Goal: Information Seeking & Learning: Find contact information

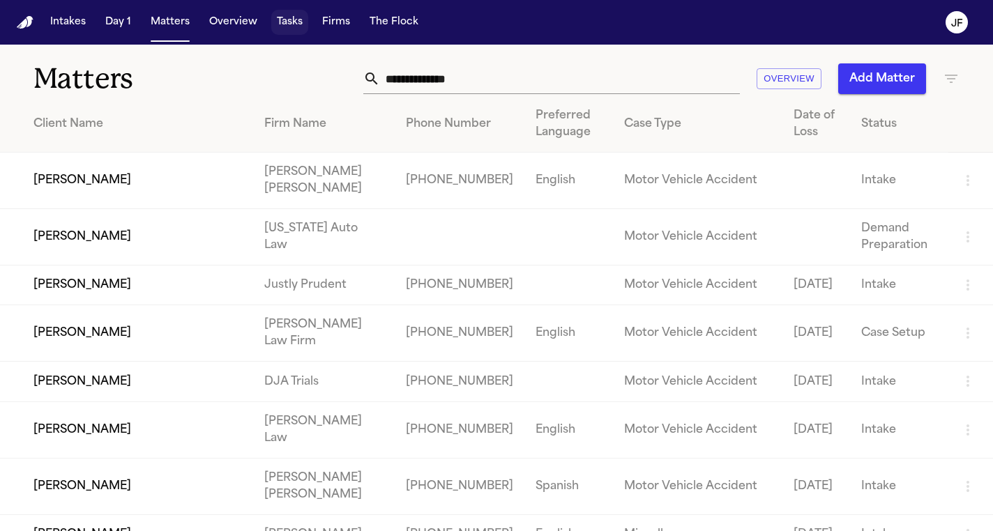
click at [294, 28] on button "Tasks" at bounding box center [289, 22] width 37 height 25
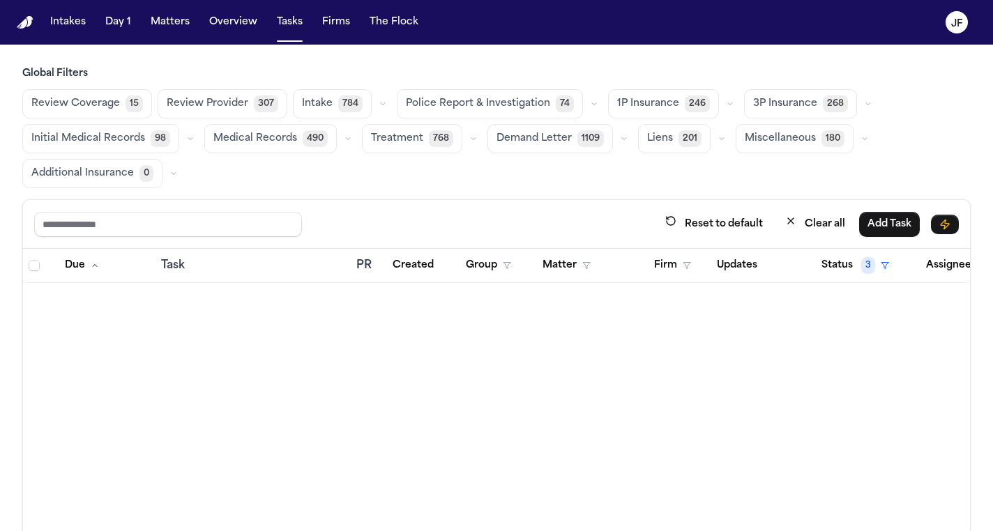
click at [504, 112] on button "Police Report & Investigation 74" at bounding box center [490, 103] width 186 height 29
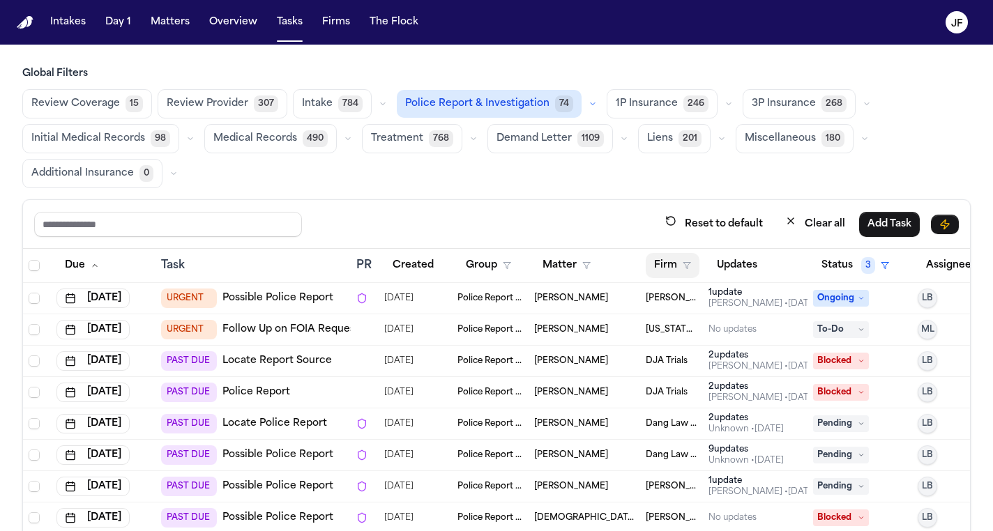
click at [675, 259] on button "Firm" at bounding box center [673, 265] width 54 height 25
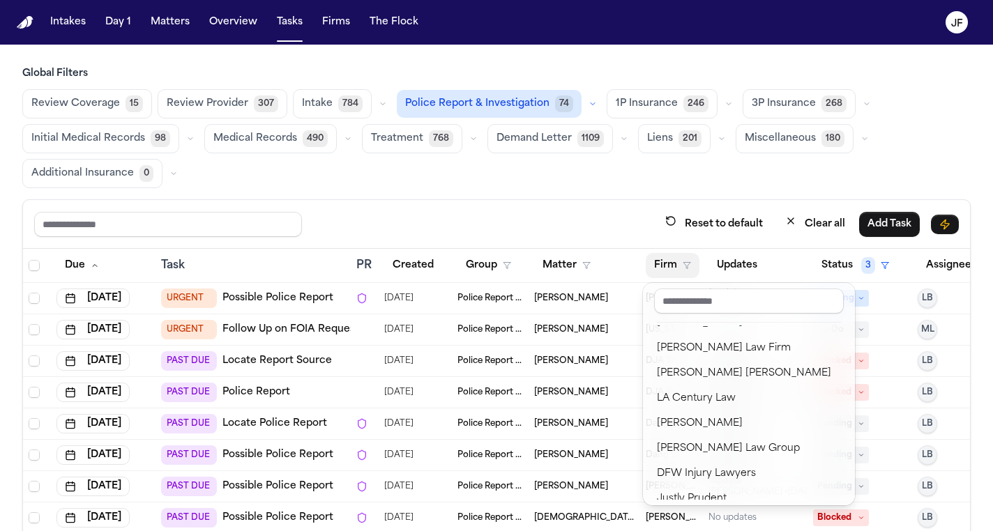
scroll to position [198, 0]
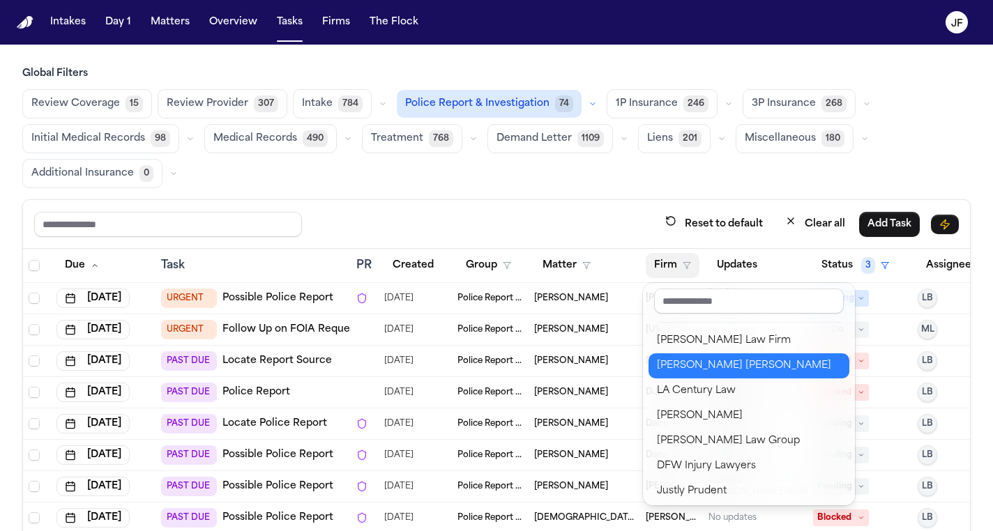
click at [718, 365] on div "[PERSON_NAME] [PERSON_NAME]" at bounding box center [749, 366] width 184 height 17
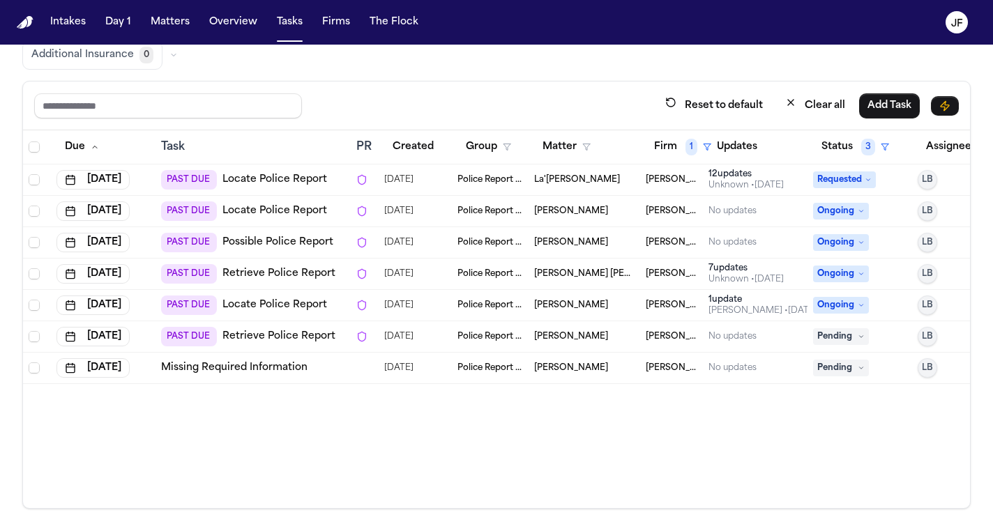
scroll to position [118, 0]
click at [281, 340] on link "Retrieve Police Report" at bounding box center [278, 338] width 113 height 14
click at [264, 279] on link "Retrieve Police Report" at bounding box center [278, 275] width 113 height 14
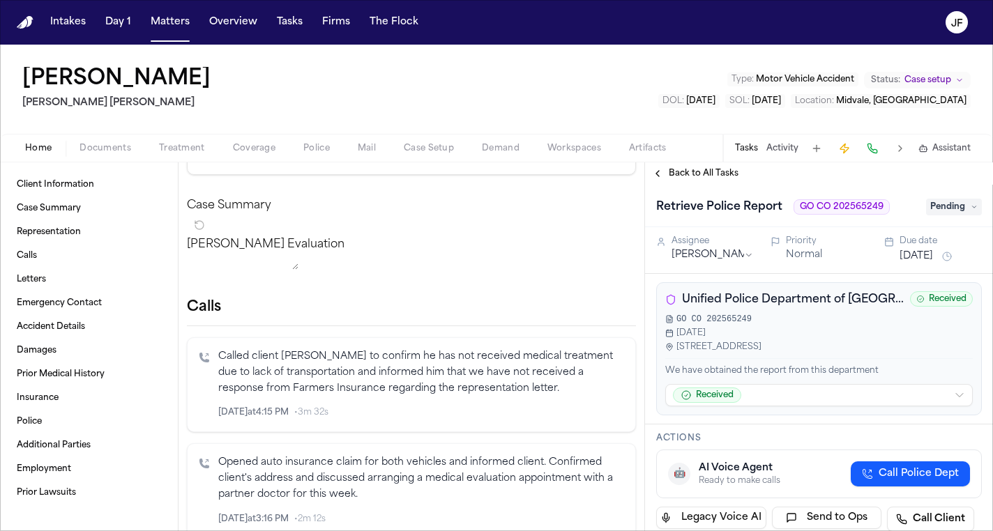
scroll to position [215, 0]
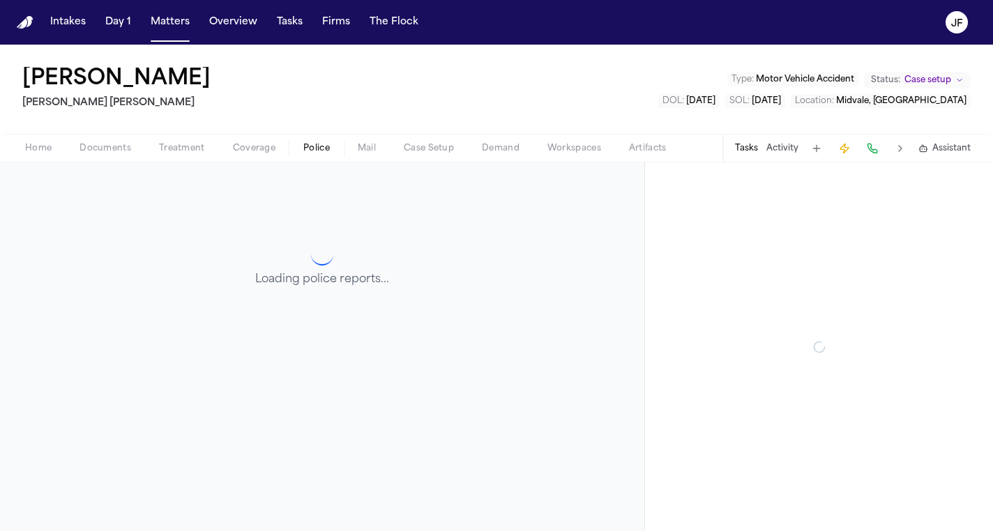
click at [336, 148] on button "Police" at bounding box center [316, 148] width 54 height 17
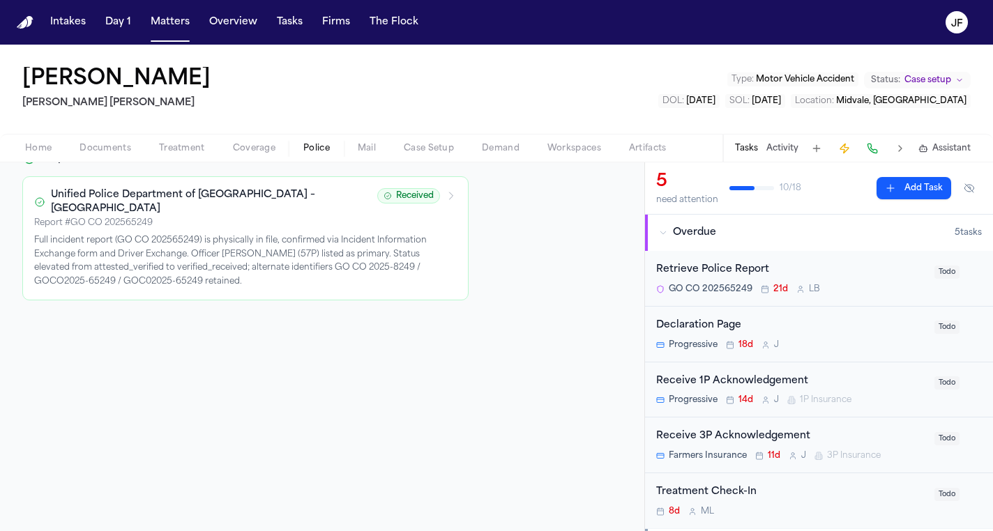
click at [700, 288] on span "GO CO 202565249" at bounding box center [711, 289] width 84 height 11
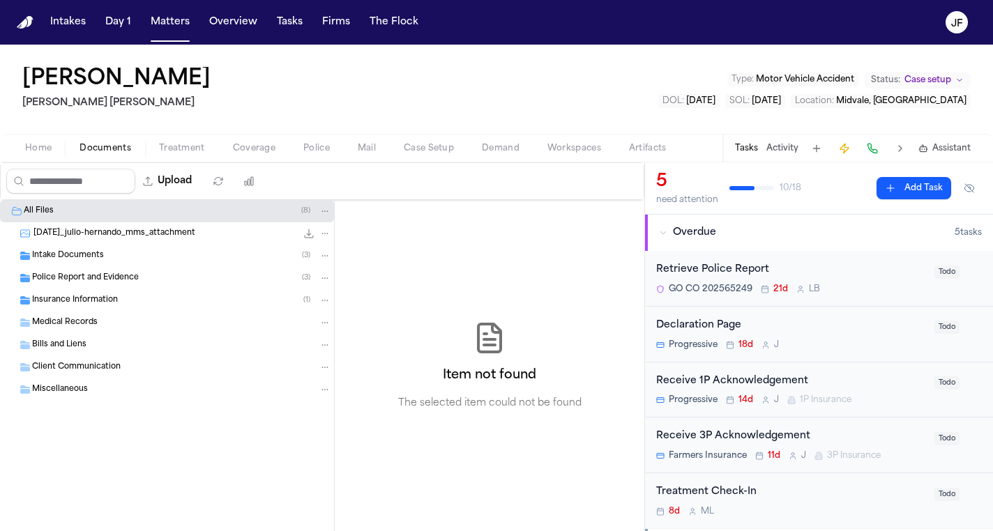
click at [104, 154] on span "Documents" at bounding box center [106, 148] width 52 height 11
click at [98, 280] on span "Police Report and Evidence" at bounding box center [85, 279] width 107 height 12
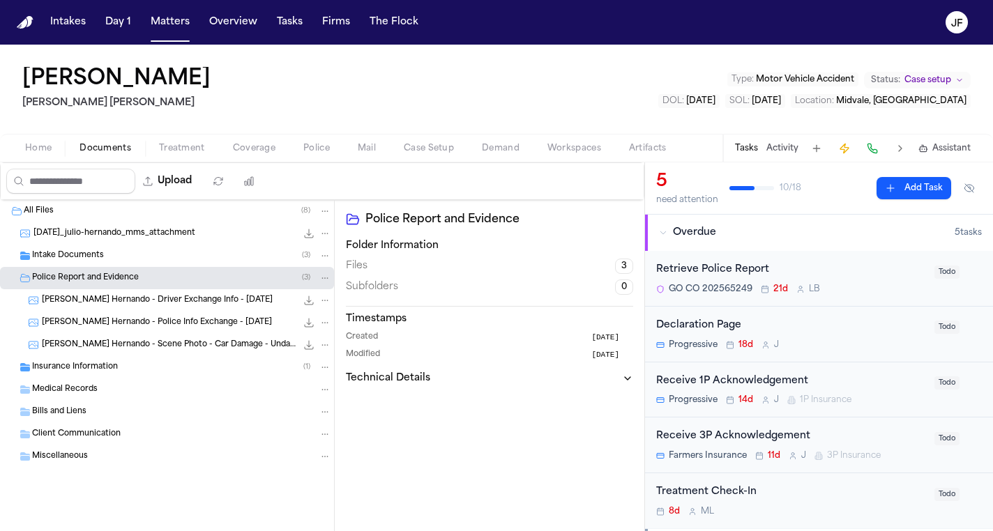
click at [109, 297] on span "J. Hernando - Driver Exchange Info - 7.27.25" at bounding box center [157, 301] width 231 height 12
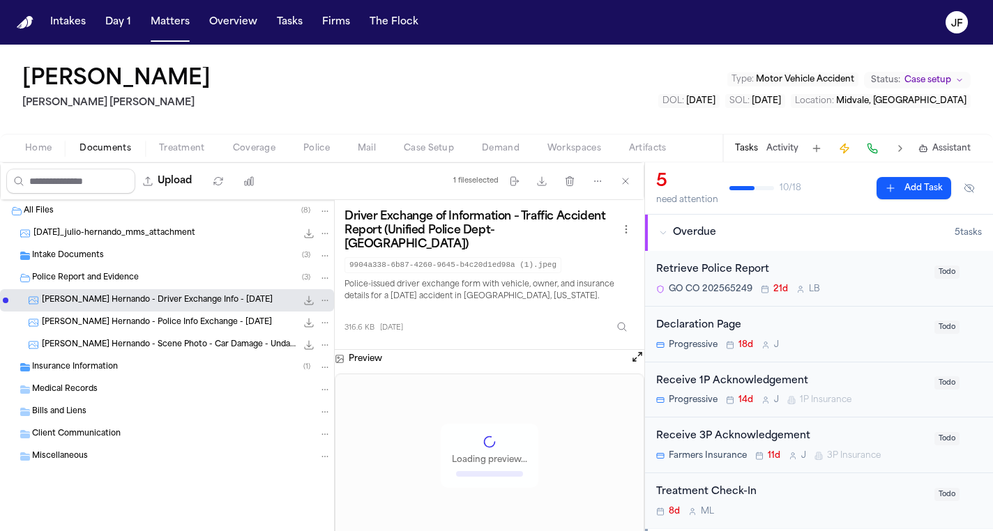
click at [123, 323] on span "J. Hernando - Police Info Exchange - 7.27.25" at bounding box center [157, 323] width 230 height 12
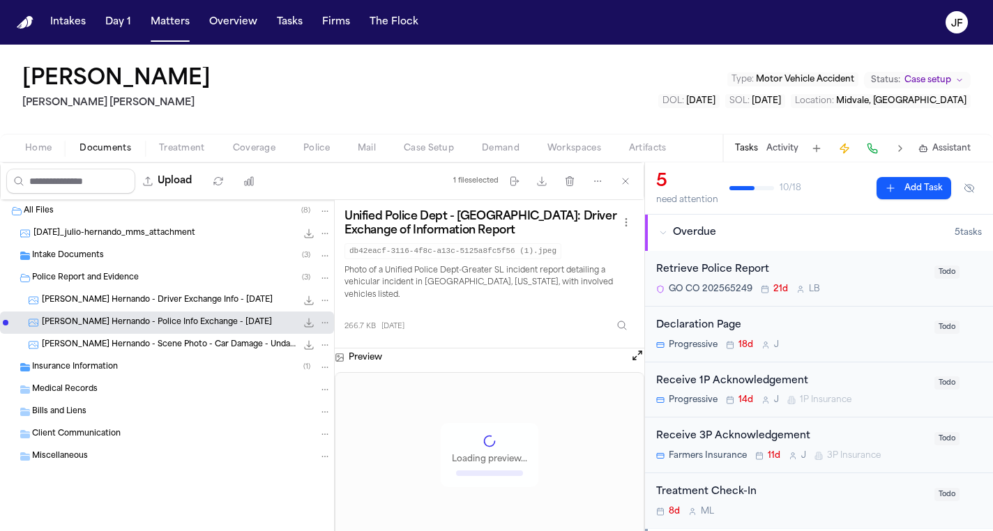
click at [309, 319] on icon "File: J. Hernando - Police Info Exchange - 7.27.25" at bounding box center [309, 323] width 9 height 9
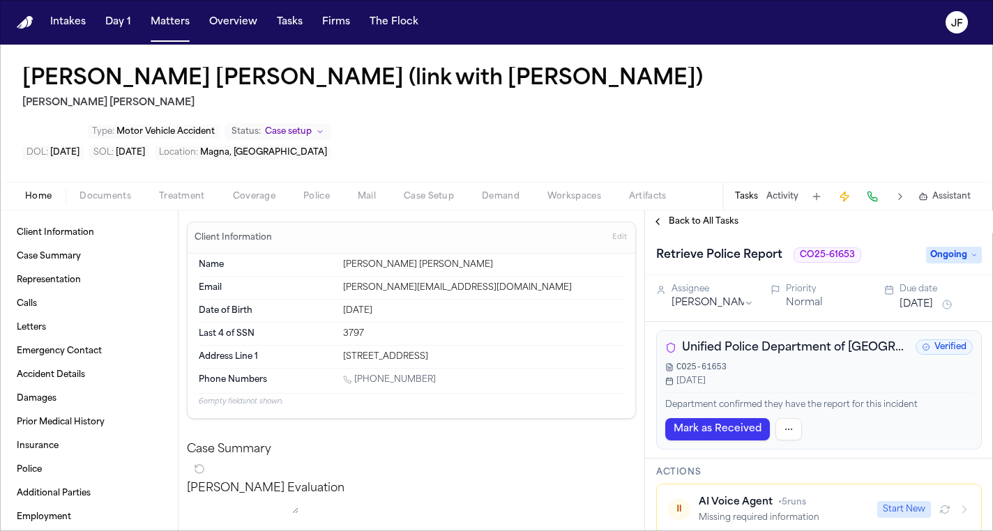
click at [825, 340] on span "Unified Police Department of Greater Salt Lake (UT)" at bounding box center [796, 348] width 228 height 17
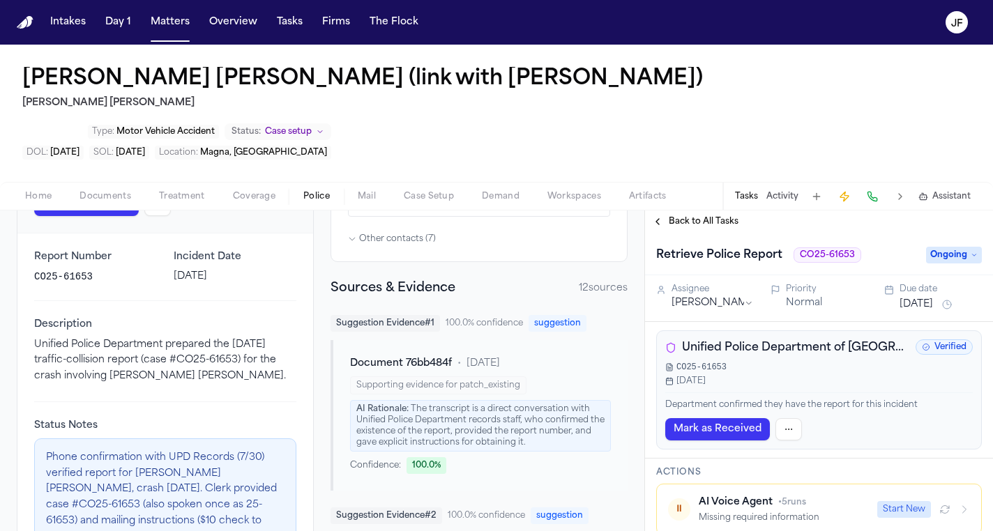
scroll to position [211, 0]
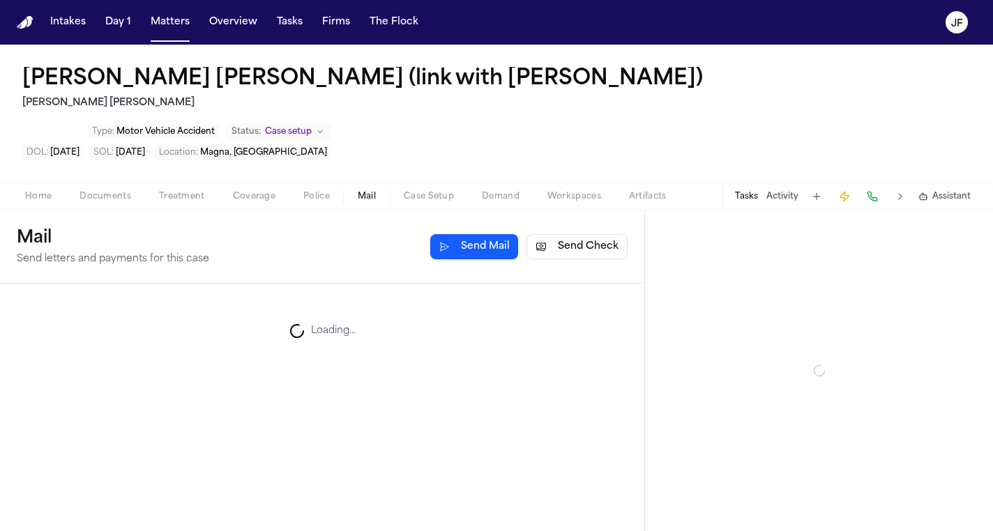
click at [375, 191] on span "Mail" at bounding box center [367, 196] width 18 height 11
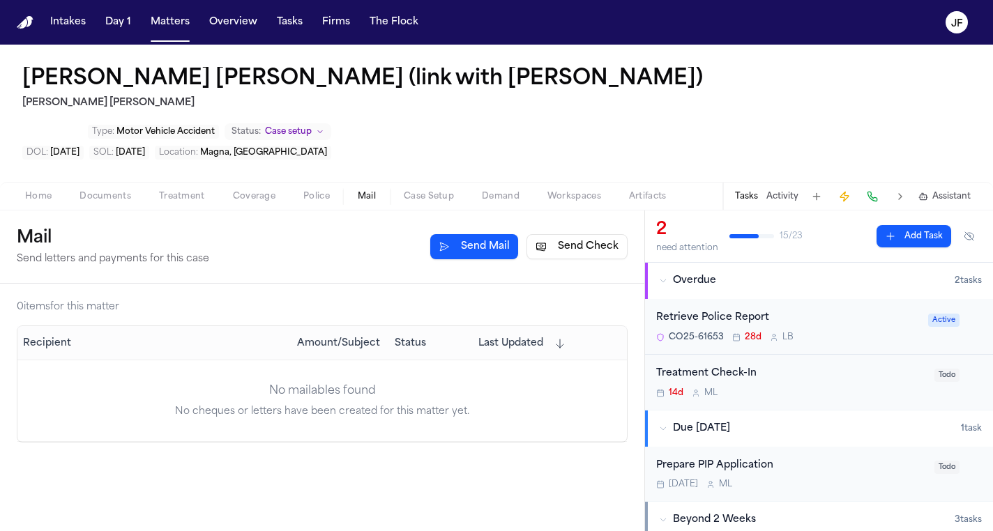
click at [308, 191] on span "Police" at bounding box center [316, 196] width 27 height 11
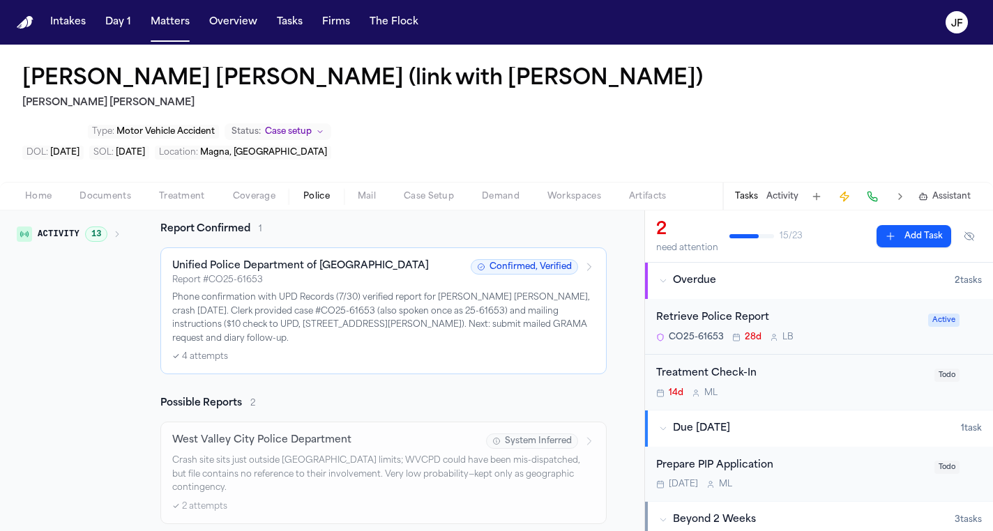
scroll to position [264, 0]
click at [726, 310] on div "Retrieve Police Report" at bounding box center [788, 318] width 264 height 16
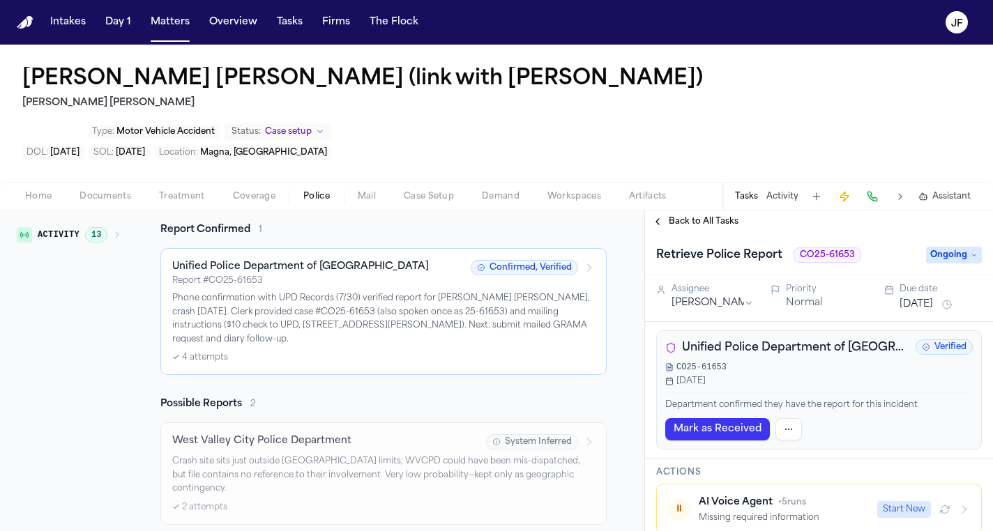
click at [764, 342] on div "Unified Police Department of Greater Salt Lake (UT) Verified CO25-61653 Jul 16,…" at bounding box center [819, 390] width 326 height 119
click at [792, 340] on span "Unified Police Department of Greater Salt Lake (UT)" at bounding box center [796, 348] width 228 height 17
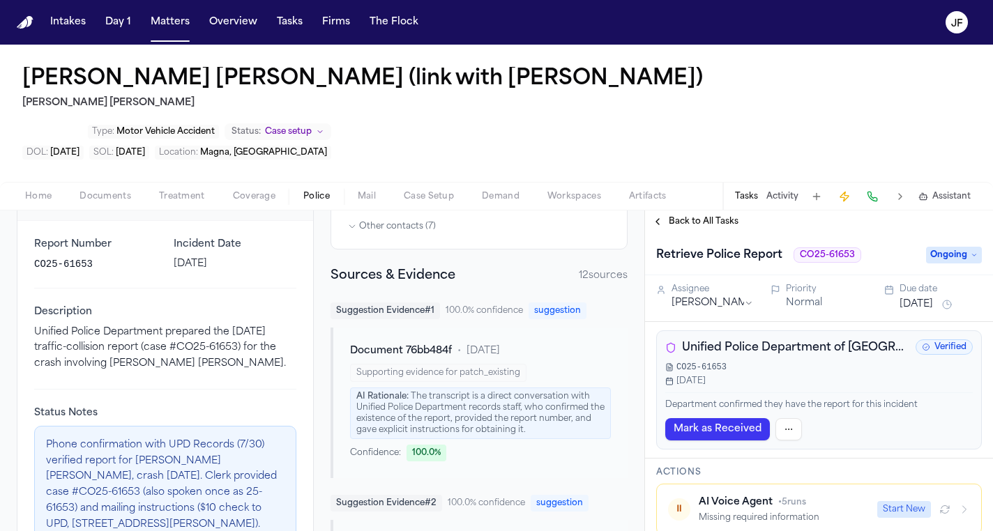
scroll to position [241, 0]
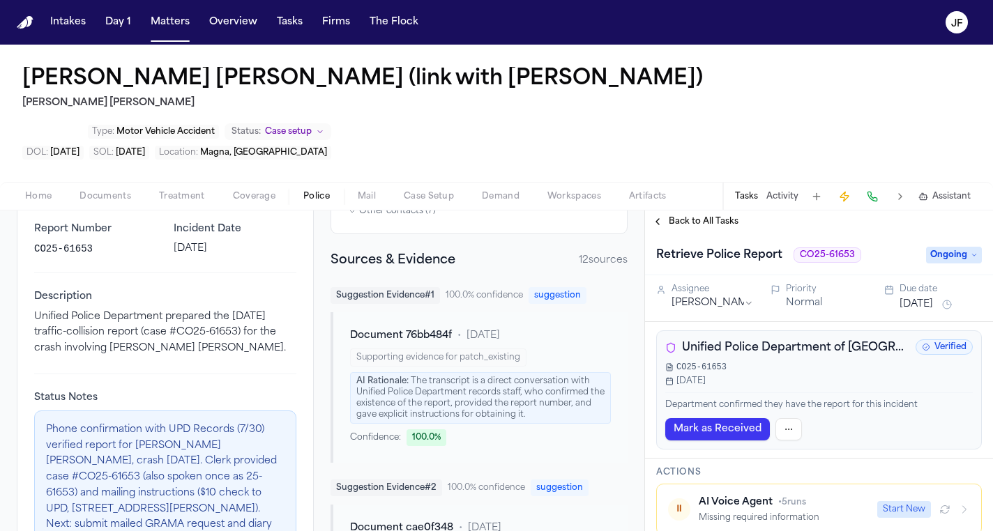
click at [790, 191] on button "Activity" at bounding box center [783, 196] width 32 height 11
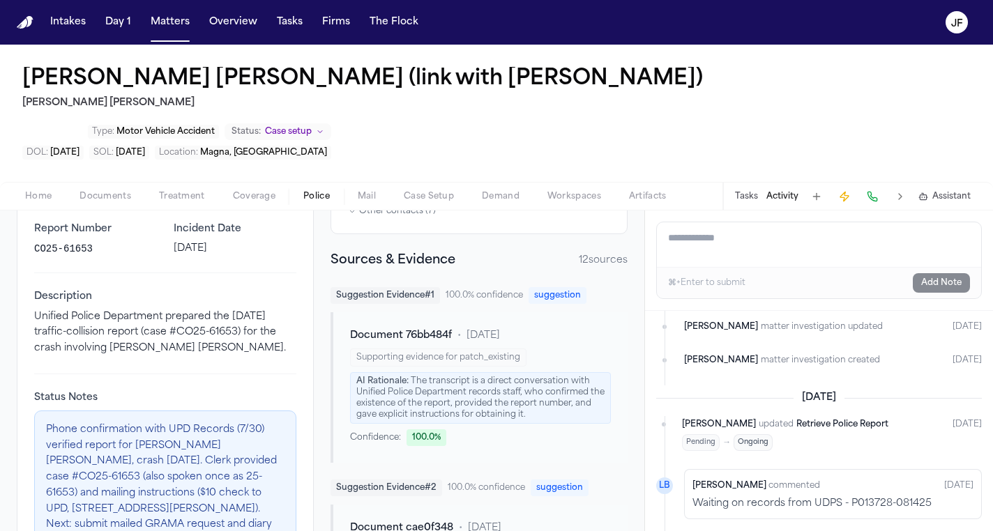
scroll to position [63, 0]
click at [727, 222] on textarea "Add a note to this matter" at bounding box center [819, 244] width 324 height 45
click at [320, 188] on button "Police" at bounding box center [316, 196] width 54 height 17
click at [319, 191] on span "Police" at bounding box center [316, 196] width 27 height 11
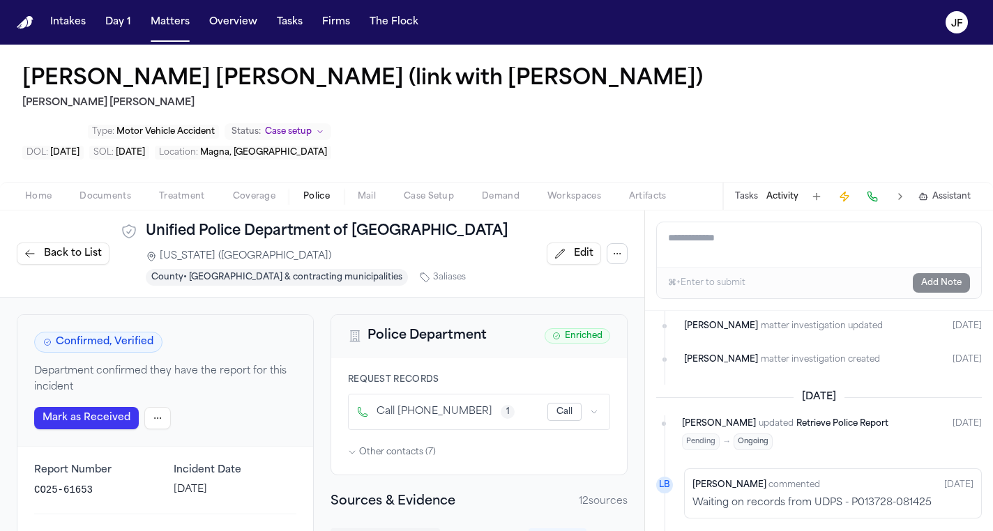
scroll to position [0, 0]
click at [30, 243] on button "Back to List" at bounding box center [63, 254] width 93 height 22
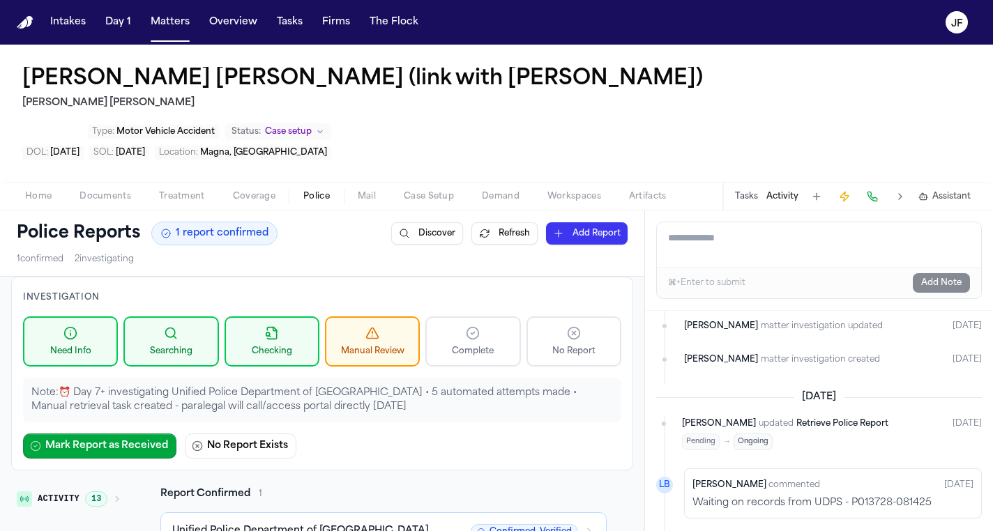
click at [312, 182] on div "Home Documents Treatment Coverage Police Mail Case Setup Demand Workspaces Arti…" at bounding box center [496, 196] width 993 height 28
click at [110, 191] on span "Documents" at bounding box center [106, 196] width 52 height 11
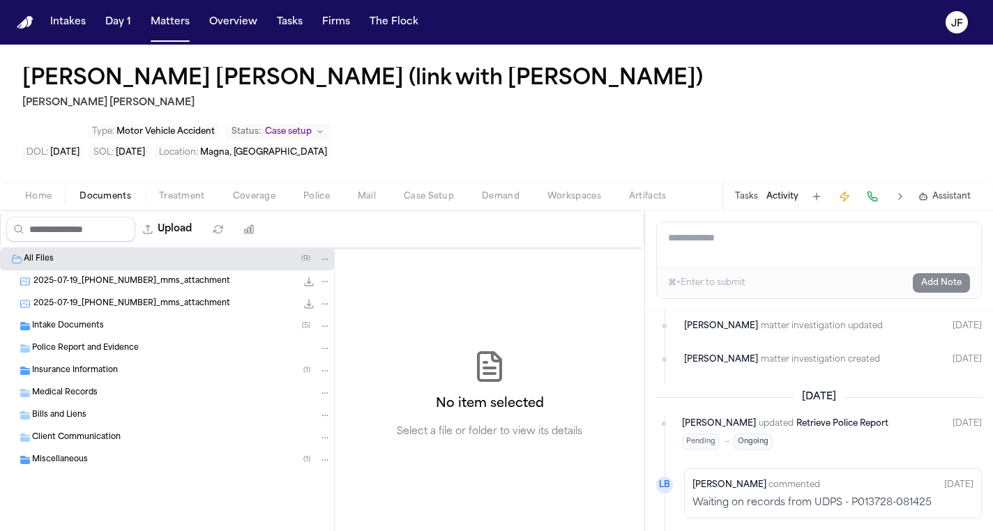
click at [101, 343] on span "Police Report and Evidence" at bounding box center [85, 349] width 107 height 12
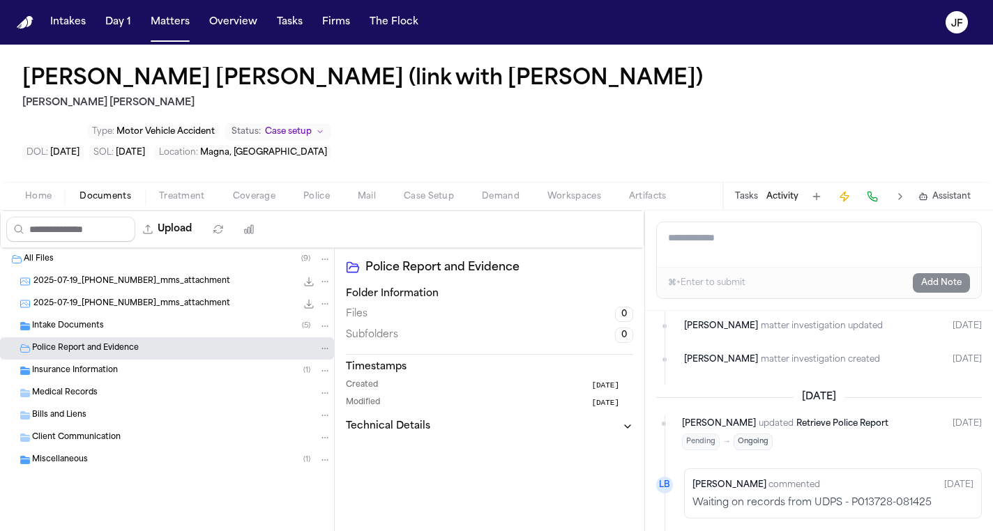
click at [327, 344] on icon "Folder: Police Report and Evidence" at bounding box center [325, 349] width 10 height 10
click at [93, 338] on div "Police Report and Evidence" at bounding box center [167, 349] width 334 height 22
click at [27, 345] on icon "Folder: Police Report and Evidence" at bounding box center [25, 349] width 10 height 8
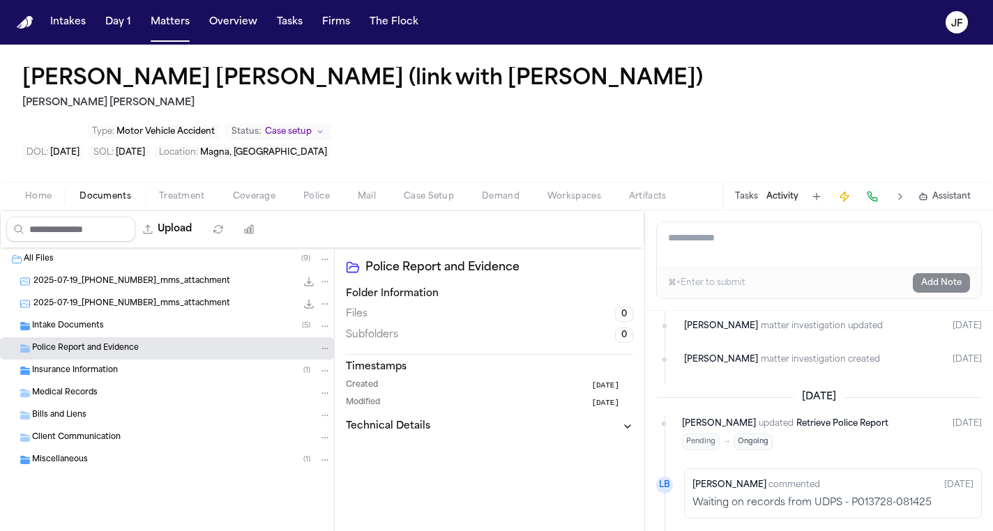
click at [190, 191] on span "Treatment" at bounding box center [182, 196] width 46 height 11
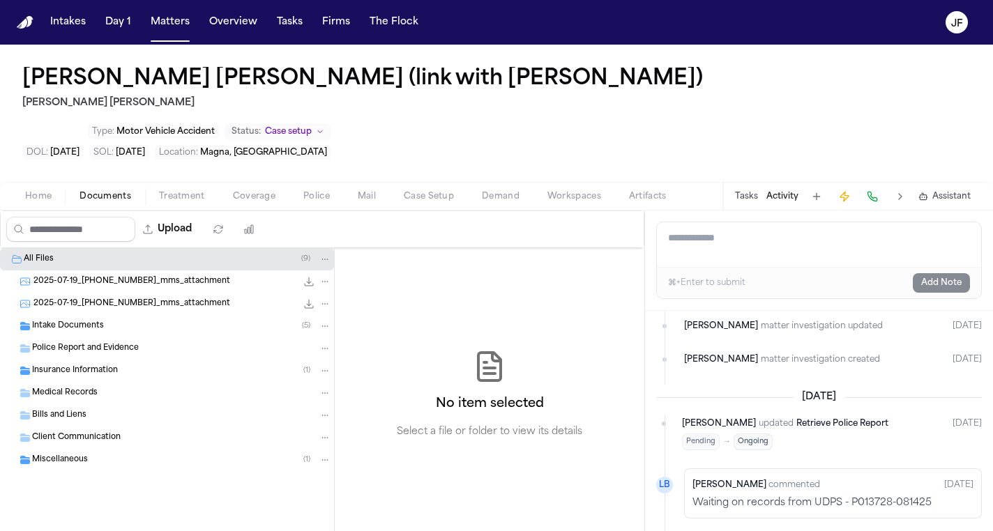
click at [113, 191] on span "Documents" at bounding box center [106, 196] width 52 height 11
click at [89, 343] on span "Police Report and Evidence" at bounding box center [85, 349] width 107 height 12
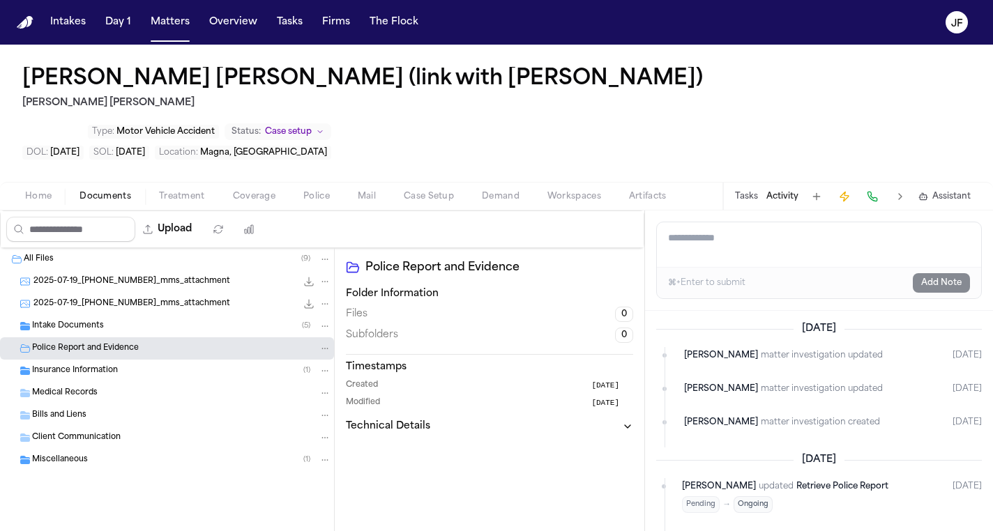
click at [331, 188] on button "Police" at bounding box center [316, 196] width 54 height 17
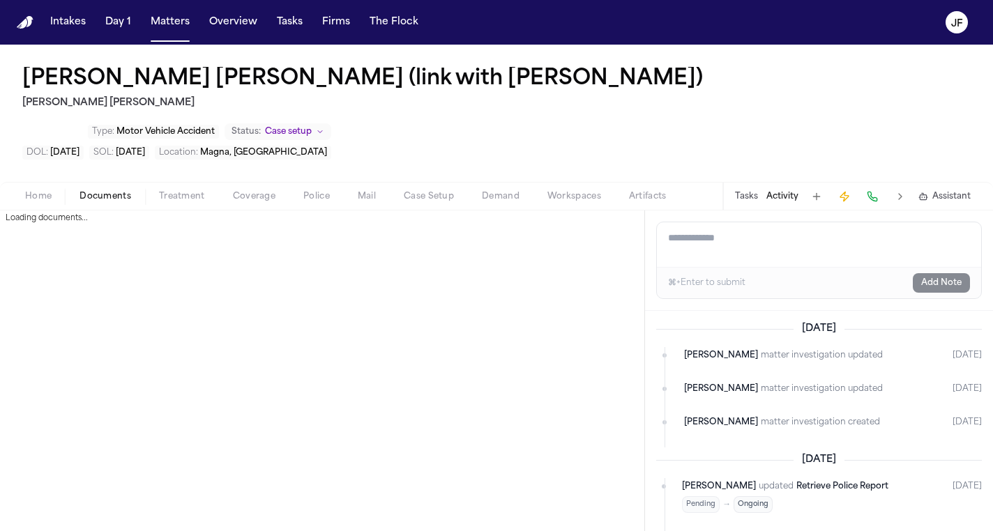
click at [107, 204] on span "button" at bounding box center [105, 204] width 68 height 1
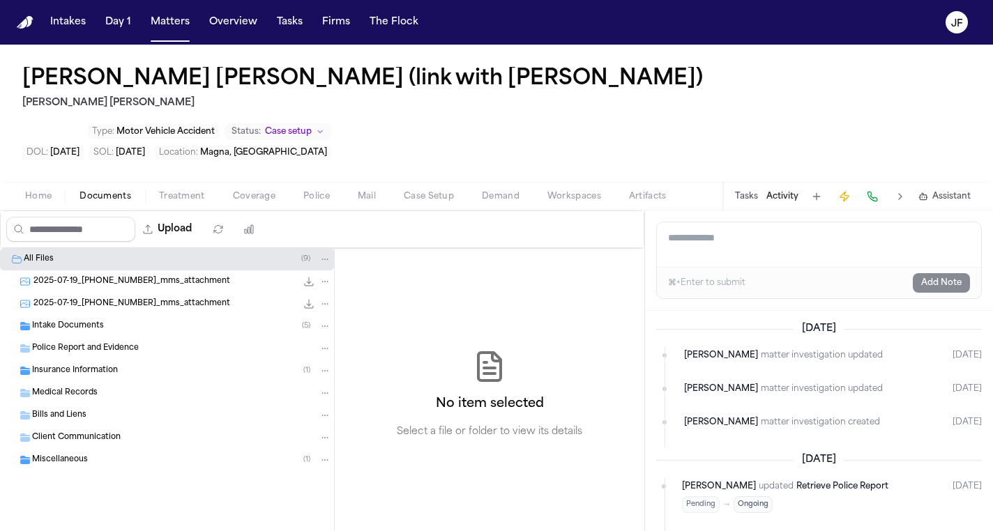
click at [146, 338] on div "Police Report and Evidence" at bounding box center [167, 349] width 334 height 22
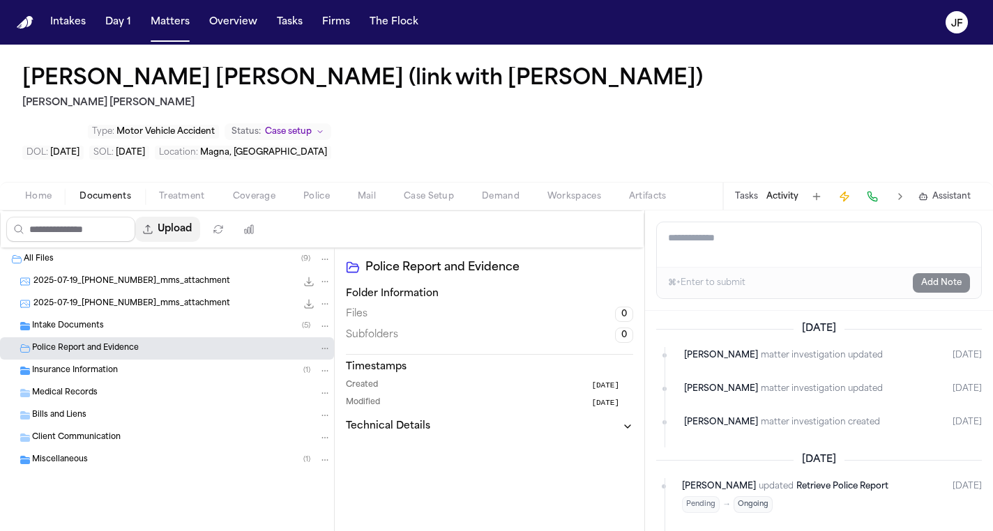
click at [192, 217] on button "Upload" at bounding box center [167, 229] width 65 height 25
select select "**********"
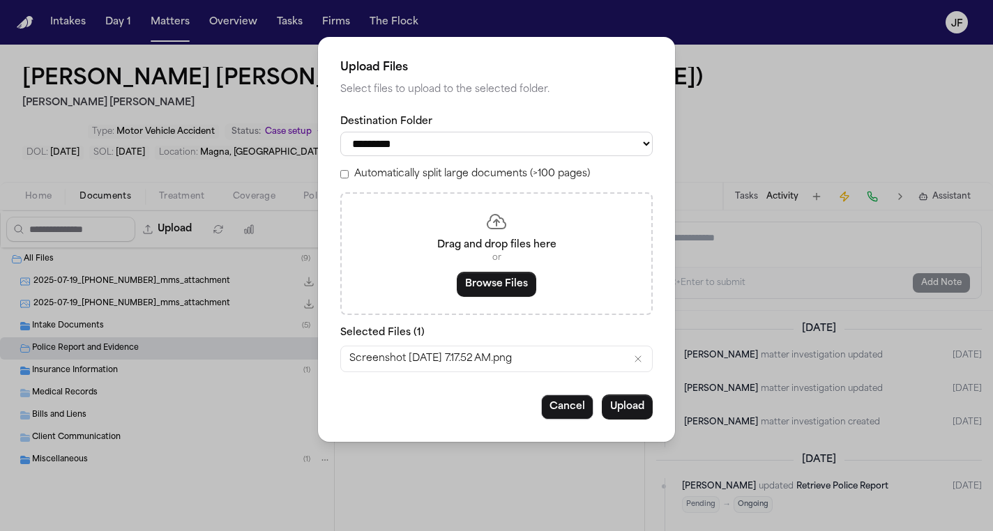
click at [545, 356] on div "Screenshot 2025-08-19 at 7.17.52 AM.png" at bounding box center [496, 359] width 311 height 25
click at [552, 361] on div "Screenshot 2025-08-19 at 7.17.52 AM.png" at bounding box center [496, 359] width 311 height 25
click at [354, 354] on span "Screenshot 2025-08-19 at 7.17.52 AM.png" at bounding box center [430, 359] width 163 height 14
drag, startPoint x: 348, startPoint y: 356, endPoint x: 586, endPoint y: 363, distance: 238.0
click at [586, 363] on div "Screenshot 2025-08-19 at 7.17.52 AM.png" at bounding box center [496, 359] width 311 height 25
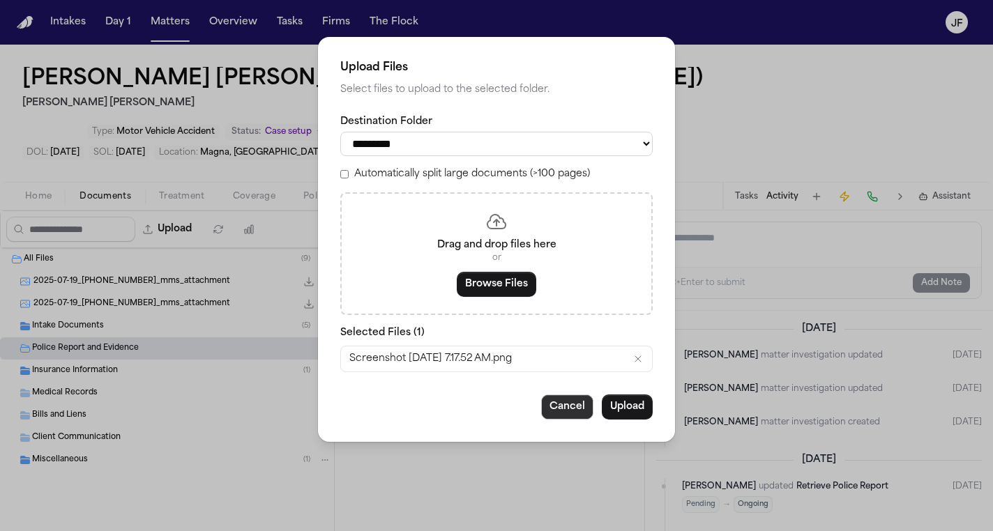
click at [578, 417] on button "Cancel" at bounding box center [567, 407] width 52 height 25
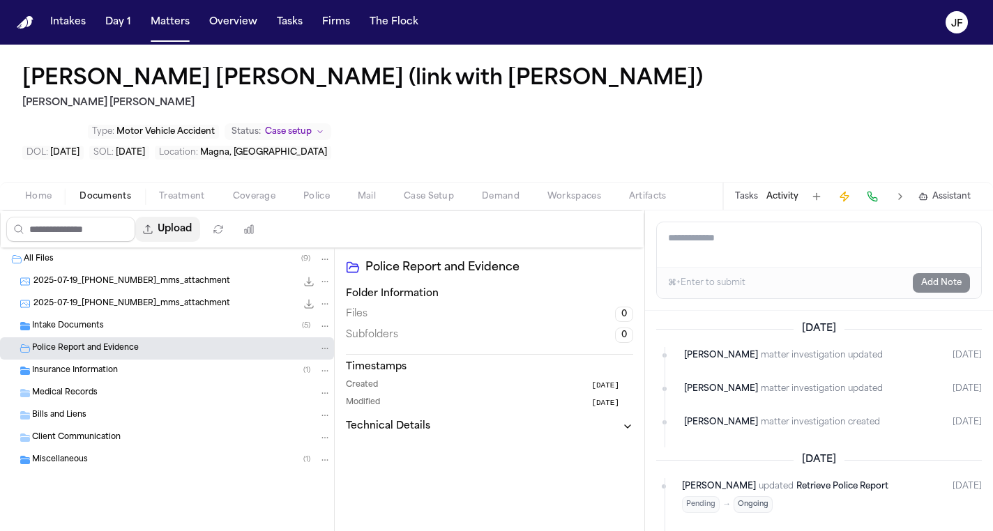
click at [200, 217] on button "Upload" at bounding box center [167, 229] width 65 height 25
select select "**********"
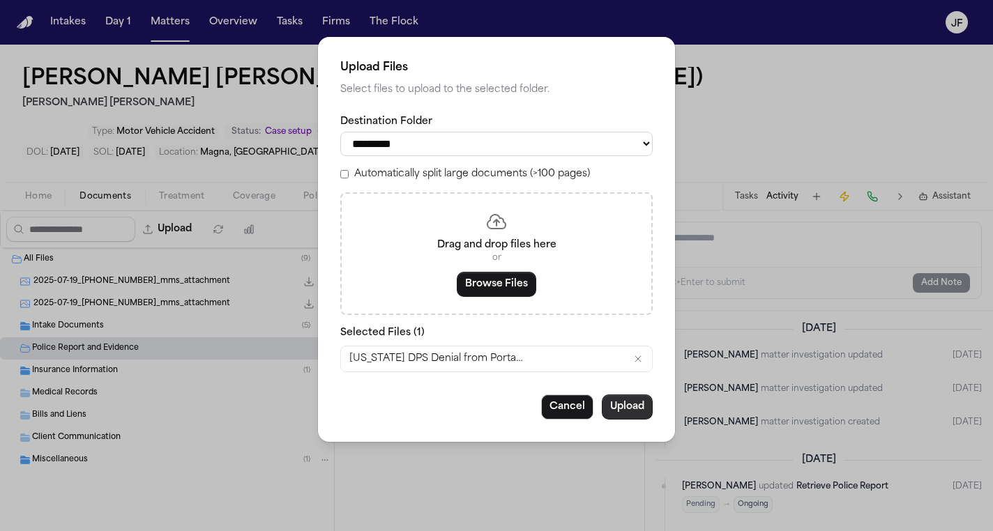
click at [637, 407] on button "Upload" at bounding box center [627, 407] width 51 height 25
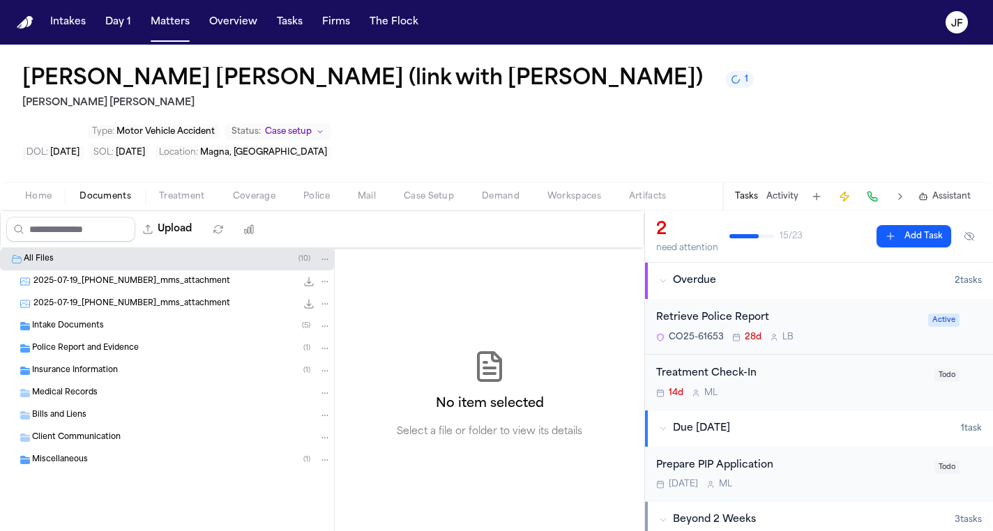
click at [700, 310] on div "Retrieve Police Report" at bounding box center [788, 318] width 264 height 16
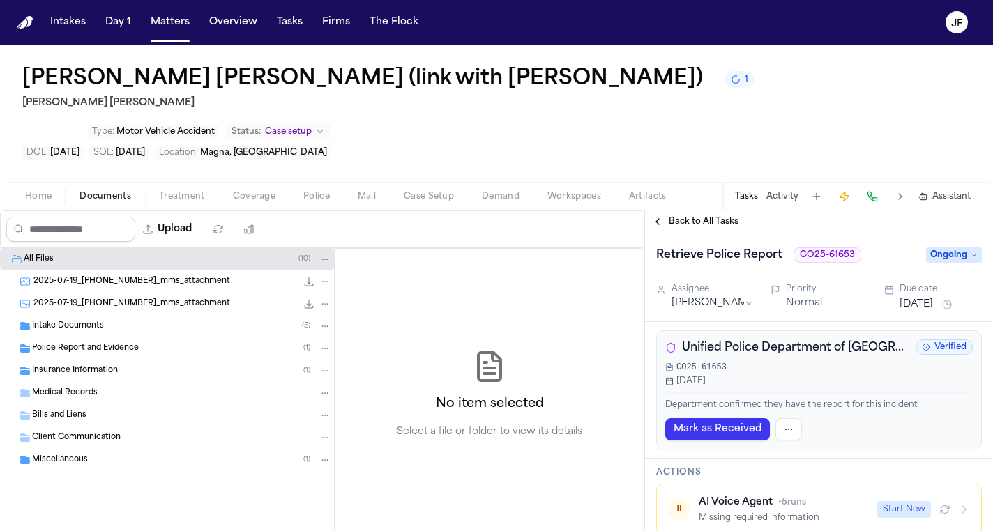
click at [955, 247] on span "Ongoing" at bounding box center [954, 255] width 56 height 17
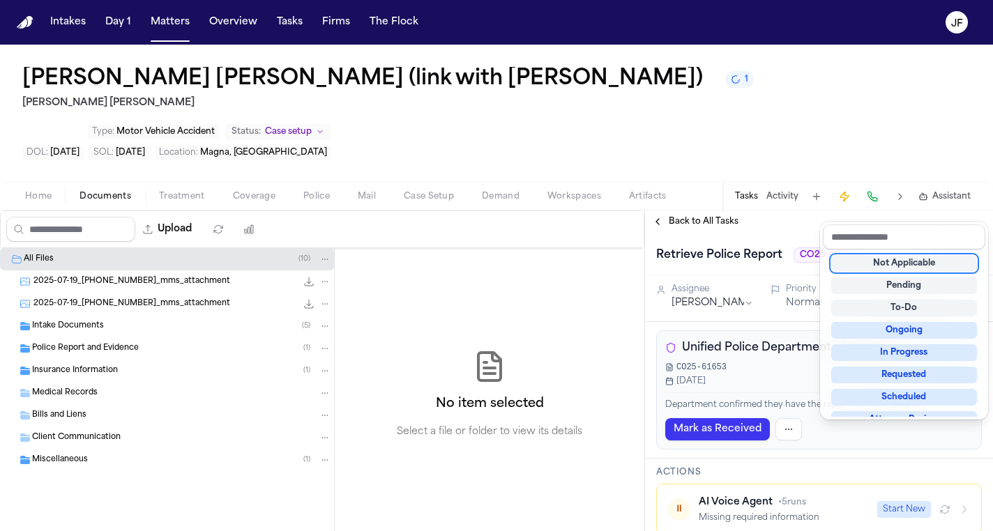
click at [924, 269] on div "Not Applicable" at bounding box center [904, 263] width 146 height 17
click at [769, 335] on div "Retrieve Police Report CO25-61653 Not Applicable Assignee Lina Becerra Priority…" at bounding box center [819, 382] width 348 height 299
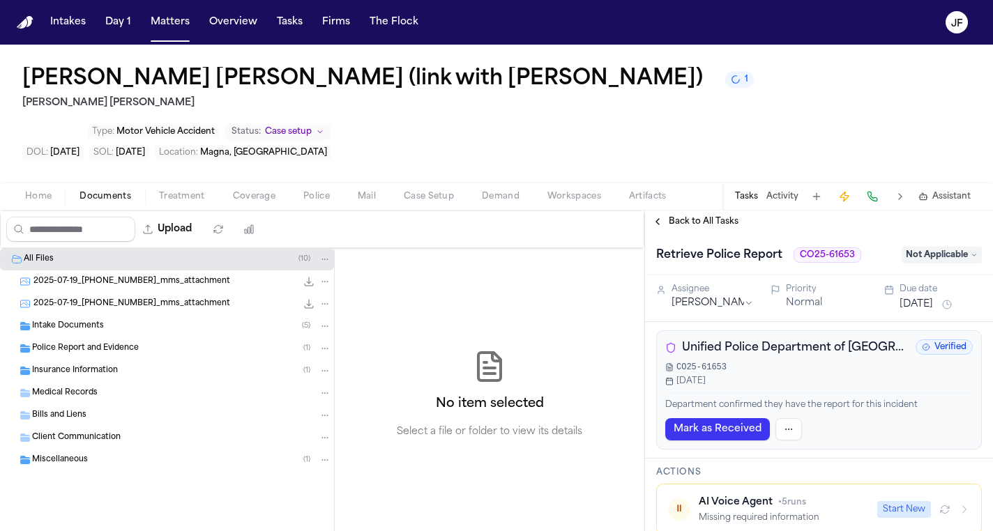
click at [790, 386] on html "Intakes Day 1 Matters Overview Tasks Firms The Flock JF Derick Ronaldo Galeano …" at bounding box center [496, 265] width 993 height 531
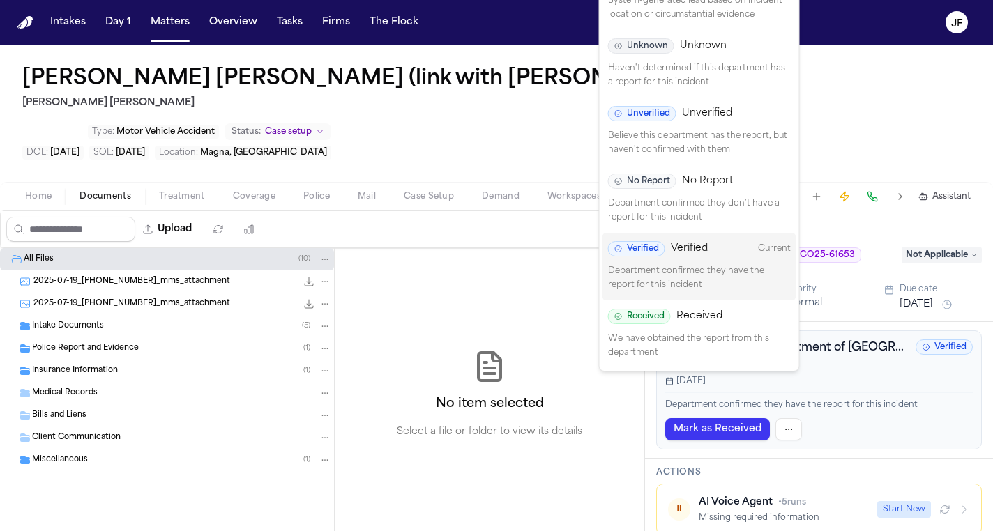
click at [721, 199] on p "Department confirmed they don't have a report for this incident" at bounding box center [699, 210] width 183 height 27
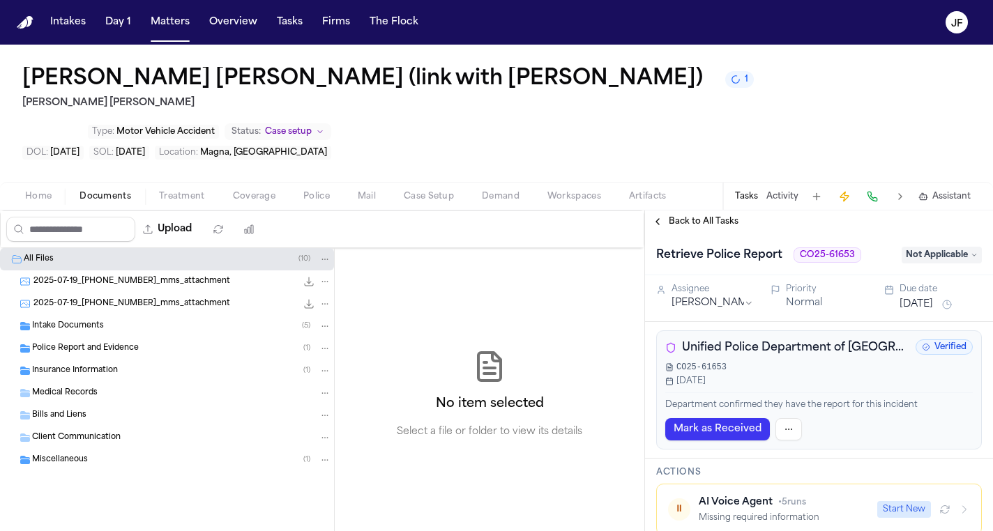
click at [677, 216] on span "Back to All Tasks" at bounding box center [704, 221] width 70 height 11
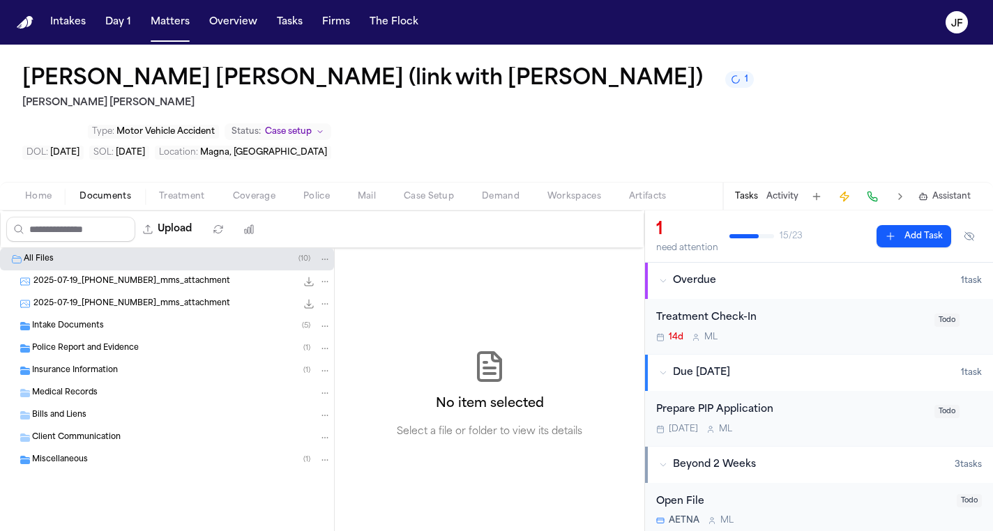
click at [776, 191] on button "Activity" at bounding box center [783, 196] width 32 height 11
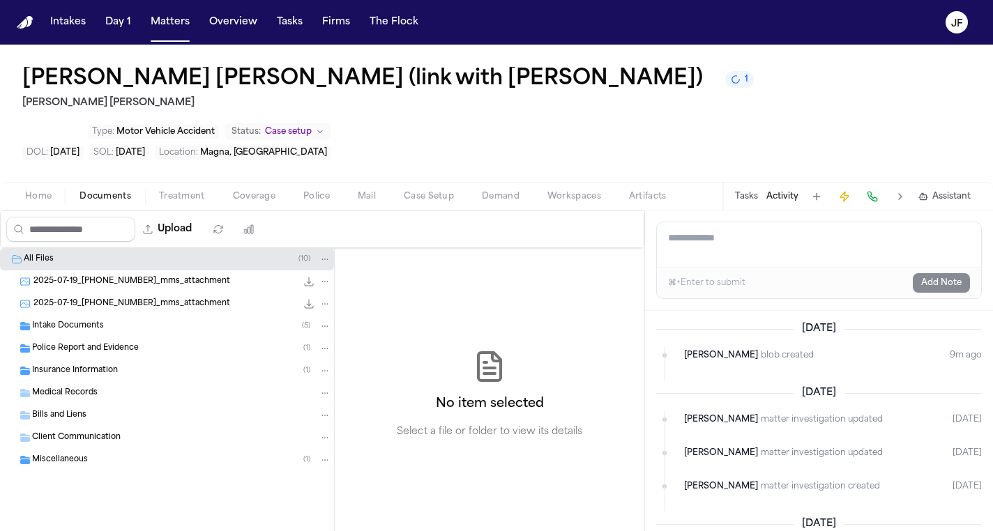
click at [796, 222] on textarea "Add a note to this matter" at bounding box center [819, 244] width 324 height 45
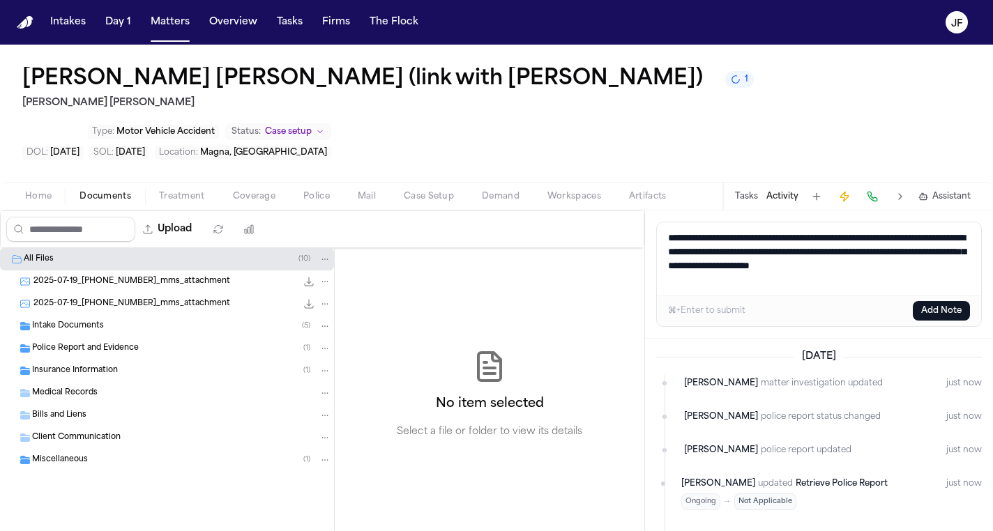
type textarea "**********"
click at [933, 301] on button "Add Note" at bounding box center [941, 311] width 57 height 20
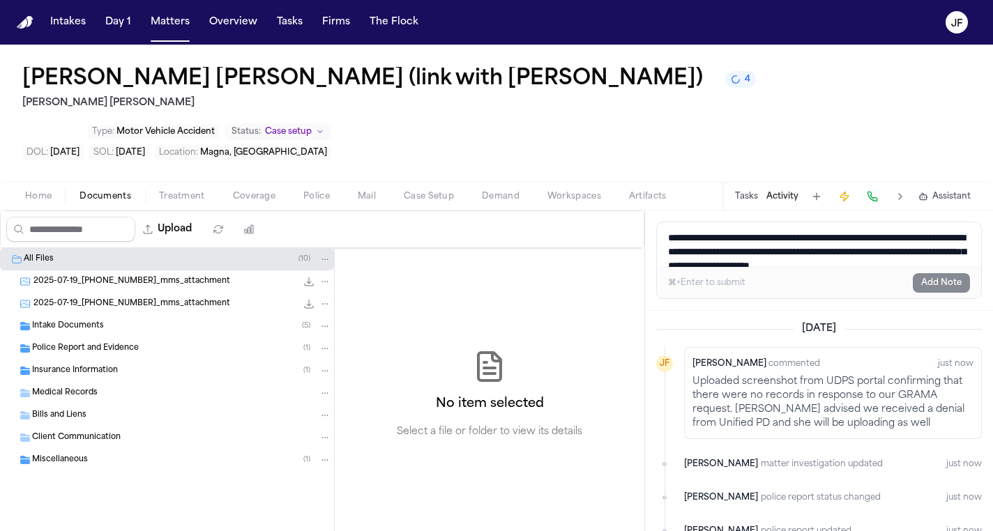
click at [310, 191] on span "Police" at bounding box center [316, 196] width 27 height 11
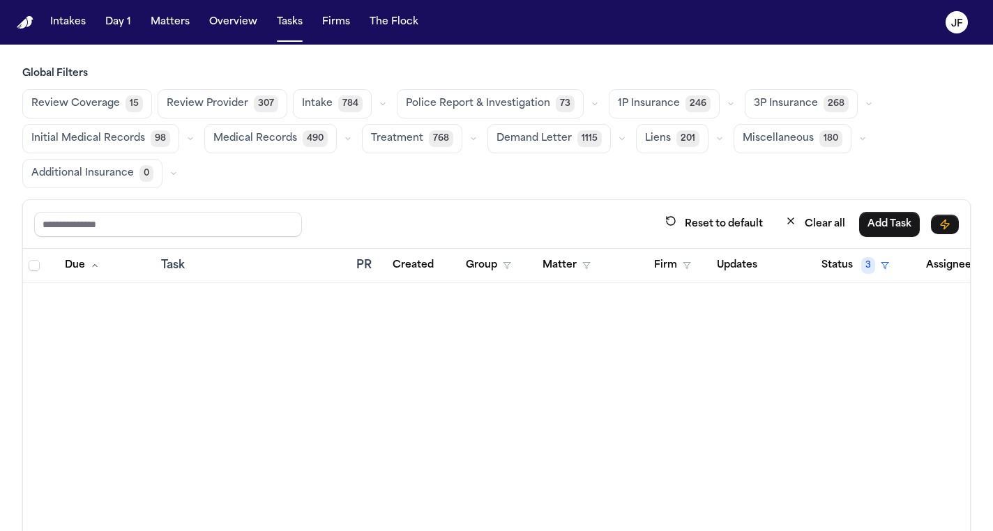
click at [476, 92] on button "Police Report & Investigation 73" at bounding box center [490, 103] width 187 height 29
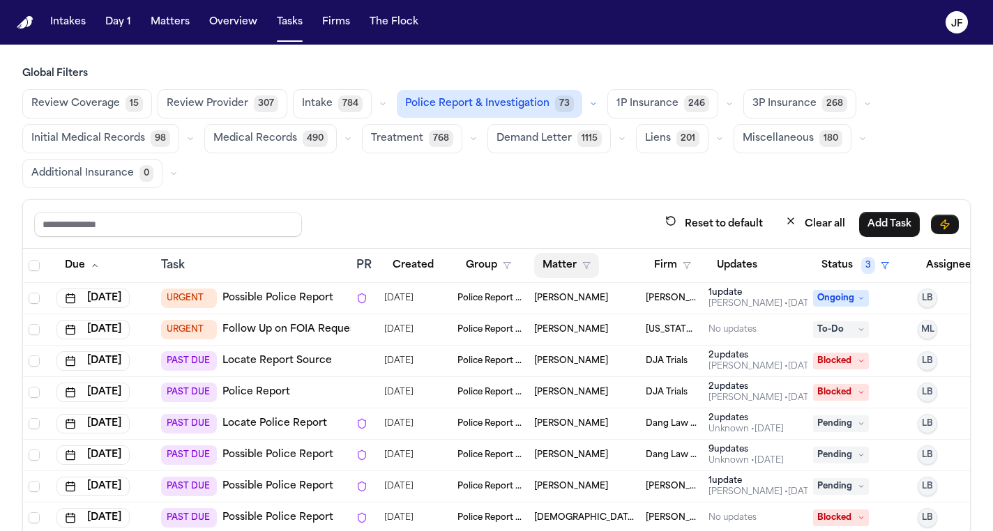
click at [582, 263] on icon "button" at bounding box center [586, 266] width 8 height 8
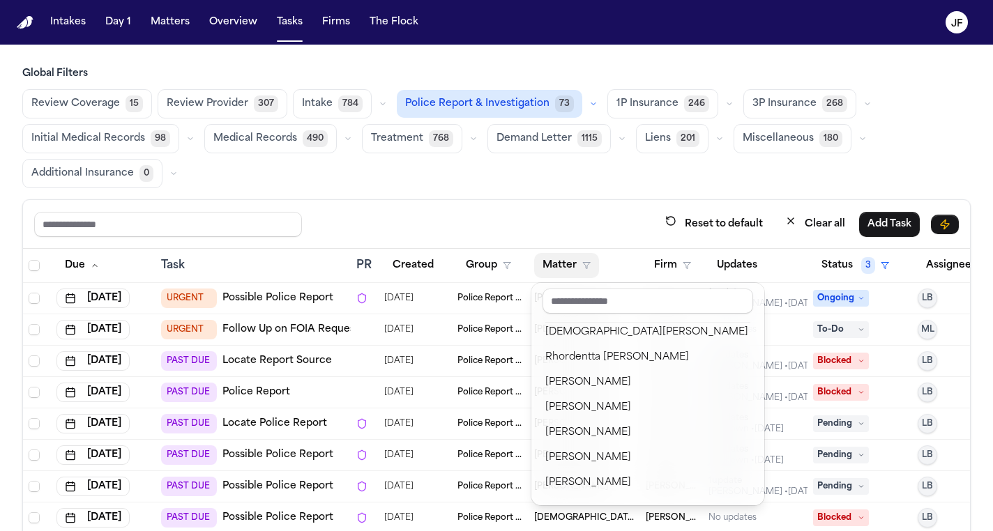
scroll to position [133, 0]
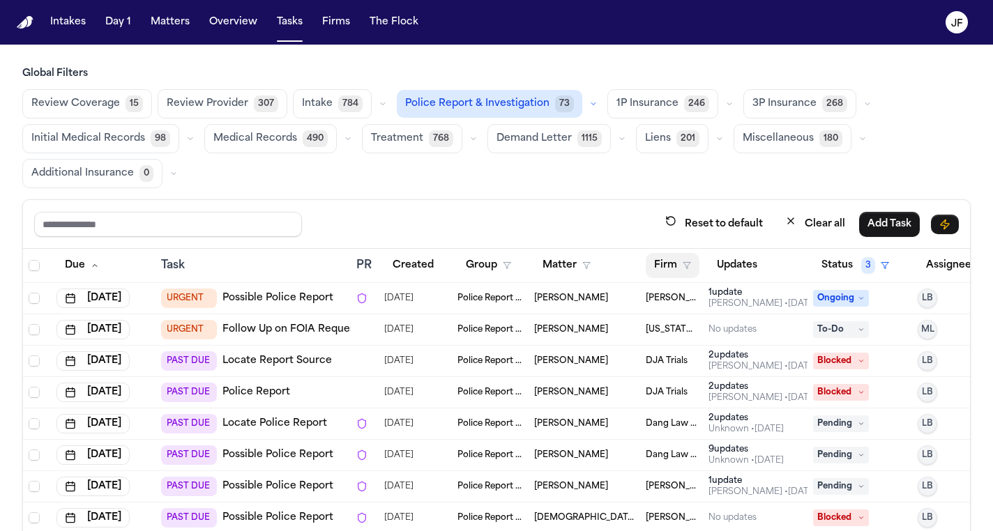
click at [681, 262] on button "Firm" at bounding box center [673, 265] width 54 height 25
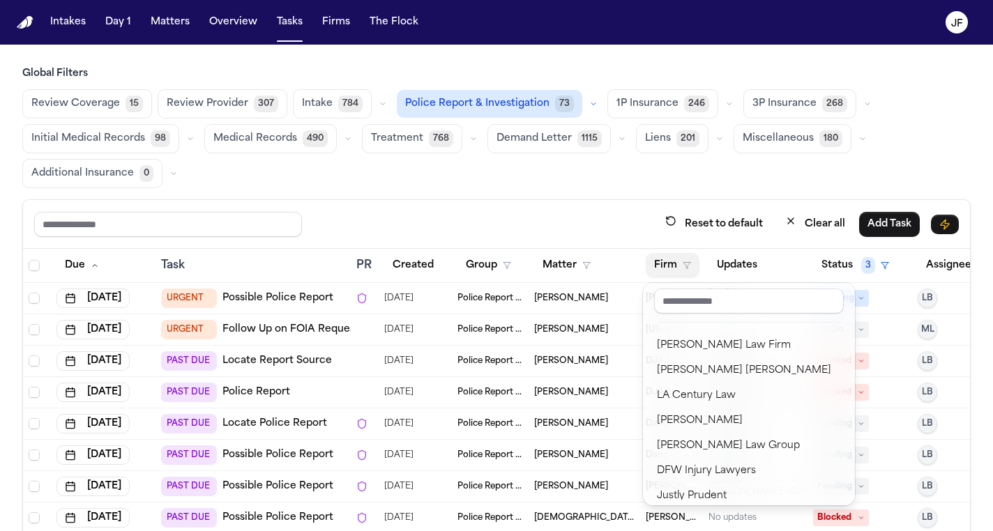
scroll to position [195, 0]
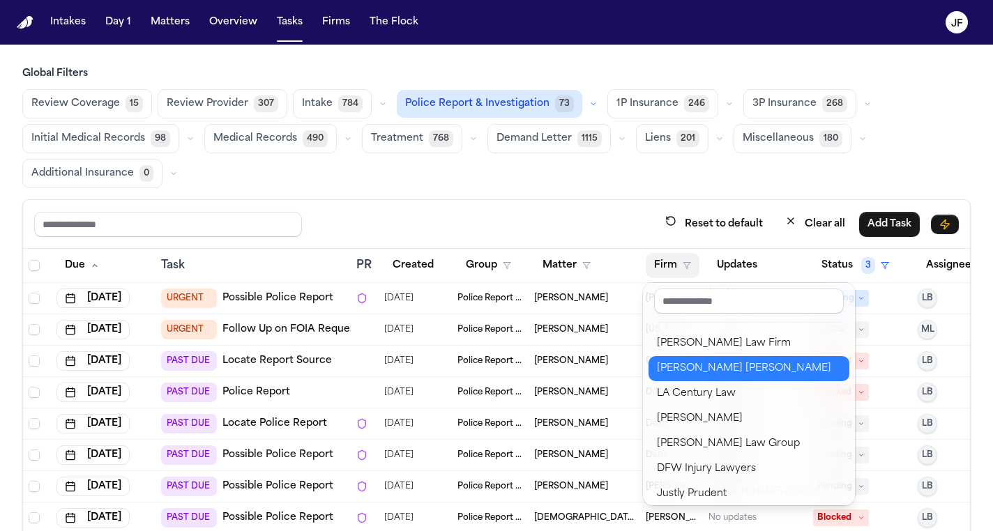
click at [718, 377] on div "[PERSON_NAME] [PERSON_NAME]" at bounding box center [749, 369] width 184 height 17
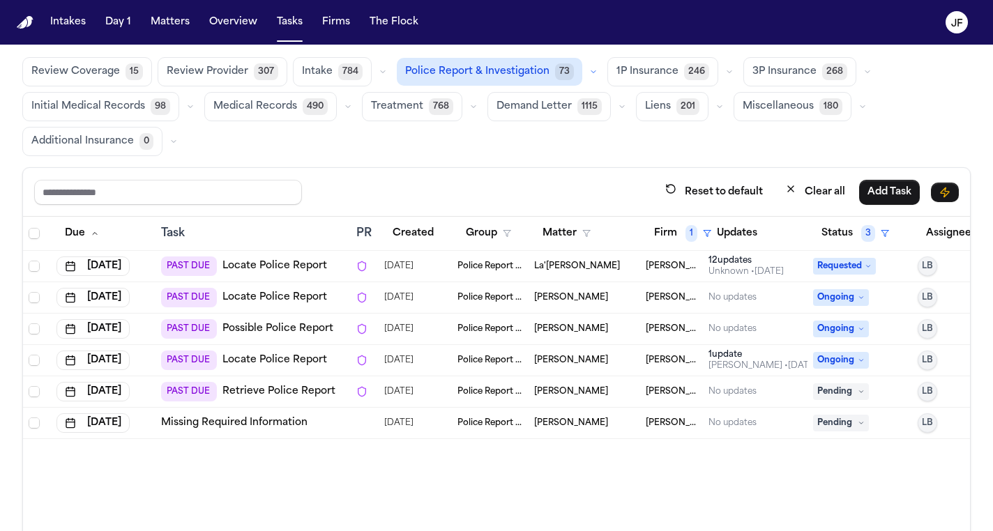
scroll to position [17, 0]
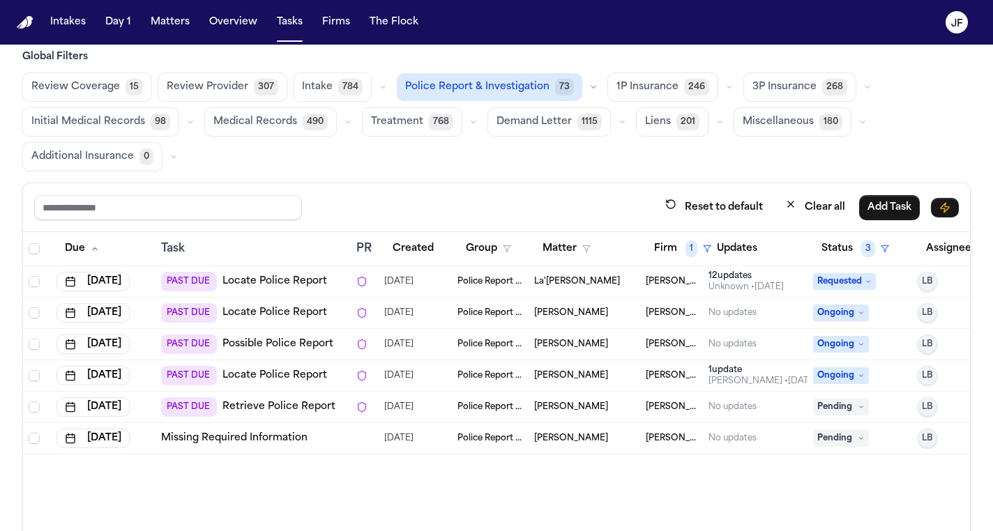
click at [287, 284] on link "Locate Police Report" at bounding box center [274, 282] width 105 height 14
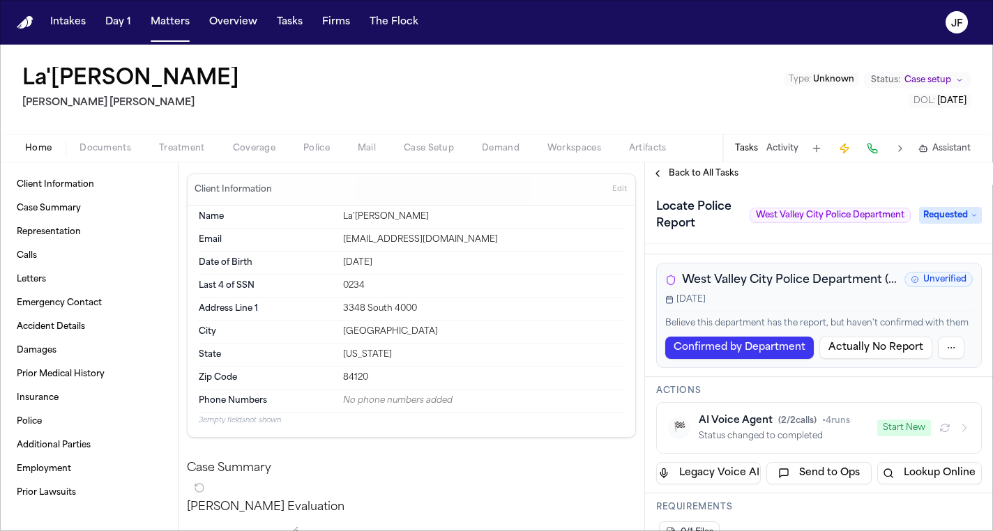
scroll to position [43, 0]
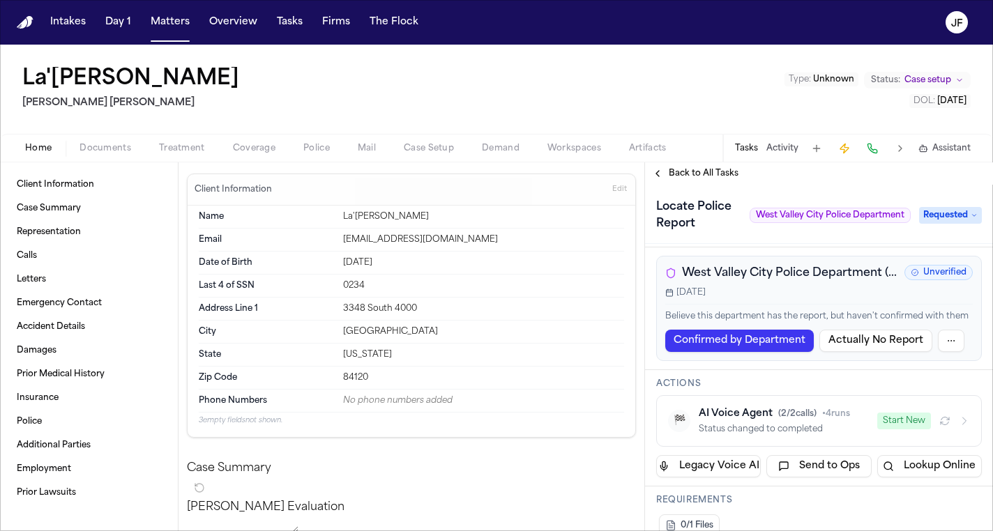
click at [779, 280] on span "West Valley City Police Department ([GEOGRAPHIC_DATA])" at bounding box center [790, 273] width 217 height 17
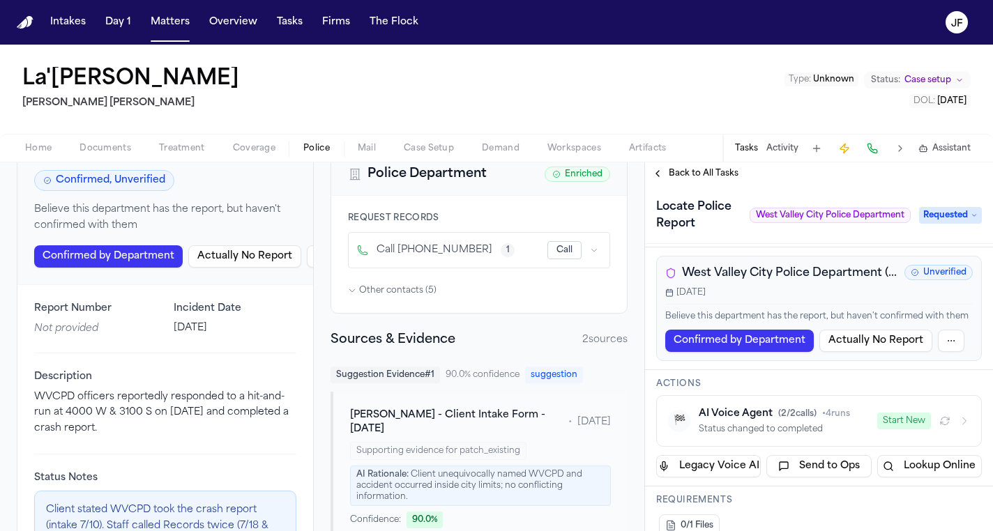
scroll to position [84, 0]
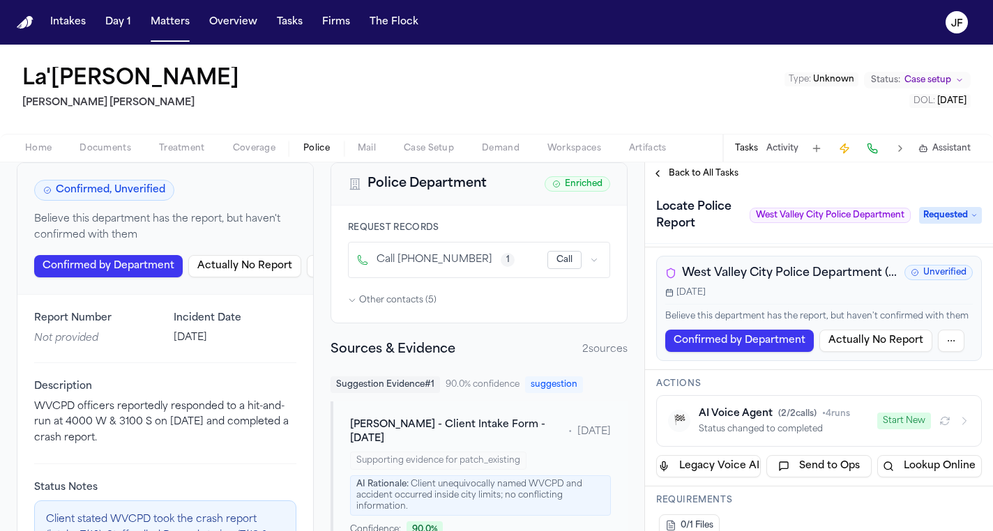
click at [377, 305] on span "Other contacts ( 5 )" at bounding box center [397, 300] width 77 height 11
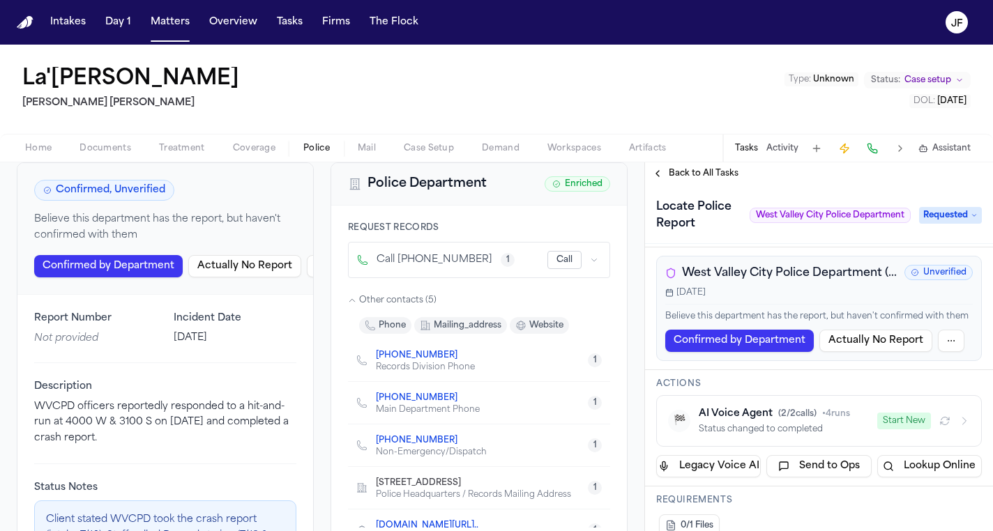
click at [391, 287] on div "Request Records Call [PHONE_NUMBER] 1 Call Other contacts ( 5 ) phone mailing_a…" at bounding box center [479, 375] width 296 height 339
click at [391, 296] on span "Other contacts ( 5 )" at bounding box center [397, 300] width 77 height 11
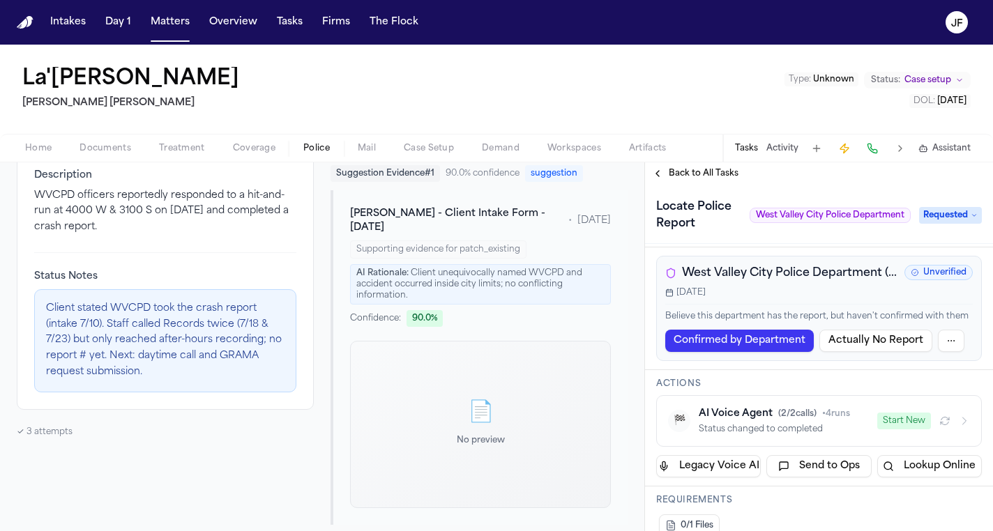
scroll to position [306, 0]
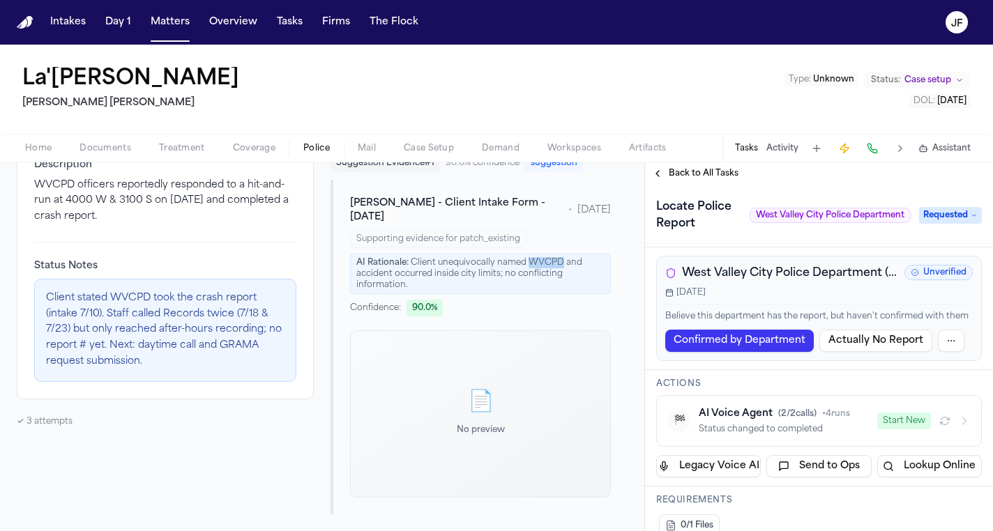
drag, startPoint x: 523, startPoint y: 264, endPoint x: 558, endPoint y: 260, distance: 35.1
click at [558, 260] on div "AI Rationale: Client unequivocally named WVCPD and accident occurred inside cit…" at bounding box center [480, 274] width 261 height 40
click at [737, 273] on span "West Valley City Police Department ([GEOGRAPHIC_DATA])" at bounding box center [790, 273] width 217 height 17
click at [750, 267] on span "West Valley City Police Department (UT)" at bounding box center [790, 273] width 217 height 17
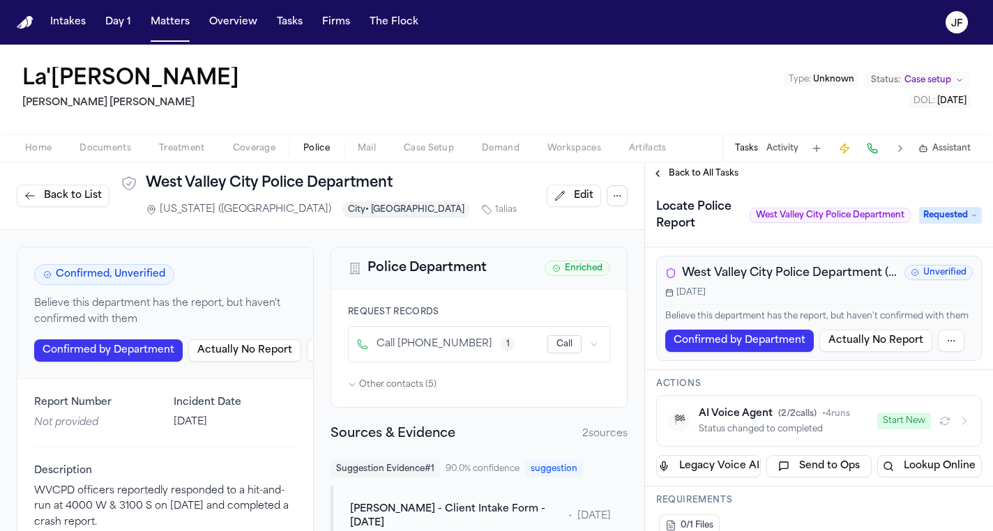
scroll to position [0, 0]
click at [379, 386] on span "Other contacts ( 5 )" at bounding box center [397, 384] width 77 height 11
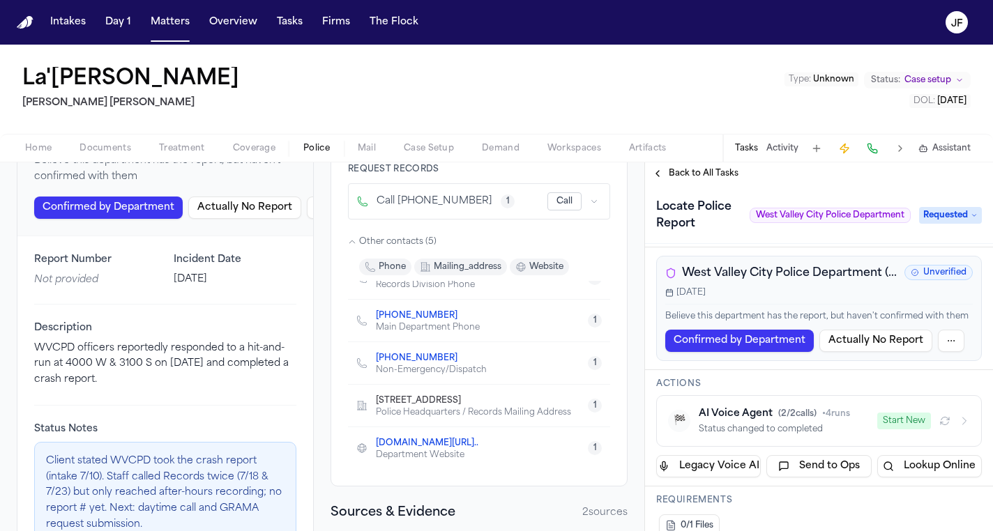
scroll to position [24, 0]
click at [397, 446] on link "wvc-ut.gov/..." at bounding box center [427, 443] width 103 height 11
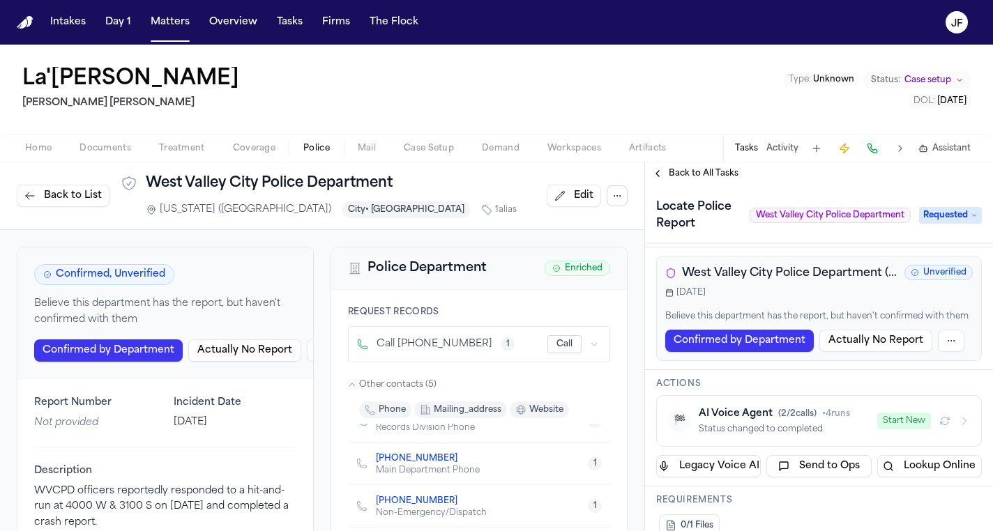
scroll to position [0, 0]
click at [787, 146] on button "Activity" at bounding box center [783, 148] width 32 height 11
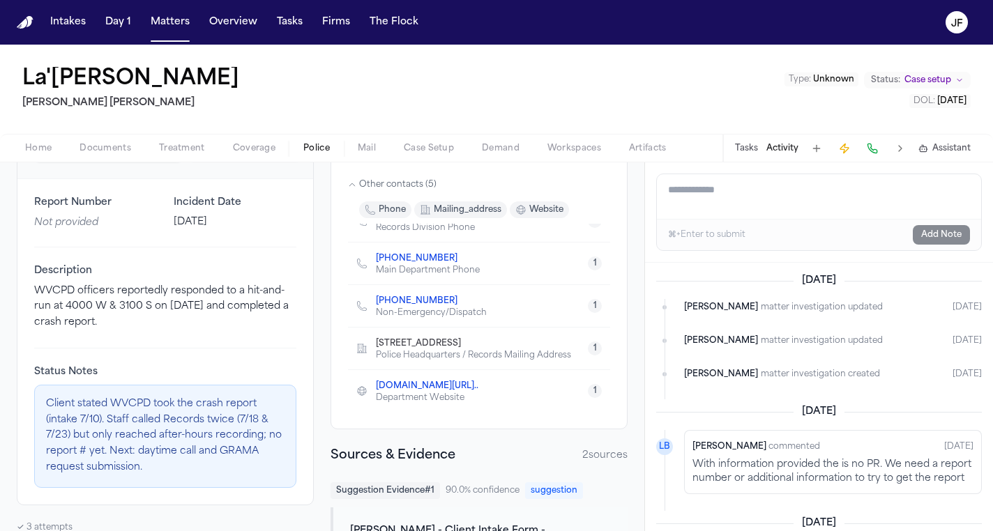
scroll to position [24, 0]
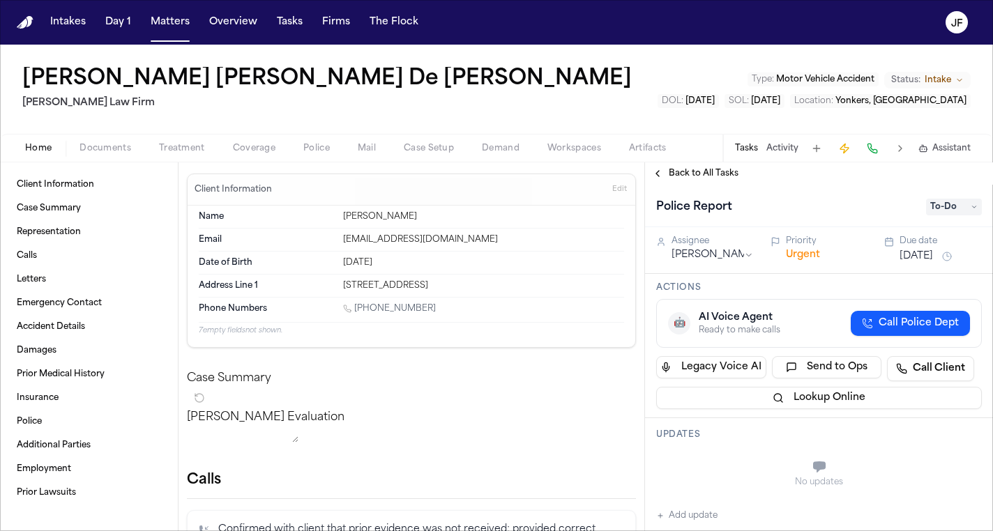
click at [336, 142] on button "Police" at bounding box center [316, 148] width 54 height 17
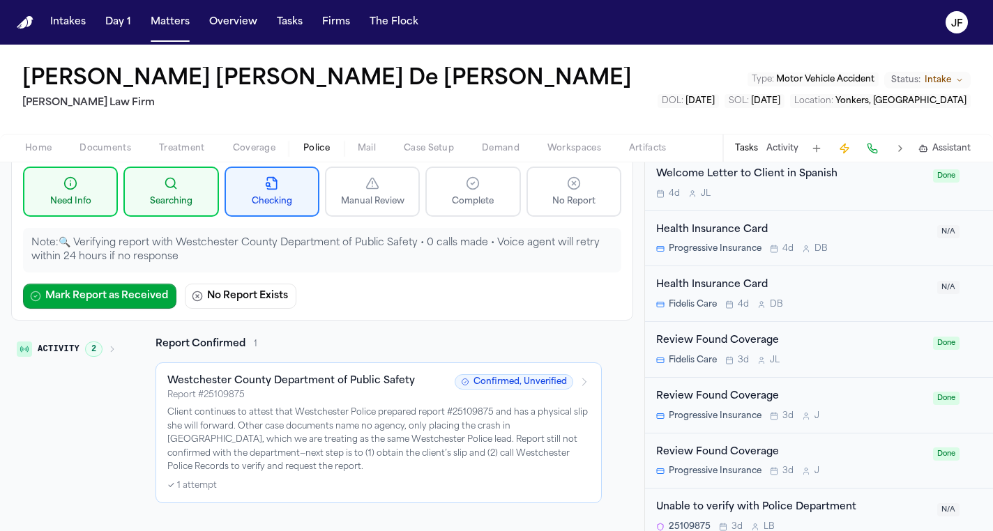
scroll to position [103, 0]
click at [285, 379] on h3 "Westchester County Department of Public Safety" at bounding box center [291, 380] width 248 height 14
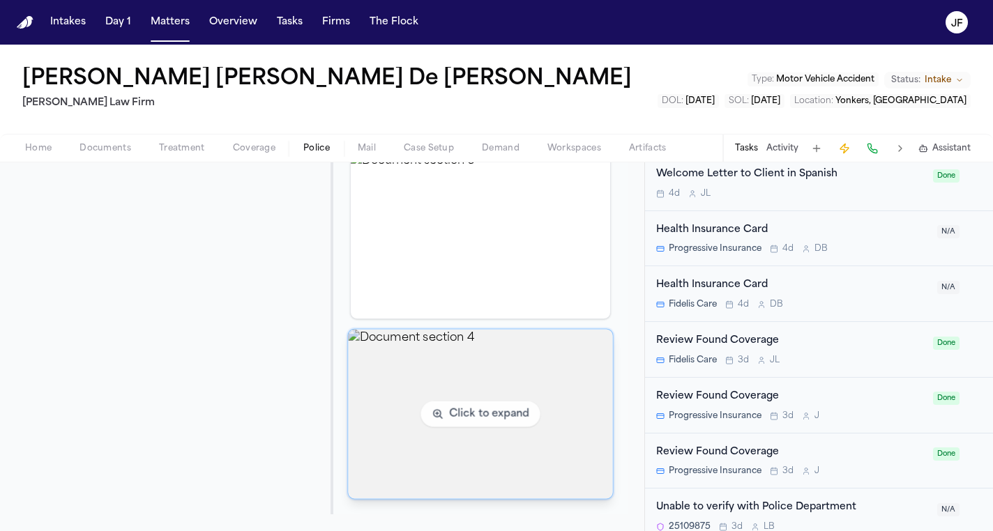
click at [410, 399] on img "View document section 4" at bounding box center [480, 414] width 264 height 169
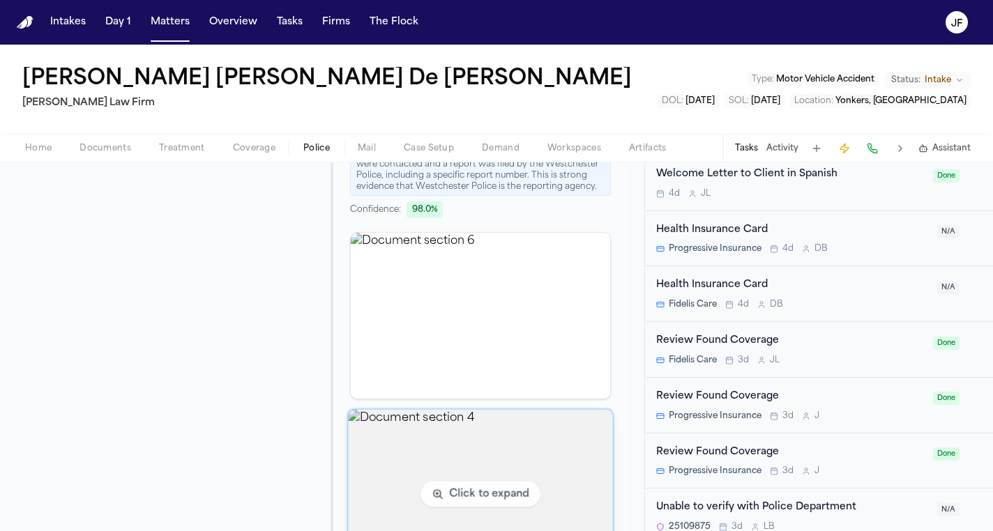
scroll to position [1880, 0]
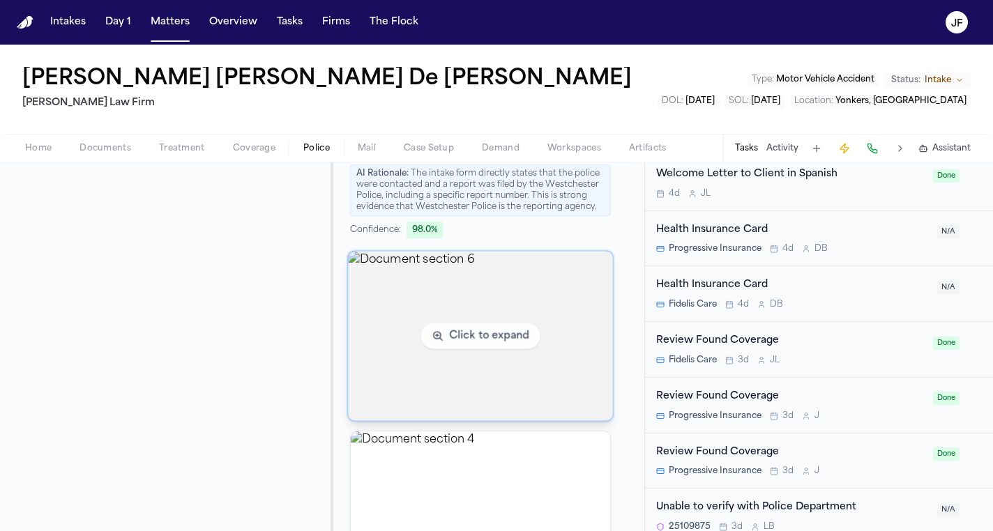
click at [406, 299] on img "View document section 6" at bounding box center [480, 336] width 264 height 169
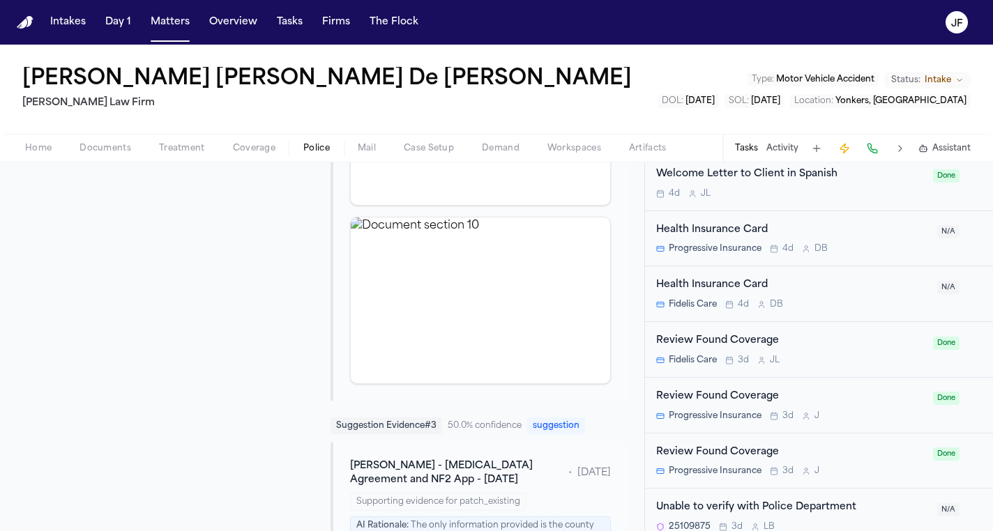
scroll to position [887, 0]
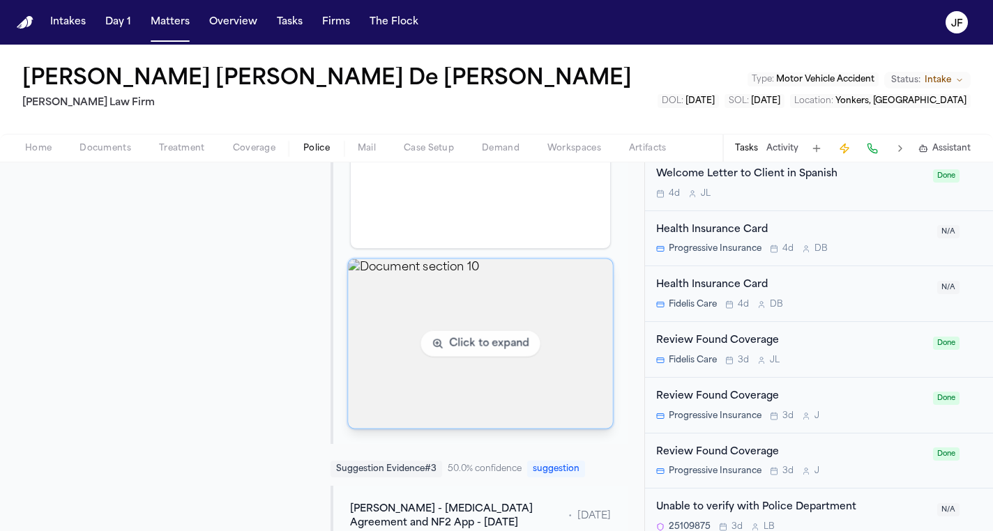
click at [447, 315] on img "View document section 10" at bounding box center [480, 343] width 264 height 169
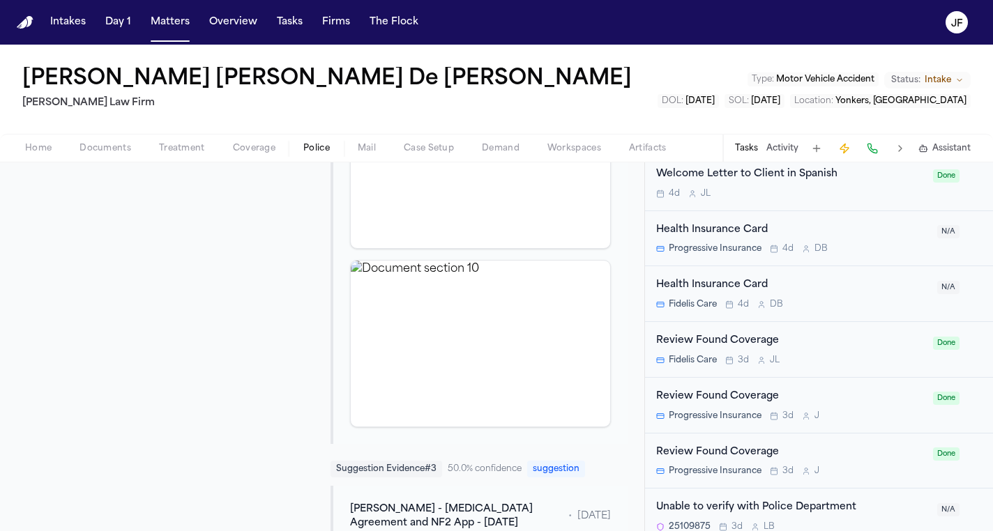
click at [485, 160] on div "Home Documents Treatment Coverage Police Mail Case Setup Demand Workspaces Arti…" at bounding box center [496, 148] width 993 height 28
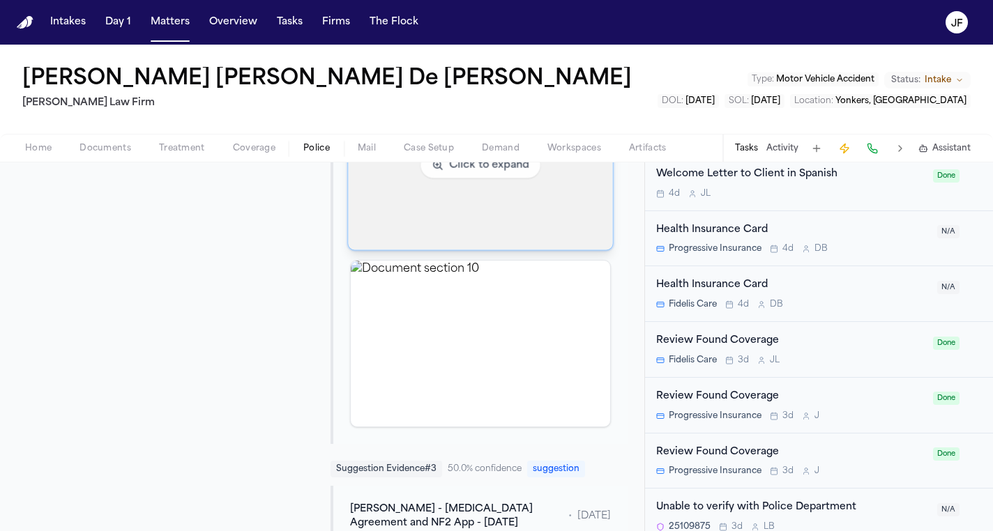
click at [472, 208] on img "View document section 8" at bounding box center [480, 165] width 264 height 169
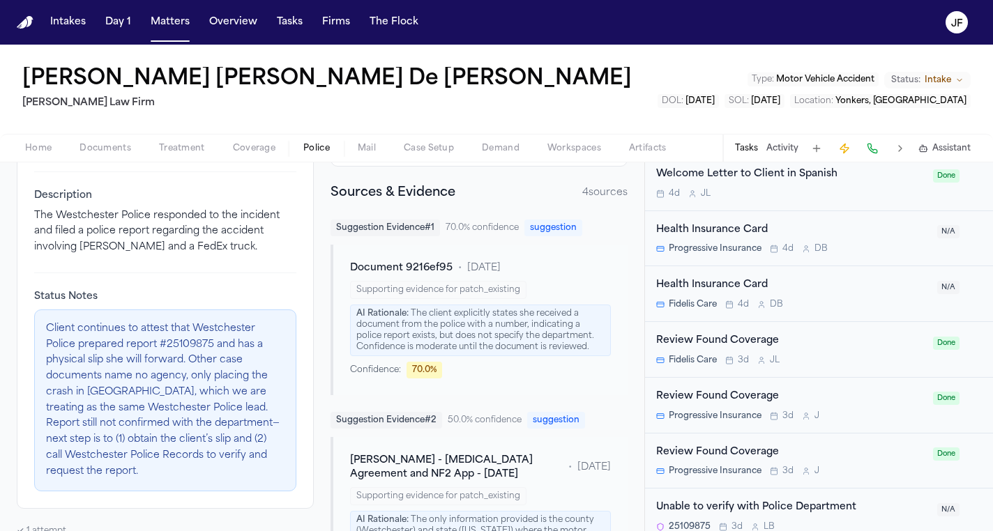
scroll to position [307, 0]
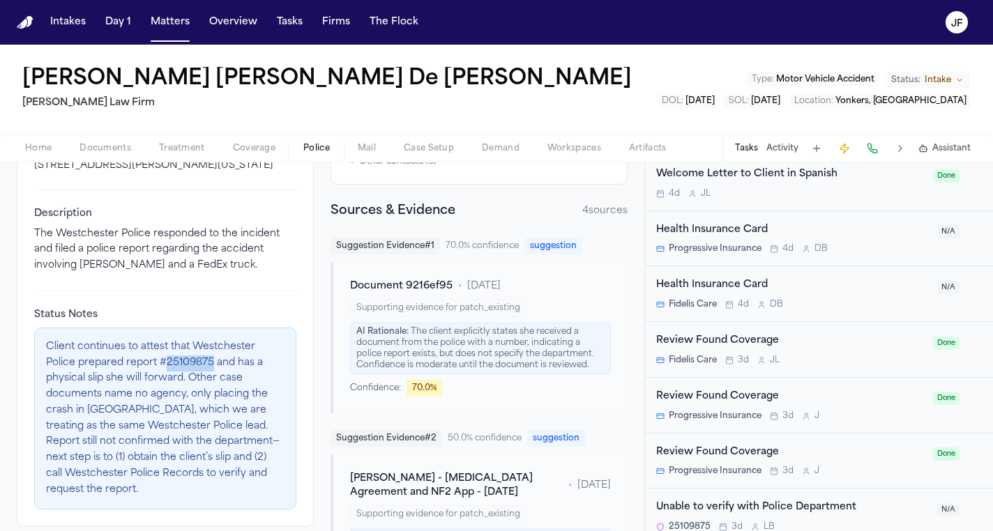
drag, startPoint x: 213, startPoint y: 365, endPoint x: 166, endPoint y: 362, distance: 47.5
click at [166, 362] on p "Client continues to attest that Westchester Police prepared report #25109875 an…" at bounding box center [165, 419] width 239 height 159
copy p "25109875"
drag, startPoint x: 348, startPoint y: 80, endPoint x: 190, endPoint y: 82, distance: 158.3
click at [190, 82] on div "Jennifer Mabel De León Rivas Martello Law Firm Type : Motor Vehicle Accident St…" at bounding box center [496, 89] width 993 height 89
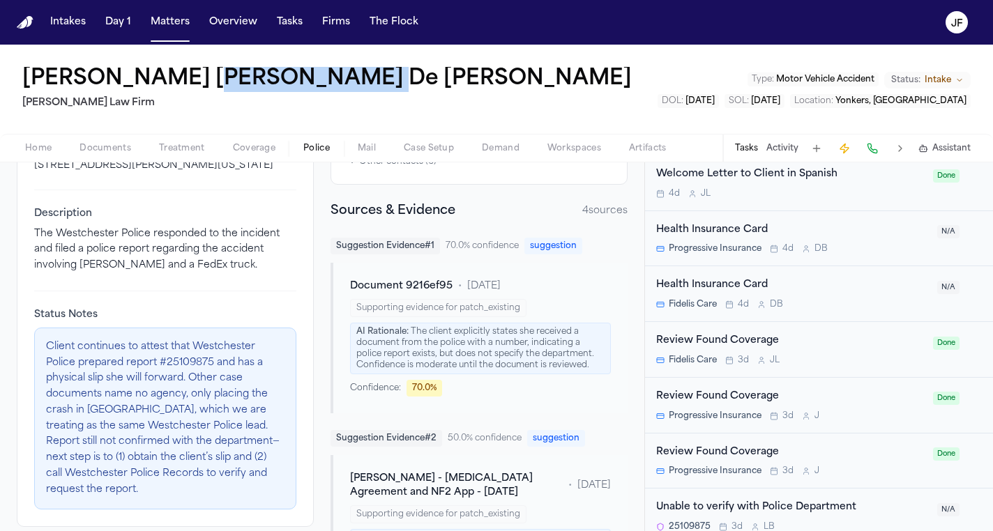
copy h1 "De León Rivas"
click at [649, 103] on div "Jennifer Mabel De León Rivas Martello Law Firm Type : Motor Vehicle Accident St…" at bounding box center [496, 89] width 993 height 89
click at [705, 10] on nav "Intakes Day 1 Matters Overview Tasks Firms The Flock JF" at bounding box center [496, 22] width 993 height 45
click at [806, 5] on nav "Intakes Day 1 Matters Overview Tasks Firms The Flock JF" at bounding box center [496, 22] width 993 height 45
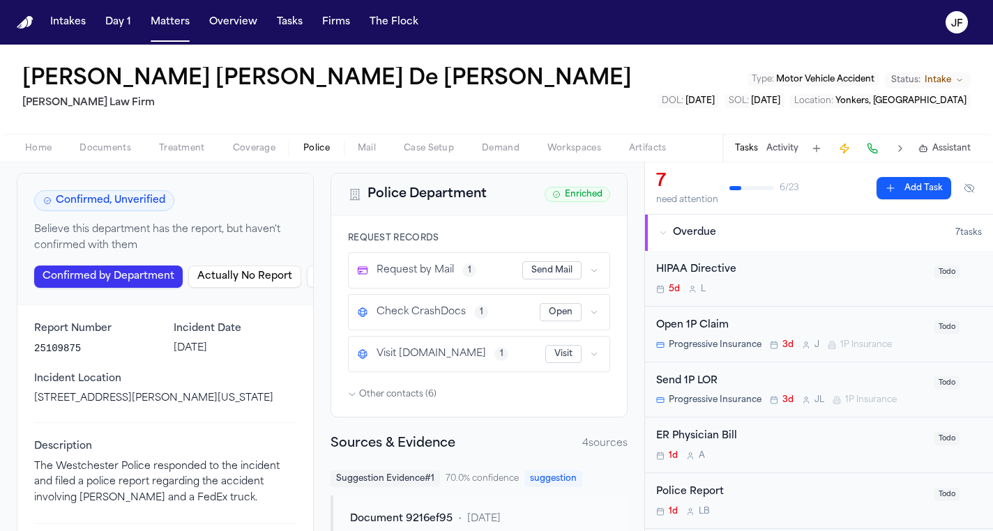
scroll to position [79, 0]
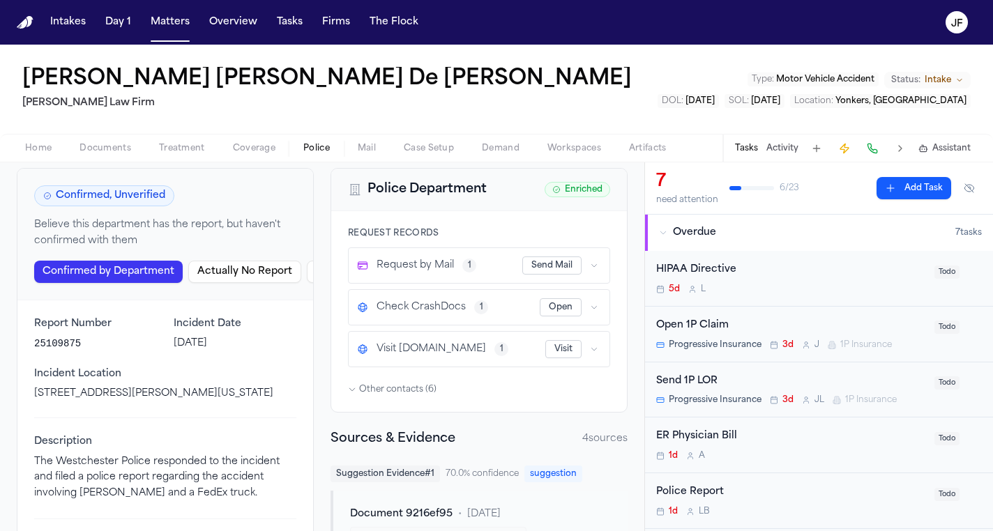
click at [589, 310] on button "button" at bounding box center [594, 308] width 14 height 14
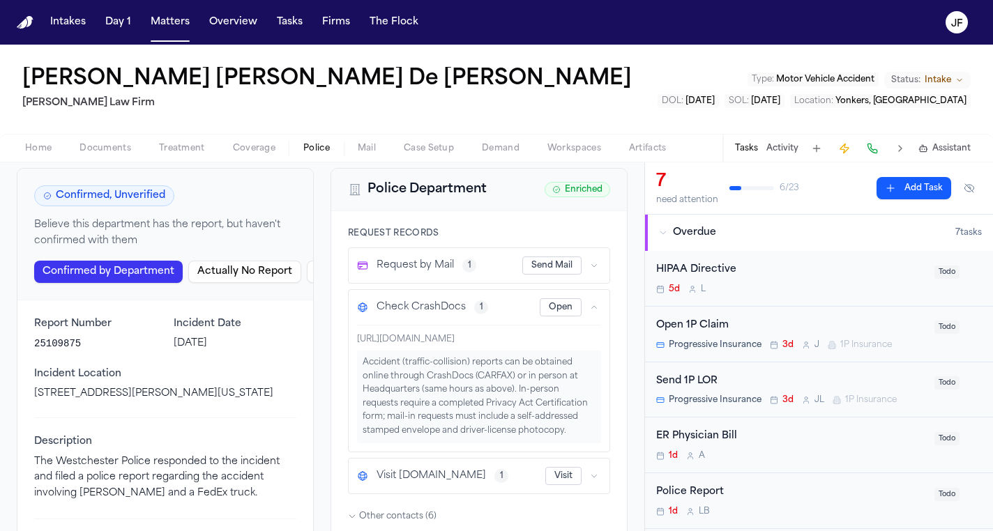
click at [589, 310] on button "button" at bounding box center [594, 308] width 14 height 14
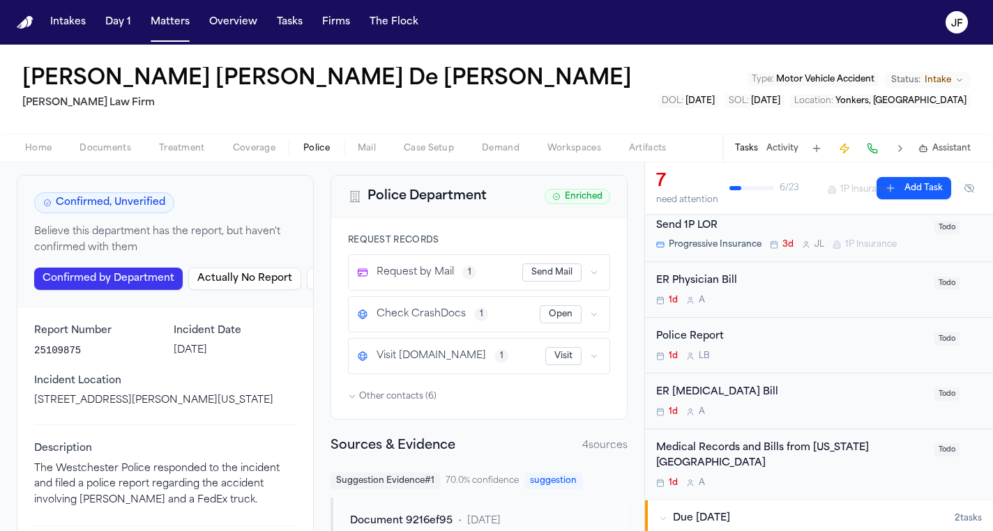
scroll to position [175, 0]
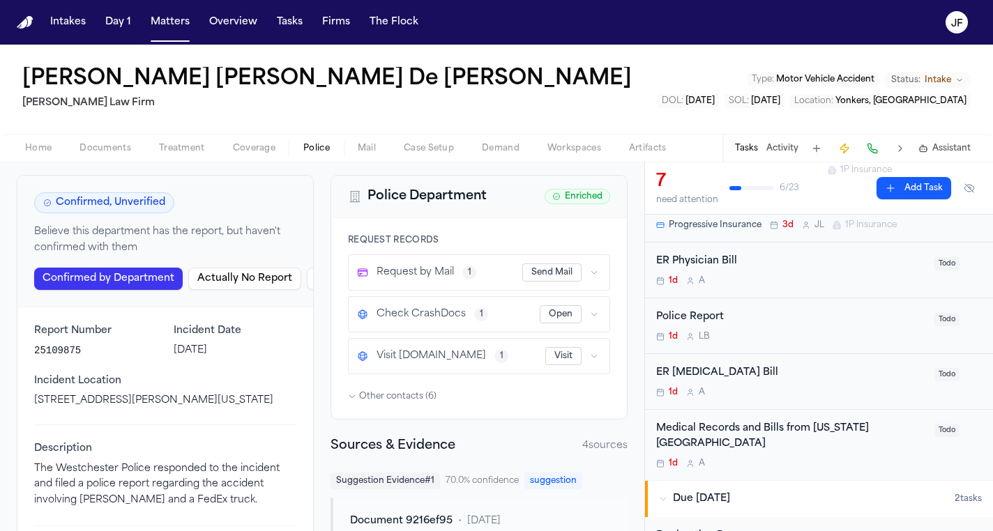
click at [692, 320] on div "Police Report" at bounding box center [791, 318] width 270 height 16
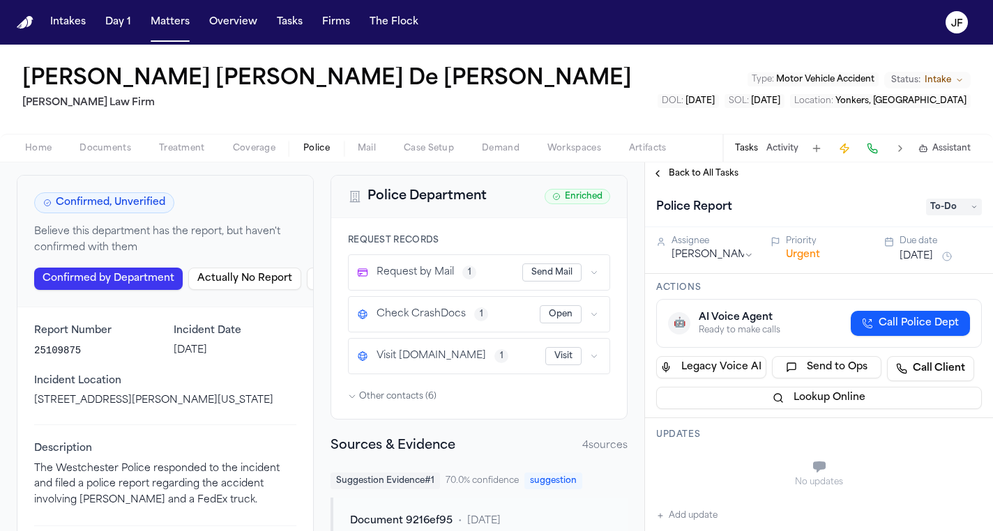
click at [426, 1] on nav "Intakes Day 1 Matters Overview Tasks Firms The Flock JF" at bounding box center [496, 22] width 993 height 45
click at [789, 149] on button "Activity" at bounding box center [783, 148] width 32 height 11
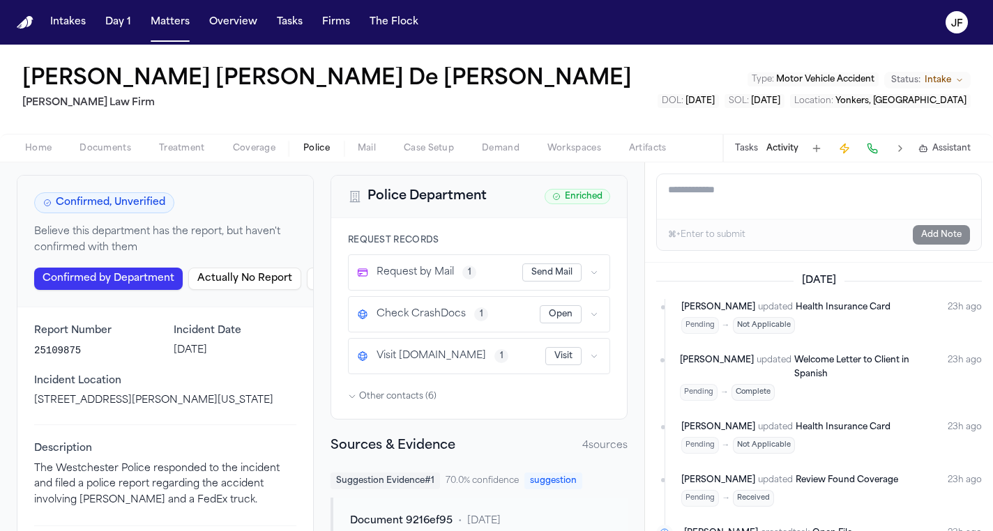
click at [771, 189] on textarea "Add a note to this matter" at bounding box center [819, 196] width 324 height 45
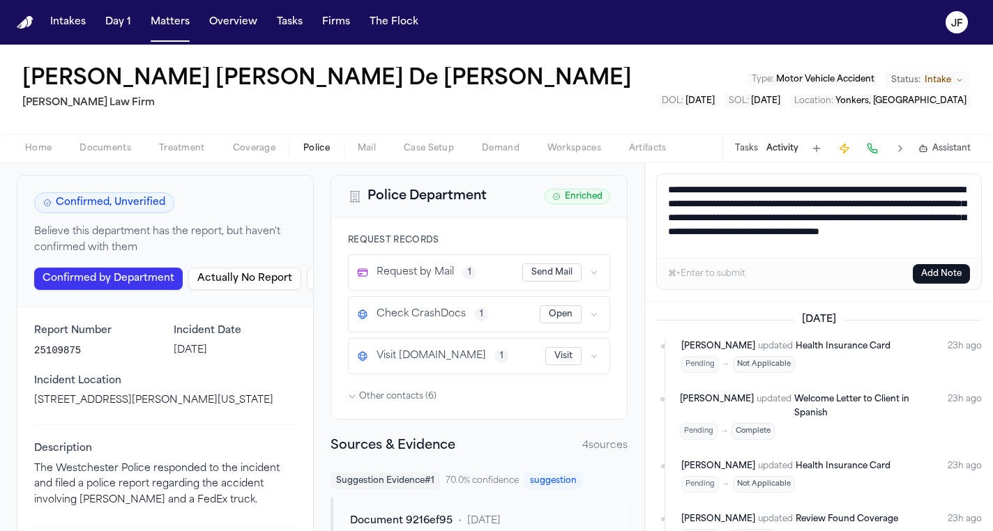
scroll to position [9, 0]
type textarea "**********"
click at [938, 276] on button "Add Note" at bounding box center [941, 274] width 57 height 20
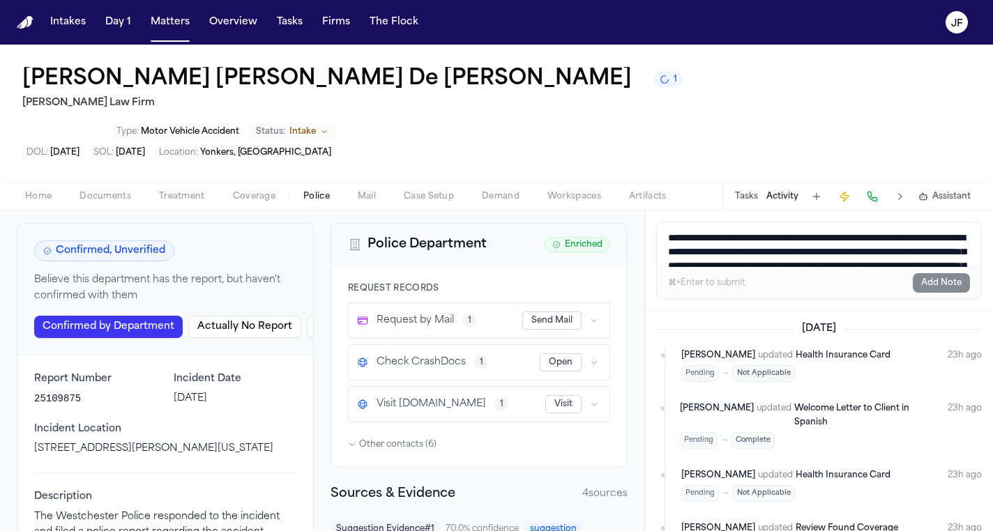
scroll to position [0, 0]
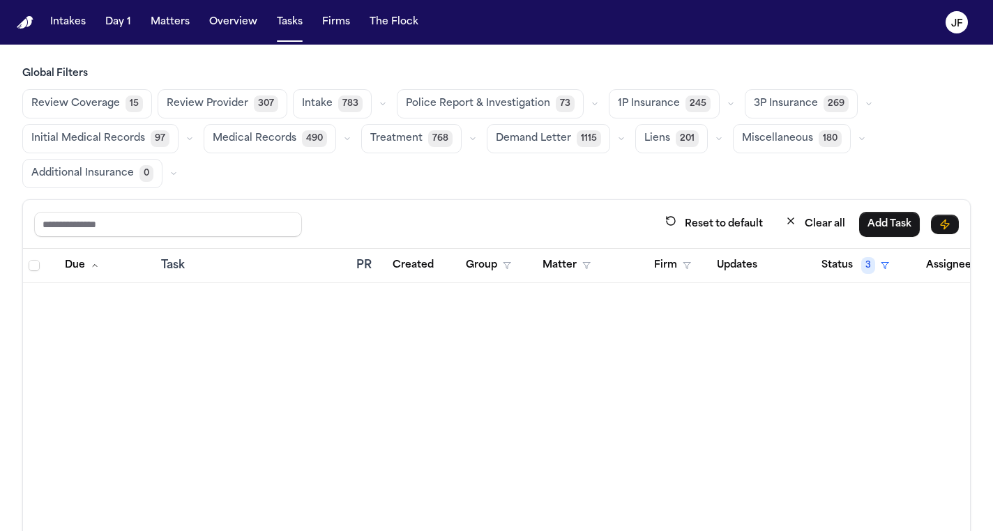
click at [524, 102] on span "Police Report & Investigation" at bounding box center [478, 104] width 144 height 14
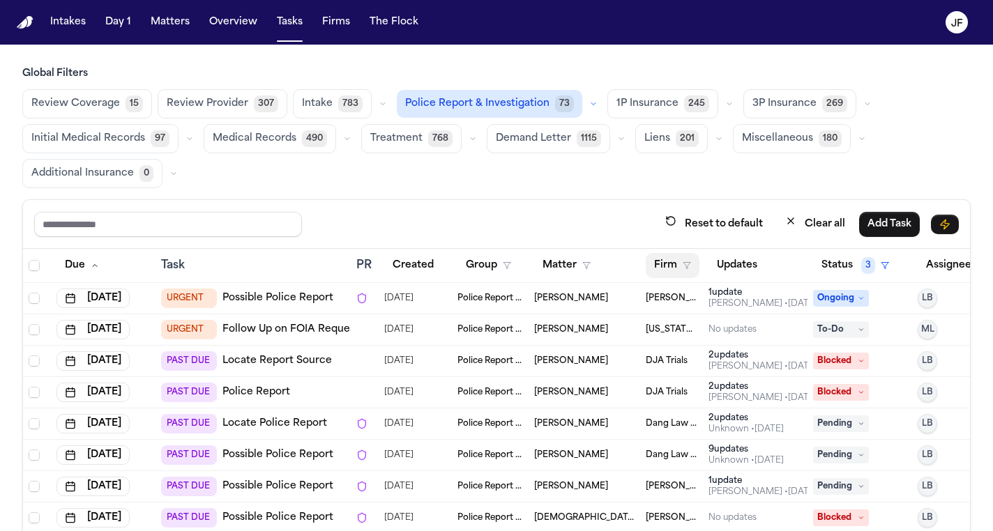
click at [693, 263] on button "Firm" at bounding box center [673, 265] width 54 height 25
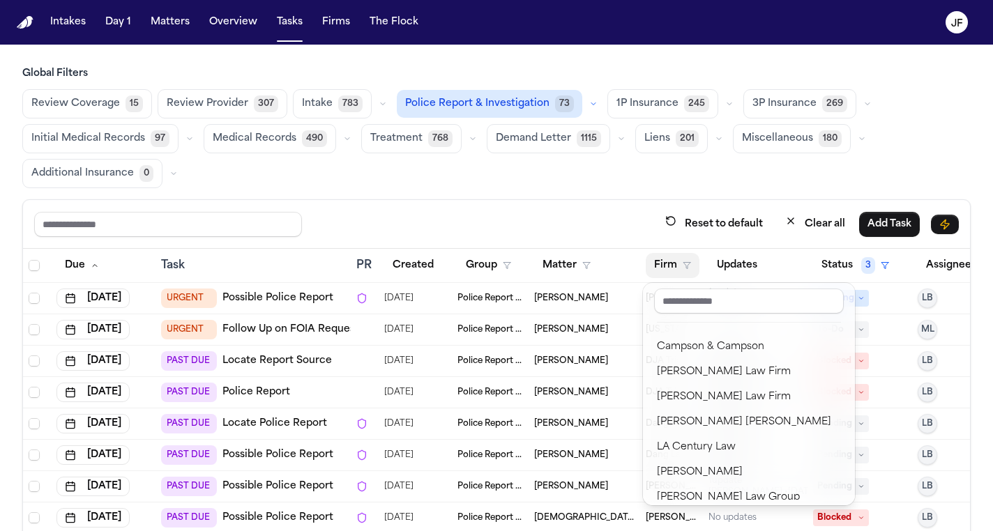
scroll to position [143, 0]
click at [720, 418] on div "[PERSON_NAME] [PERSON_NAME]" at bounding box center [749, 421] width 184 height 17
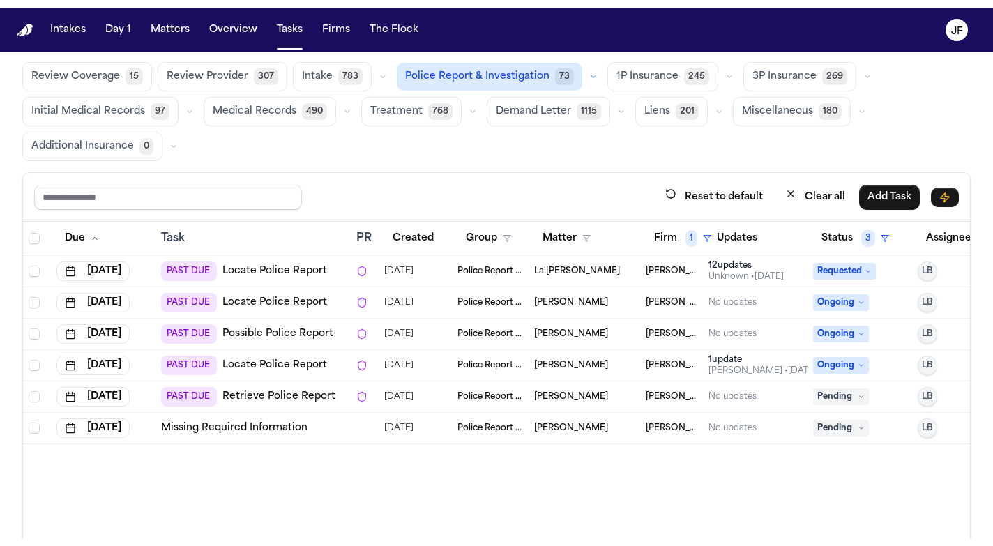
scroll to position [45, 0]
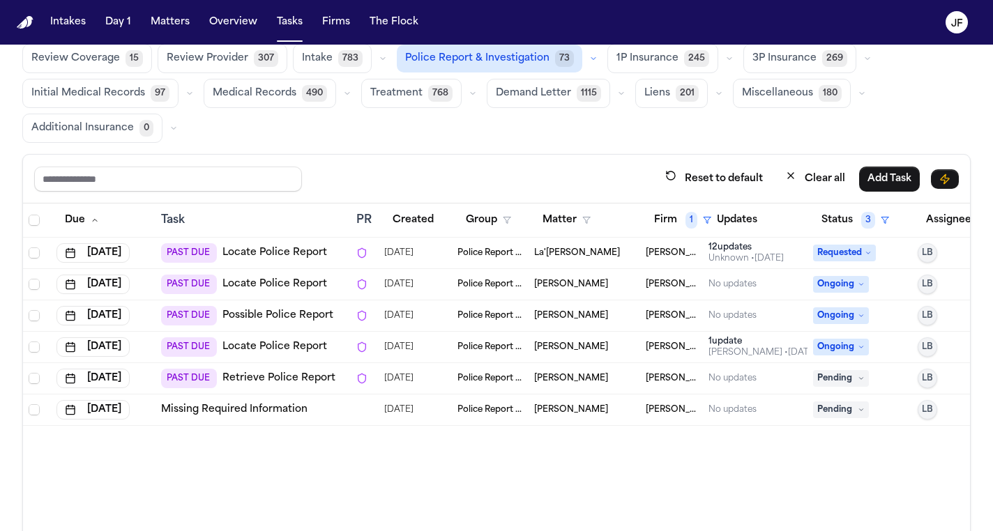
click at [281, 282] on link "Locate Police Report" at bounding box center [274, 285] width 105 height 14
click at [318, 320] on link "Possible Police Report" at bounding box center [277, 316] width 111 height 14
click at [303, 377] on link "Retrieve Police Report" at bounding box center [278, 379] width 113 height 14
click at [382, 1] on nav "Intakes Day 1 Matters Overview Tasks Firms The [PERSON_NAME]" at bounding box center [496, 22] width 993 height 45
click at [242, 409] on link "Missing Required Information" at bounding box center [234, 410] width 146 height 14
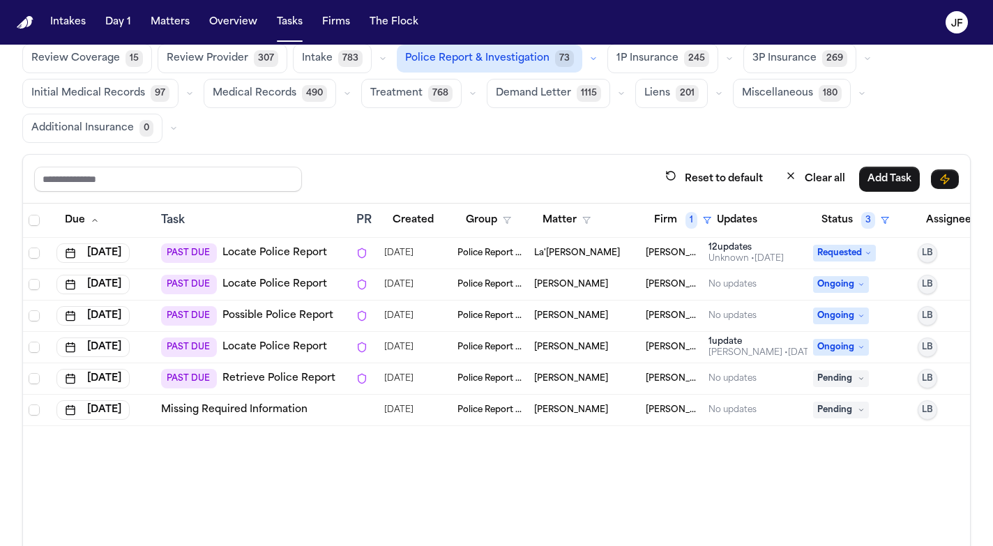
click at [847, 375] on span "Pending" at bounding box center [841, 378] width 56 height 17
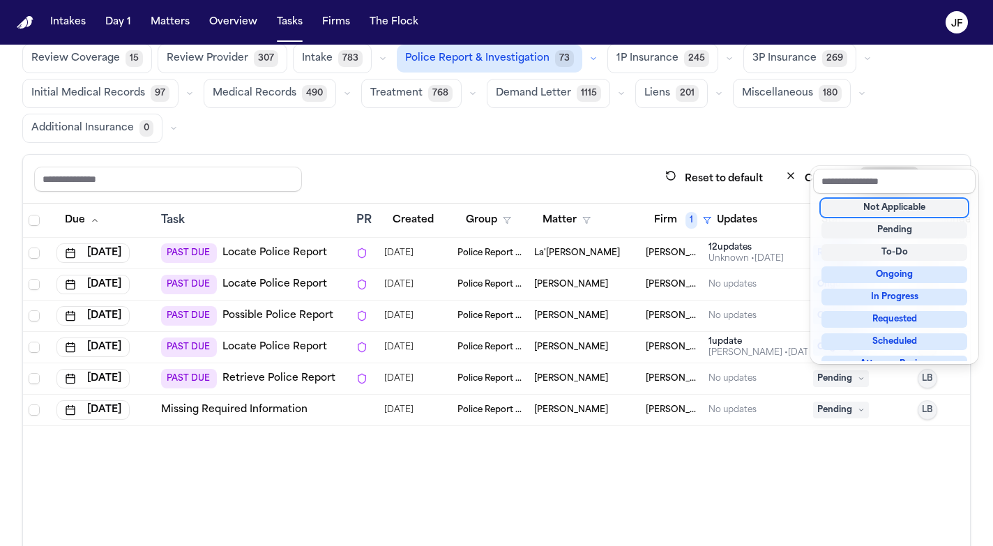
click at [691, 530] on div "Due Task PR Created Group Matter Firm 1 Updates Status 3 Assignee [DATE] PAST D…" at bounding box center [496, 400] width 947 height 393
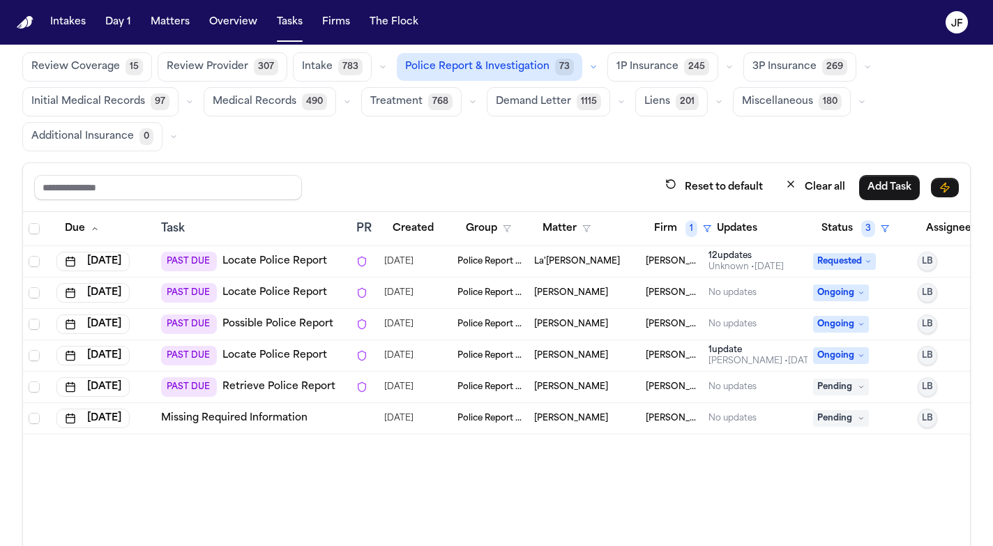
scroll to position [32, 0]
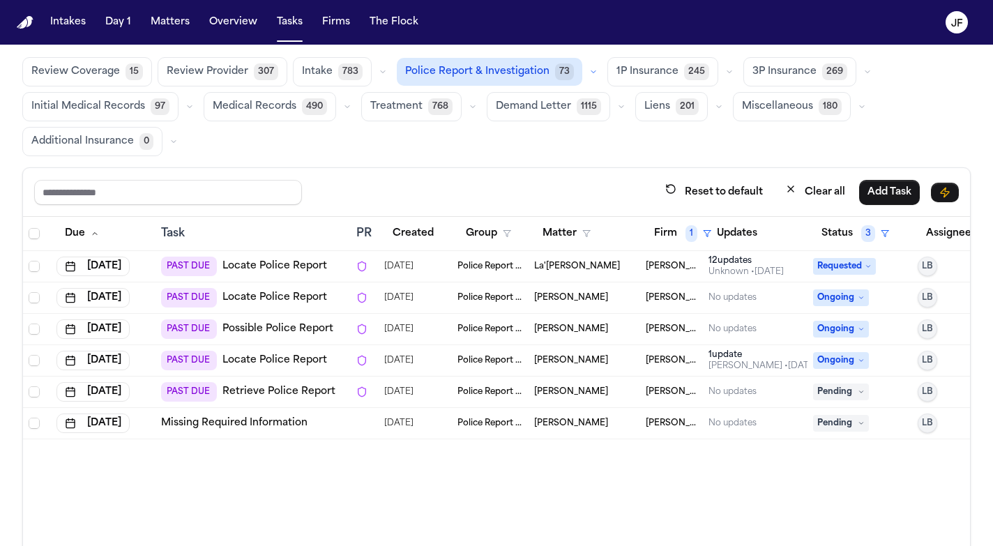
click at [267, 421] on link "Missing Required Information" at bounding box center [234, 423] width 146 height 14
click at [688, 243] on button "Firm 1" at bounding box center [683, 233] width 74 height 25
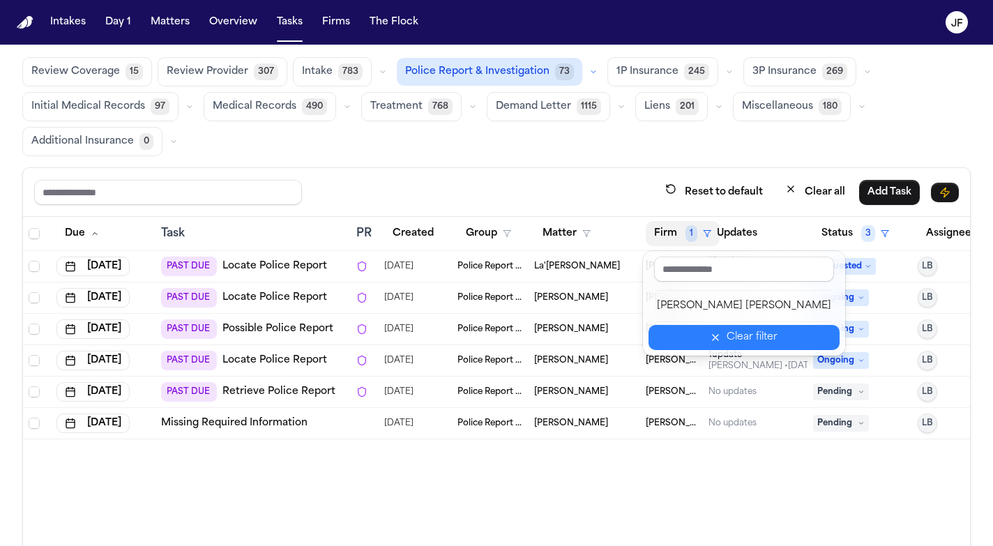
click at [710, 337] on icon "button" at bounding box center [715, 337] width 11 height 11
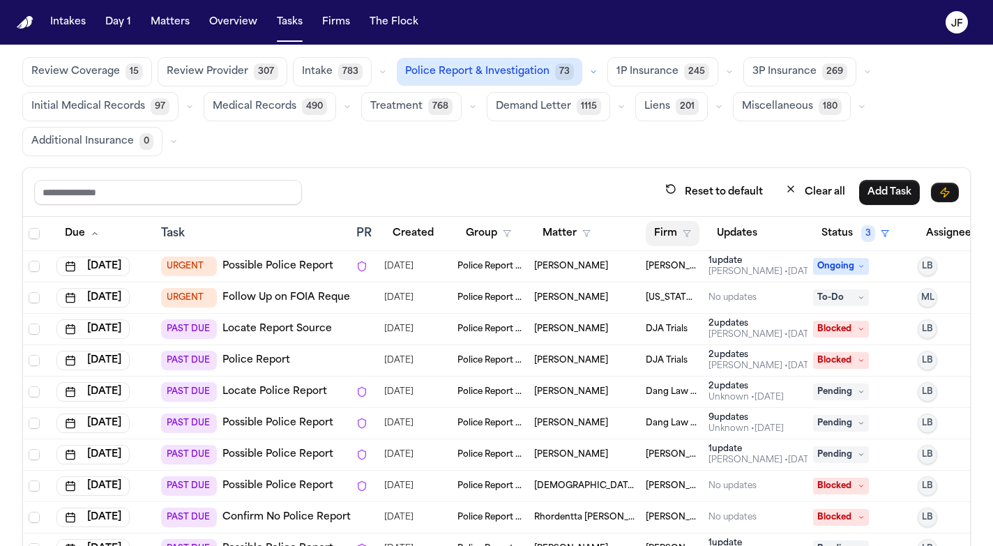
click at [694, 232] on button "Firm" at bounding box center [673, 233] width 54 height 25
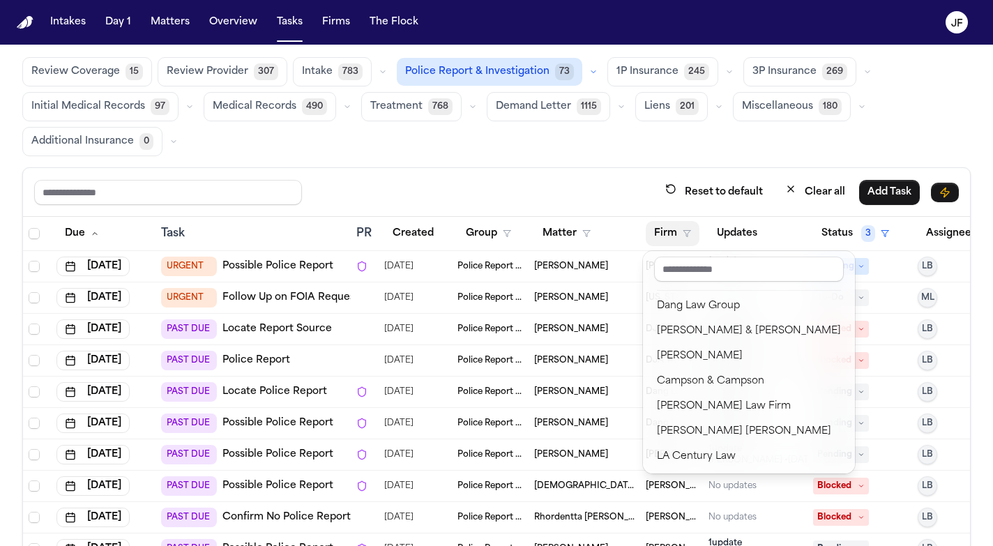
scroll to position [77, 0]
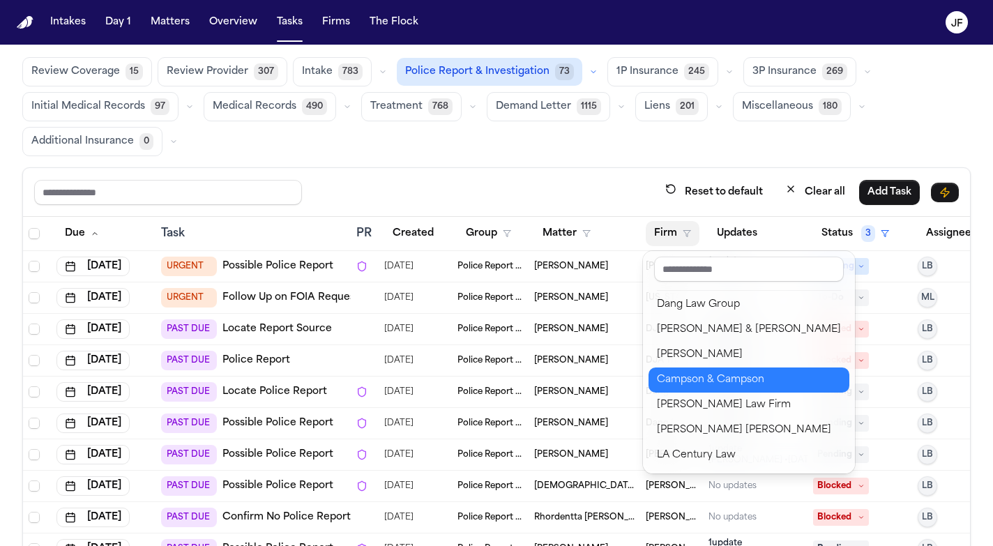
click at [700, 382] on div "Campson & Campson" at bounding box center [749, 380] width 184 height 17
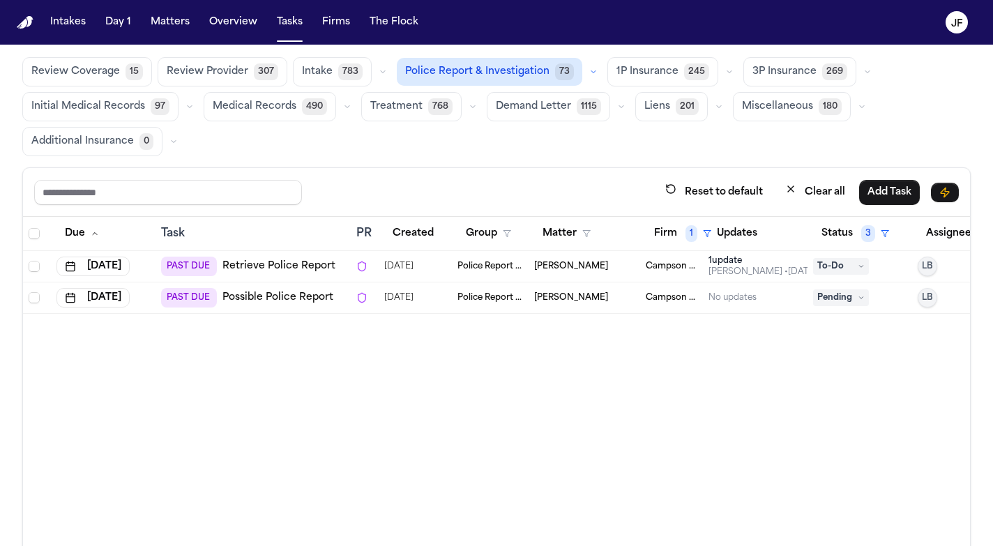
click at [276, 266] on link "Retrieve Police Report" at bounding box center [278, 266] width 113 height 14
click at [270, 301] on link "Possible Police Report" at bounding box center [277, 298] width 111 height 14
click at [287, 266] on link "Retrieve Police Report" at bounding box center [278, 266] width 113 height 14
click at [561, 455] on div "Due Task PR Created Group Matter Firm 1 Updates Status 3 Assignee [DATE] PAST D…" at bounding box center [496, 413] width 947 height 393
click at [695, 226] on span "1" at bounding box center [692, 233] width 12 height 17
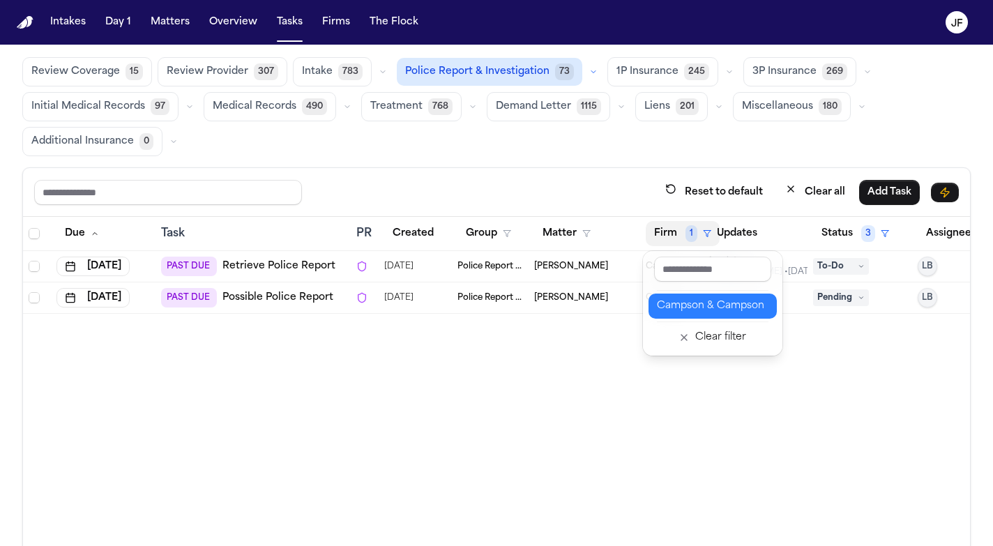
click at [709, 310] on div "Campson & Campson" at bounding box center [713, 306] width 112 height 17
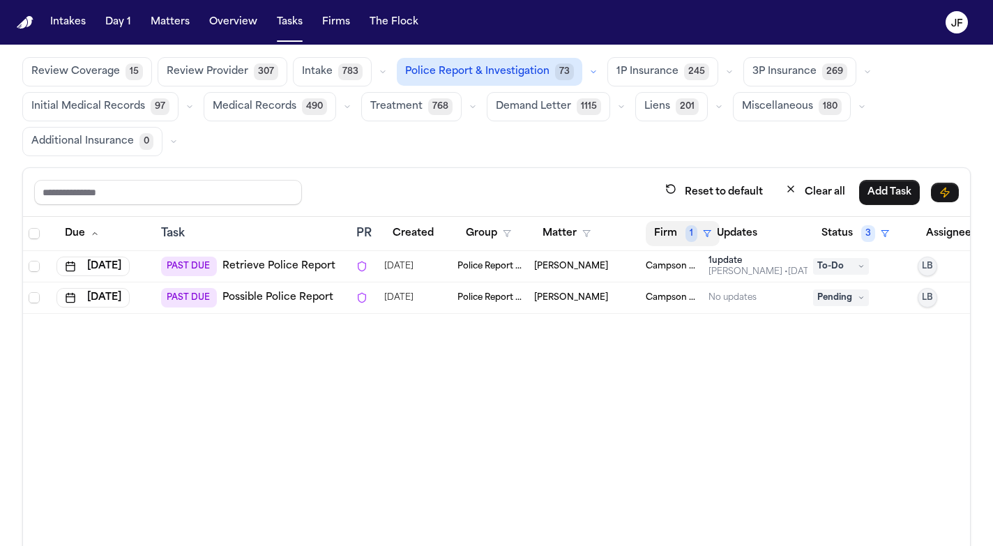
click at [698, 239] on button "Firm 1" at bounding box center [683, 233] width 74 height 25
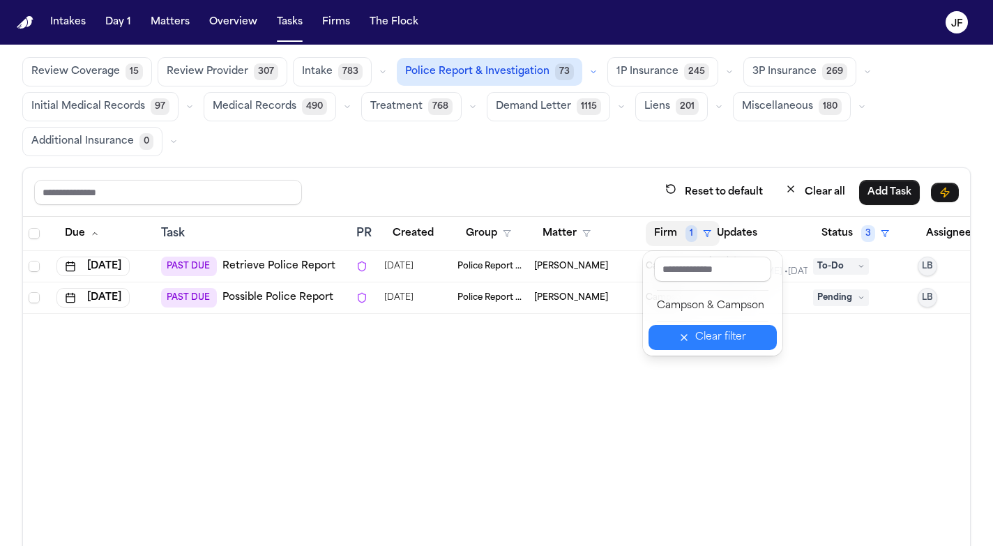
click at [690, 340] on icon "button" at bounding box center [684, 337] width 11 height 11
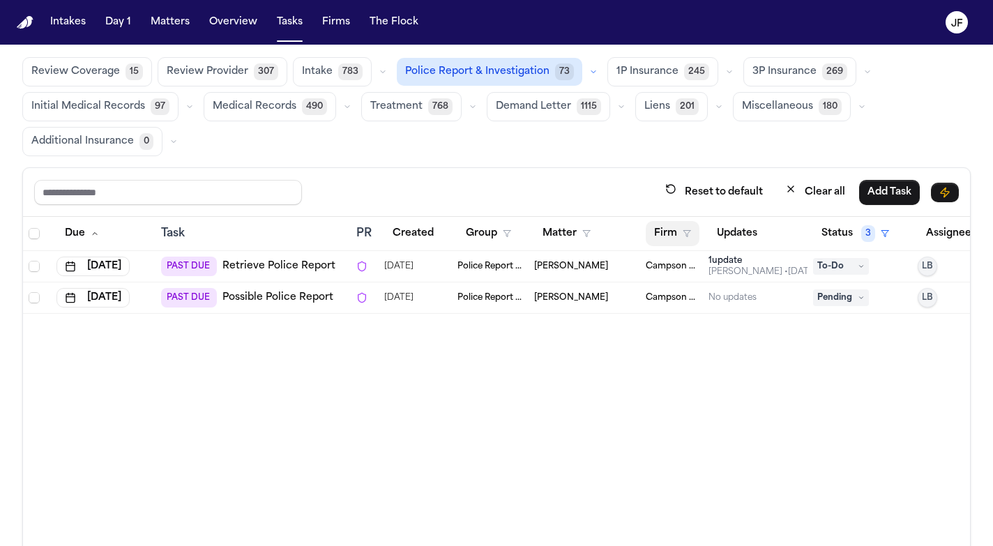
click at [668, 234] on button "Firm" at bounding box center [673, 233] width 54 height 25
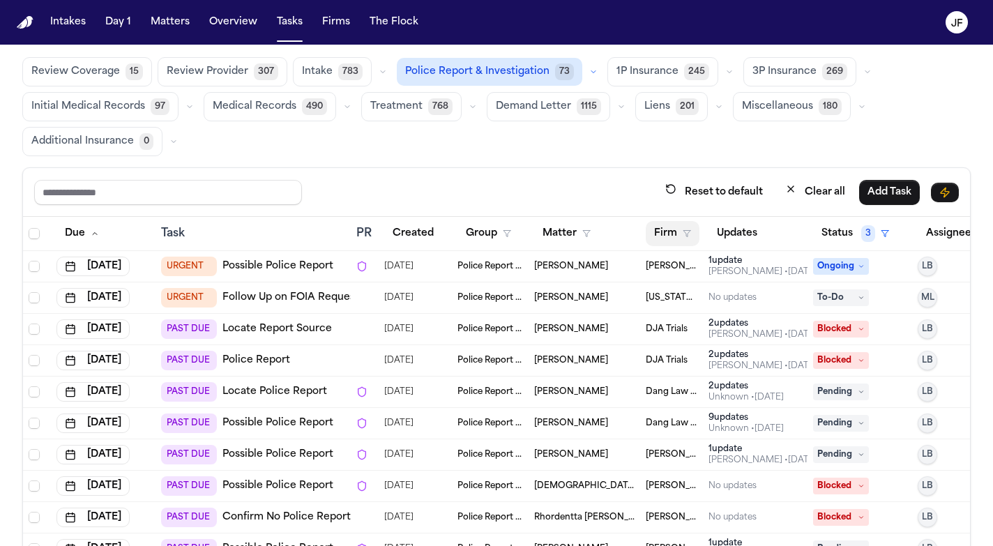
click at [684, 223] on button "Firm" at bounding box center [673, 233] width 54 height 25
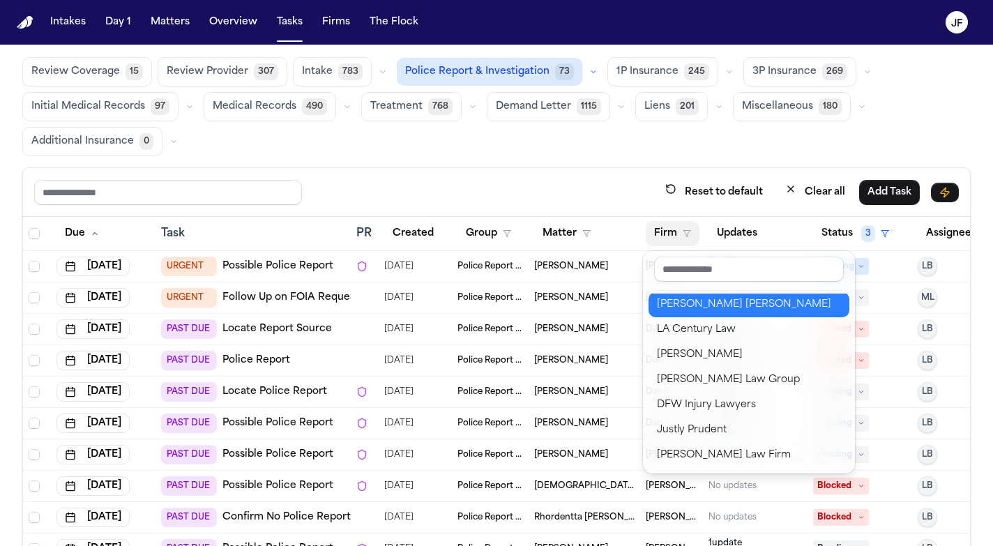
scroll to position [201, 0]
click at [723, 299] on div "[PERSON_NAME] [PERSON_NAME]" at bounding box center [749, 306] width 184 height 17
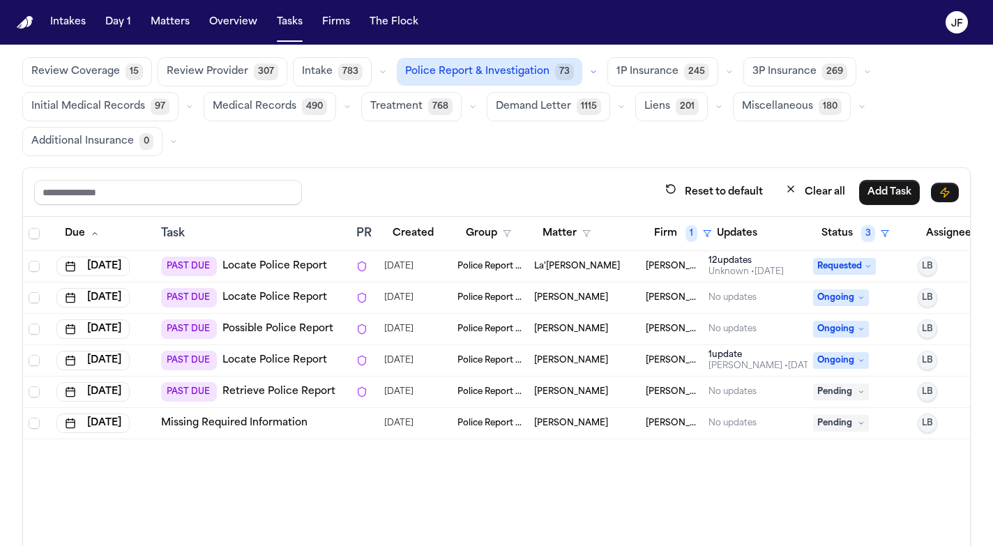
click at [282, 388] on link "Retrieve Police Report" at bounding box center [278, 392] width 113 height 14
click at [308, 432] on td "Missing Required Information" at bounding box center [253, 423] width 195 height 31
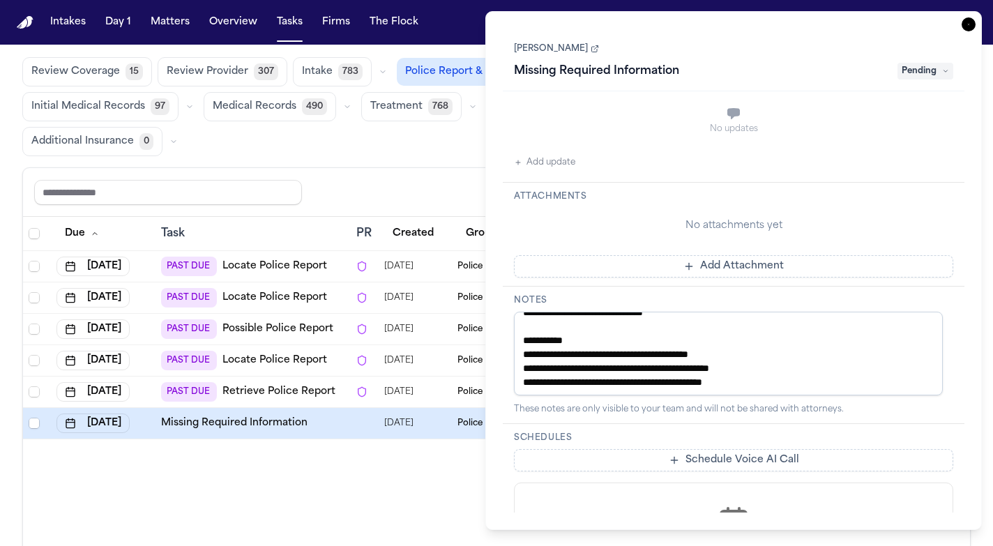
scroll to position [68, 0]
click at [362, 179] on div "Reset to default Clear all Add Task" at bounding box center [496, 192] width 925 height 26
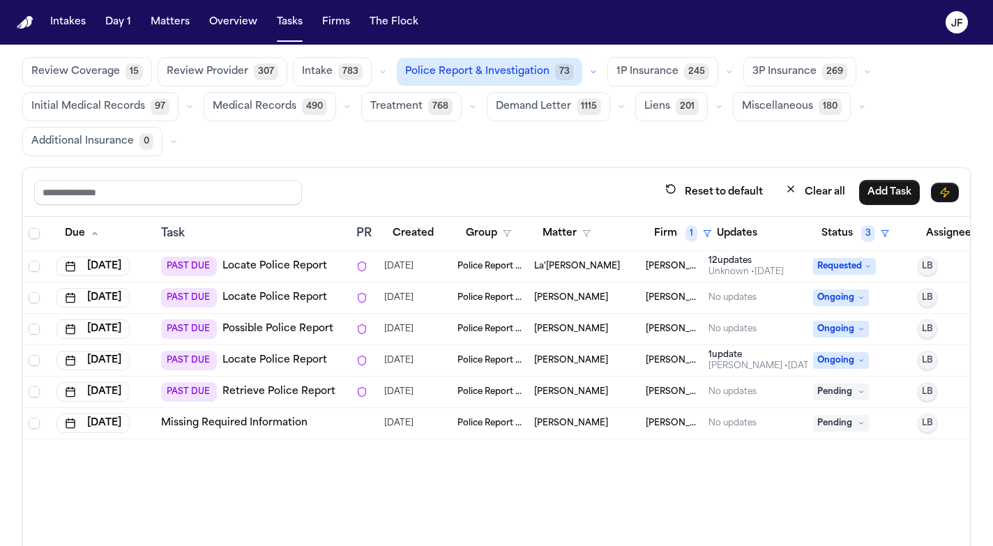
click at [580, 425] on span "[PERSON_NAME]" at bounding box center [571, 423] width 74 height 11
click at [231, 413] on td "Missing Required Information" at bounding box center [253, 423] width 195 height 31
click at [234, 420] on link "Missing Required Information" at bounding box center [234, 423] width 146 height 14
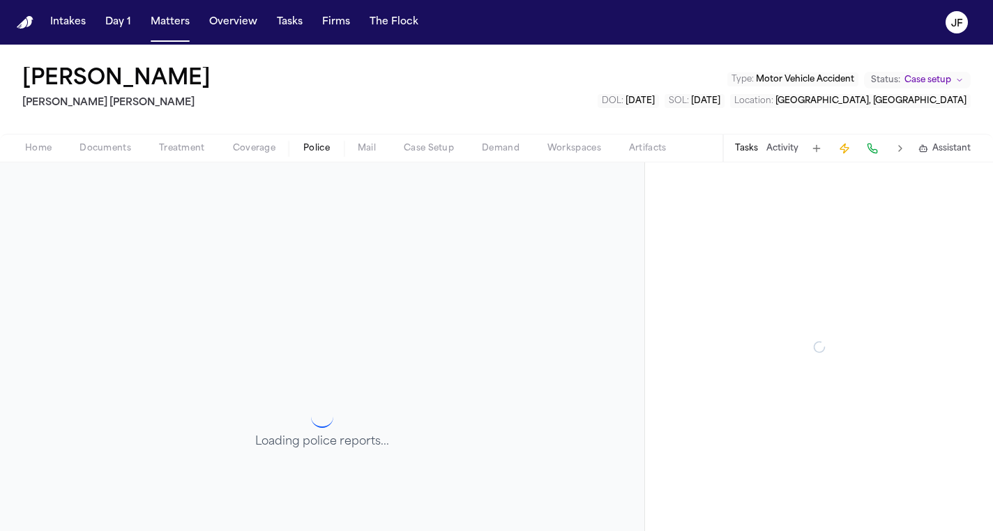
click at [316, 147] on span "Police" at bounding box center [316, 148] width 27 height 11
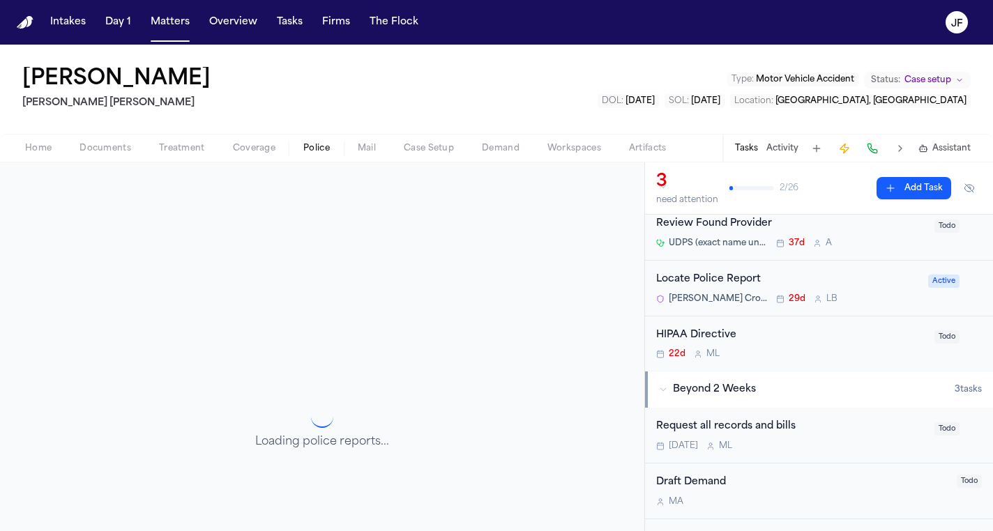
scroll to position [15, 0]
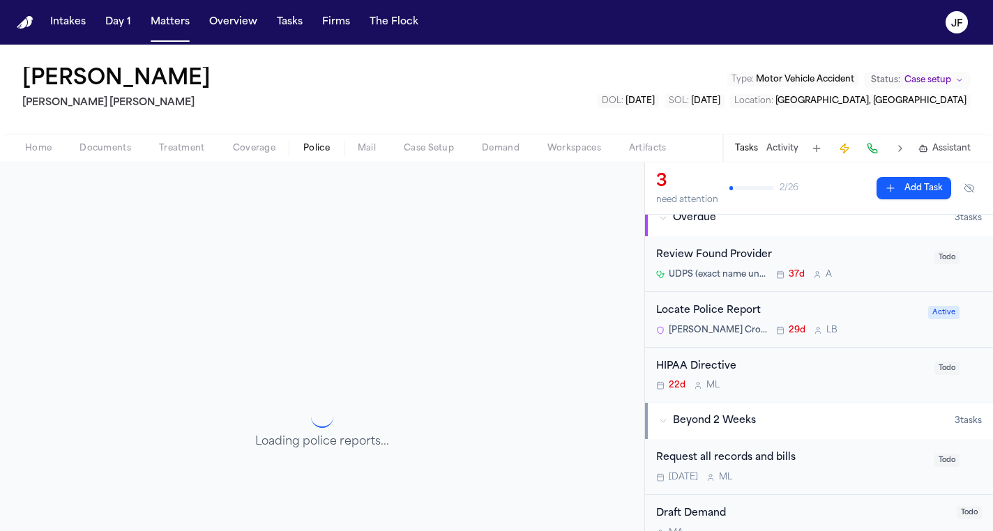
click at [716, 310] on div "Locate Police Report" at bounding box center [788, 311] width 264 height 16
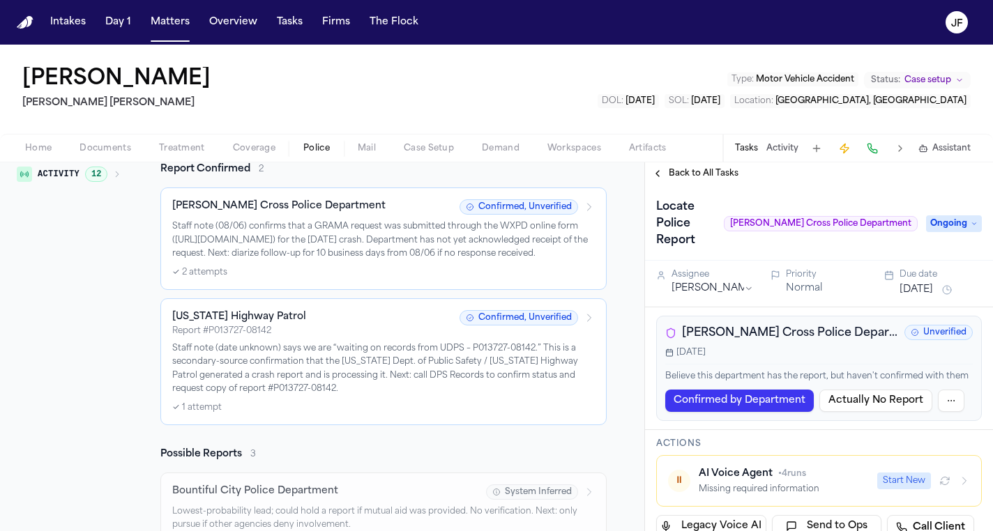
scroll to position [279, 0]
drag, startPoint x: 467, startPoint y: 362, endPoint x: 534, endPoint y: 361, distance: 66.3
click at [534, 361] on p "Staff note (date unknown) says we are “waiting on records from UDPS – P013727-0…" at bounding box center [383, 367] width 423 height 54
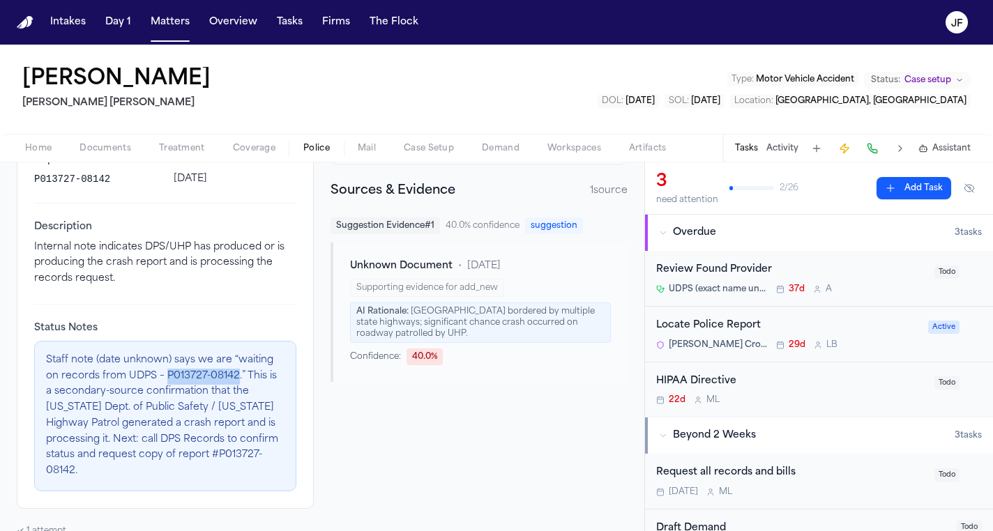
drag, startPoint x: 166, startPoint y: 376, endPoint x: 238, endPoint y: 374, distance: 71.9
click at [238, 374] on p "Staff note (date unknown) says we are “waiting on records from UDPS – P013727-0…" at bounding box center [165, 416] width 239 height 127
copy p "P013727-08142"
click at [818, 1] on nav "Intakes Day 1 Matters Overview Tasks Firms The Flock JF" at bounding box center [496, 22] width 993 height 45
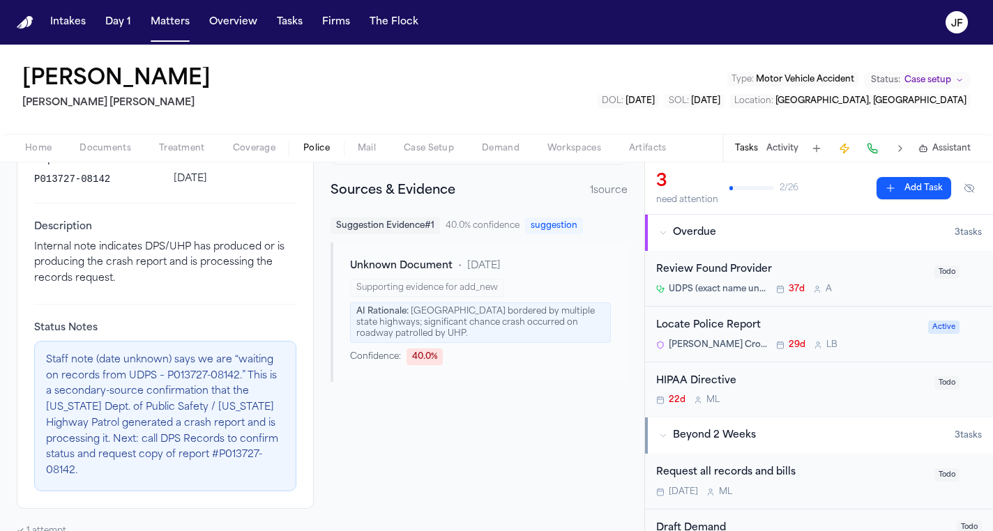
scroll to position [0, 0]
click at [185, 402] on p "Staff note (date unknown) says we are “waiting on records from UDPS – P013727-0…" at bounding box center [165, 416] width 239 height 127
click at [249, 453] on p "Staff note (date unknown) says we are “waiting on records from UDPS – P013727-0…" at bounding box center [165, 416] width 239 height 127
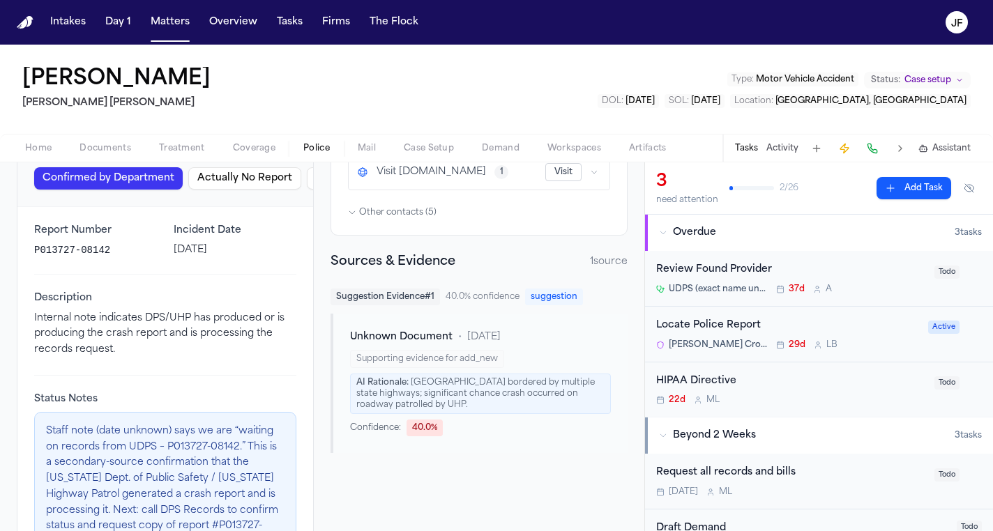
scroll to position [174, 0]
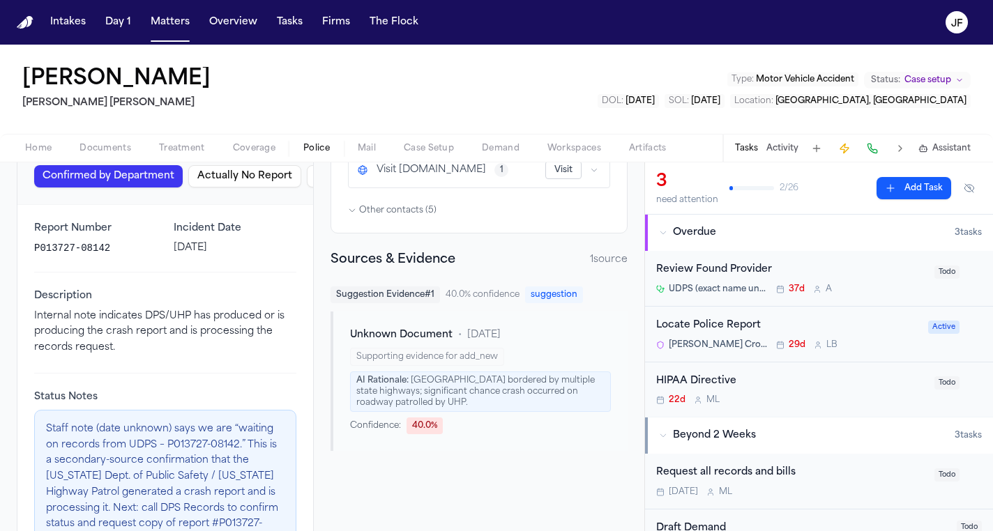
click at [308, 157] on div "Home Documents Treatment Coverage Police Mail Case Setup Demand Workspaces Arti…" at bounding box center [496, 148] width 993 height 28
click at [312, 153] on span "Police" at bounding box center [316, 148] width 27 height 11
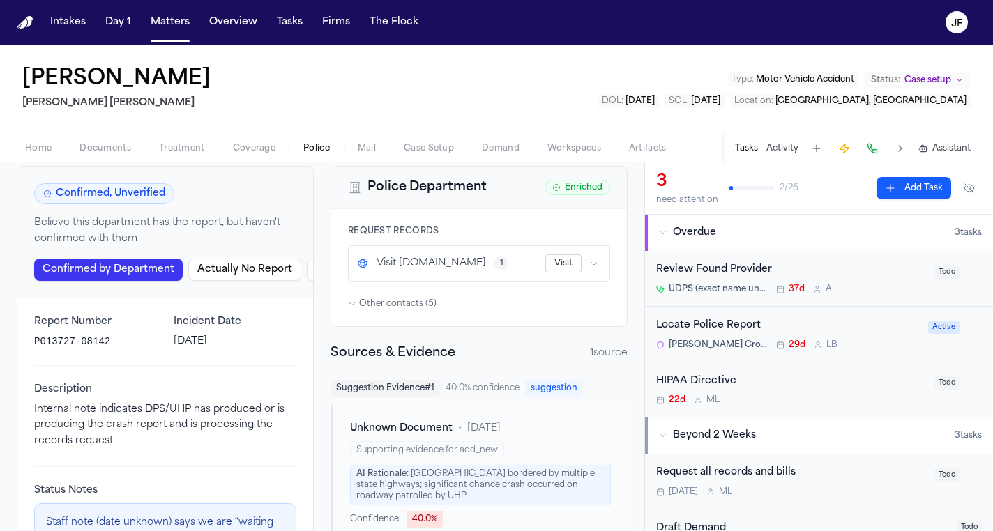
scroll to position [83, 0]
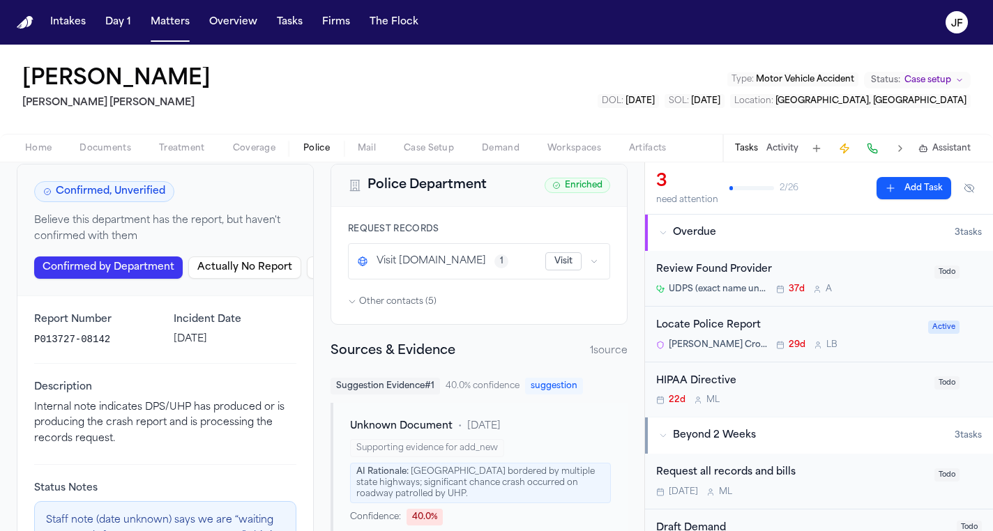
click at [295, 358] on div "Report Number P013727-08142 Incident Date June 7, 2025 Description Internal not…" at bounding box center [165, 482] width 296 height 372
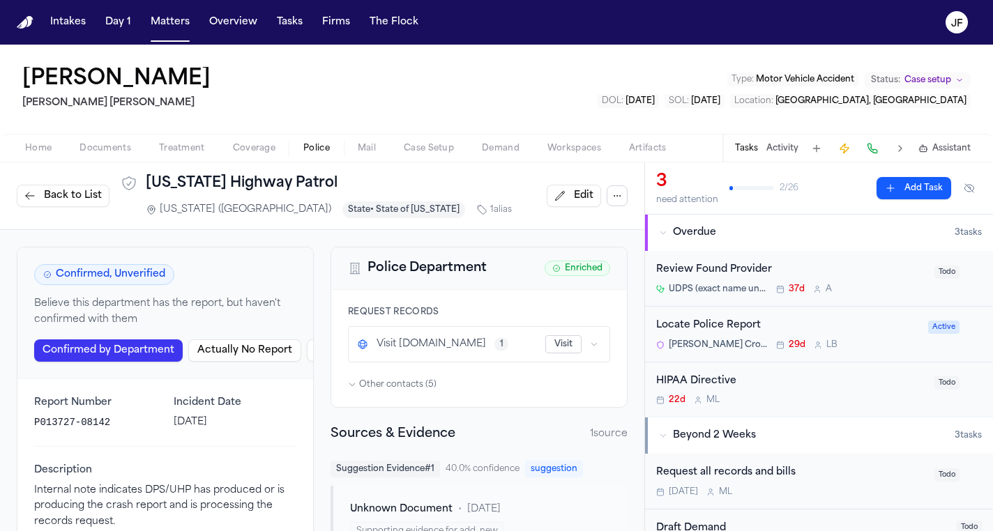
scroll to position [0, 0]
click at [405, 380] on span "Other contacts ( 5 )" at bounding box center [397, 384] width 77 height 11
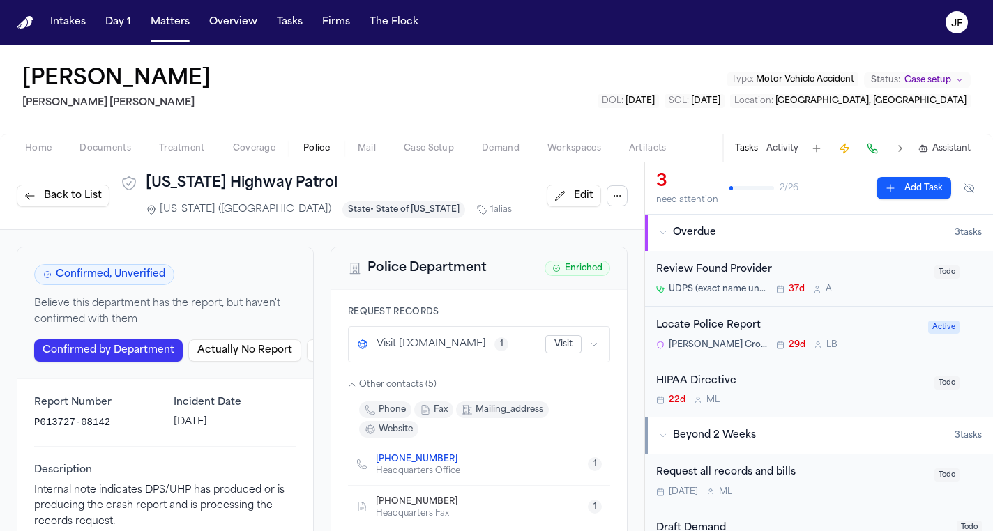
click at [561, 345] on button "Visit" at bounding box center [563, 344] width 36 height 18
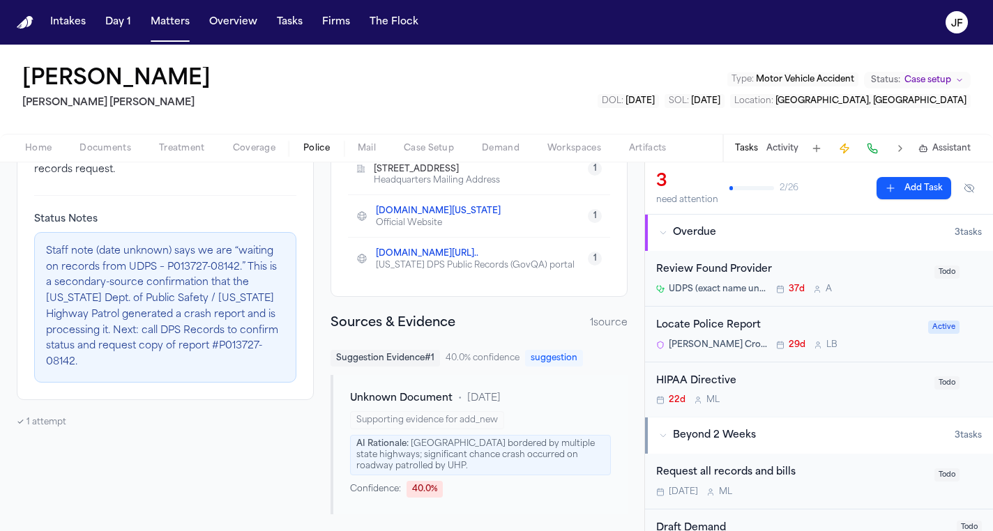
scroll to position [352, 0]
click at [105, 388] on div "Confirmed, Unverified Believe this department has the report, but haven't confi…" at bounding box center [165, 205] width 297 height 620
click at [65, 417] on div "✓ 1 attempt" at bounding box center [165, 422] width 297 height 11
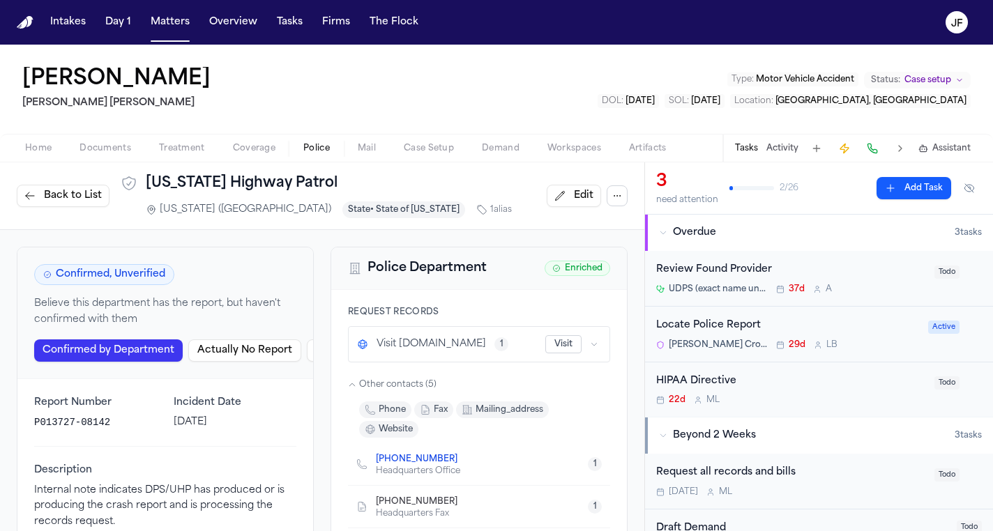
scroll to position [0, 0]
click at [709, 331] on div "Locate Police Report" at bounding box center [788, 326] width 264 height 16
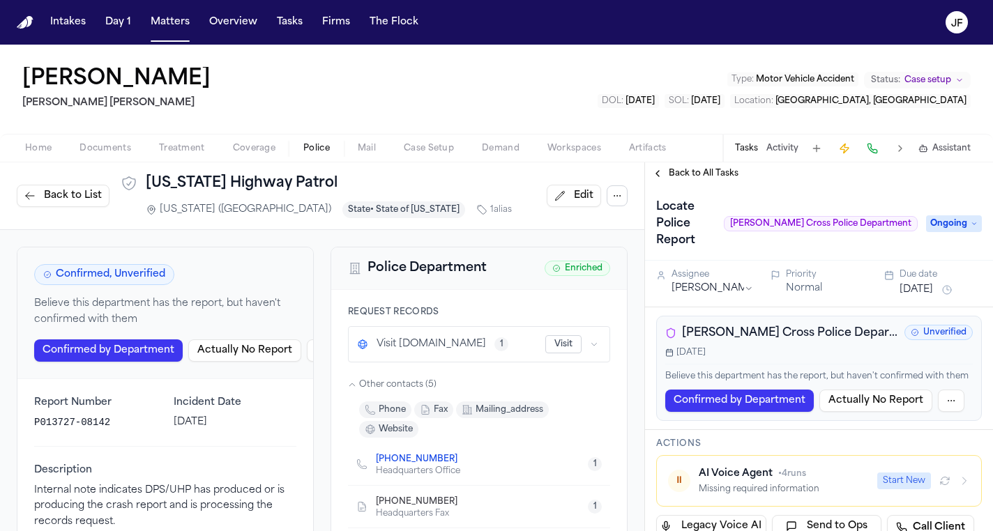
click at [780, 145] on button "Activity" at bounding box center [783, 148] width 32 height 11
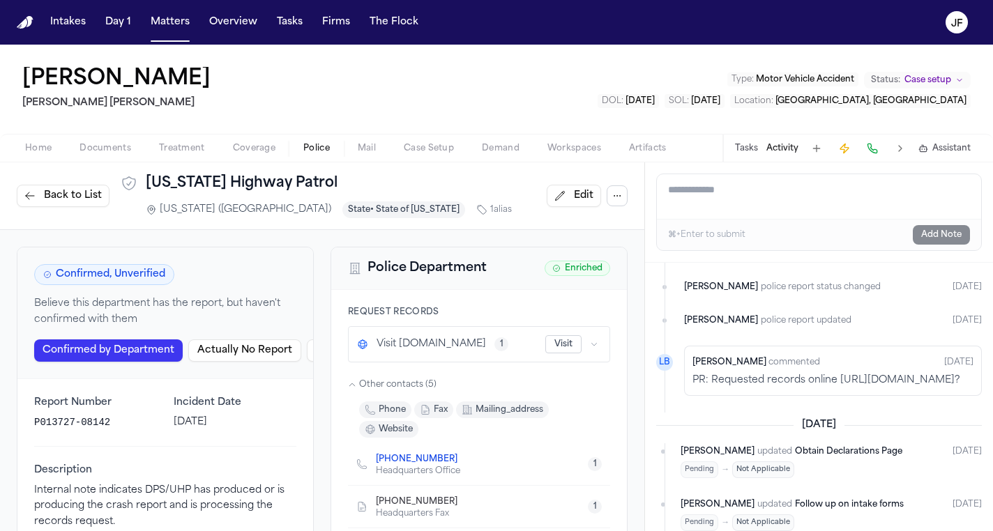
scroll to position [566, 0]
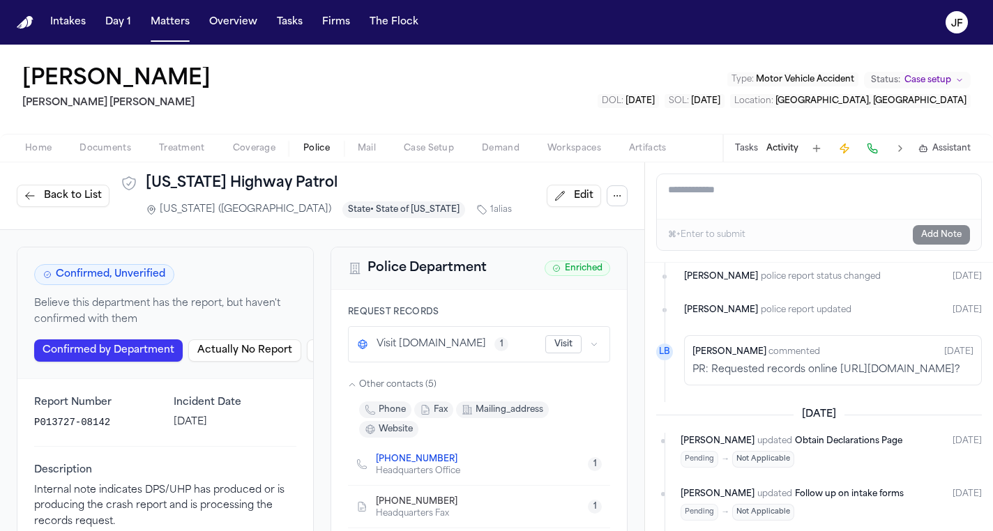
drag, startPoint x: 839, startPoint y: 368, endPoint x: 847, endPoint y: 395, distance: 28.5
click at [847, 386] on div "Lina Becerra commented 1w ago PR: Requested records online https://wxpd.us/gram…" at bounding box center [833, 360] width 298 height 50
copy p "https://wxpd.us/grama-online-form?"
click at [884, 1] on nav "Intakes Day 1 Matters Overview Tasks Firms The Flock JF" at bounding box center [496, 22] width 993 height 45
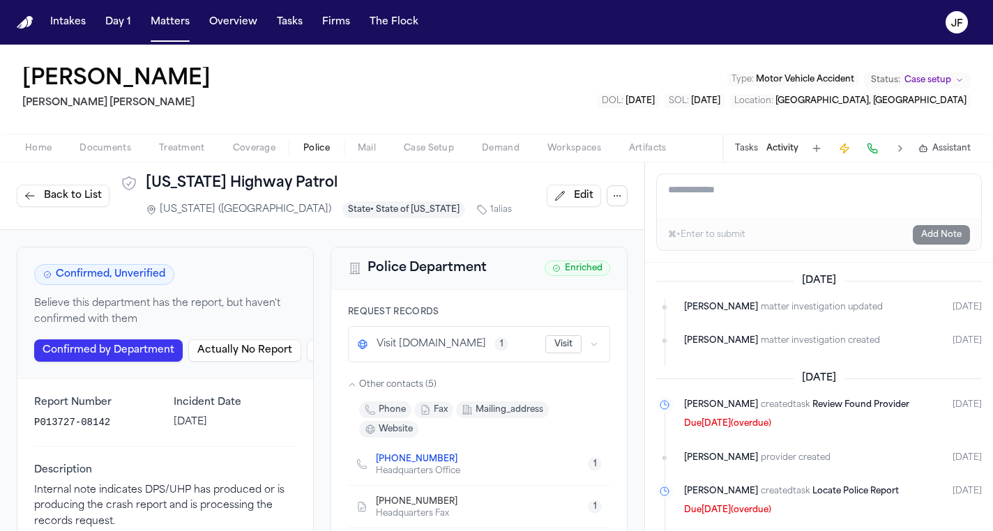
scroll to position [0, 0]
click at [870, 1] on nav "Intakes Day 1 Matters Overview Tasks Firms The Flock JF" at bounding box center [496, 22] width 993 height 45
click at [271, 1] on nav "Intakes Day 1 Matters Overview Tasks Firms The Flock JF" at bounding box center [496, 22] width 993 height 45
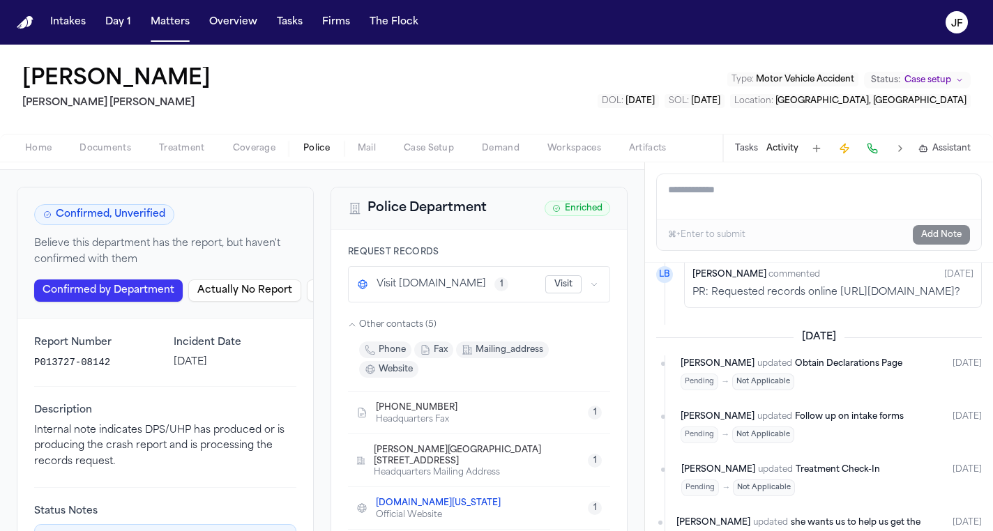
scroll to position [35, 0]
click at [447, 509] on link "highwaypatrol.utah.gov" at bounding box center [438, 503] width 125 height 11
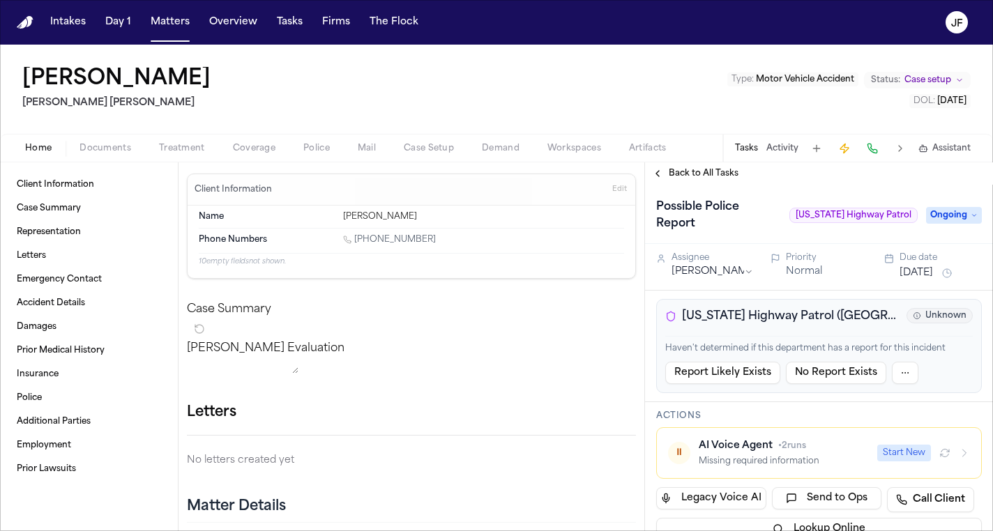
click at [324, 151] on span "Police" at bounding box center [316, 148] width 27 height 11
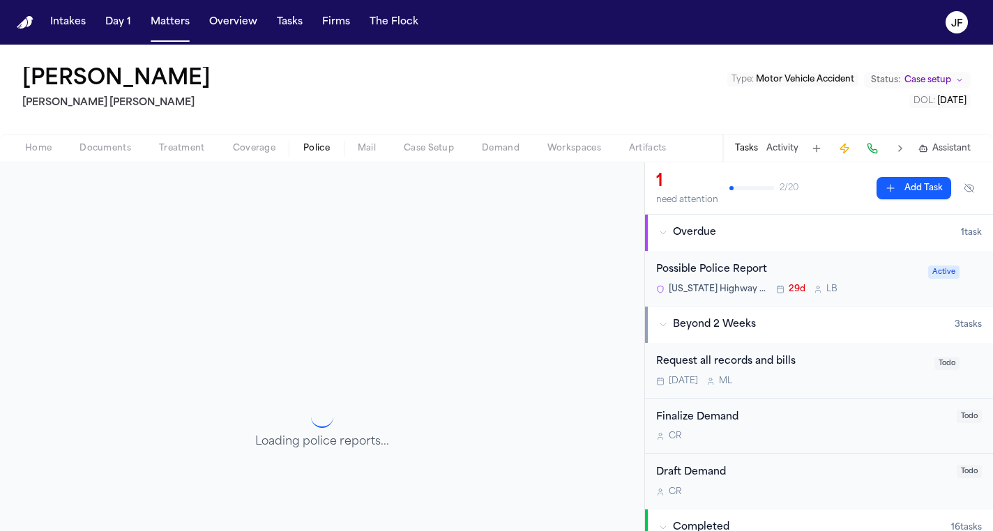
click at [98, 148] on span "Documents" at bounding box center [106, 148] width 52 height 11
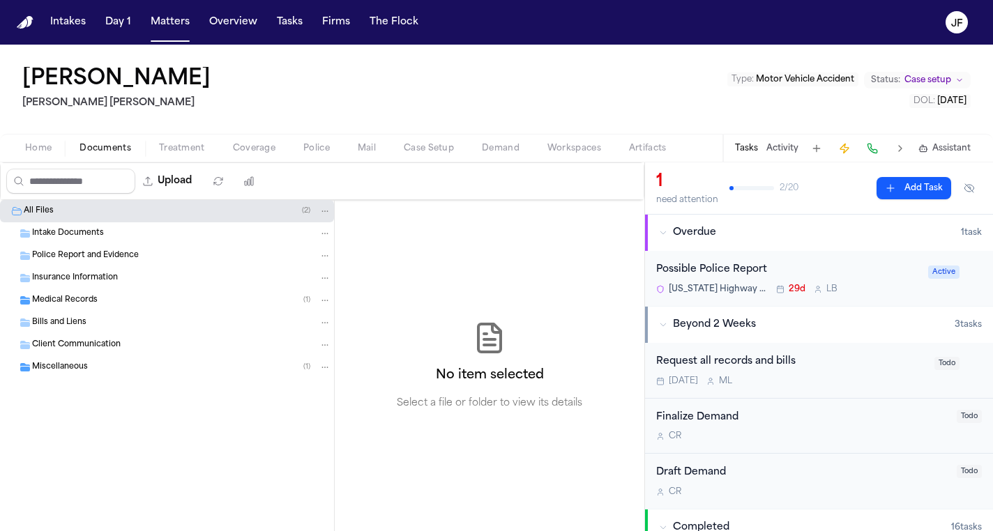
click at [96, 230] on span "Intake Documents" at bounding box center [68, 234] width 72 height 12
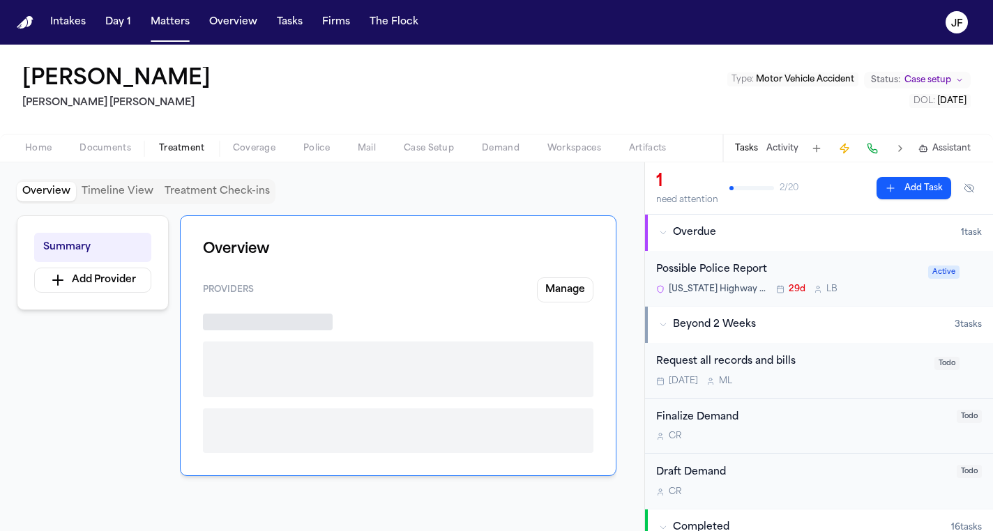
click at [186, 153] on span "Treatment" at bounding box center [182, 148] width 46 height 11
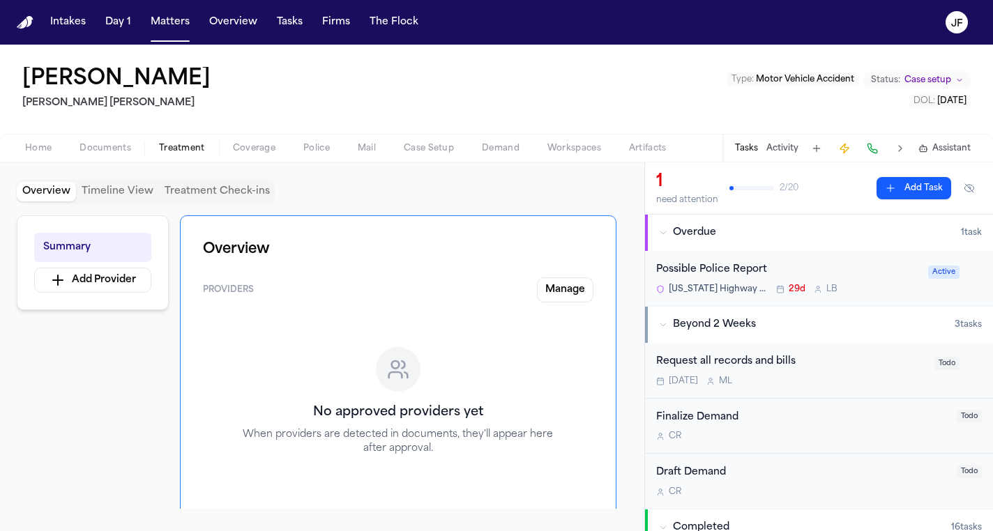
click at [228, 153] on button "Coverage" at bounding box center [254, 148] width 70 height 17
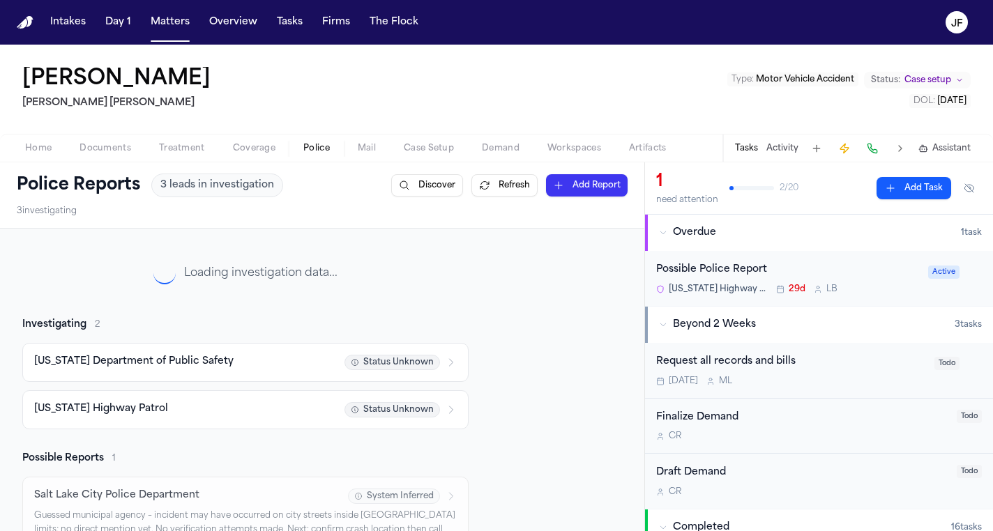
click at [335, 152] on button "Police" at bounding box center [316, 148] width 54 height 17
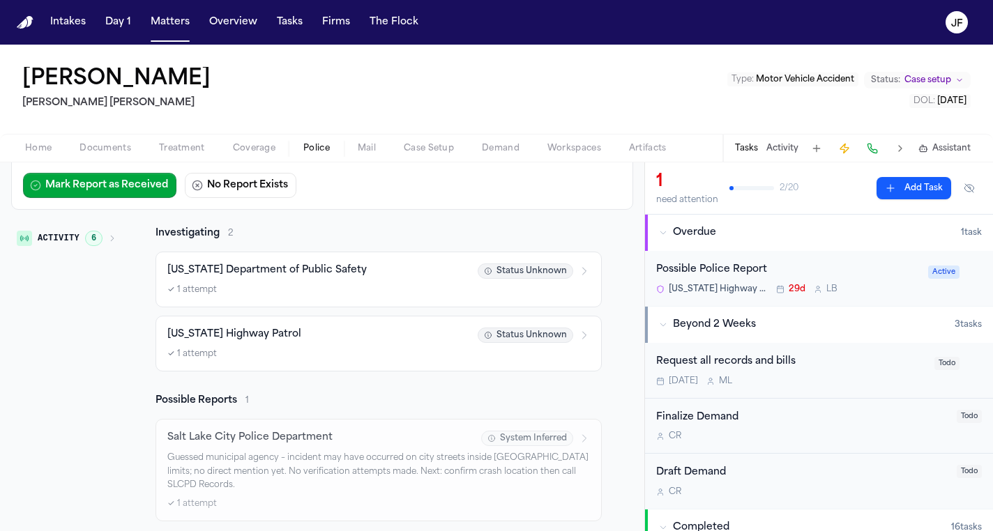
click at [114, 149] on span "Documents" at bounding box center [106, 148] width 52 height 11
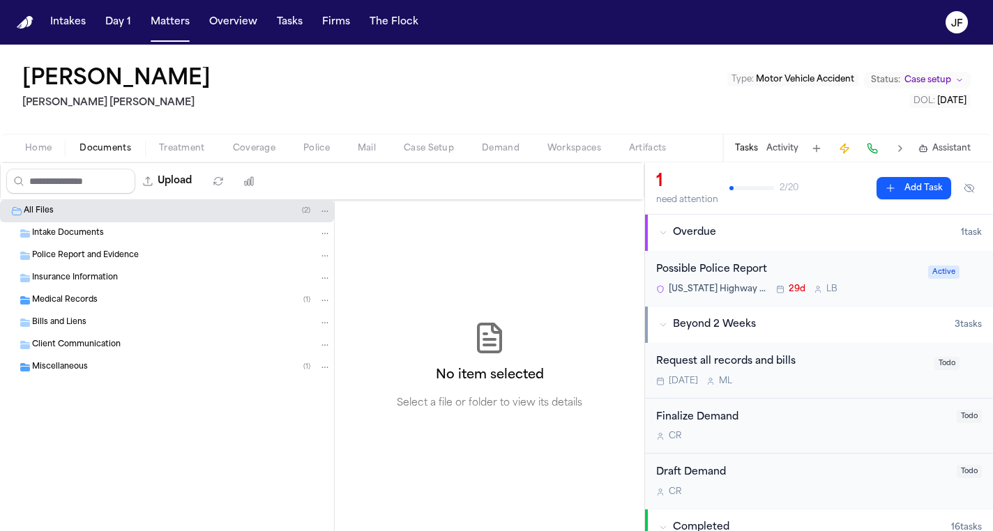
click at [101, 234] on span "Intake Documents" at bounding box center [68, 234] width 72 height 12
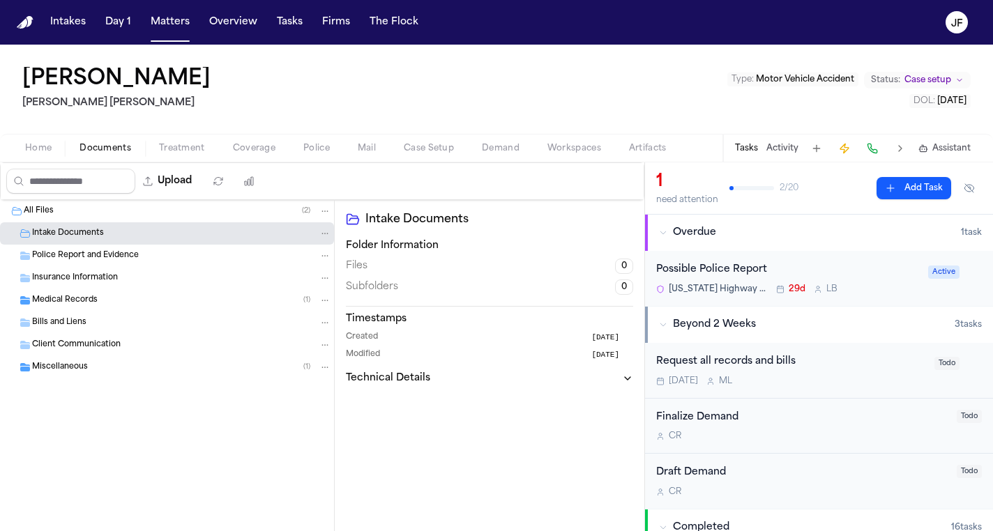
click at [216, 83] on div "[PERSON_NAME]" at bounding box center [119, 79] width 194 height 25
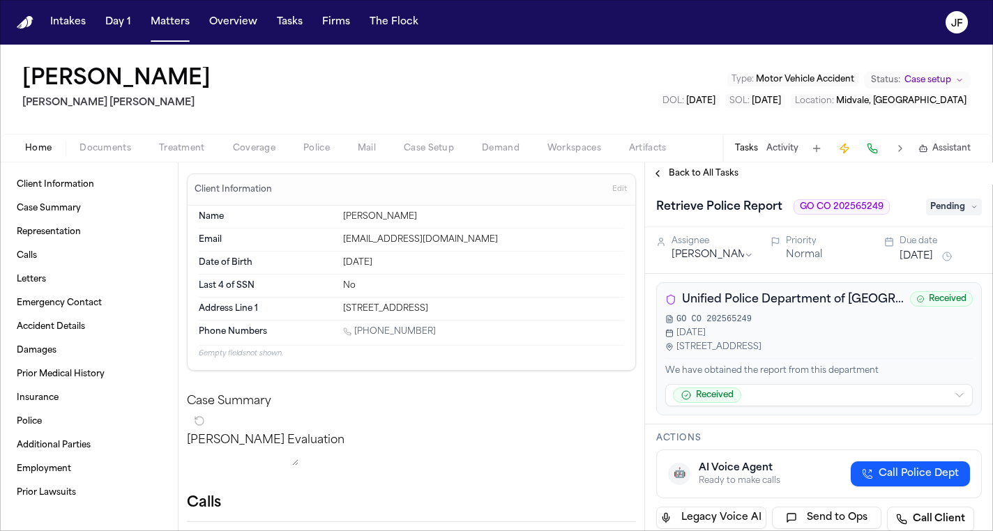
click at [326, 160] on div "Home Documents Treatment Coverage Police Mail Case Setup Demand Workspaces Arti…" at bounding box center [496, 148] width 993 height 28
click at [308, 144] on span "Police" at bounding box center [316, 148] width 27 height 11
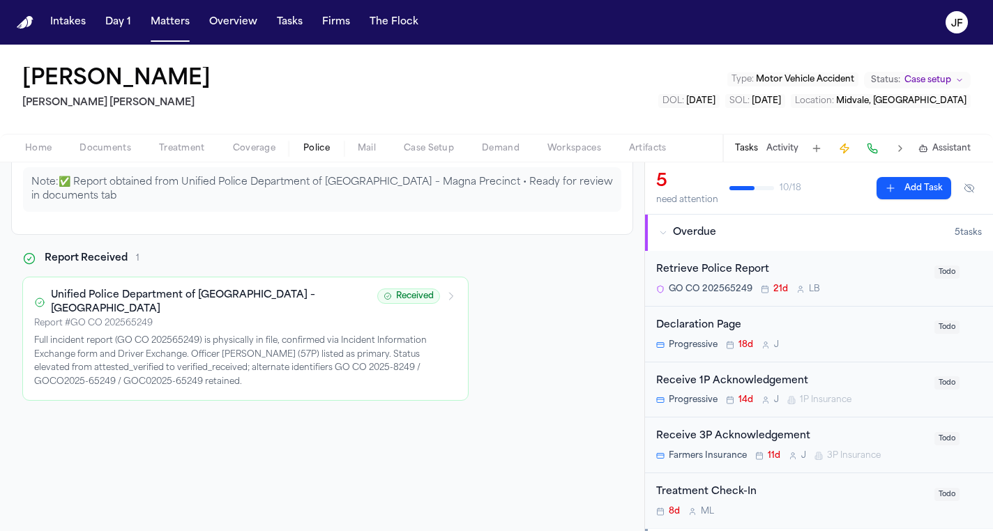
scroll to position [163, 0]
click at [115, 151] on span "Documents" at bounding box center [106, 148] width 52 height 11
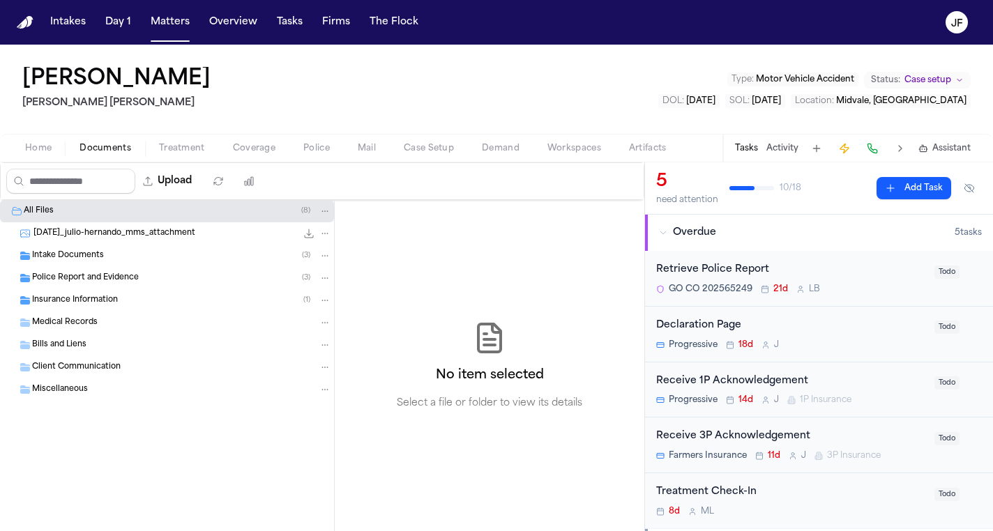
click at [114, 290] on div "Insurance Information ( 1 )" at bounding box center [167, 300] width 334 height 22
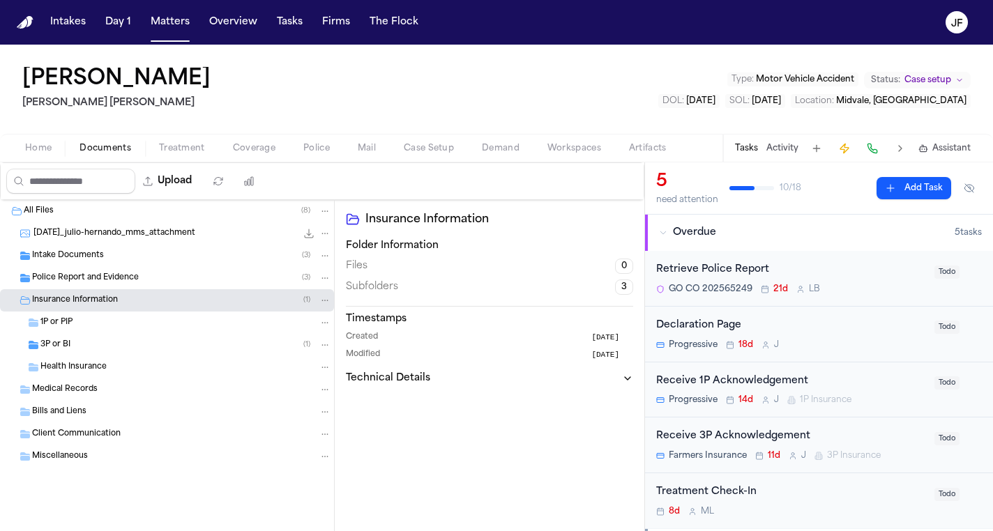
click at [121, 277] on span "Police Report and Evidence" at bounding box center [85, 279] width 107 height 12
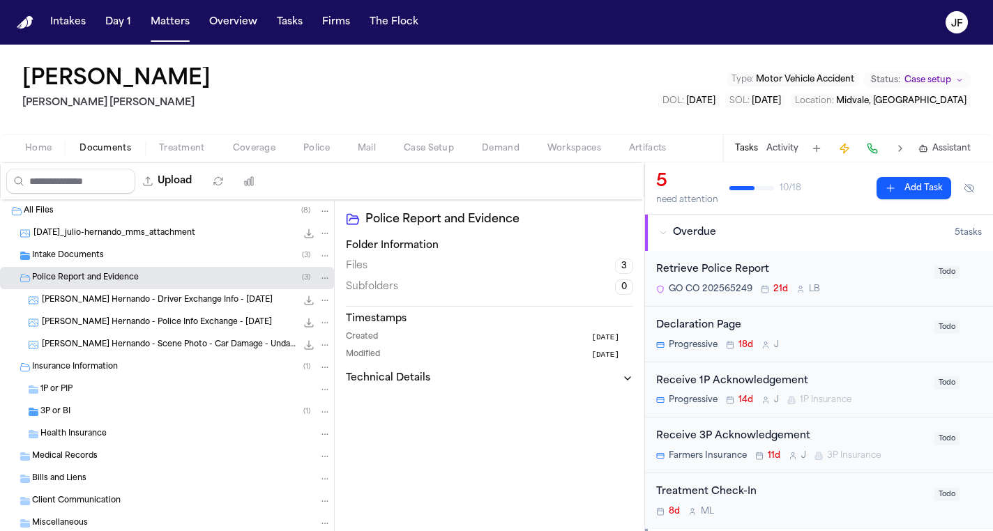
click at [169, 340] on span "[PERSON_NAME] Hernando - Scene Photo - Car Damage - Undated" at bounding box center [169, 346] width 255 height 12
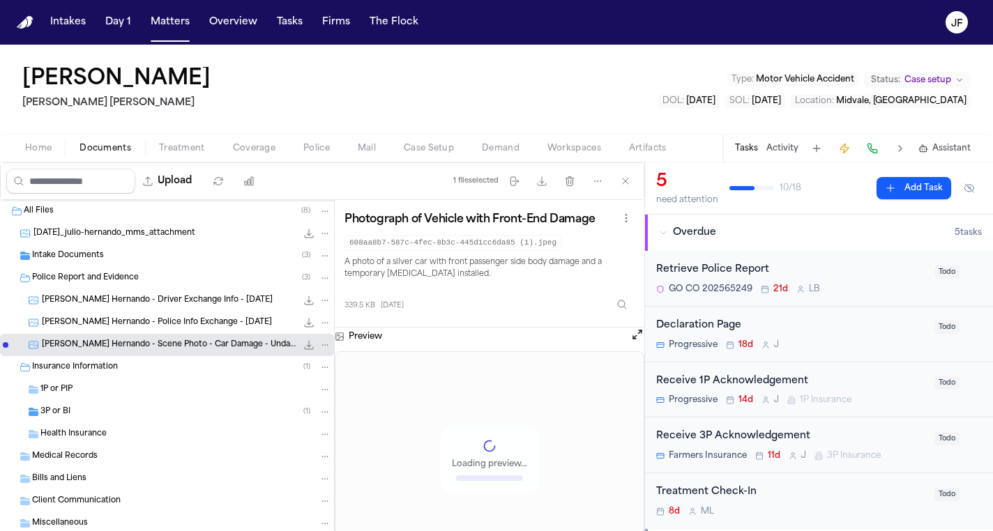
click at [296, 347] on div "339.5 KB • JPEG" at bounding box center [313, 345] width 35 height 14
click at [216, 326] on div "[PERSON_NAME] Hernando - Police Info Exchange - [DATE] 266.7 KB • JPEG" at bounding box center [186, 323] width 289 height 14
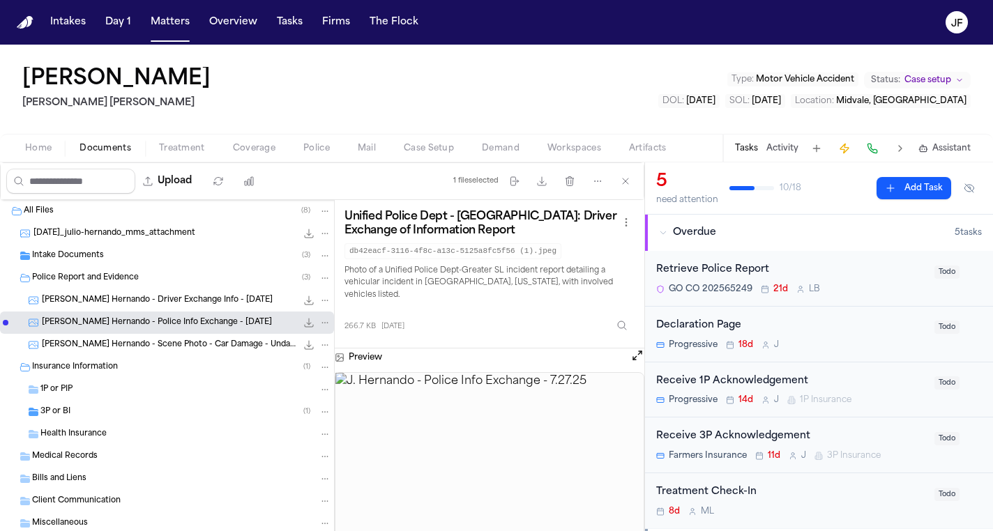
click at [474, 462] on img at bounding box center [489, 470] width 308 height 195
click at [188, 303] on span "[PERSON_NAME] Hernando - Driver Exchange Info - [DATE]" at bounding box center [157, 301] width 231 height 12
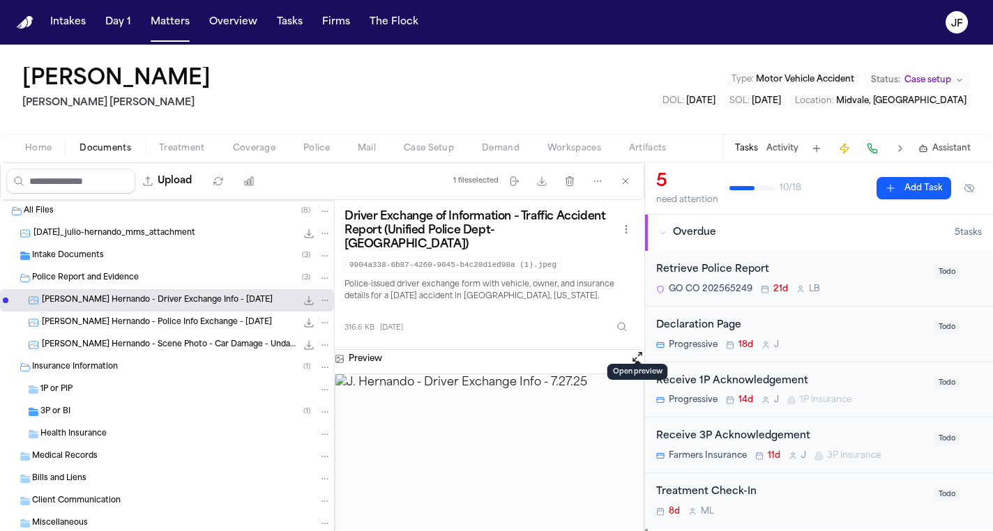
click at [635, 350] on button "Open preview" at bounding box center [638, 357] width 14 height 14
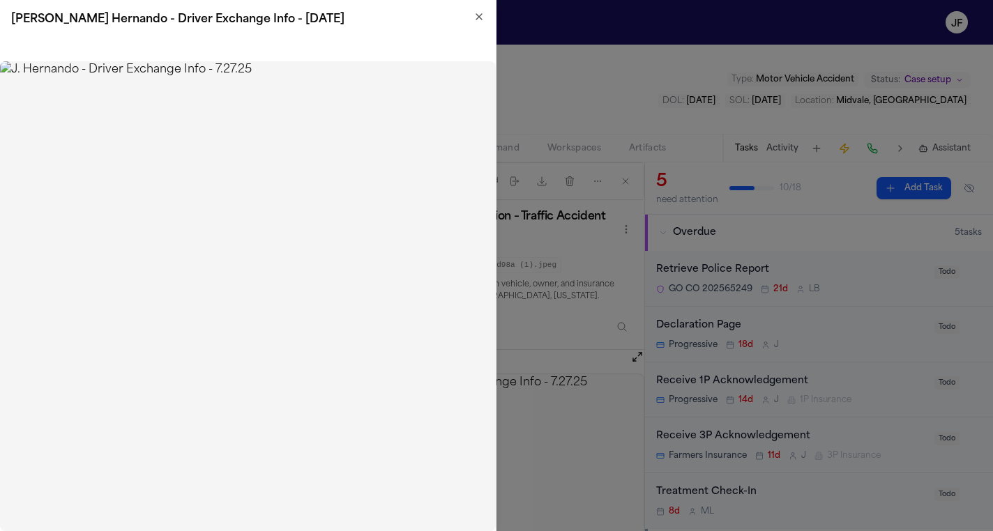
click at [481, 12] on icon "button" at bounding box center [479, 16] width 11 height 11
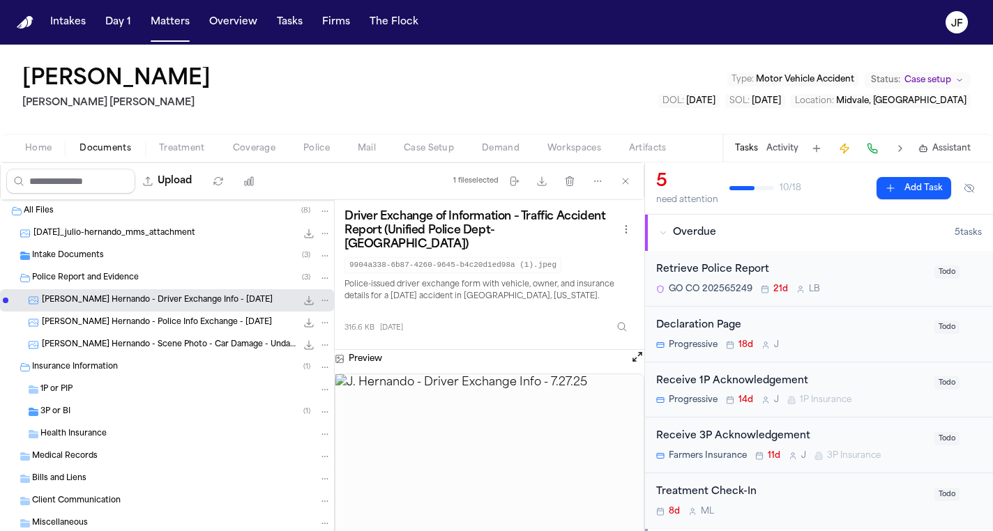
click at [776, 156] on div "Tasks Activity Assistant" at bounding box center [852, 148] width 259 height 27
click at [777, 139] on div "Tasks Activity Assistant" at bounding box center [852, 148] width 259 height 27
click at [777, 153] on button "Activity" at bounding box center [783, 148] width 32 height 11
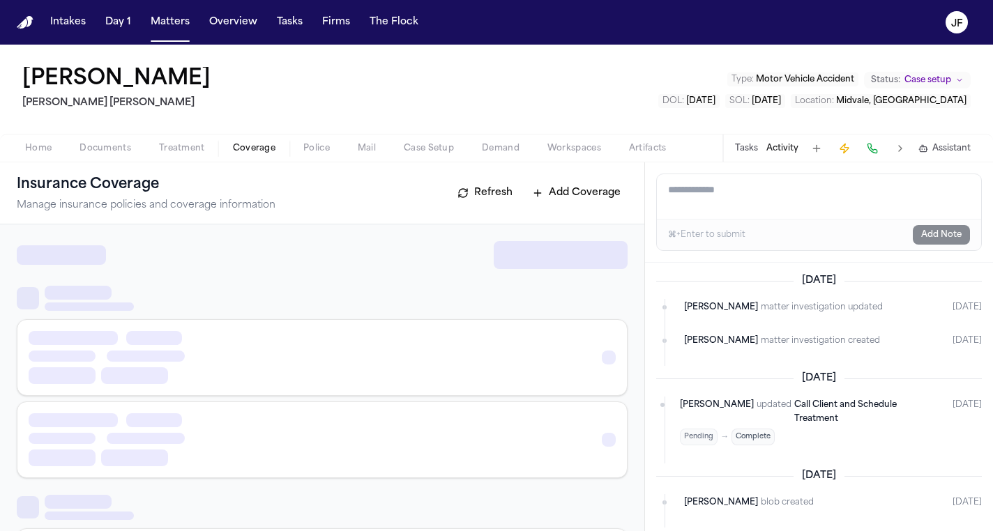
click at [265, 149] on span "Coverage" at bounding box center [254, 148] width 43 height 11
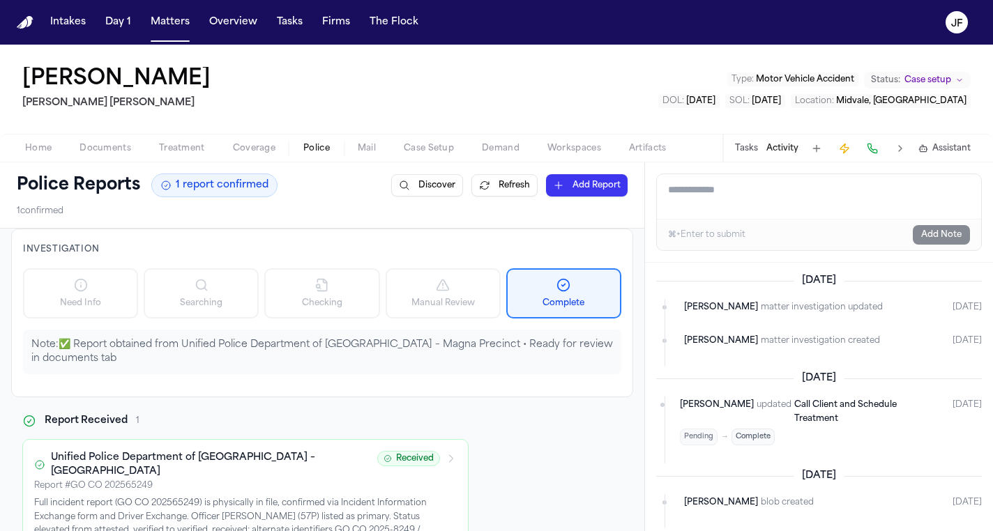
click at [315, 152] on span "Police" at bounding box center [316, 148] width 27 height 11
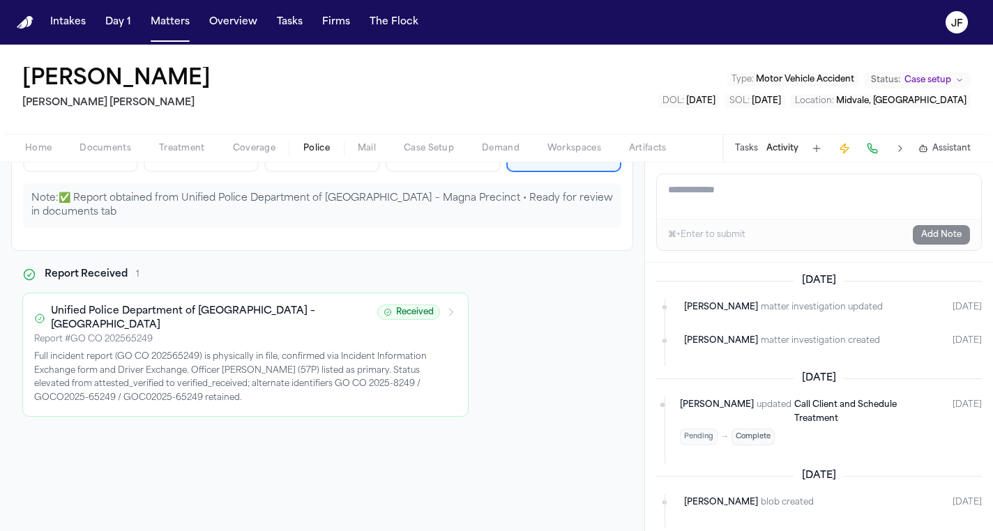
scroll to position [151, 0]
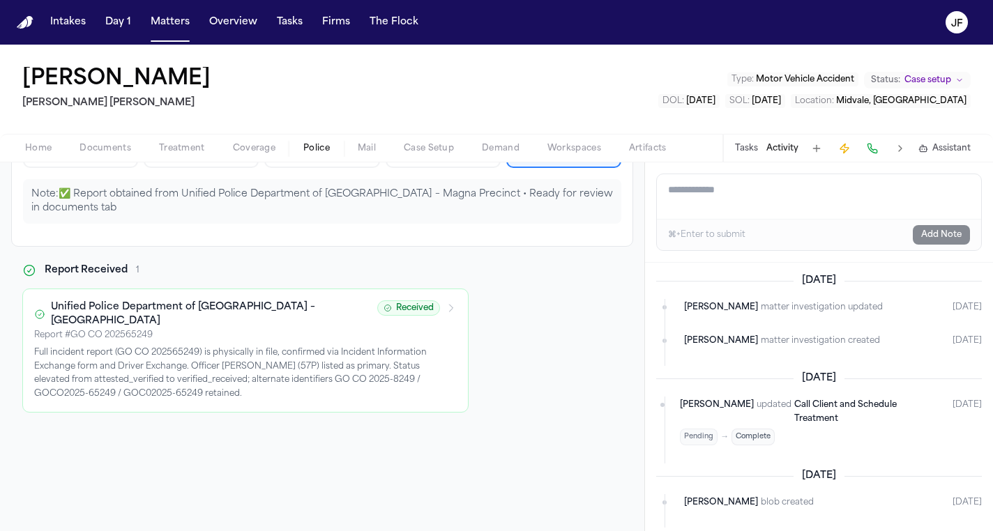
click at [271, 358] on p "Full incident report (GO CO 202565249) is physically in file, confirmed via Inc…" at bounding box center [245, 374] width 423 height 54
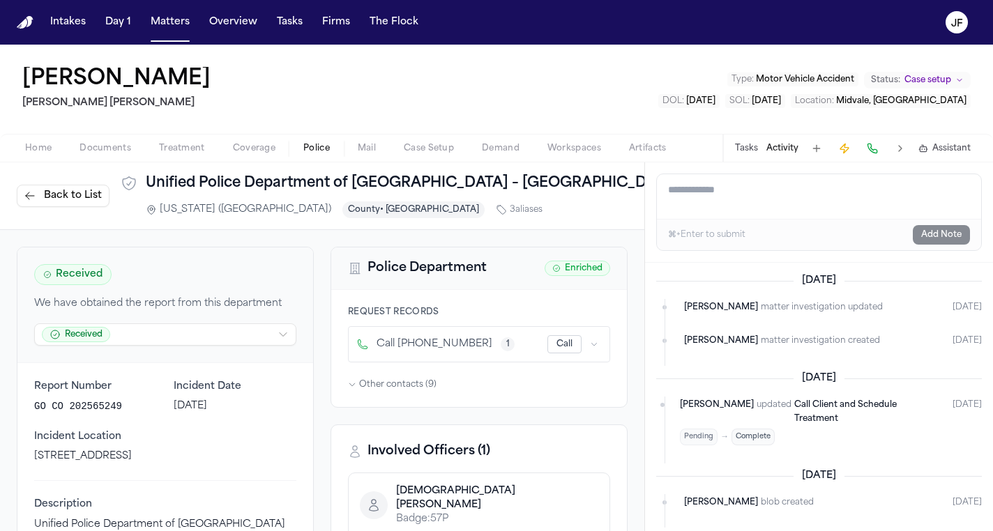
click at [401, 387] on span "Other contacts ( 9 )" at bounding box center [397, 384] width 77 height 11
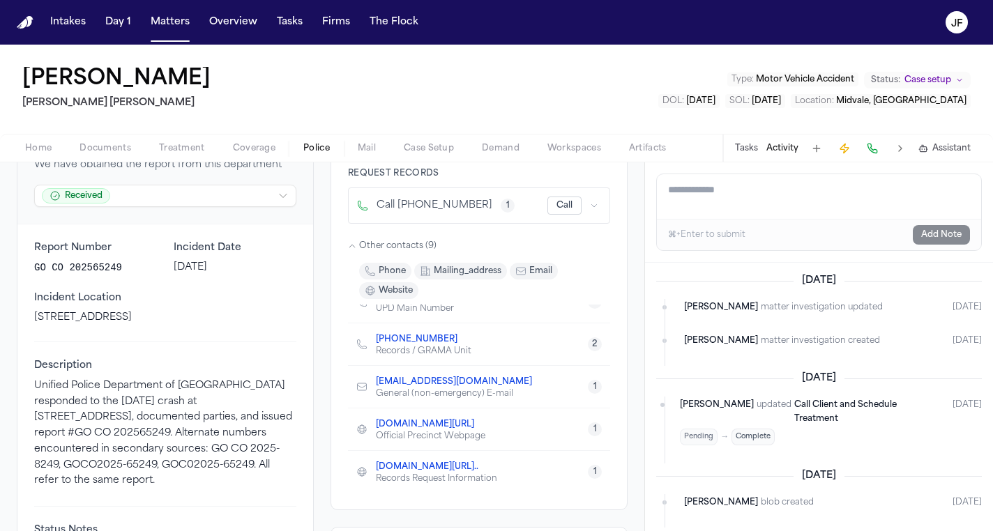
scroll to position [205, 0]
drag, startPoint x: 33, startPoint y: 384, endPoint x: 161, endPoint y: 382, distance: 128.4
click at [161, 382] on div "Report Number GO CO 202565249 Incident Date July 26, 2025 Incident Location 800…" at bounding box center [165, 468] width 296 height 486
copy p "Unified Police Department"
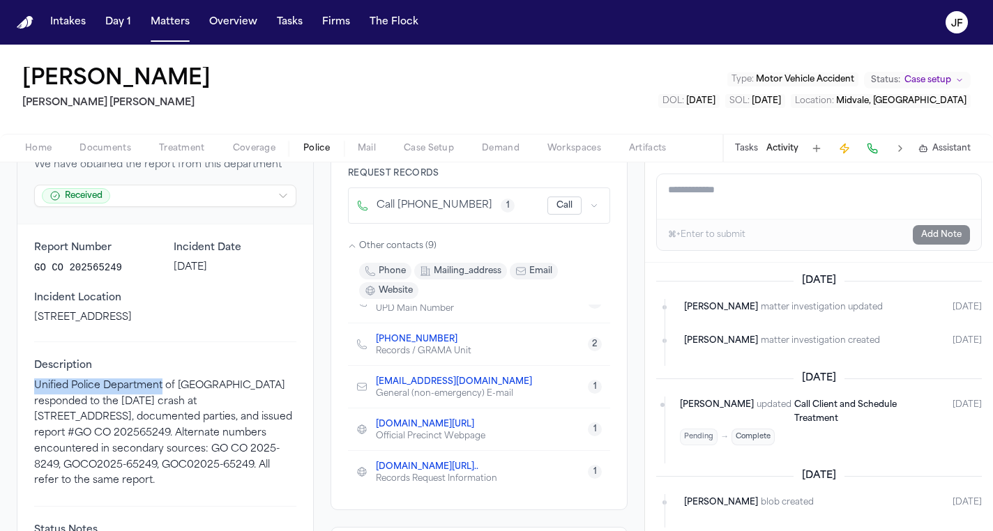
click at [108, 145] on span "Documents" at bounding box center [106, 148] width 52 height 11
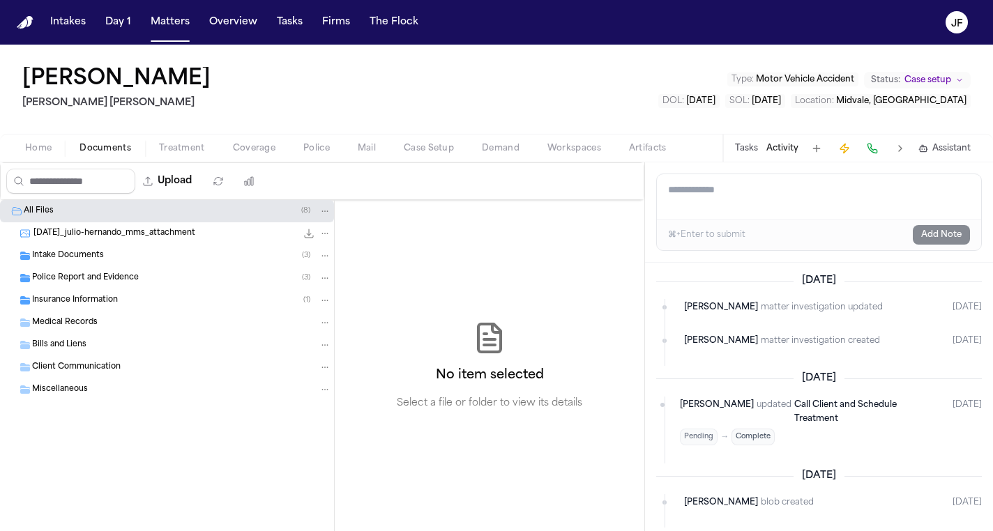
click at [144, 278] on div "Police Report and Evidence ( 3 )" at bounding box center [181, 278] width 299 height 13
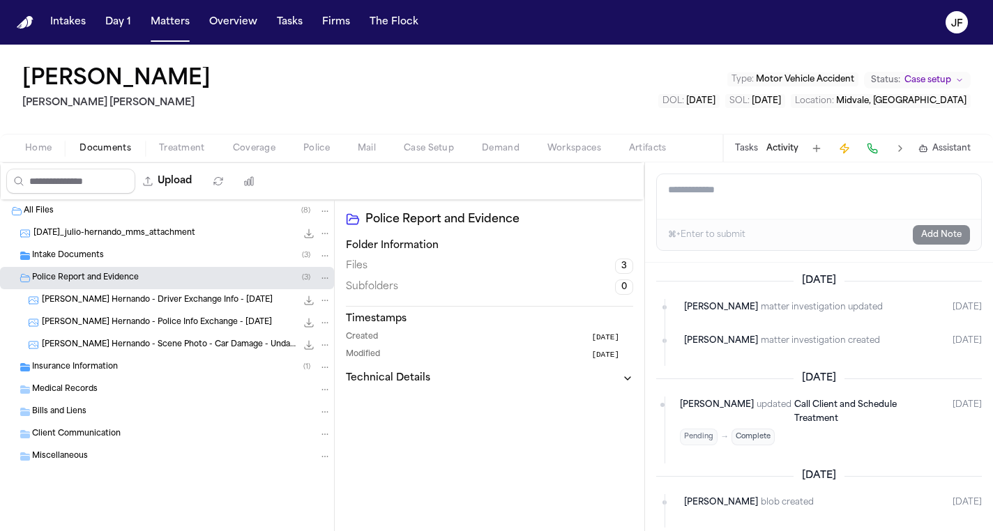
click at [219, 305] on div "J. Hernando - Driver Exchange Info - 7.27.25 316.6 KB • JPEG" at bounding box center [186, 301] width 289 height 14
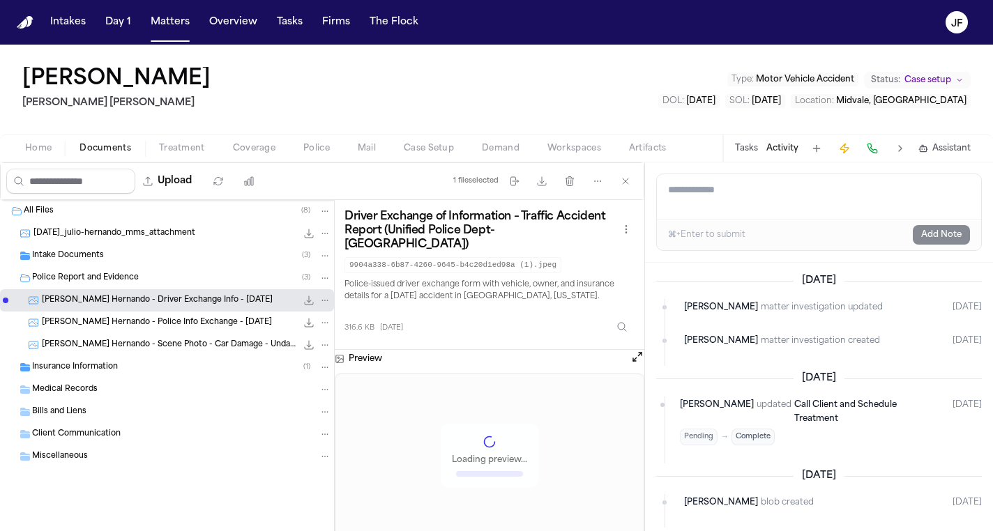
click at [305, 296] on icon "File: J. Hernando - Driver Exchange Info - 7.27.25" at bounding box center [308, 300] width 11 height 11
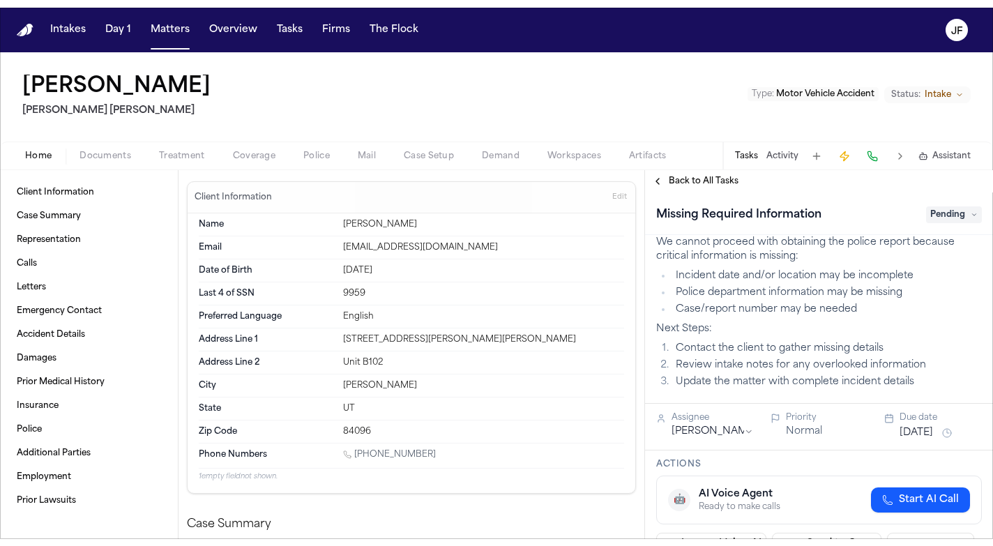
scroll to position [45, 0]
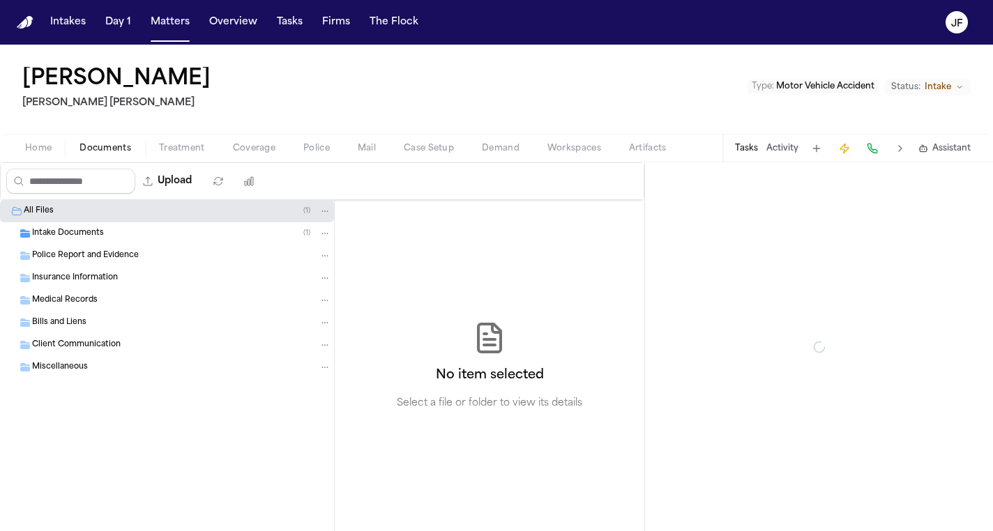
click at [117, 147] on span "Documents" at bounding box center [106, 148] width 52 height 11
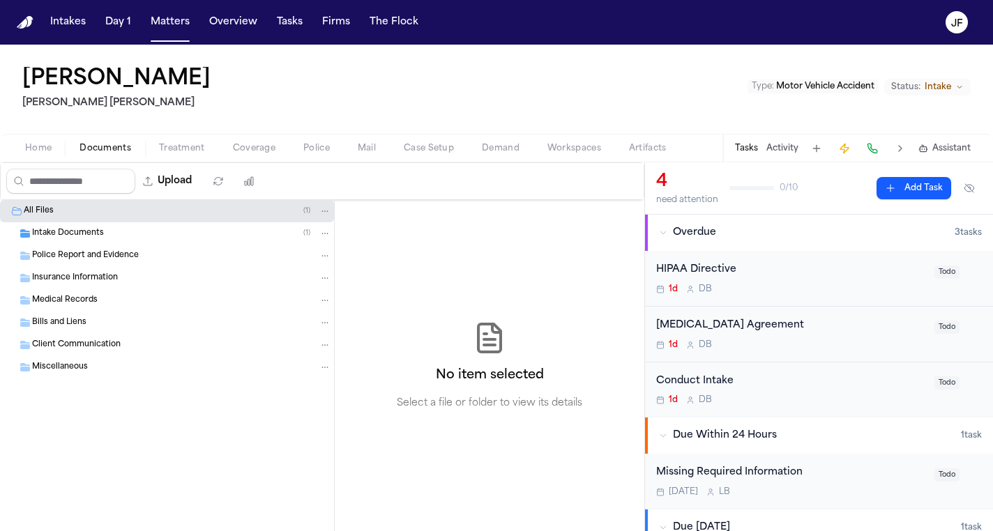
click at [86, 234] on span "Intake Documents" at bounding box center [68, 234] width 72 height 12
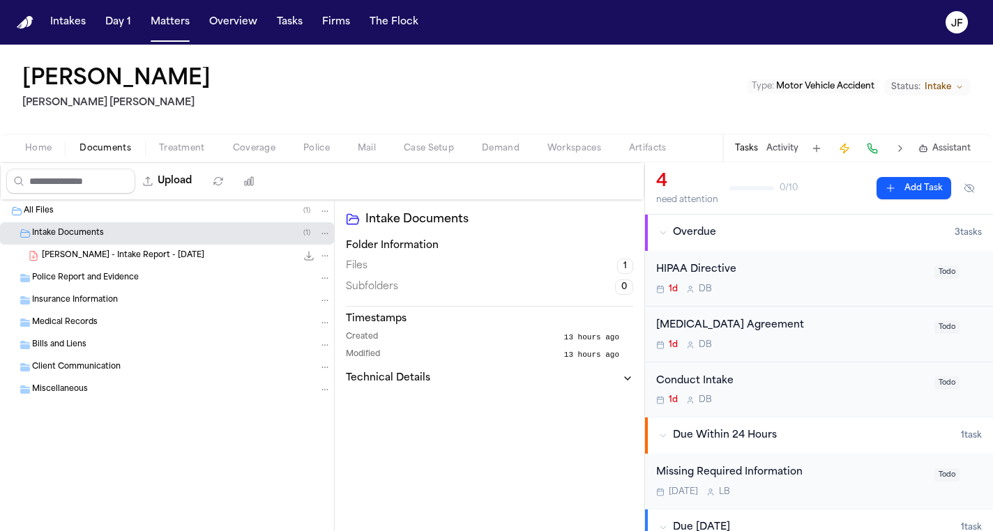
click at [102, 259] on span "S. Doerr - Intake Report - 8.18.25" at bounding box center [123, 256] width 163 height 12
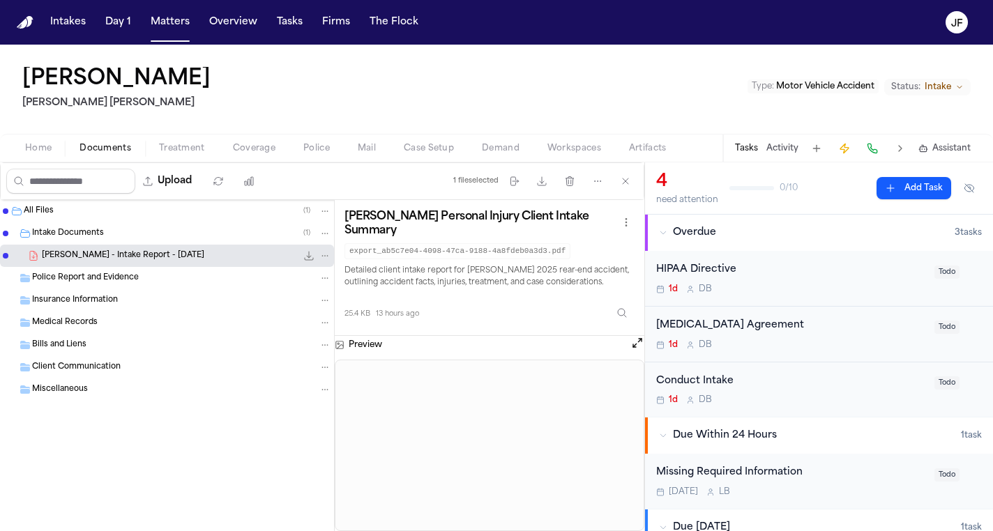
click at [305, 256] on icon "File: S. Doerr - Intake Report - 8.18.25" at bounding box center [308, 255] width 11 height 11
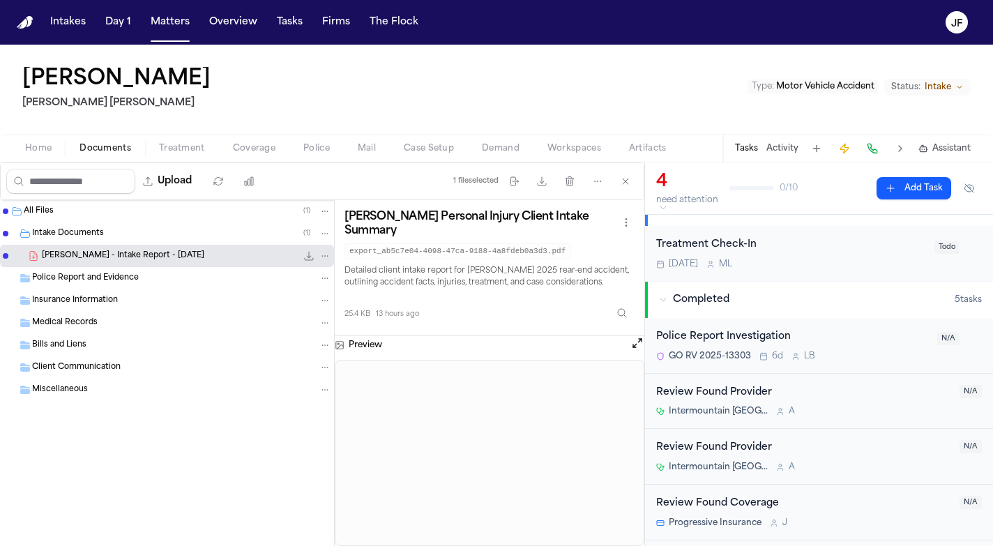
scroll to position [331, 0]
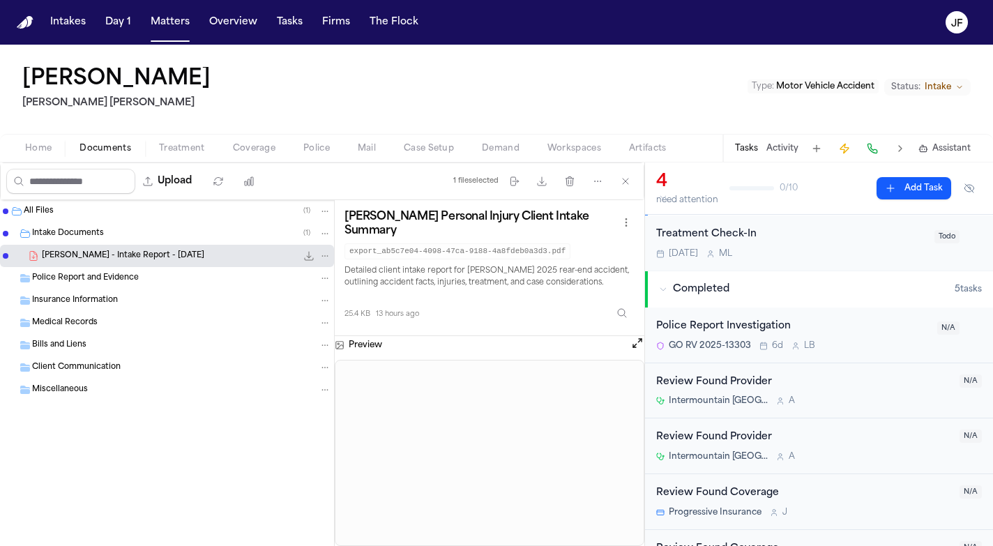
click at [720, 325] on div "Police Report Investigation" at bounding box center [792, 327] width 273 height 16
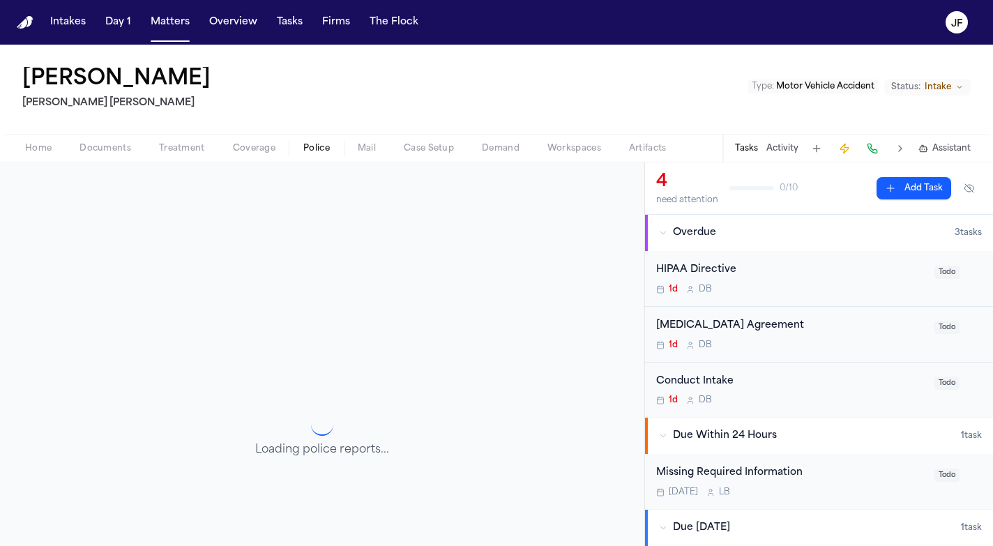
click at [316, 153] on span "Police" at bounding box center [316, 148] width 27 height 11
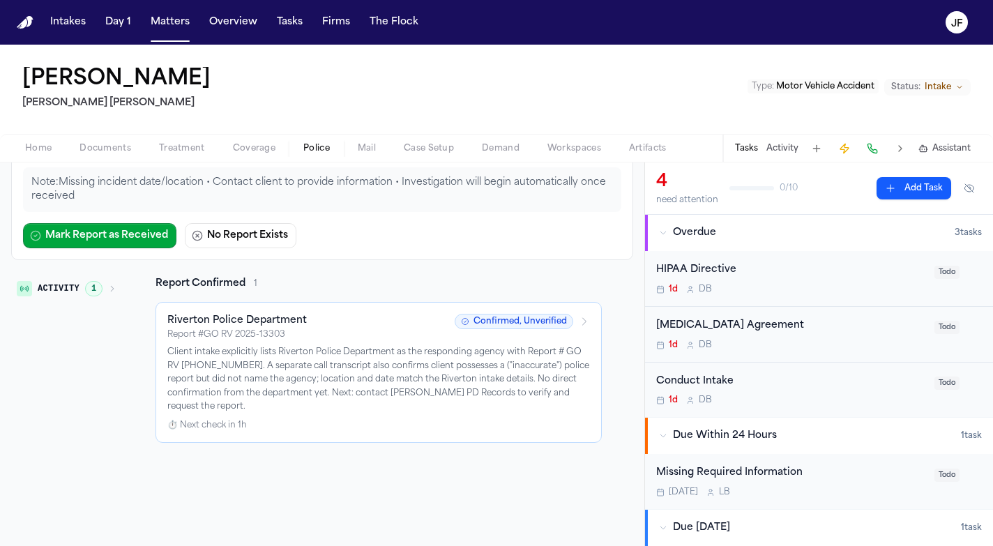
scroll to position [163, 0]
click at [328, 402] on p "Client intake explicitly lists Riverton Police Department as the responding age…" at bounding box center [378, 380] width 423 height 68
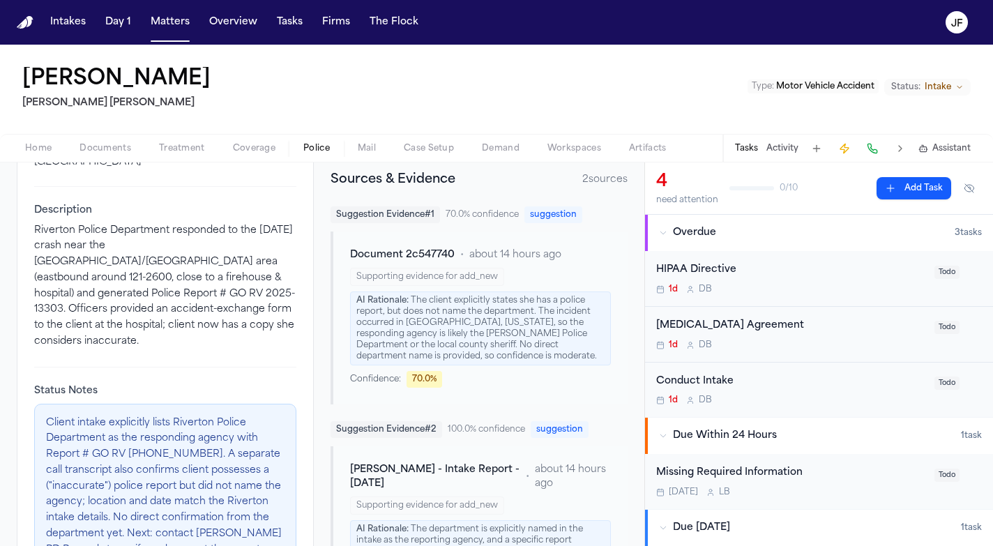
scroll to position [337, 0]
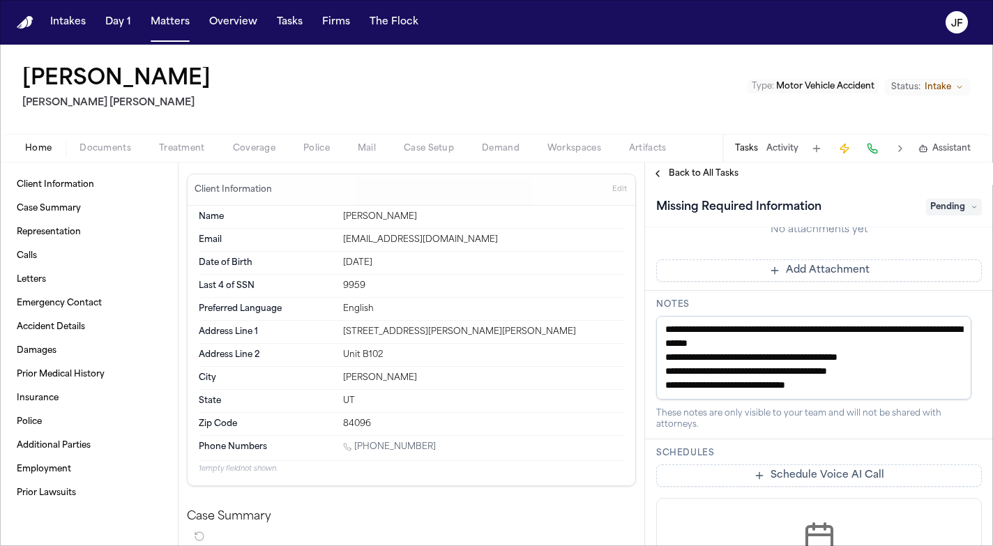
scroll to position [407, 0]
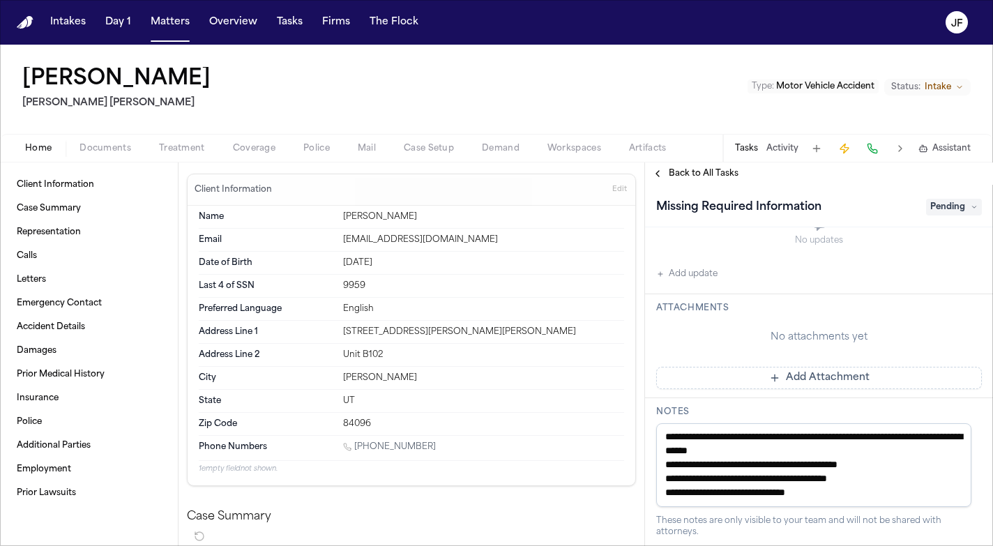
click at [790, 149] on button "Activity" at bounding box center [783, 148] width 32 height 11
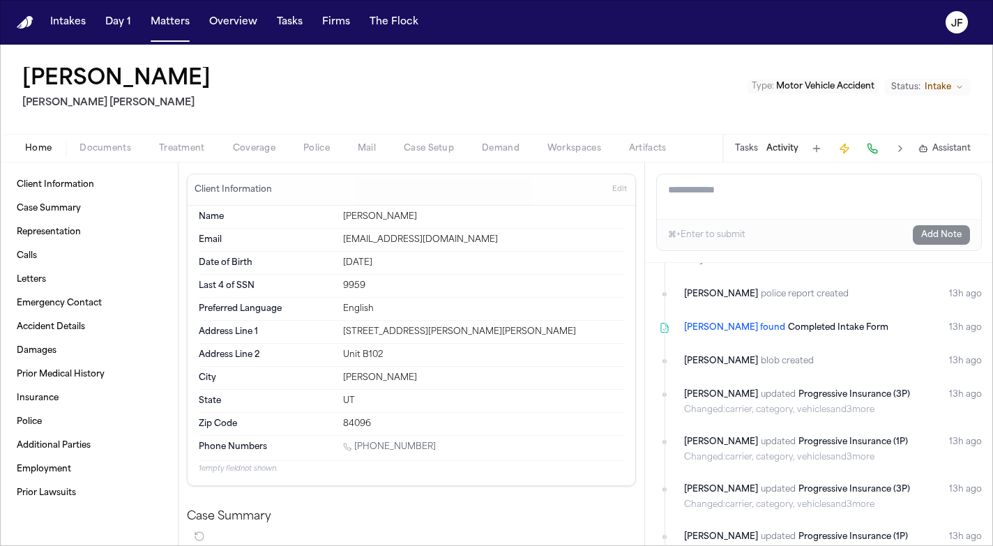
scroll to position [103, 0]
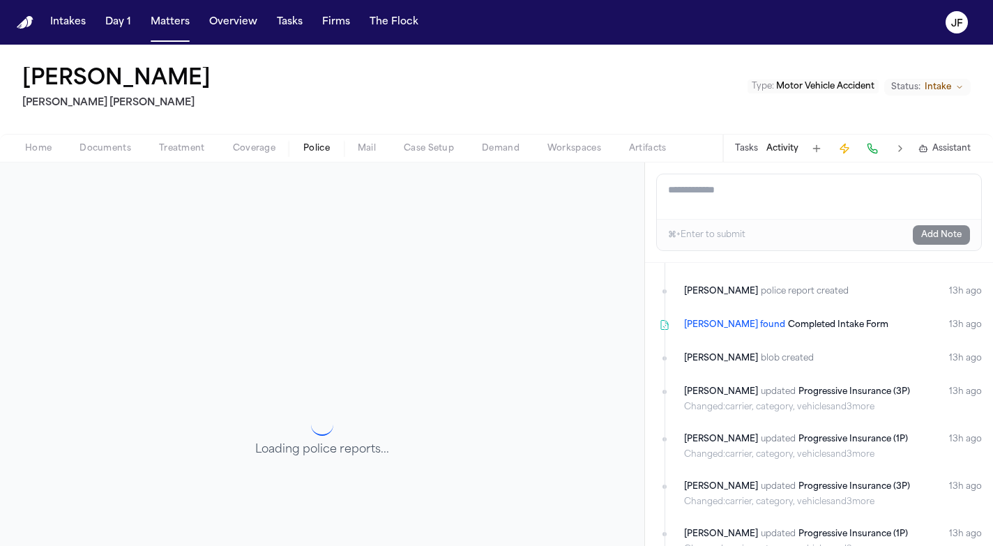
click at [315, 149] on span "Police" at bounding box center [316, 148] width 27 height 11
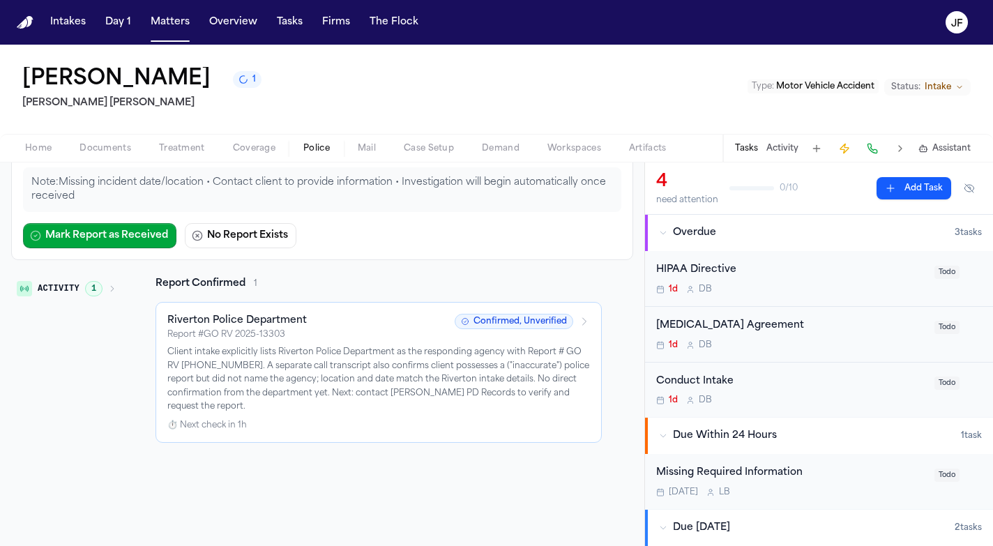
click at [106, 153] on span "Documents" at bounding box center [106, 148] width 52 height 11
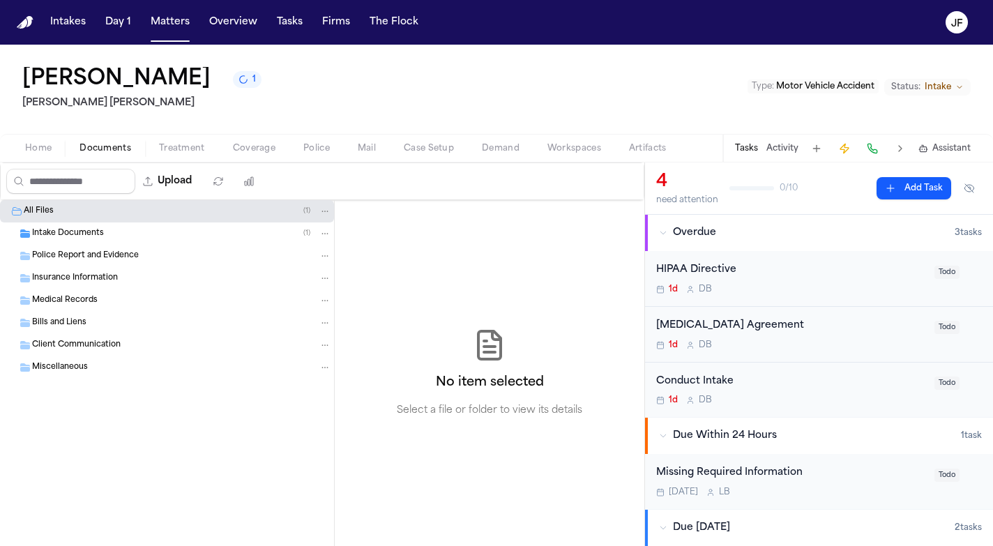
click at [115, 255] on span "Police Report and Evidence" at bounding box center [85, 256] width 107 height 12
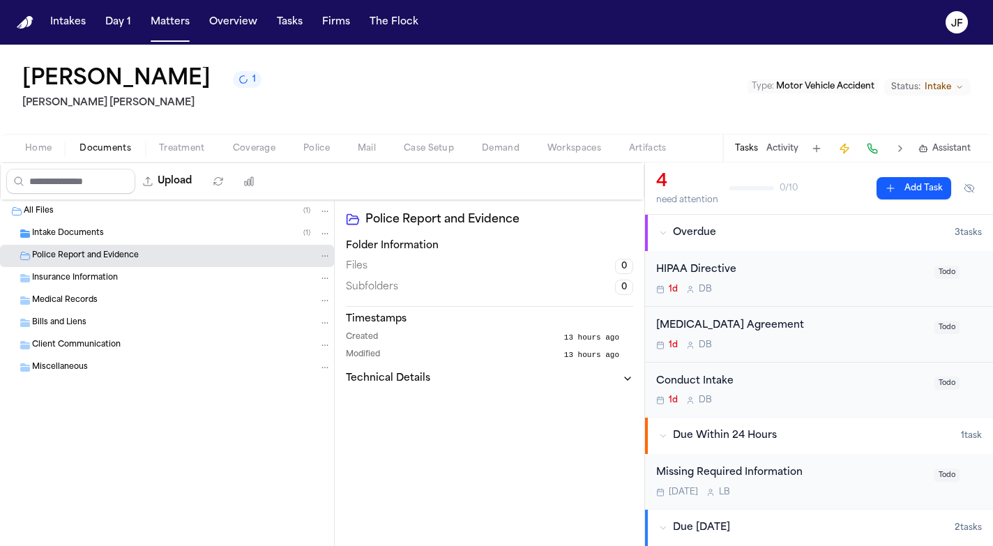
click at [116, 232] on div "Intake Documents ( 1 )" at bounding box center [181, 233] width 299 height 13
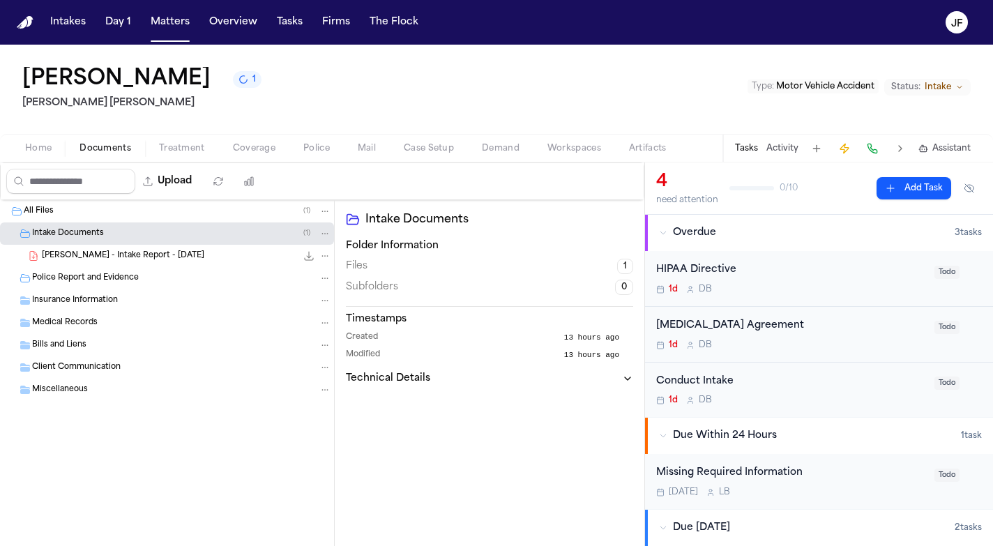
click at [163, 259] on span "[PERSON_NAME] - Intake Report - [DATE]" at bounding box center [123, 256] width 163 height 12
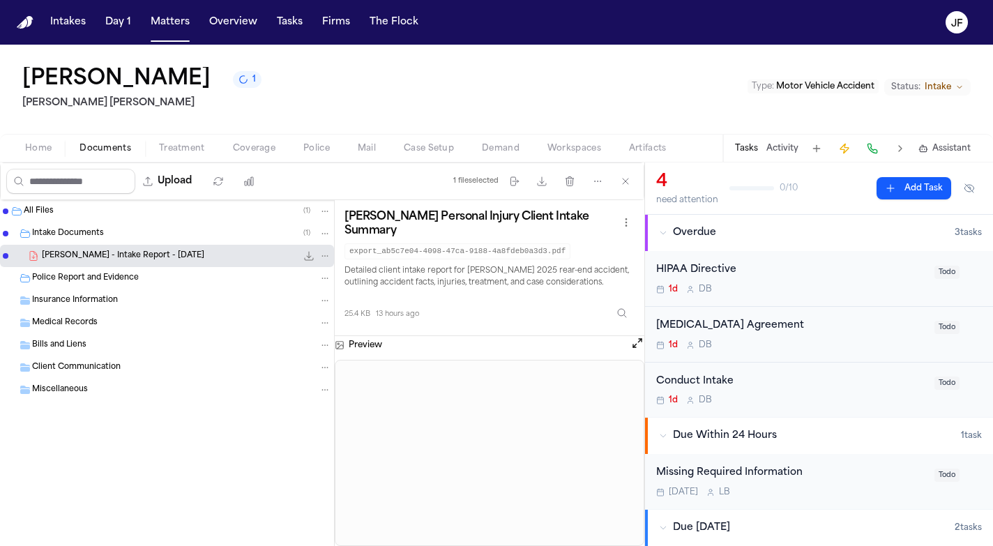
click at [638, 350] on button "Open preview" at bounding box center [638, 343] width 14 height 14
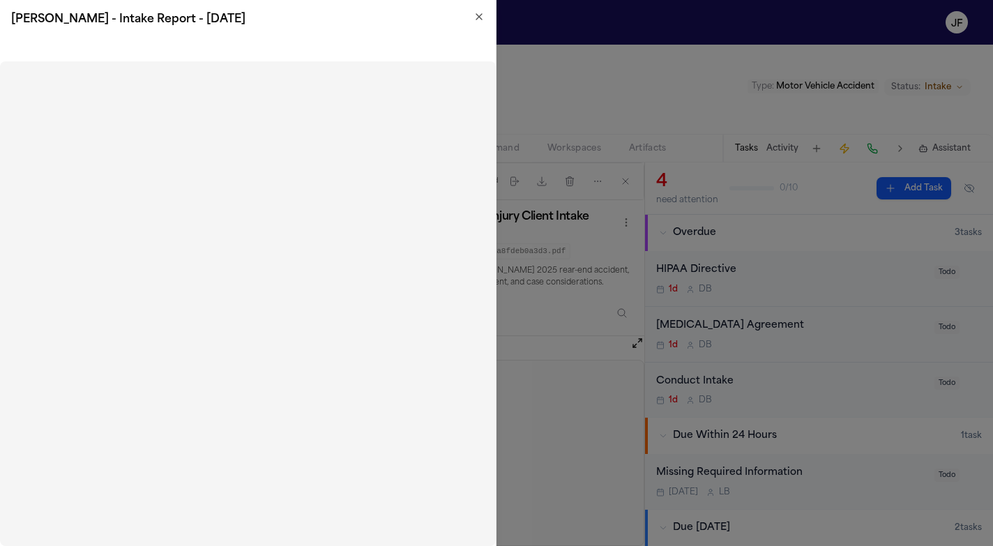
click at [478, 15] on icon "button" at bounding box center [479, 16] width 11 height 11
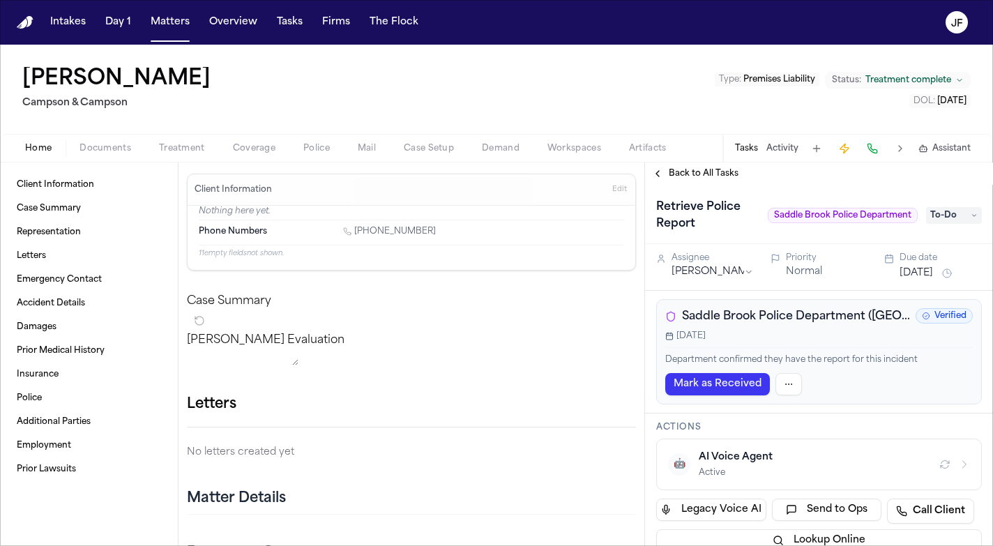
click at [109, 140] on button "Documents" at bounding box center [106, 148] width 80 height 17
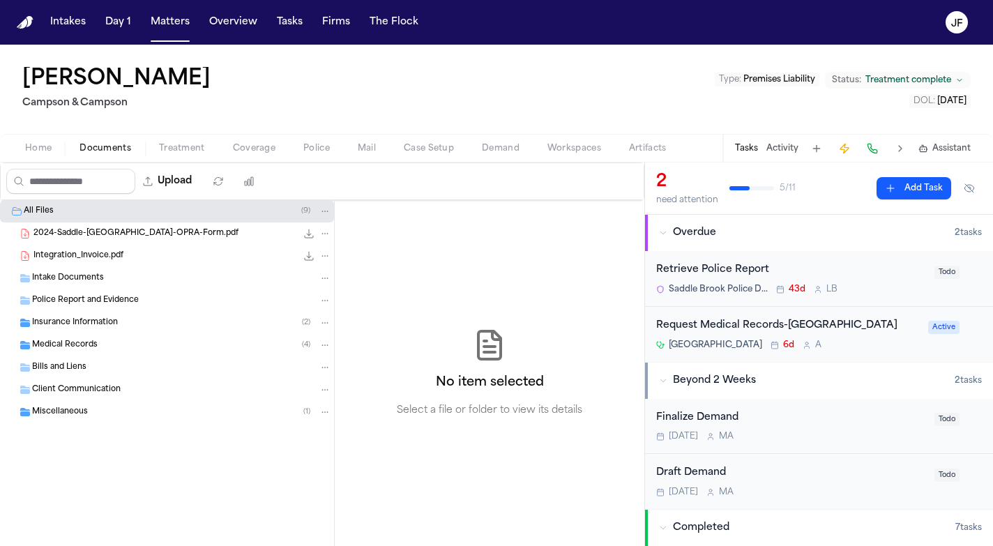
click at [116, 279] on div "Intake Documents" at bounding box center [181, 278] width 299 height 13
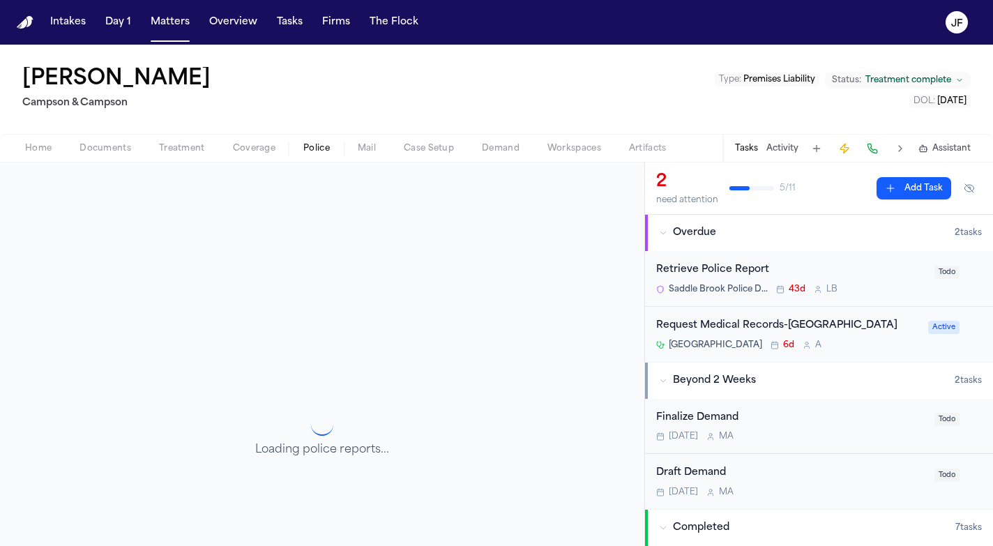
click at [324, 147] on span "Police" at bounding box center [316, 148] width 27 height 11
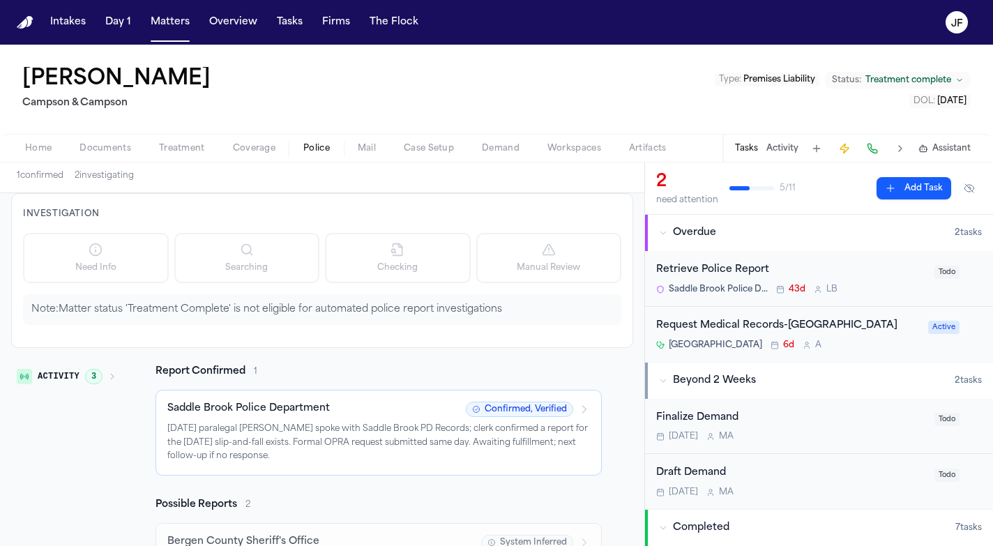
scroll to position [38, 0]
click at [432, 441] on p "6/19/2025 paralegal Adam Franck spoke with Saddle Brook PD Records; clerk confi…" at bounding box center [378, 440] width 423 height 41
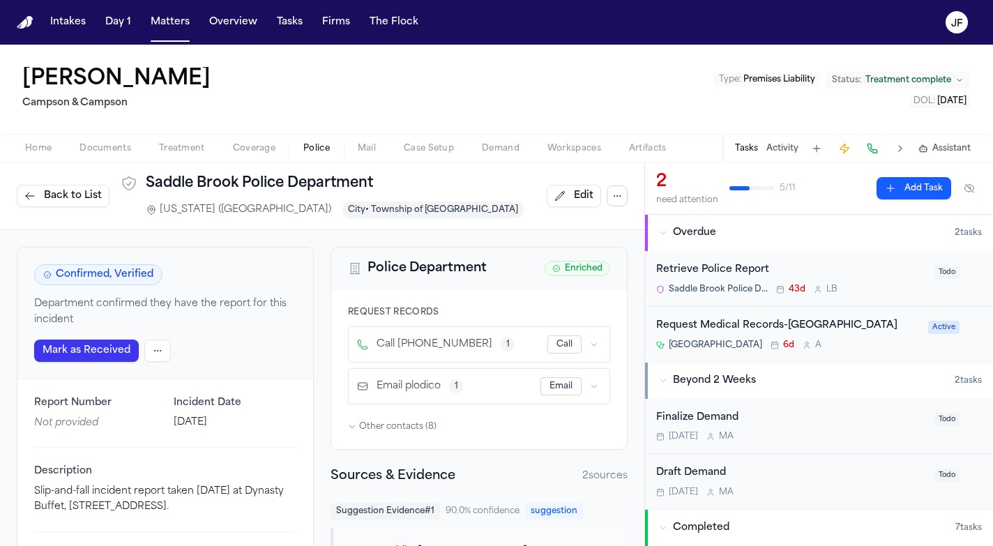
click at [406, 431] on span "Other contacts ( 8 )" at bounding box center [397, 426] width 77 height 11
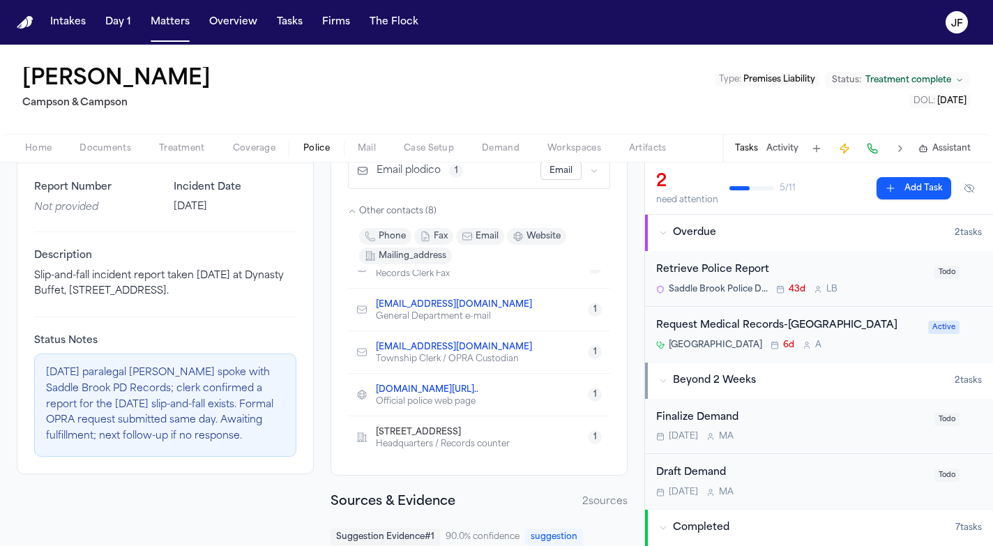
scroll to position [216, 0]
click at [780, 157] on div "Tasks Activity Assistant" at bounding box center [852, 148] width 259 height 27
click at [791, 143] on button "Activity" at bounding box center [783, 148] width 32 height 11
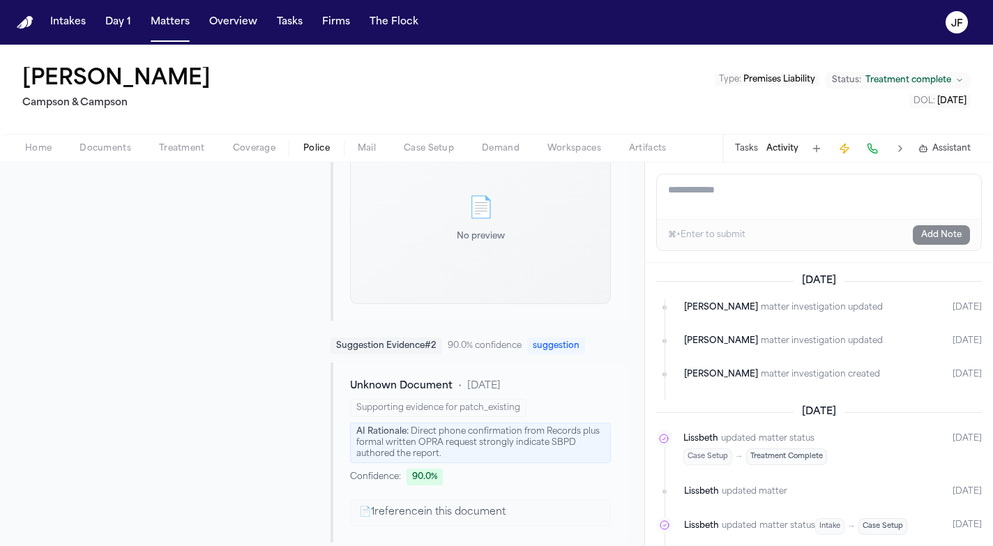
scroll to position [783, 0]
click at [404, 500] on div "📄 1 reference in this document" at bounding box center [480, 513] width 261 height 27
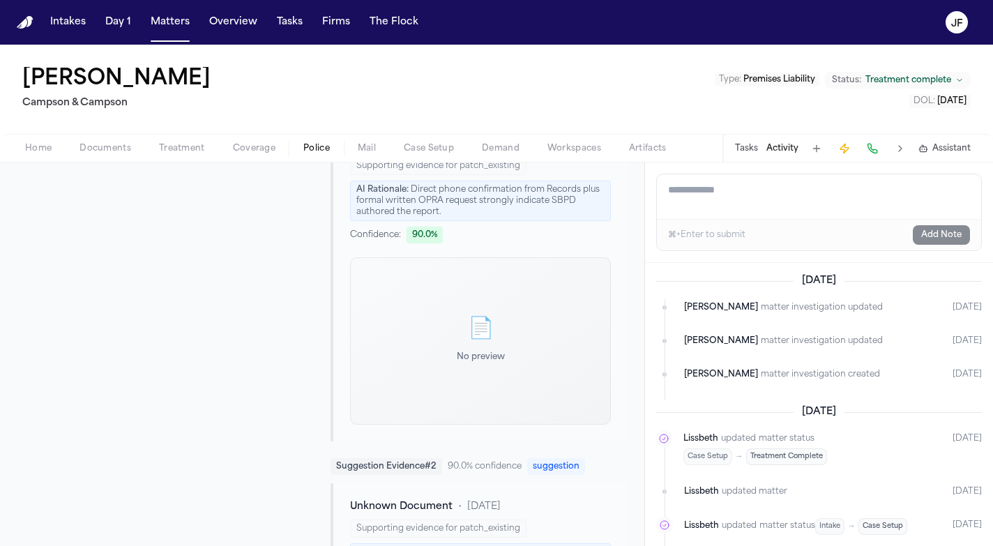
scroll to position [651, 0]
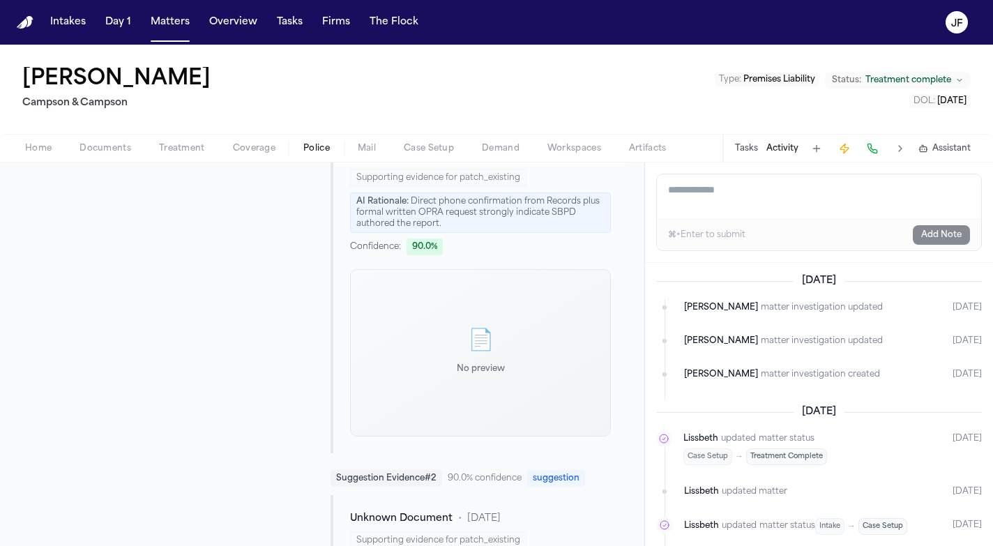
click at [457, 347] on div "📄 No preview" at bounding box center [481, 352] width 48 height 47
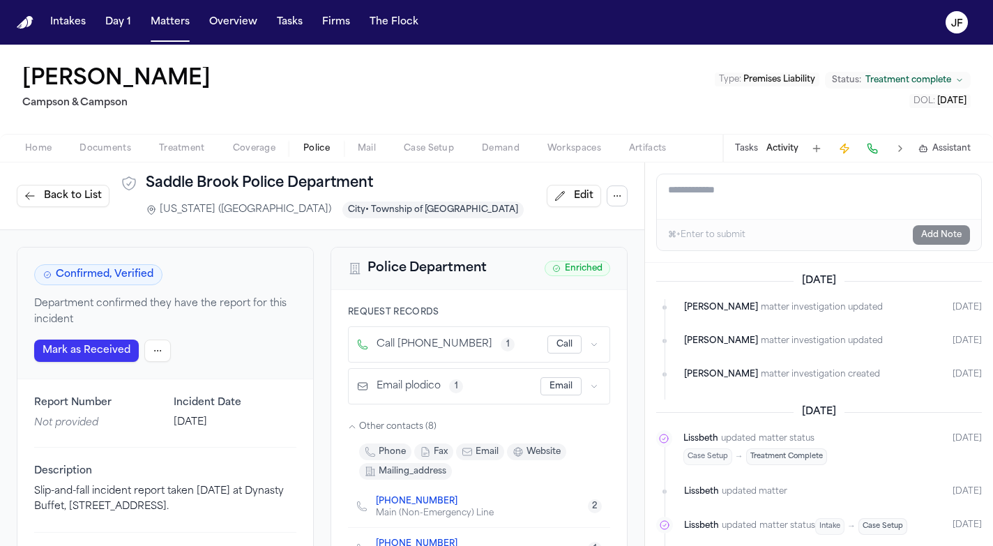
scroll to position [0, 0]
click at [112, 136] on div "Home Documents Treatment Coverage Police Mail Case Setup Demand Workspaces Arti…" at bounding box center [496, 148] width 993 height 28
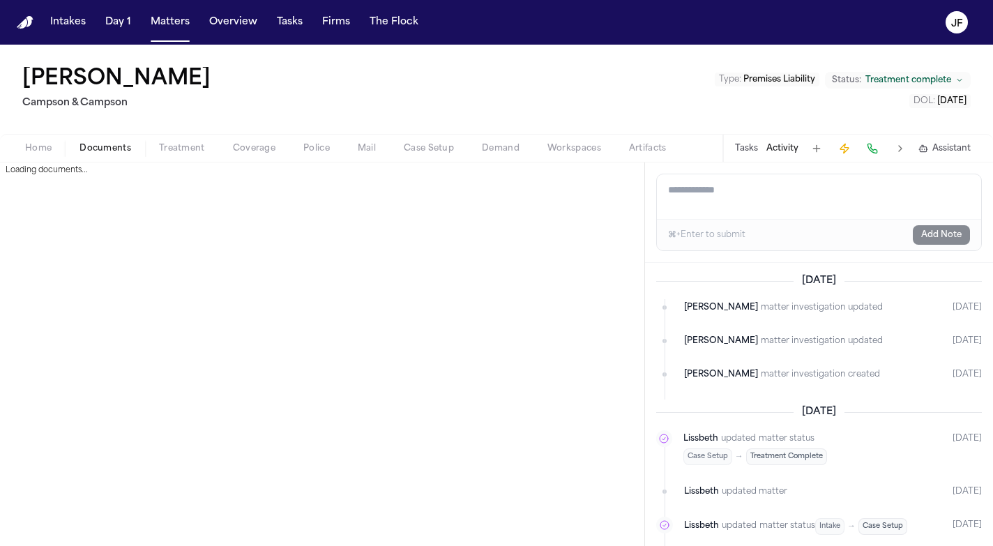
click at [110, 151] on span "Documents" at bounding box center [106, 148] width 52 height 11
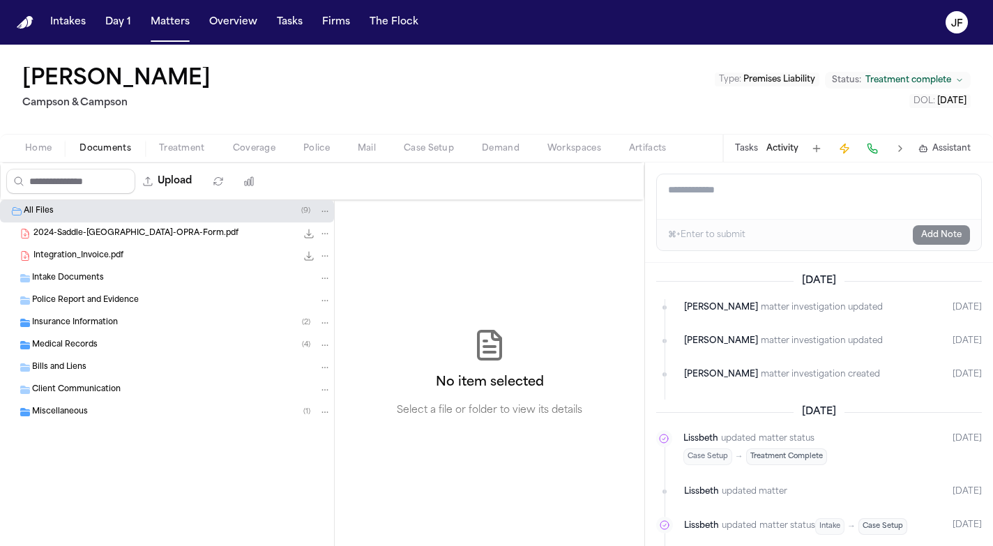
click at [269, 122] on div "Arthur Simkins Campson & Campson Type : Premises Liability Status: Treatment co…" at bounding box center [496, 89] width 993 height 89
click at [260, 130] on div "Arthur Simkins Campson & Campson Type : Premises Liability Status: Treatment co…" at bounding box center [496, 89] width 993 height 89
click at [259, 149] on span "Coverage" at bounding box center [254, 148] width 43 height 11
click at [116, 150] on span "Documents" at bounding box center [106, 148] width 52 height 11
click at [128, 324] on div "Insurance Information ( 2 )" at bounding box center [181, 323] width 299 height 13
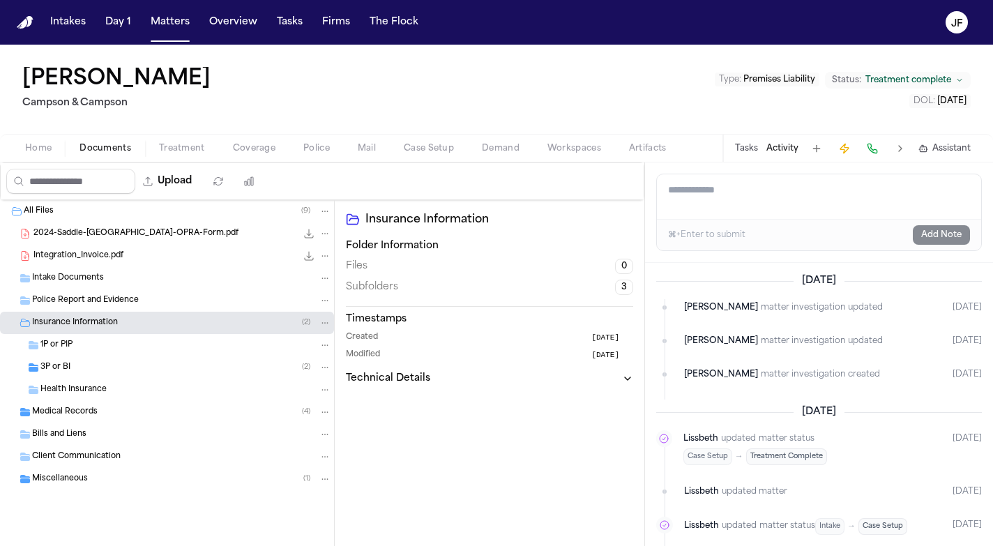
click at [123, 374] on div "3P or BI ( 2 )" at bounding box center [167, 367] width 334 height 22
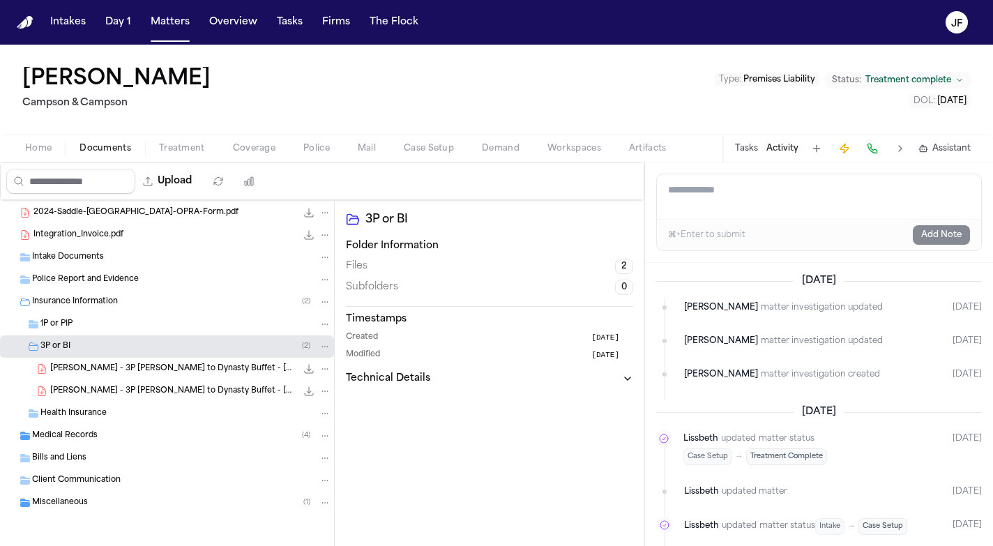
scroll to position [21, 0]
click at [321, 144] on span "Police" at bounding box center [316, 148] width 27 height 11
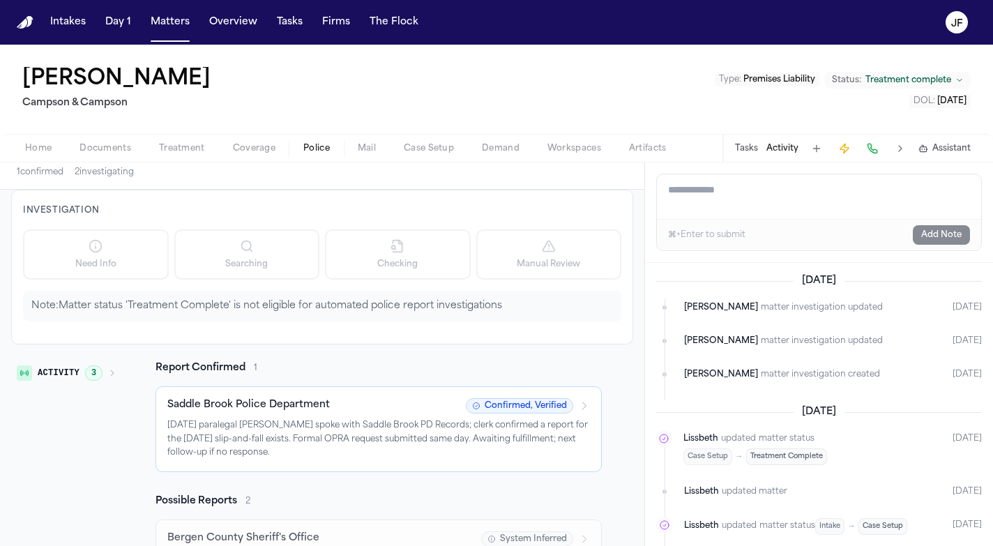
scroll to position [70, 0]
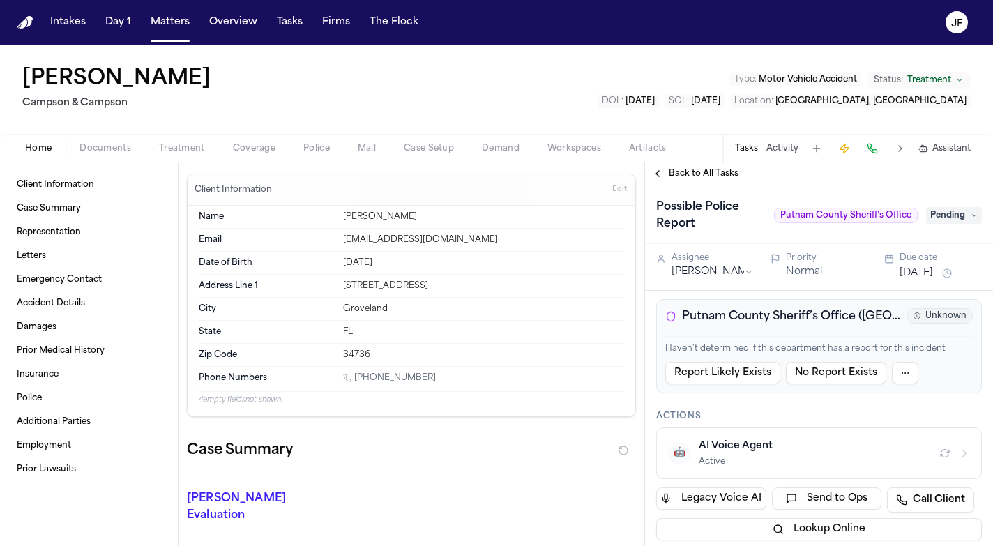
click at [305, 149] on span "Police" at bounding box center [316, 148] width 27 height 11
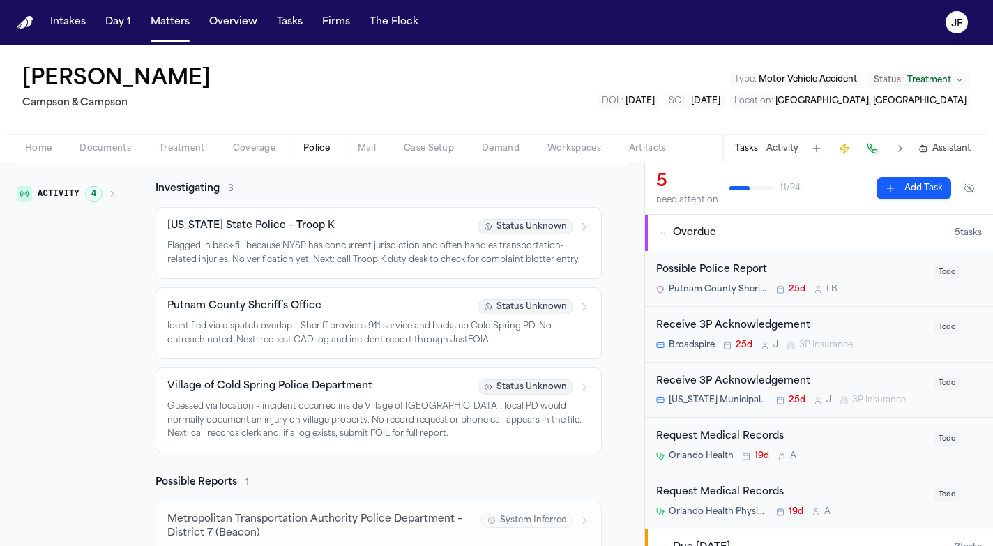
scroll to position [251, 0]
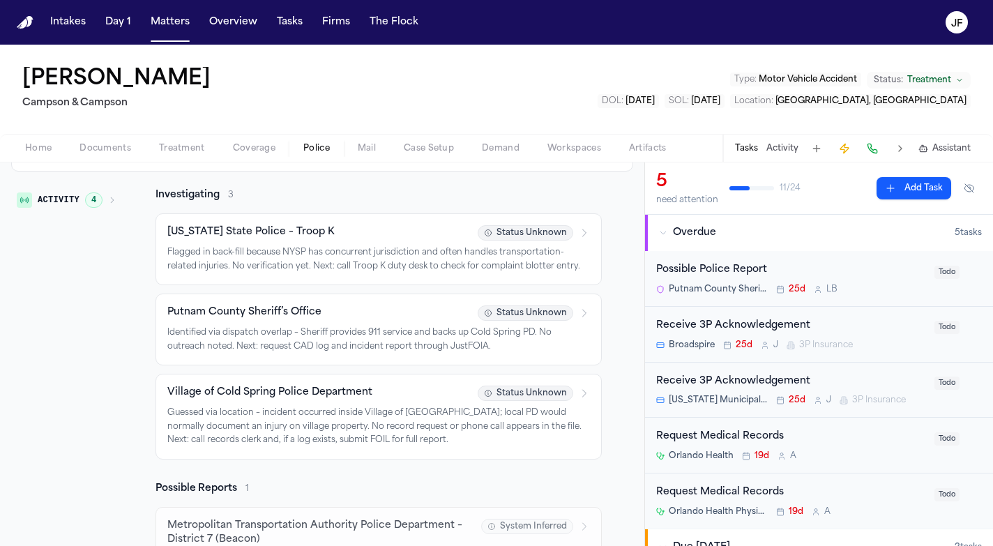
click at [105, 149] on span "Documents" at bounding box center [106, 148] width 52 height 11
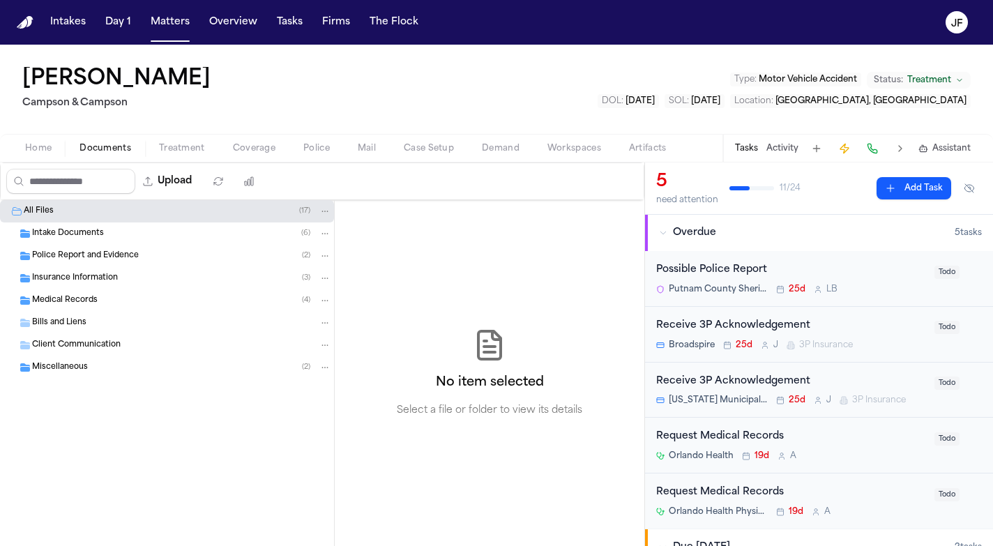
click at [108, 237] on div "Intake Documents ( 6 )" at bounding box center [181, 233] width 299 height 13
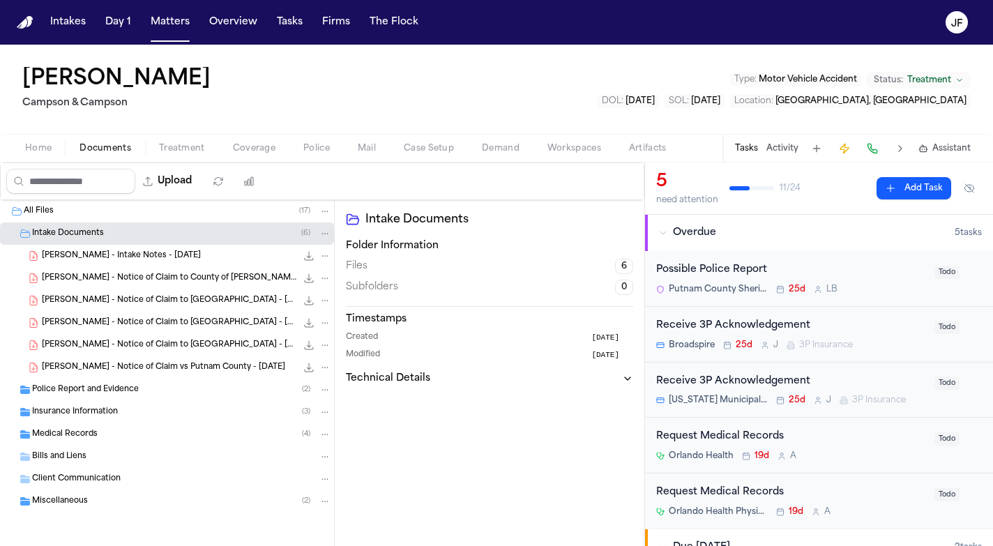
click at [118, 257] on span "J. Faivre - Intake Notes - 1.16.25" at bounding box center [121, 256] width 159 height 12
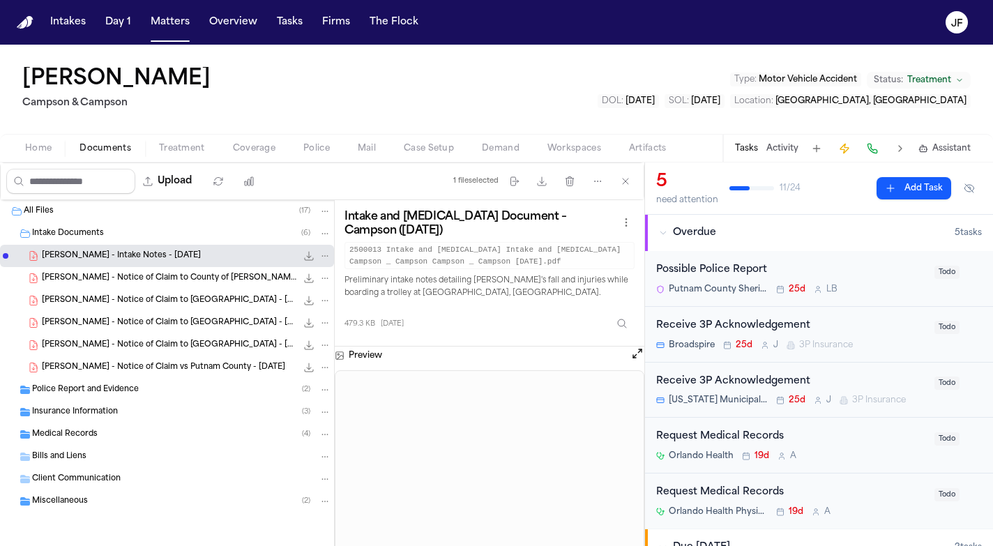
click at [227, 282] on span "J. Faivre - Notice of Claim to County of Putnam - 1.22.25" at bounding box center [169, 279] width 255 height 12
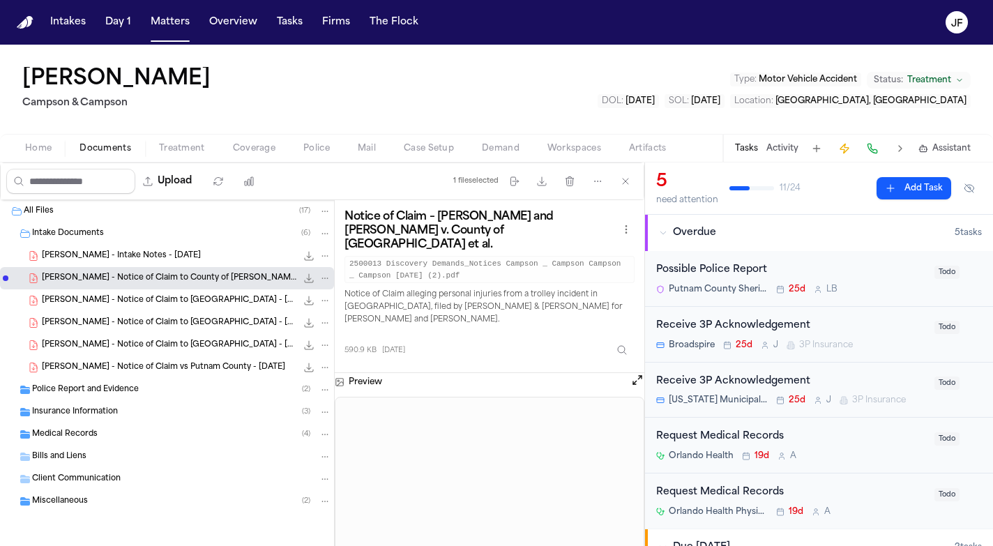
click at [171, 307] on div "J. Faivre - Notice of Claim to Putnam County - 1.22.25 207.0 KB • PDF" at bounding box center [186, 301] width 289 height 14
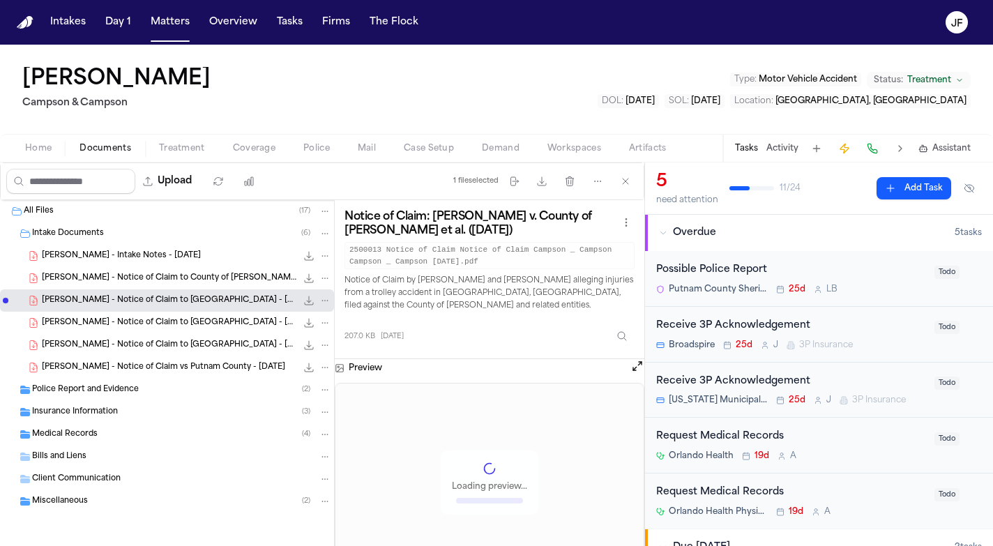
click at [170, 339] on div "J. Faivre - Notice of Claim to Putnam County - 1.22.25 591.9 KB • PDF" at bounding box center [186, 345] width 289 height 14
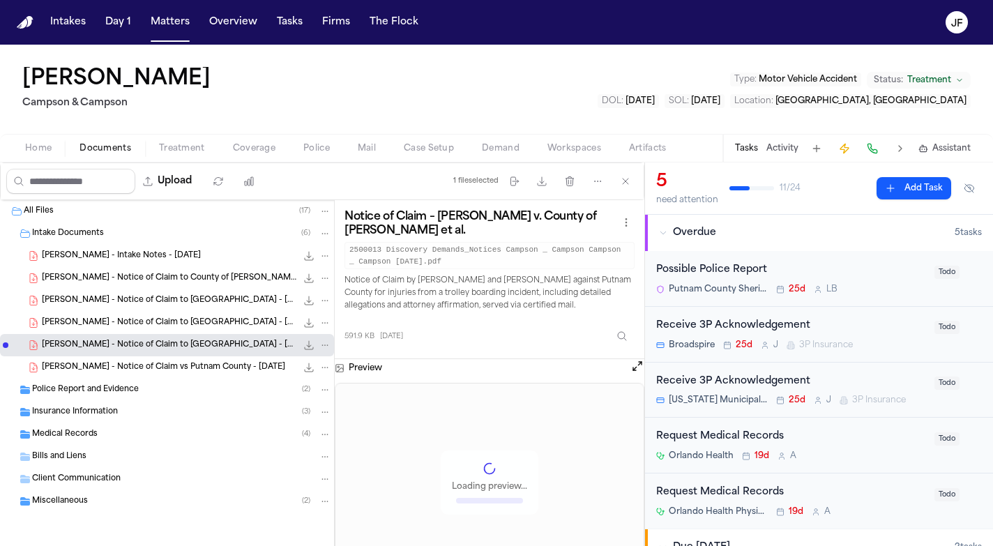
click at [170, 362] on span "J. Faivre - Notice of Claim vs Putnam County - 1.22.25" at bounding box center [163, 368] width 243 height 12
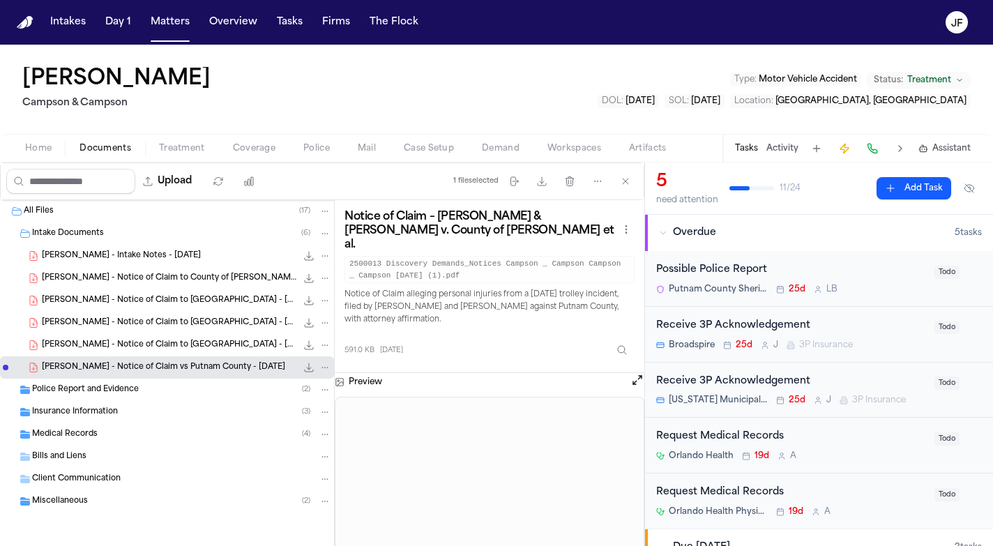
click at [188, 389] on div "Police Report and Evidence ( 2 )" at bounding box center [181, 390] width 299 height 13
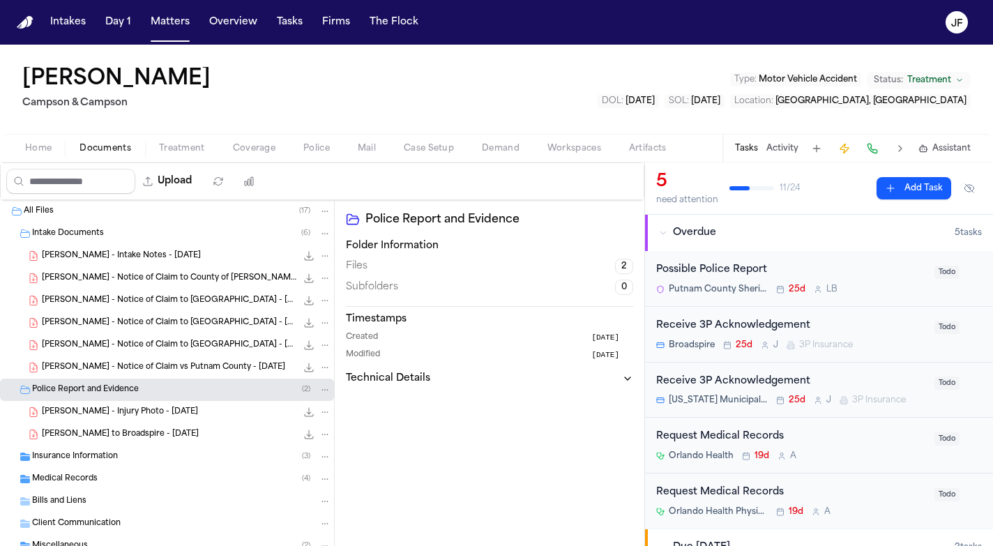
click at [160, 417] on div "J. Faivre - Injury Photo - 1.13.25 681.0 KB • PDF" at bounding box center [186, 412] width 289 height 14
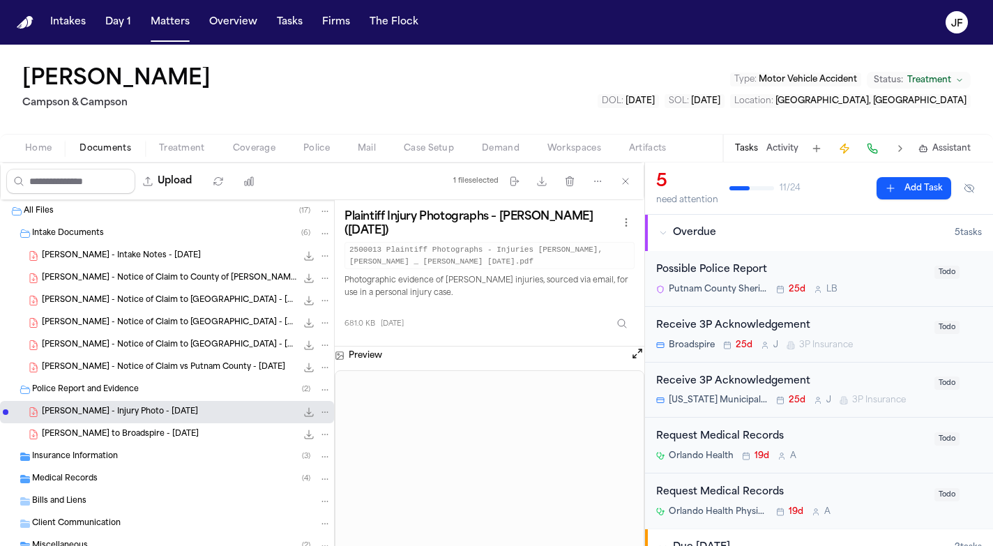
click at [163, 438] on span "J. Faivre - LOR to Broadspire - 7.14.25" at bounding box center [120, 435] width 157 height 12
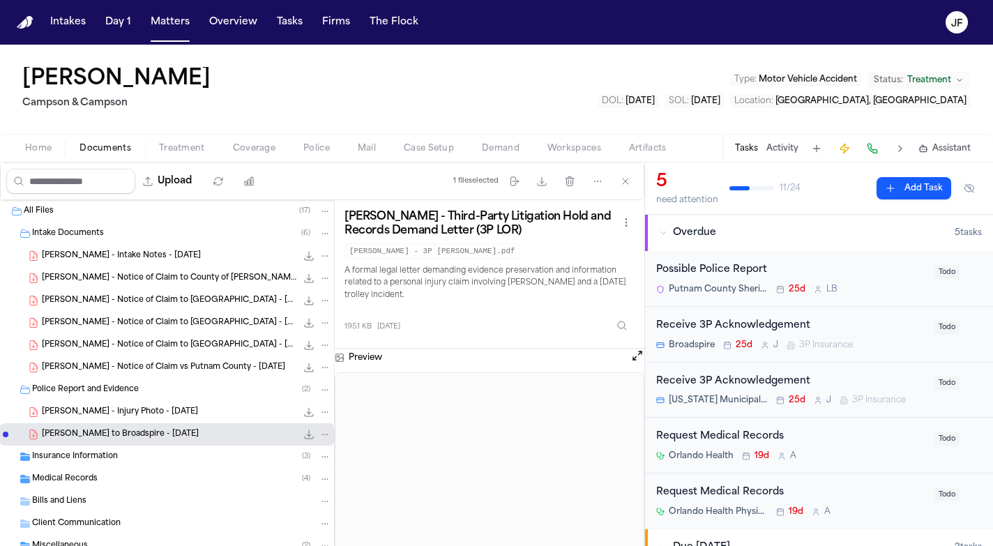
click at [186, 412] on div "J. Faivre - Injury Photo - 1.13.25 681.0 KB • PDF" at bounding box center [186, 412] width 289 height 14
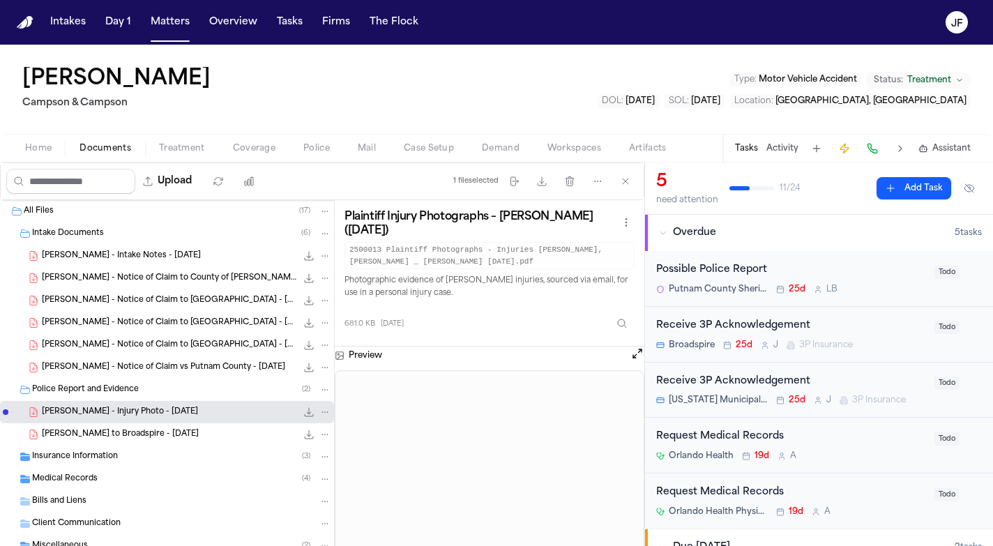
click at [679, 269] on div "Possible Police Report" at bounding box center [791, 270] width 270 height 16
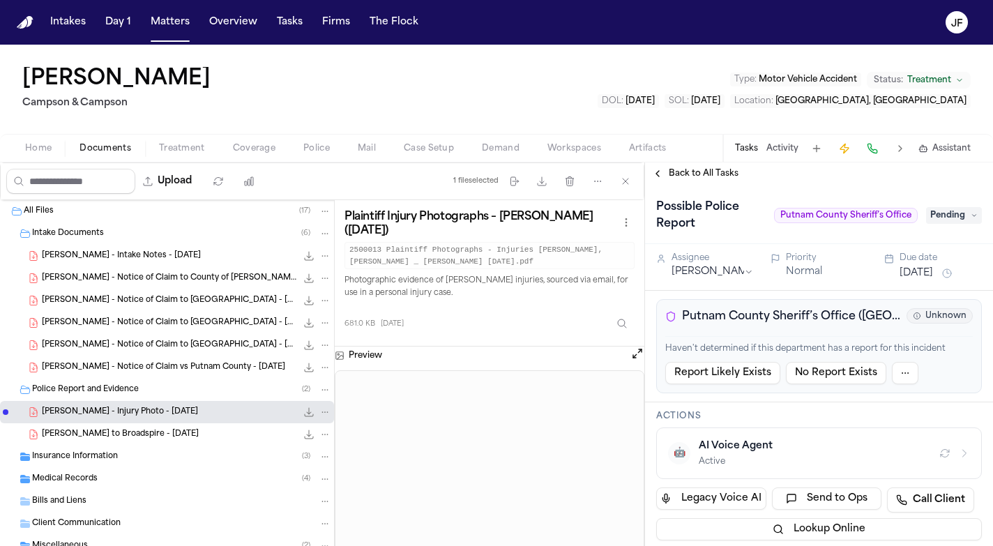
click at [767, 312] on span "Putnam County Sheriff’s Office (NY)" at bounding box center [791, 316] width 219 height 17
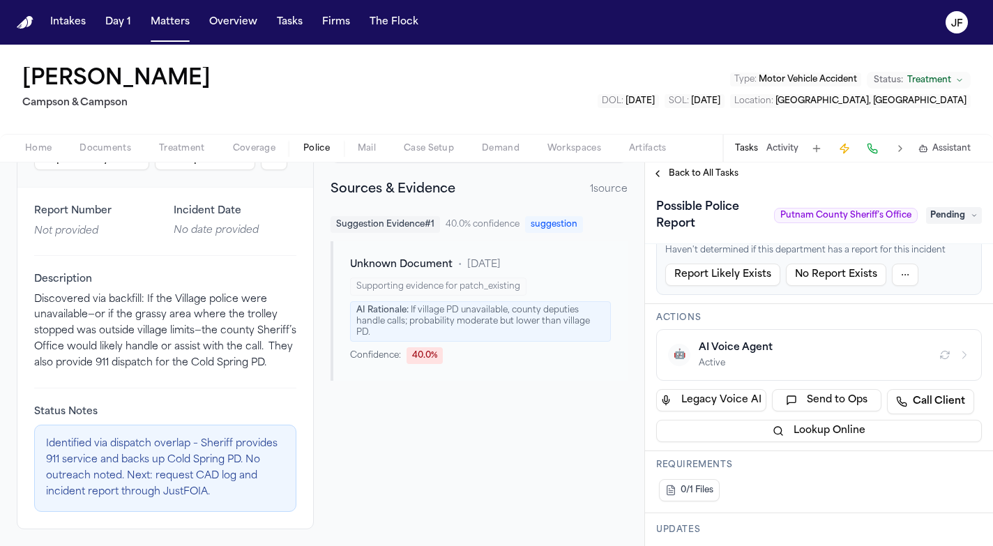
scroll to position [202, 0]
click at [779, 154] on button "Activity" at bounding box center [783, 148] width 32 height 11
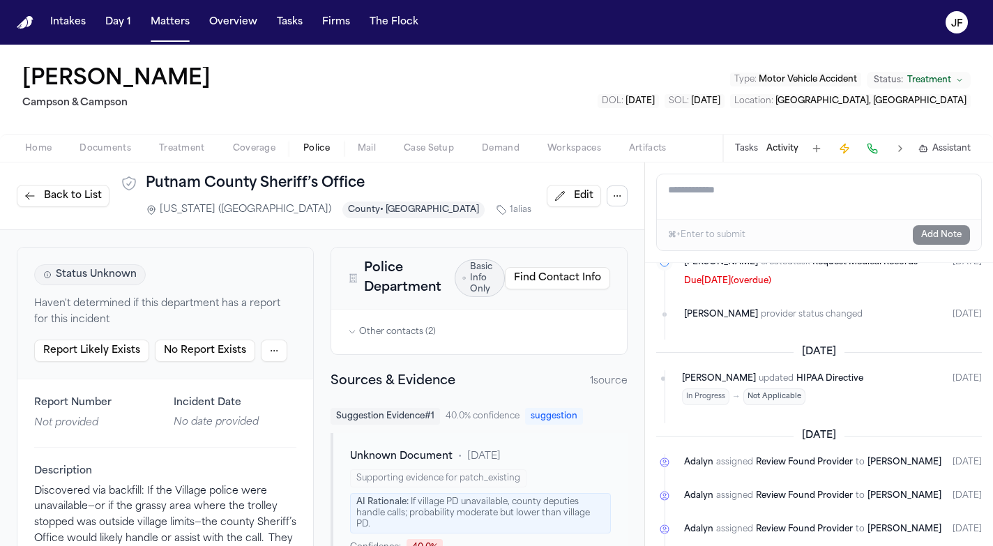
scroll to position [0, 0]
click at [105, 156] on span "button" at bounding box center [105, 156] width 68 height 1
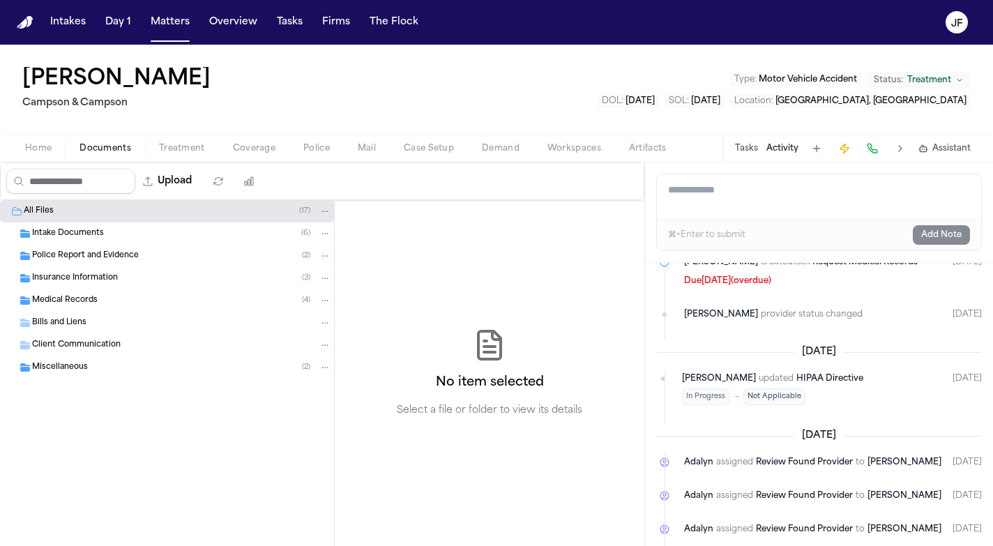
click at [120, 232] on div "Intake Documents ( 6 )" at bounding box center [181, 233] width 299 height 13
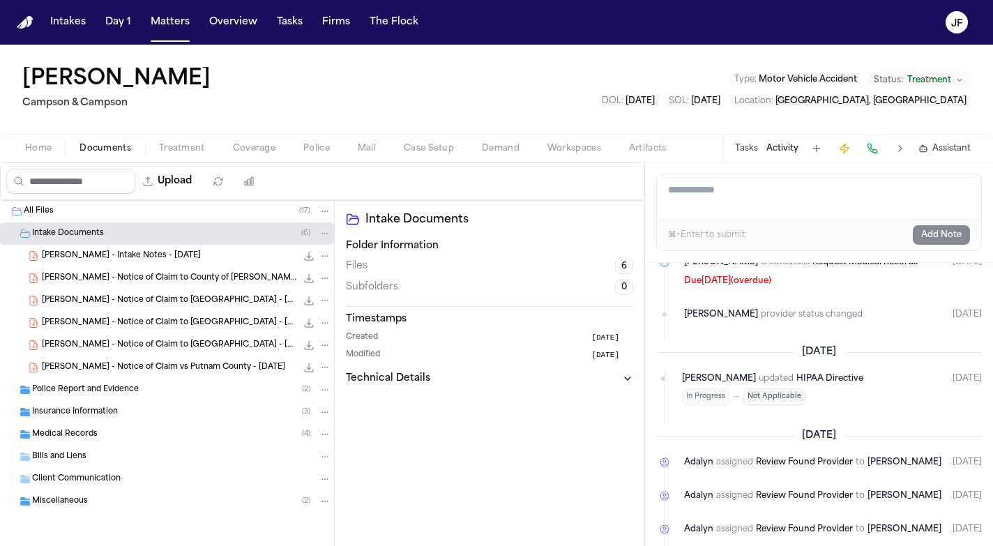
click at [128, 258] on span "J. Faivre - Intake Notes - 1.16.25" at bounding box center [121, 256] width 159 height 12
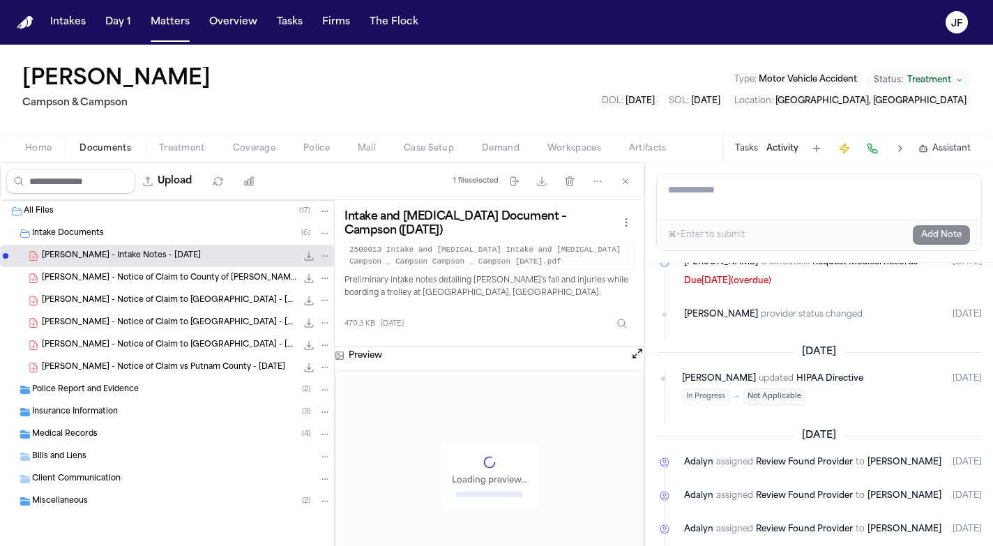
click at [104, 389] on span "Police Report and Evidence" at bounding box center [85, 390] width 107 height 12
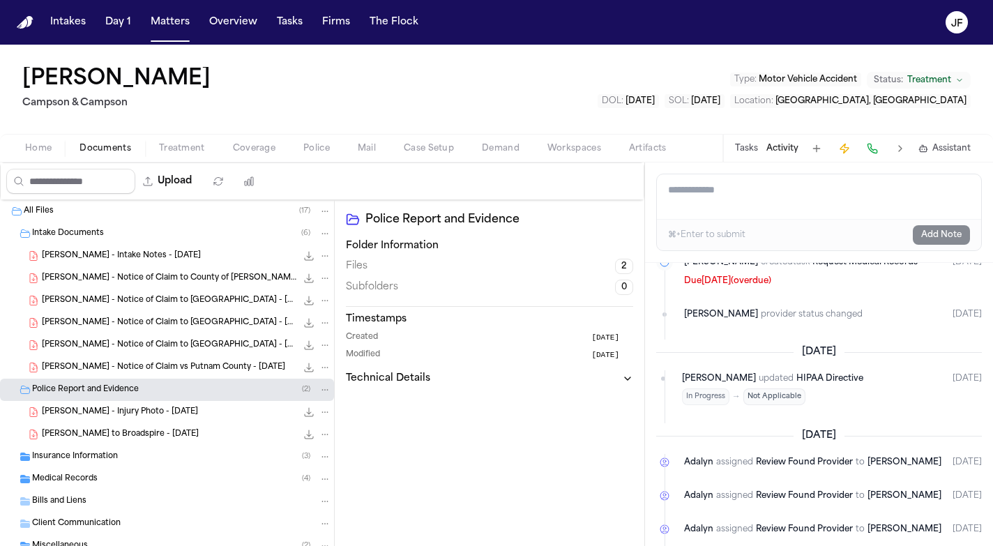
click at [139, 280] on span "J. Faivre - Notice of Claim to County of Putnam - 1.22.25" at bounding box center [169, 279] width 255 height 12
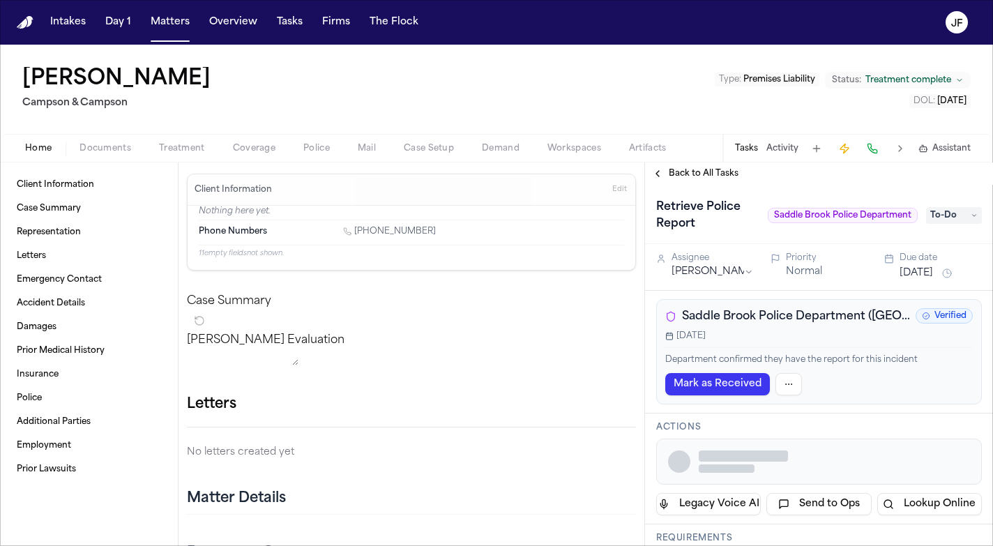
click at [795, 147] on button "Activity" at bounding box center [783, 148] width 32 height 11
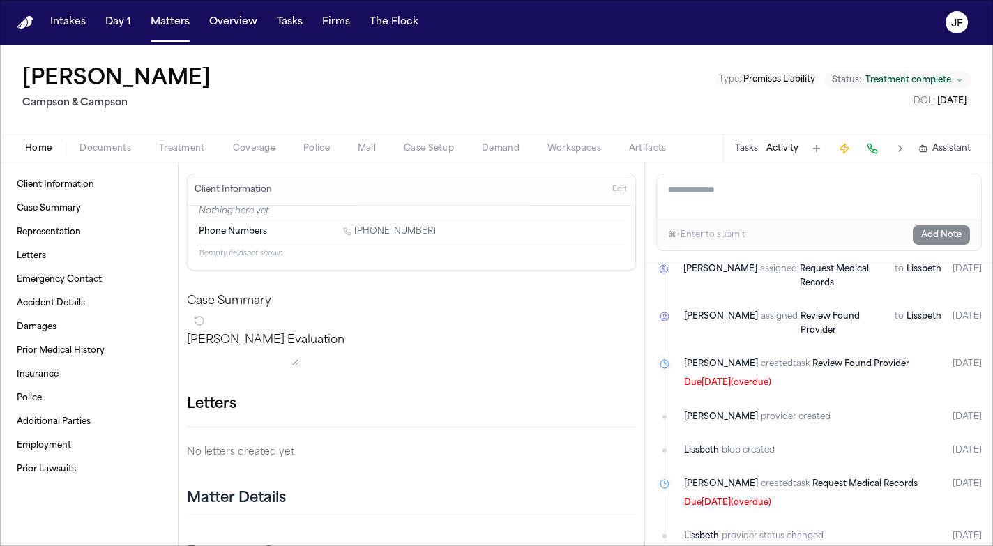
scroll to position [1649, 0]
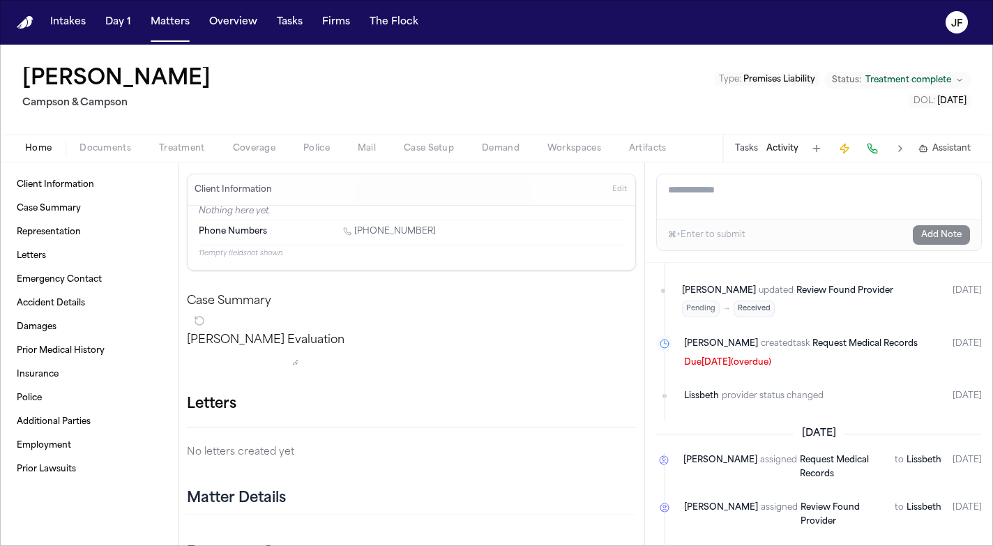
click at [748, 150] on button "Tasks" at bounding box center [746, 148] width 23 height 11
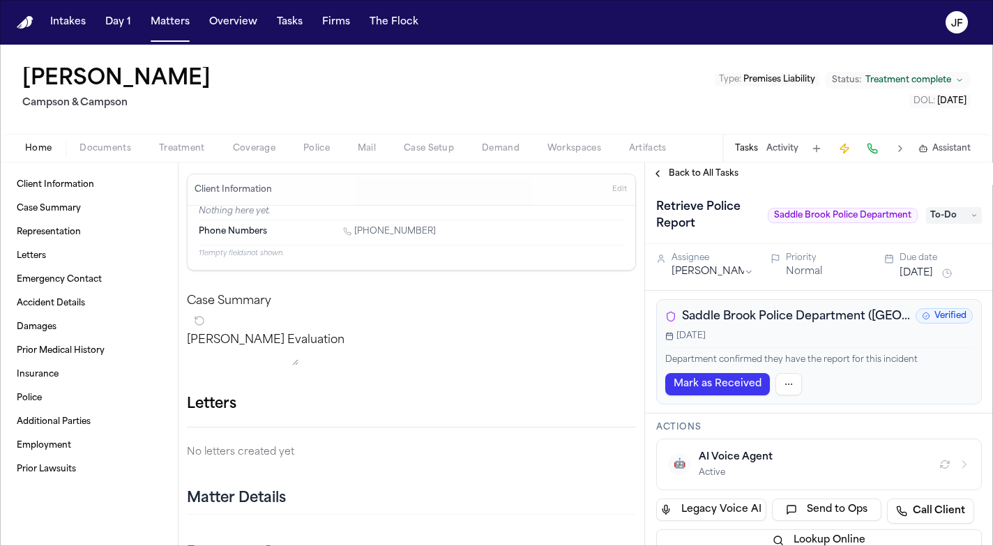
scroll to position [0, 0]
click at [315, 150] on span "Police" at bounding box center [316, 148] width 27 height 11
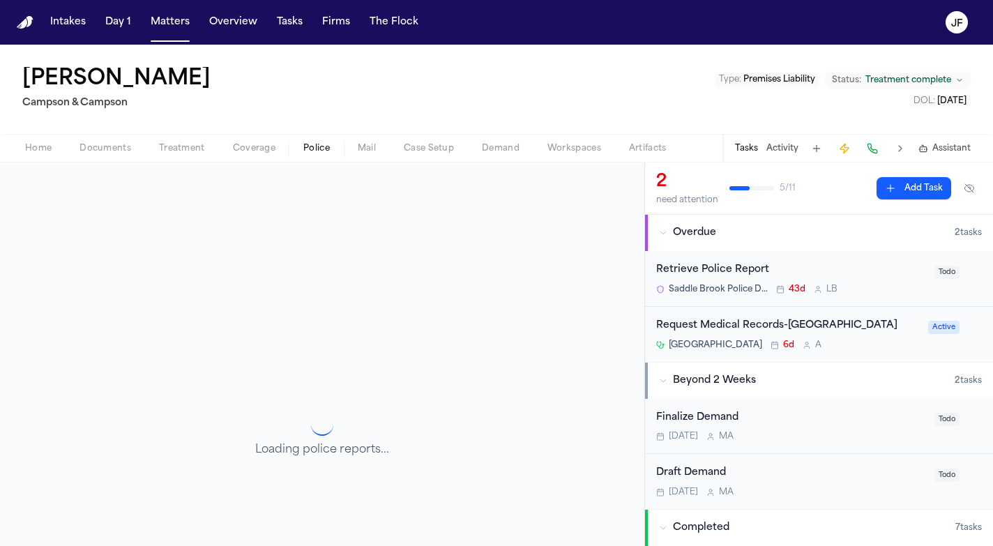
click at [711, 269] on div "Retrieve Police Report" at bounding box center [791, 270] width 270 height 16
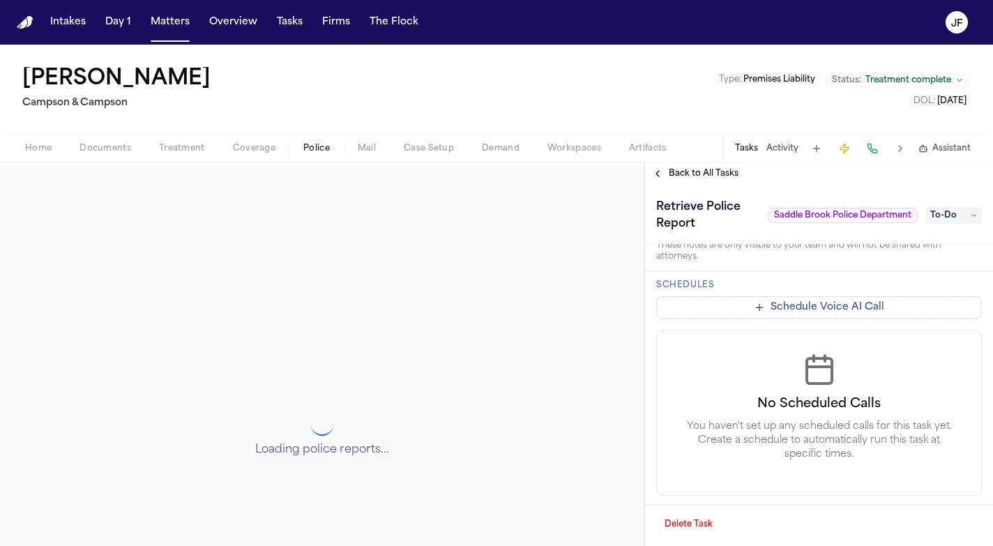
scroll to position [743, 0]
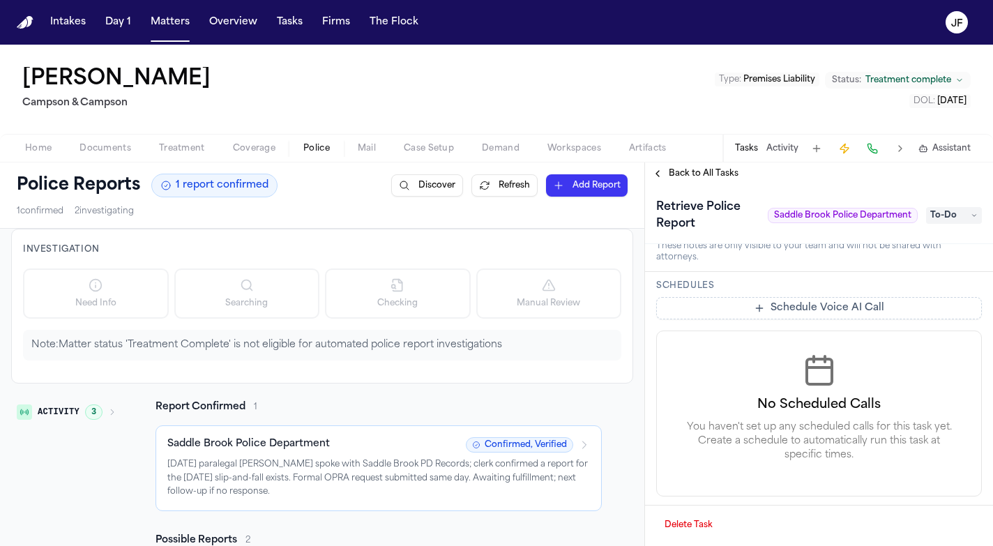
click at [45, 150] on span "Home" at bounding box center [38, 148] width 27 height 11
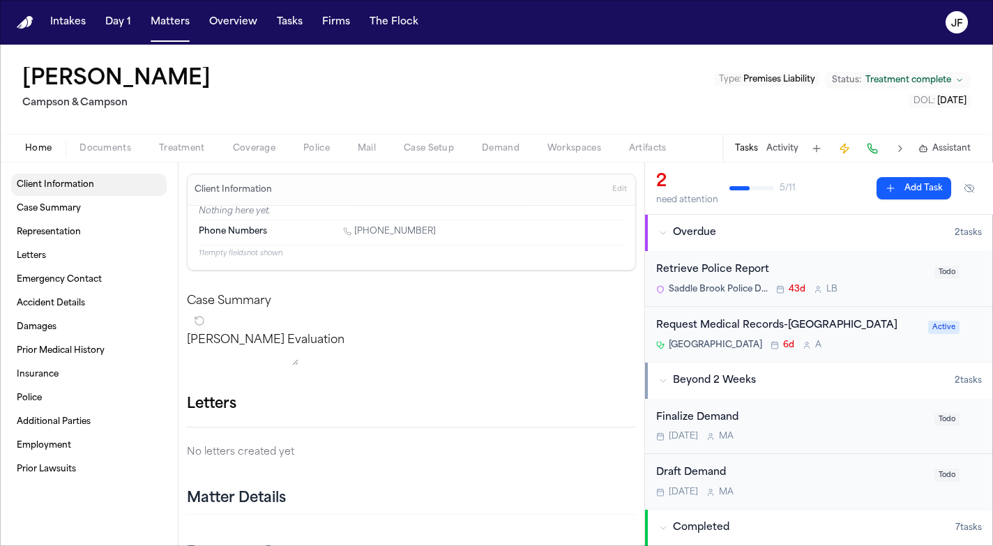
click at [88, 183] on span "Client Information" at bounding box center [55, 184] width 77 height 11
click at [69, 208] on span "Case Summary" at bounding box center [49, 208] width 64 height 11
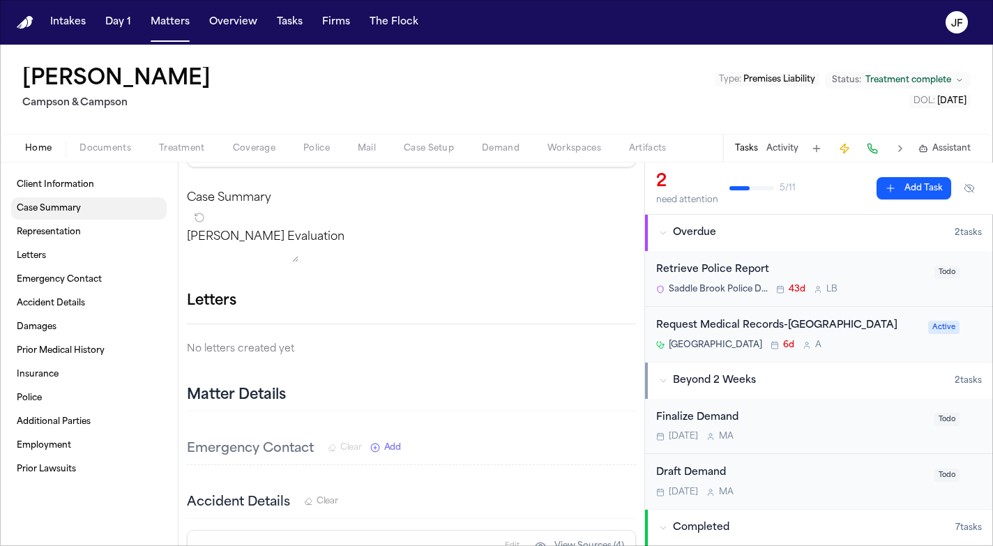
scroll to position [112, 0]
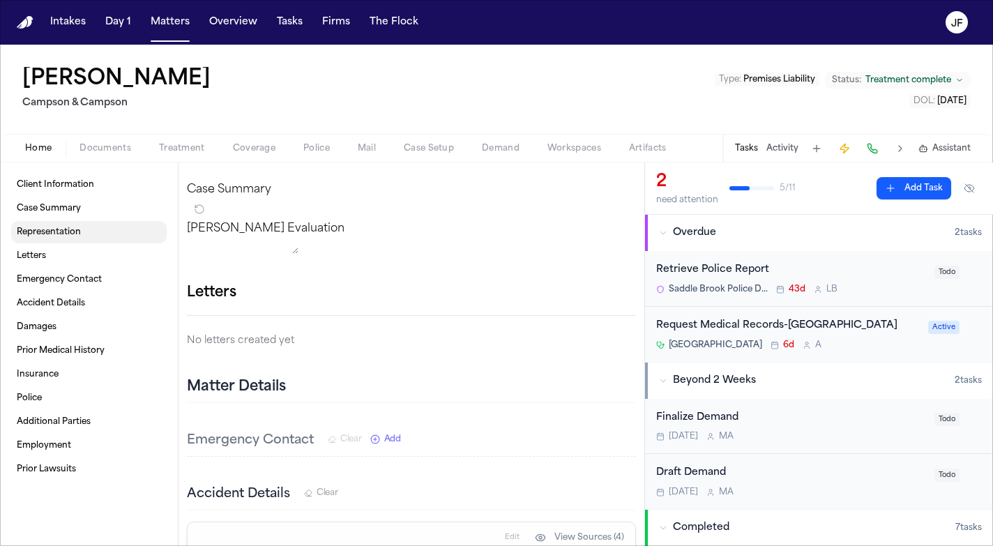
click at [74, 224] on link "Representation" at bounding box center [89, 232] width 156 height 22
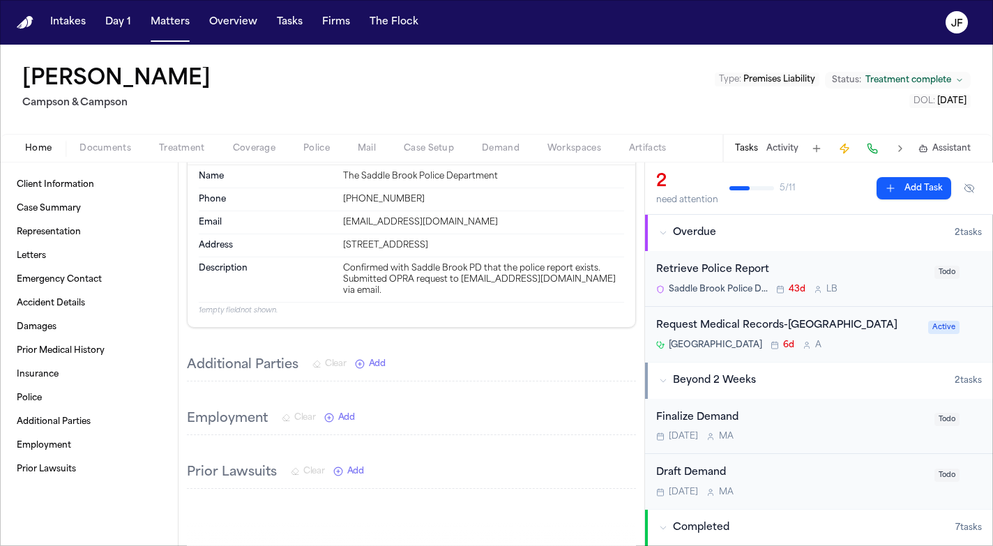
scroll to position [1047, 0]
drag, startPoint x: 407, startPoint y: 285, endPoint x: 476, endPoint y: 281, distance: 69.1
click at [476, 281] on div "Confirmed with Saddle Brook PD that the police report exists. Submitted OPRA re…" at bounding box center [483, 278] width 281 height 33
copy div "Saddle Brook PD"
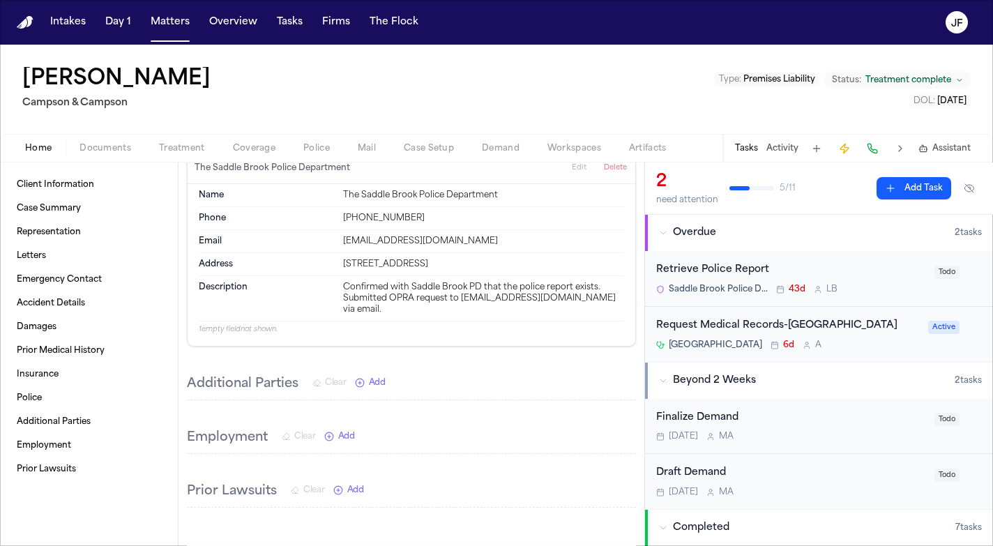
click at [783, 152] on button "Activity" at bounding box center [783, 148] width 32 height 11
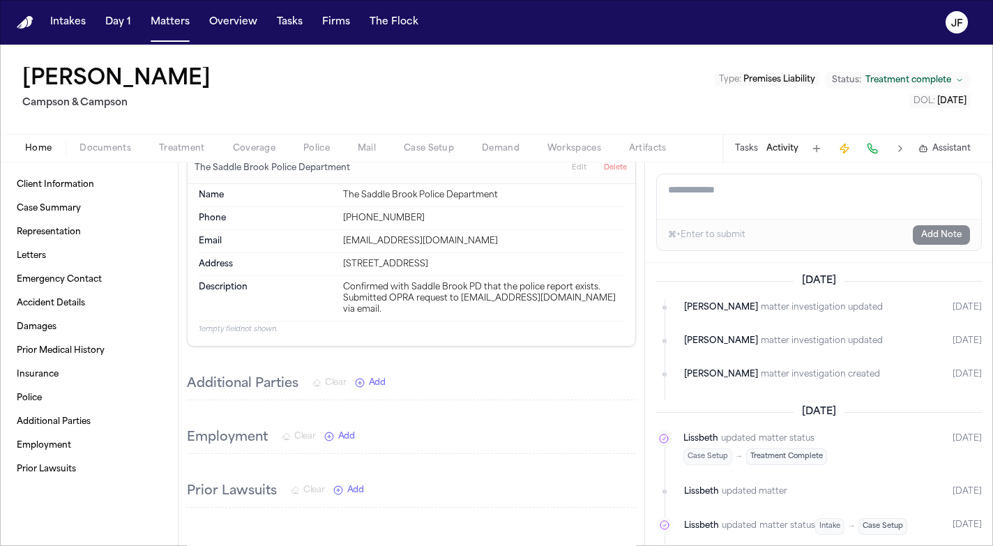
click at [748, 159] on div "Tasks Activity Assistant" at bounding box center [852, 148] width 259 height 27
click at [748, 146] on button "Tasks" at bounding box center [746, 148] width 23 height 11
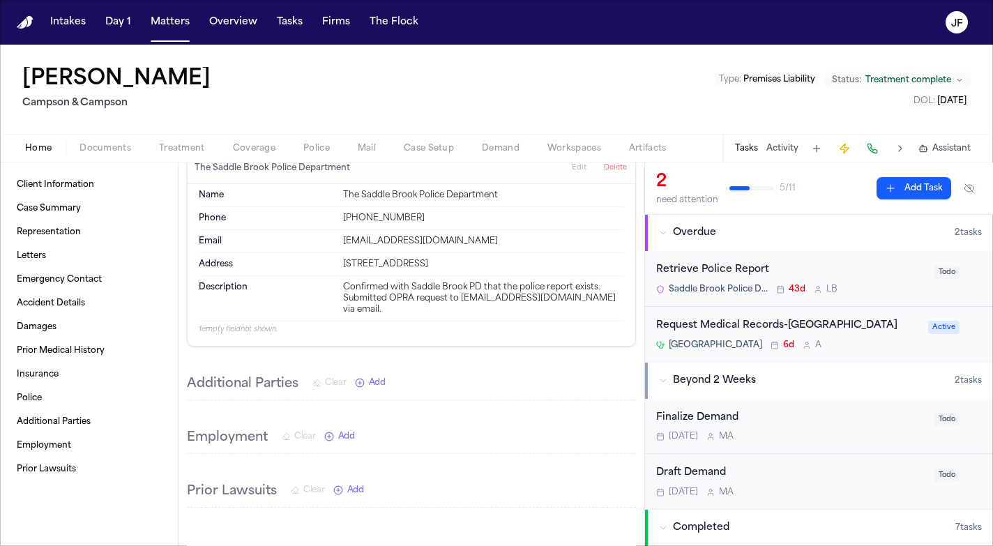
scroll to position [0, 0]
click at [679, 239] on span "Overdue" at bounding box center [694, 233] width 43 height 14
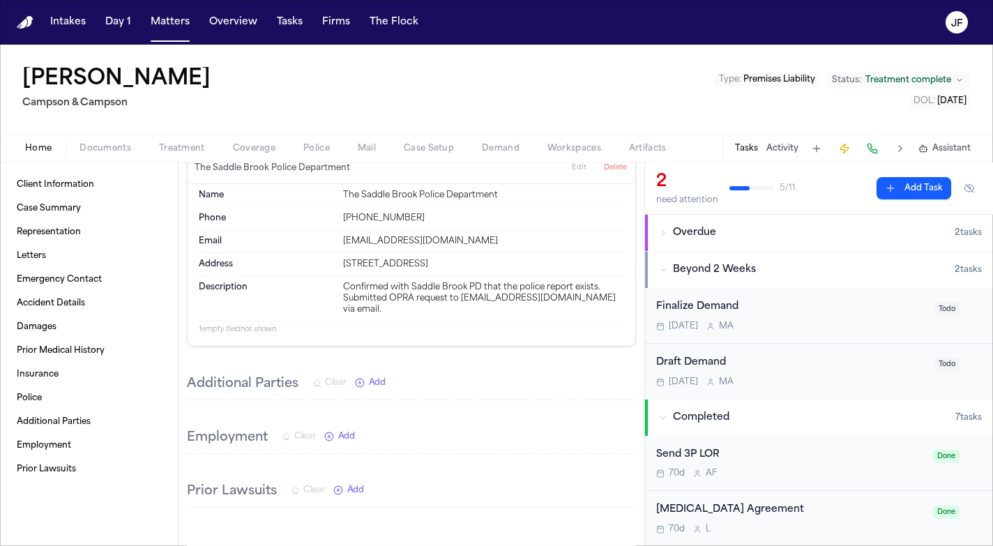
click at [679, 239] on span "Overdue" at bounding box center [694, 233] width 43 height 14
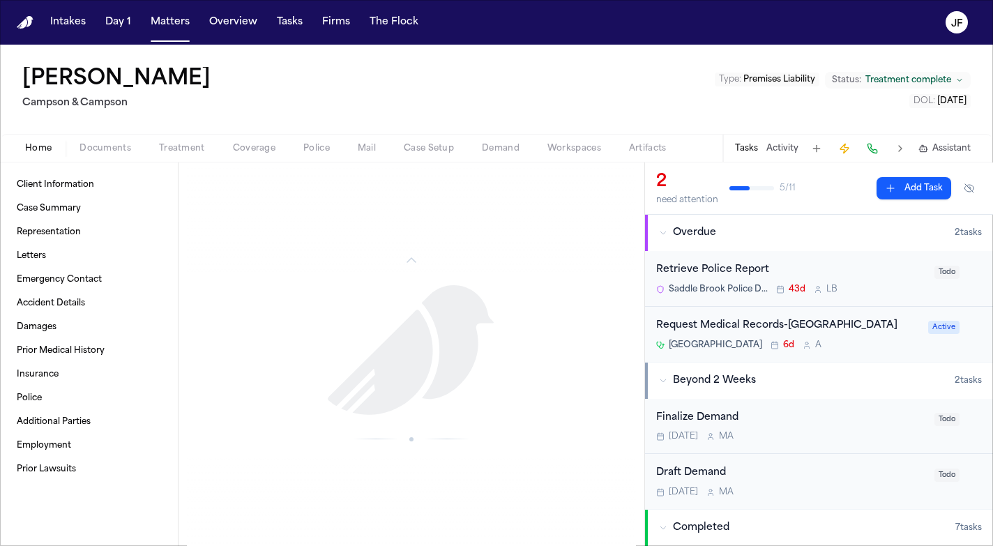
scroll to position [1408, 0]
click at [773, 154] on button "Activity" at bounding box center [783, 148] width 32 height 11
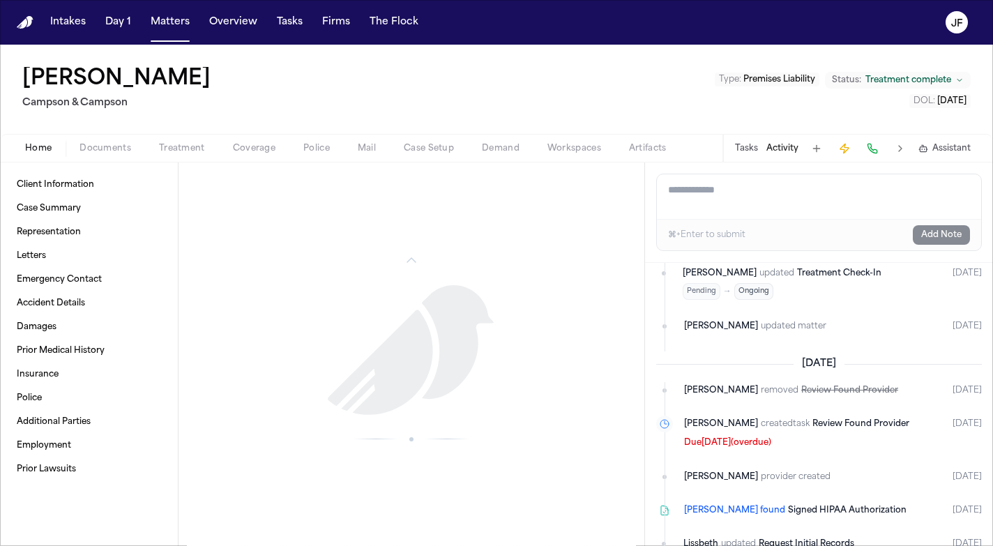
scroll to position [0, 0]
click at [332, 4] on nav "Intakes Day 1 Matters Overview Tasks Firms The Flock JF" at bounding box center [496, 22] width 993 height 45
click at [356, 147] on button "Mail" at bounding box center [367, 148] width 46 height 17
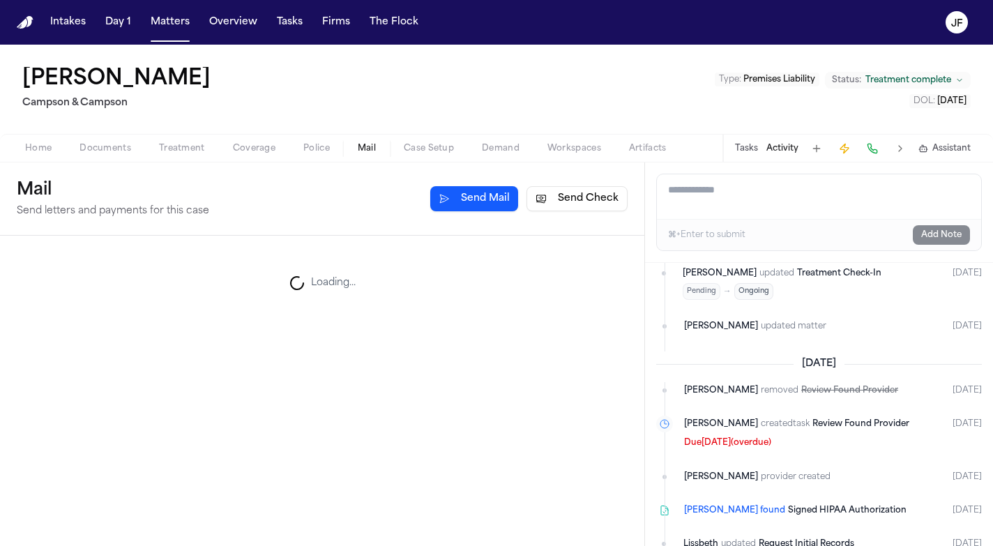
click at [324, 150] on span "Police" at bounding box center [316, 148] width 27 height 11
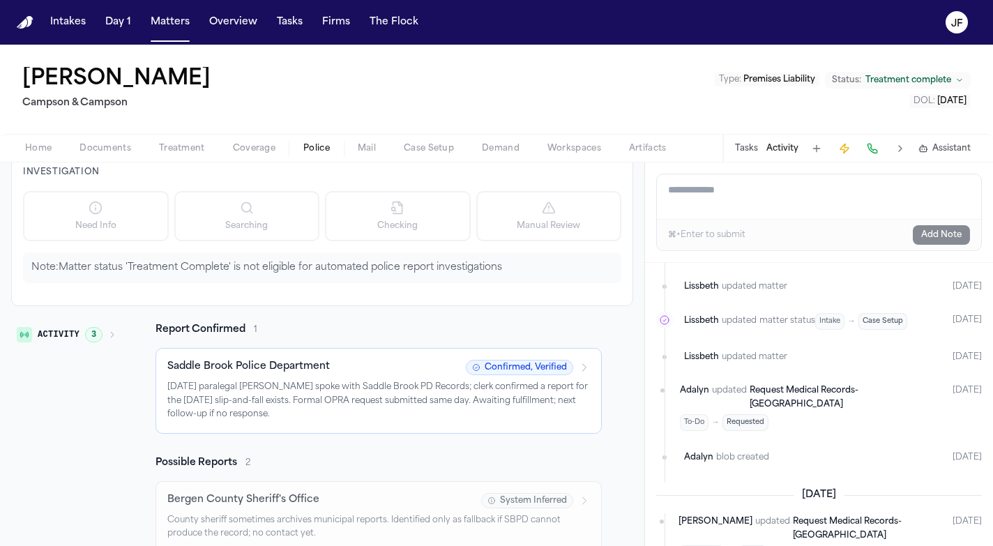
scroll to position [79, 0]
click at [465, 395] on p "6/19/2025 paralegal Adam Franck spoke with Saddle Brook PD Records; clerk confi…" at bounding box center [378, 399] width 423 height 41
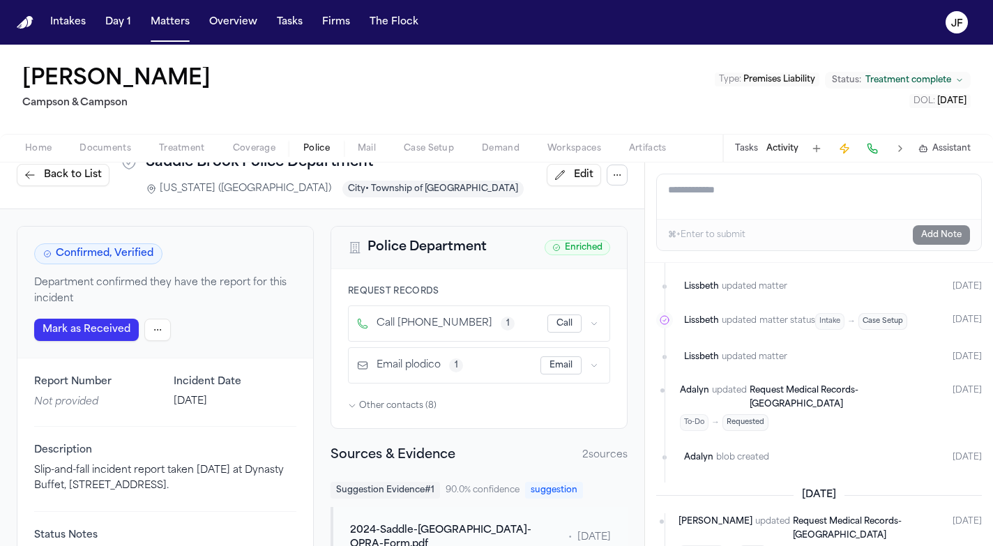
scroll to position [13, 0]
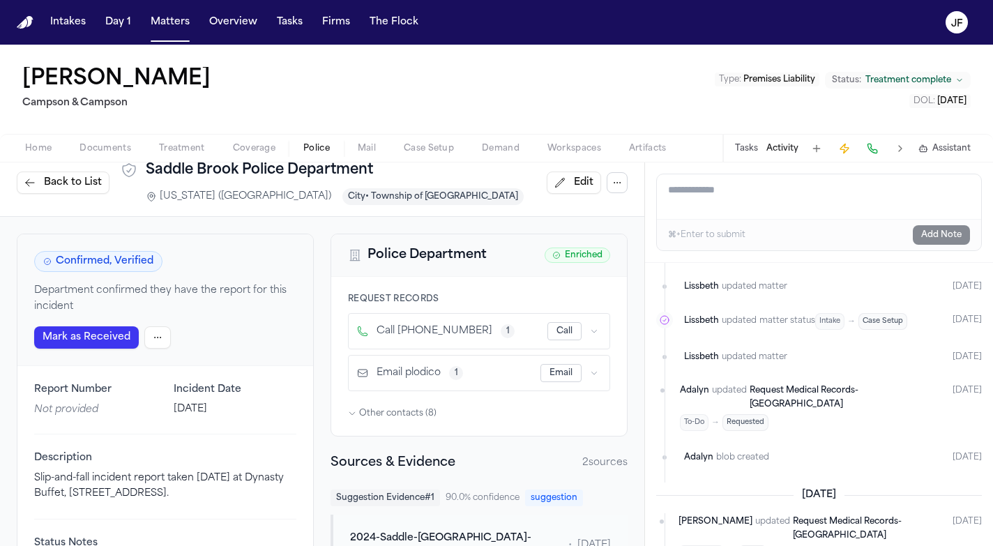
click at [33, 151] on span "Home" at bounding box center [38, 148] width 27 height 11
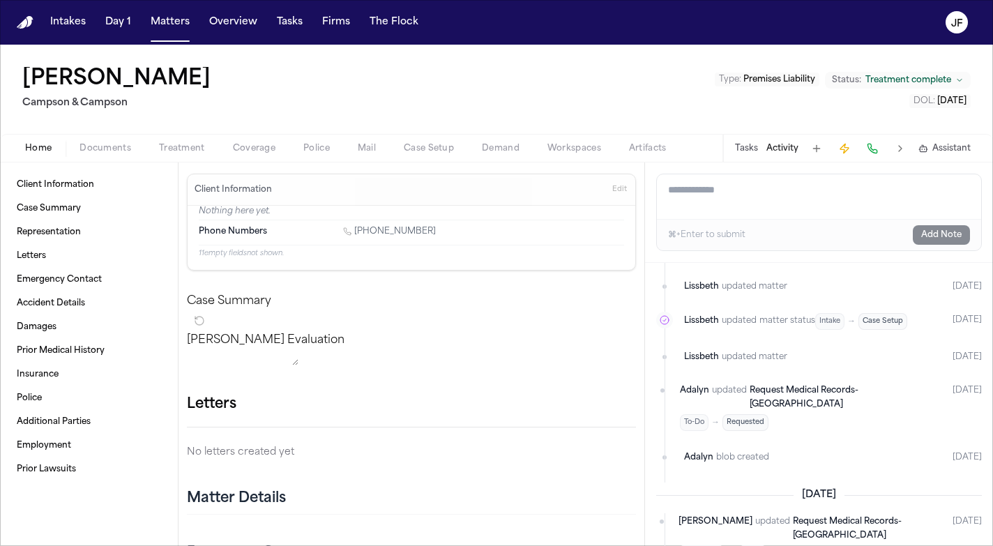
click at [100, 143] on span "Documents" at bounding box center [106, 148] width 52 height 11
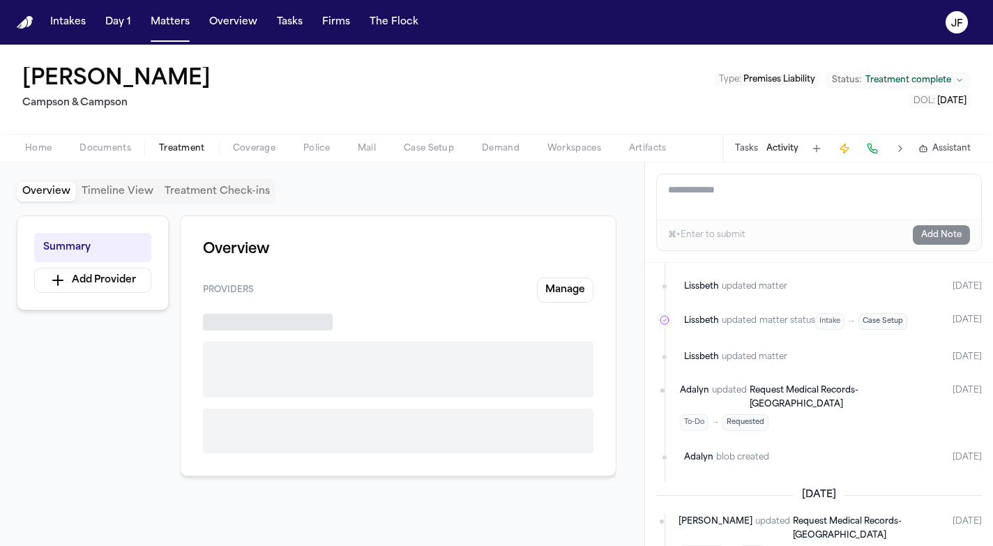
click at [188, 149] on span "Treatment" at bounding box center [182, 148] width 46 height 11
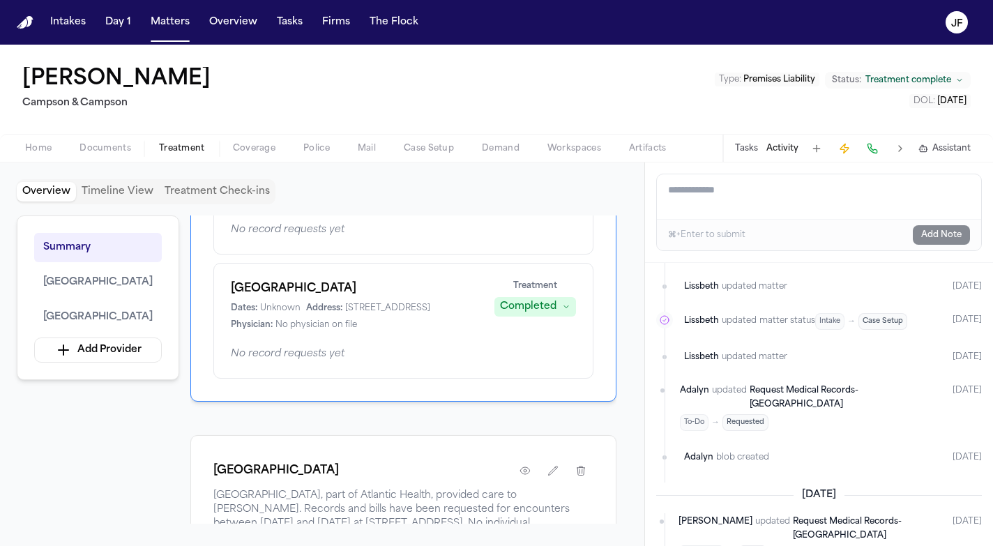
scroll to position [212, 0]
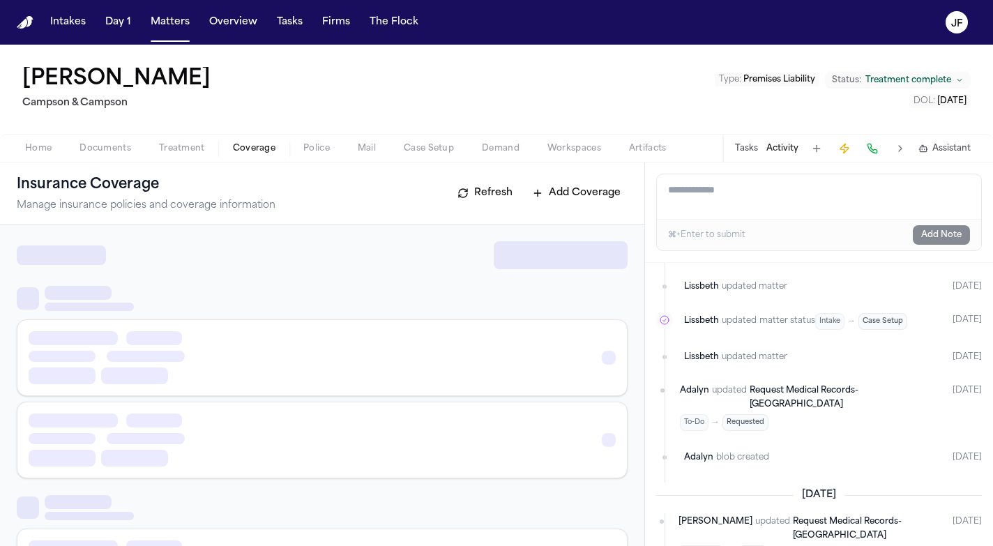
click at [245, 154] on span "Coverage" at bounding box center [254, 148] width 43 height 11
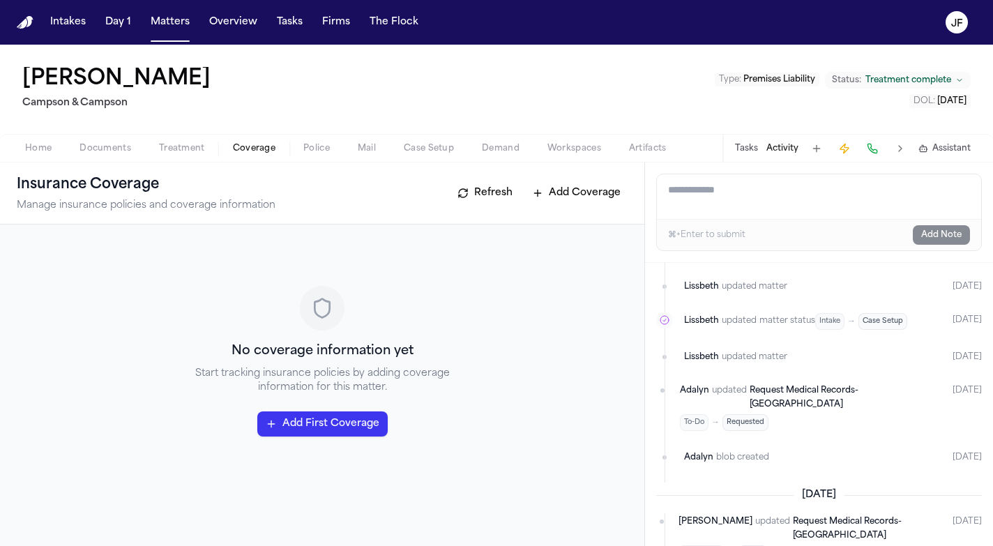
click at [331, 150] on button "Police" at bounding box center [316, 148] width 54 height 17
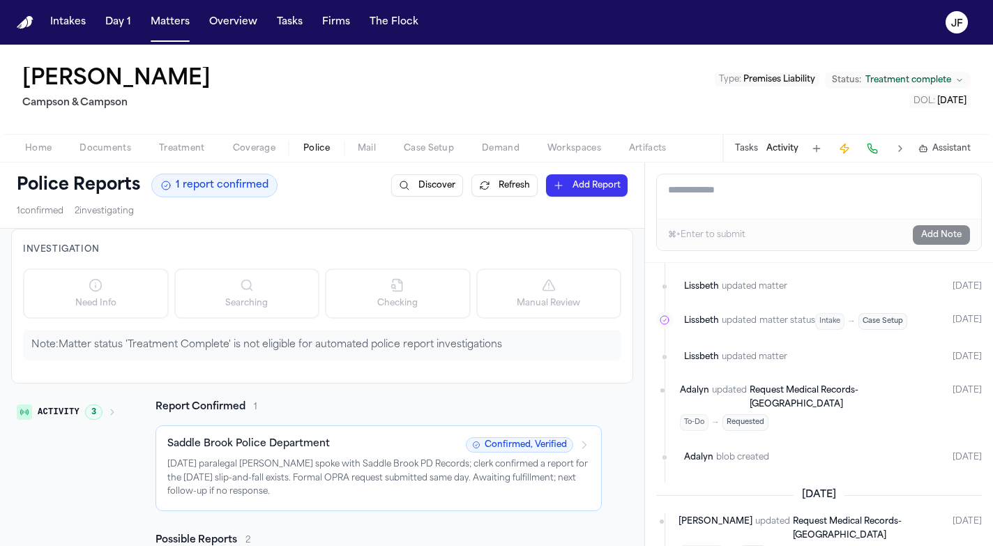
click at [790, 146] on button "Activity" at bounding box center [783, 148] width 32 height 11
click at [744, 147] on button "Tasks" at bounding box center [746, 148] width 23 height 11
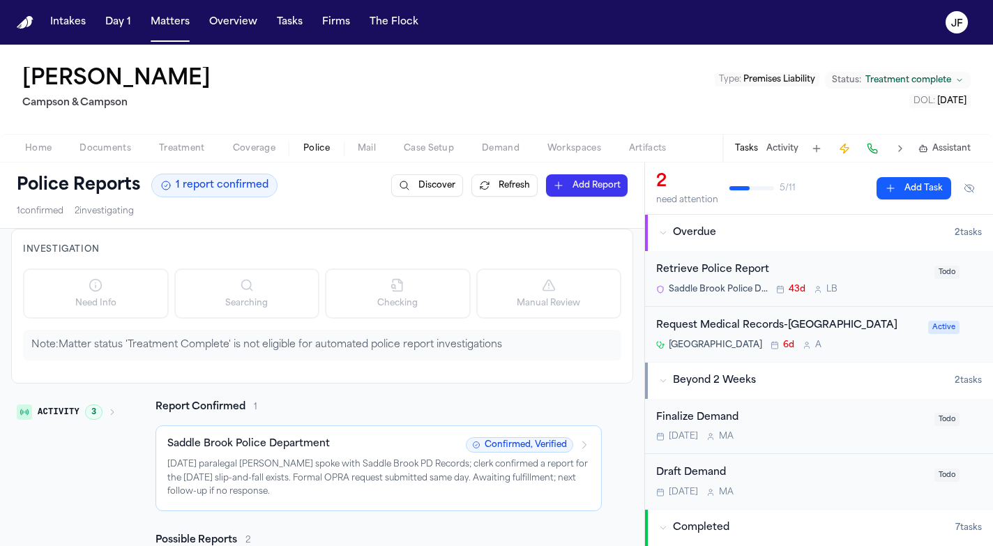
click at [752, 269] on div "Retrieve Police Report" at bounding box center [791, 270] width 270 height 16
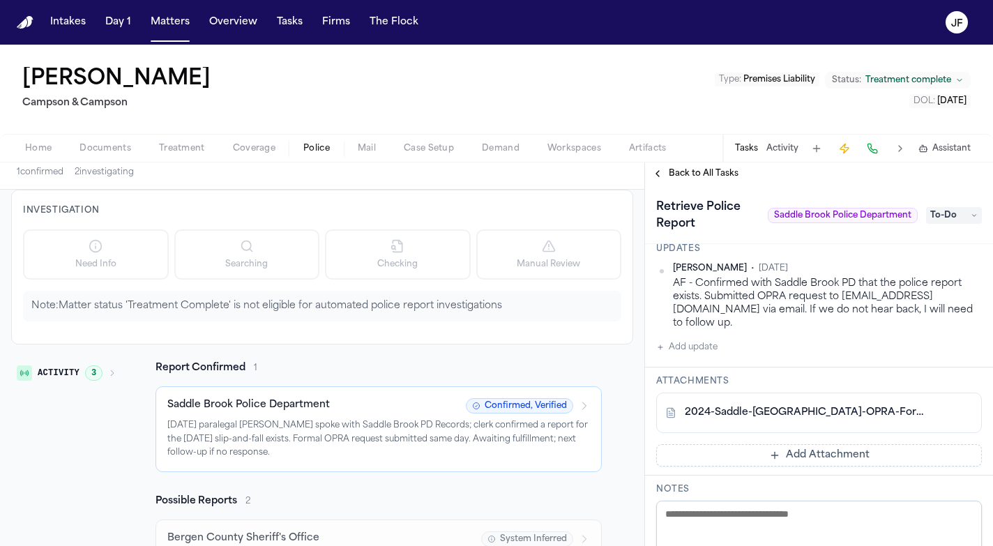
scroll to position [397, 0]
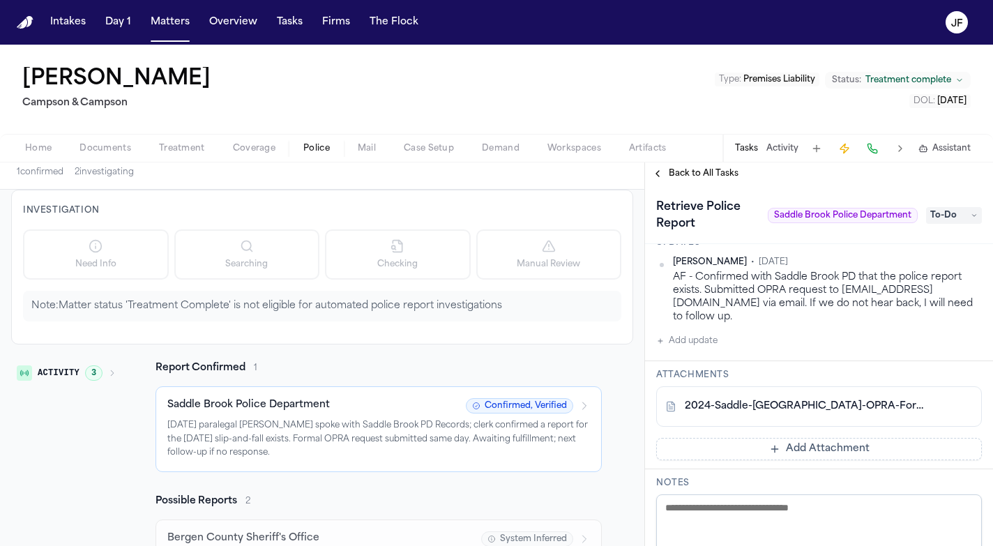
click at [837, 406] on link "2024-Saddle-Brook-OPRA-Form.pdf" at bounding box center [805, 407] width 241 height 14
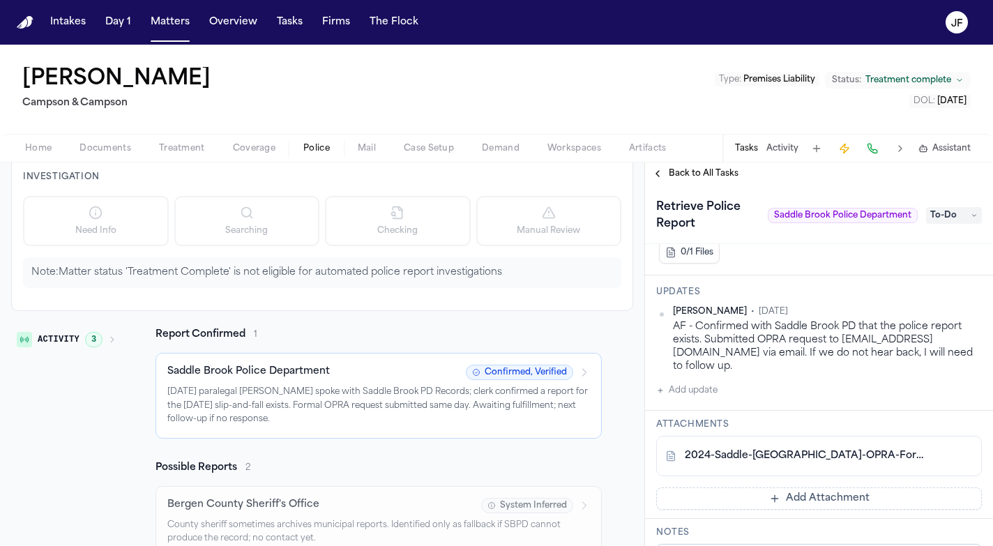
scroll to position [79, 0]
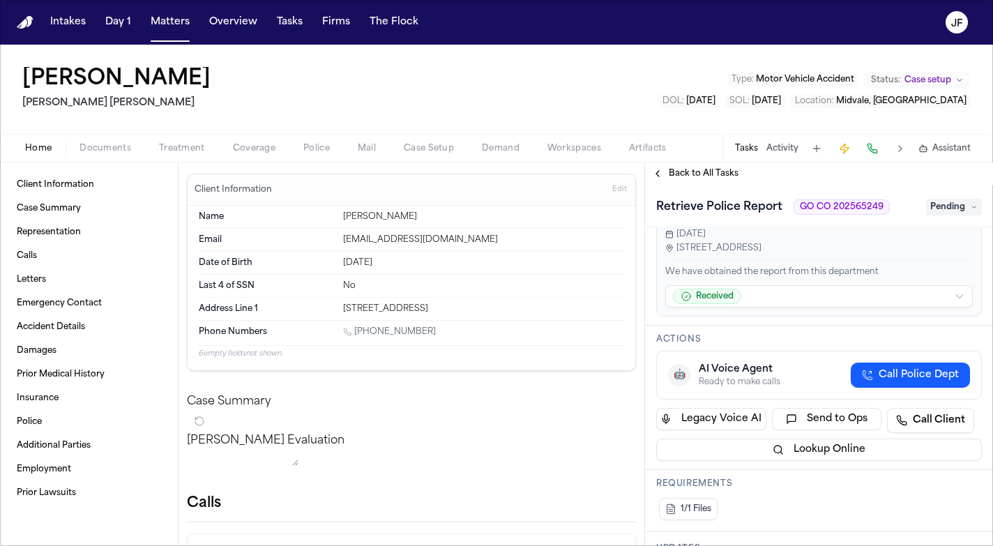
scroll to position [104, 0]
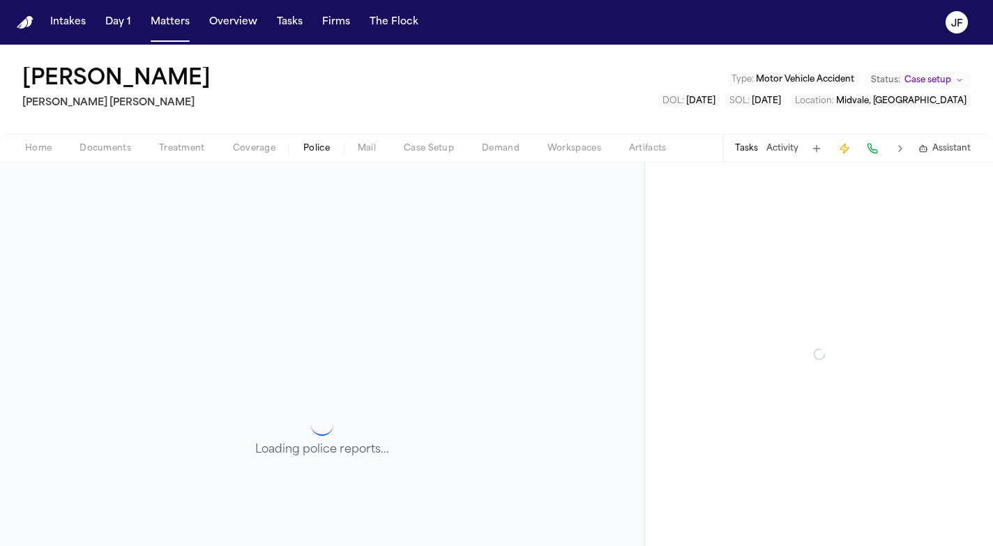
click at [325, 148] on span "Police" at bounding box center [316, 148] width 27 height 11
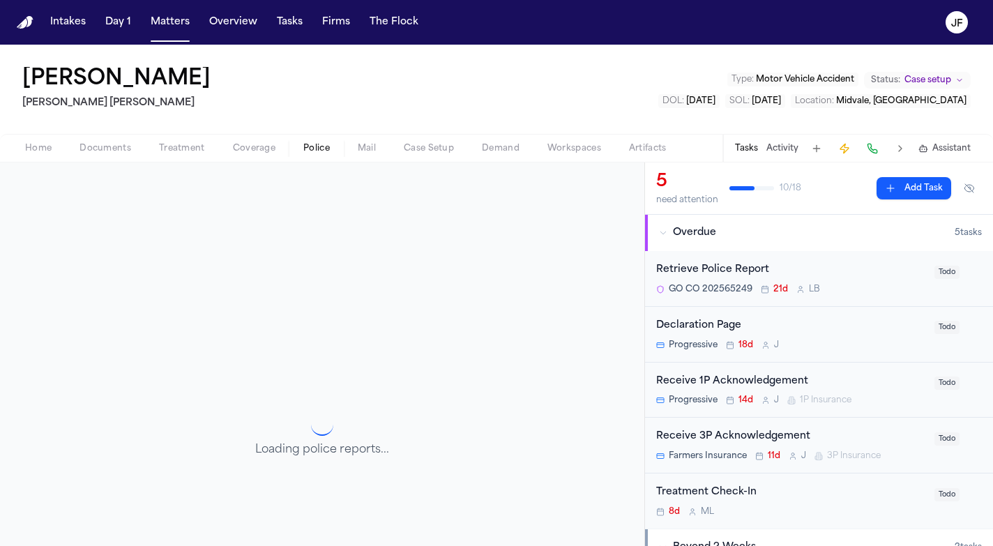
click at [697, 274] on div "Retrieve Police Report" at bounding box center [791, 270] width 270 height 16
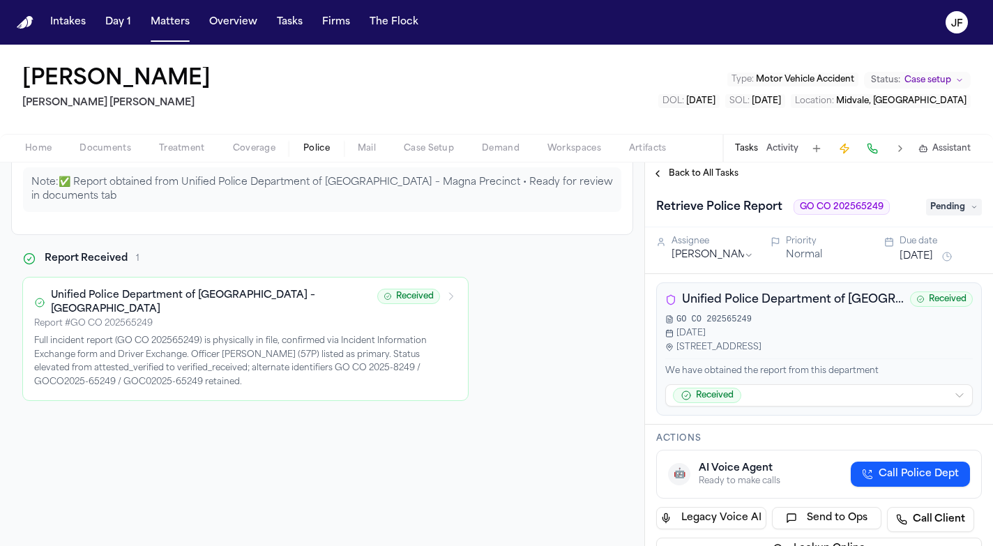
scroll to position [163, 0]
click at [331, 92] on div "[PERSON_NAME] [PERSON_NAME] [PERSON_NAME] Type : Motor Vehicle Accident Status:…" at bounding box center [496, 89] width 993 height 89
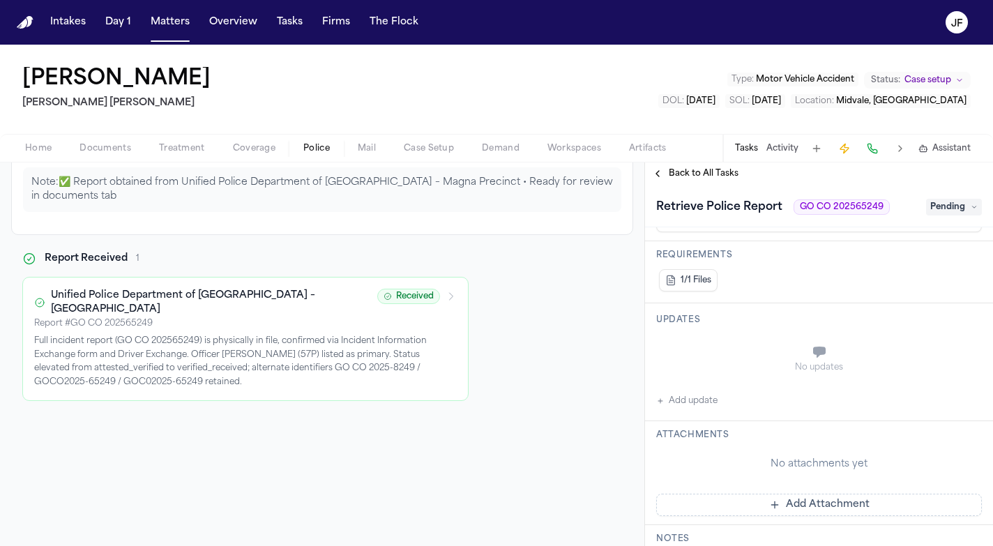
scroll to position [378, 0]
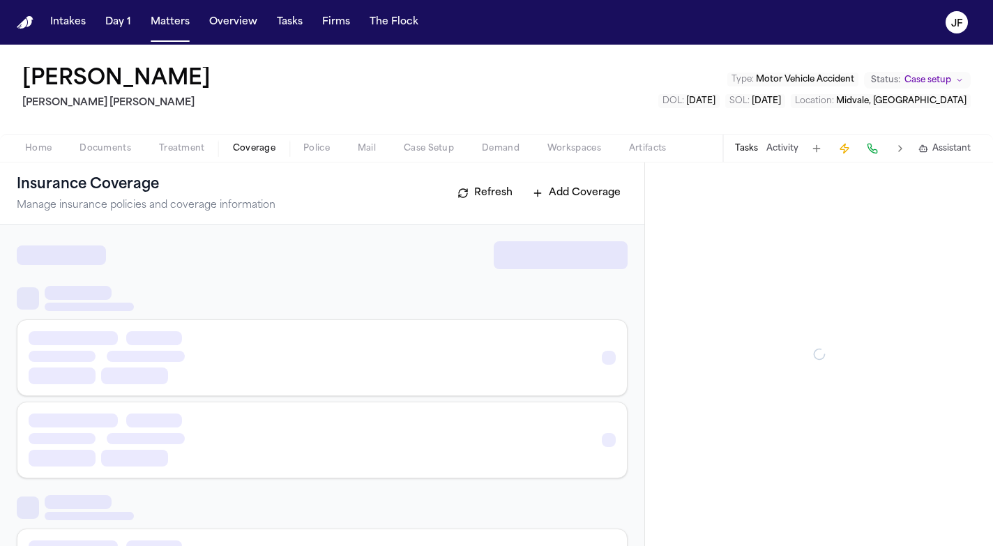
click at [249, 148] on span "Coverage" at bounding box center [254, 148] width 43 height 11
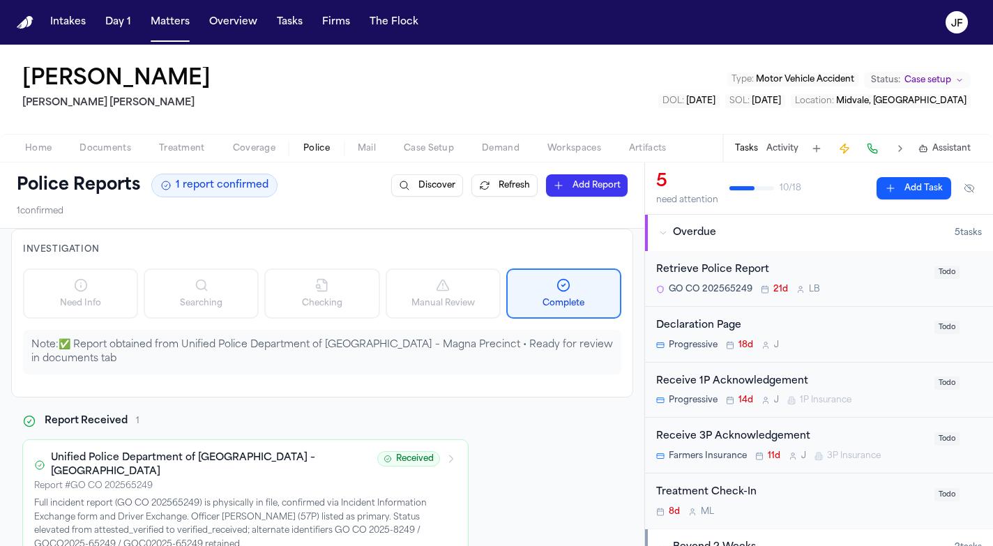
click at [308, 149] on span "Police" at bounding box center [316, 148] width 27 height 11
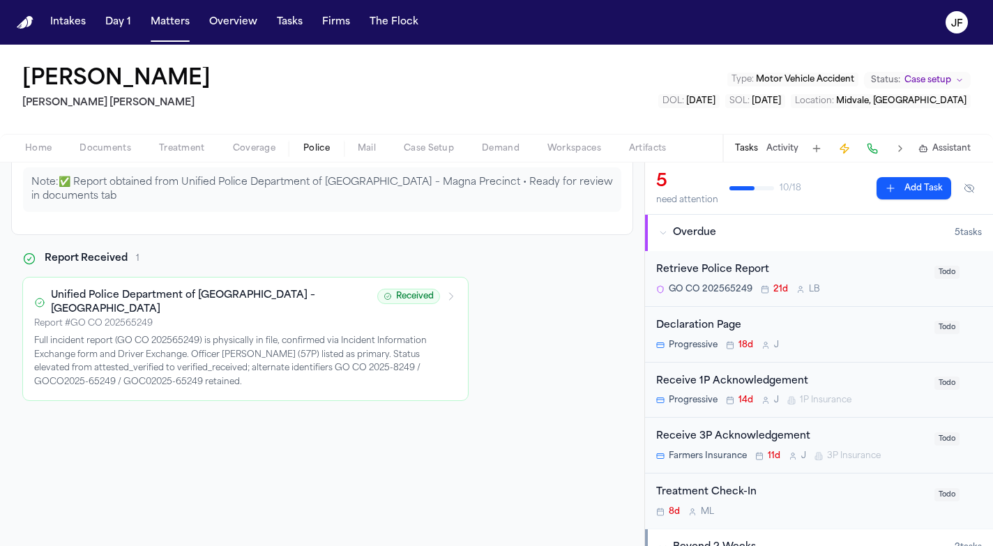
click at [703, 274] on div "Retrieve Police Report" at bounding box center [791, 270] width 270 height 16
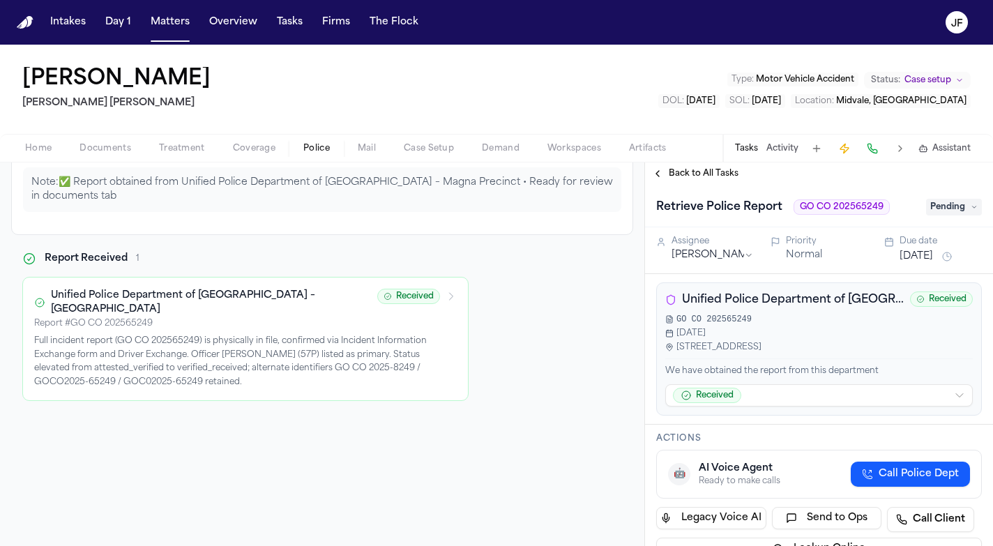
click at [774, 301] on span "Unified Police Department of [GEOGRAPHIC_DATA] – [GEOGRAPHIC_DATA] ([GEOGRAPHIC…" at bounding box center [793, 300] width 222 height 17
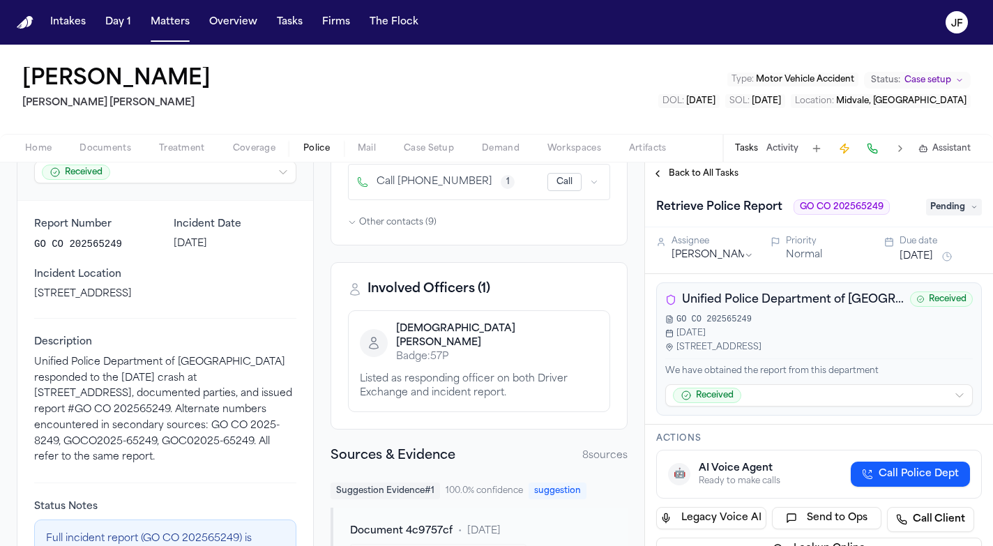
click at [770, 159] on div "Tasks Activity Assistant" at bounding box center [852, 148] width 259 height 27
click at [785, 153] on button "Activity" at bounding box center [783, 148] width 32 height 11
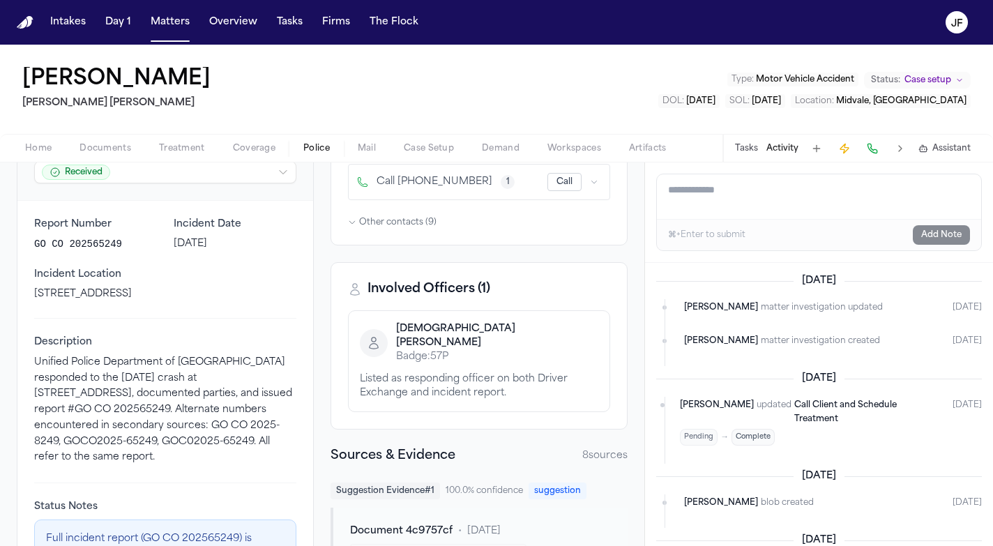
click at [784, 190] on textarea "Add a note to this matter" at bounding box center [819, 196] width 324 height 45
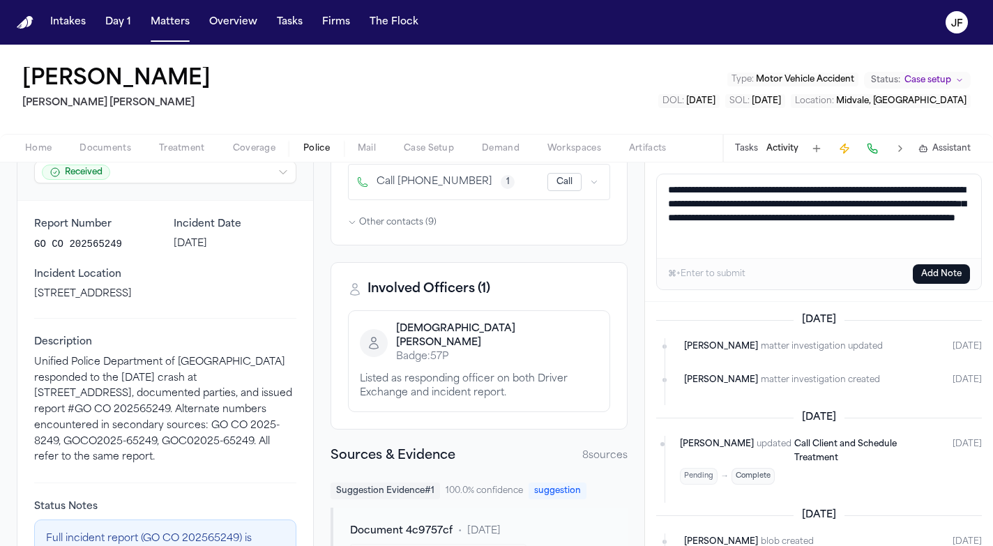
scroll to position [3, 0]
click at [587, 95] on div "[PERSON_NAME] [PERSON_NAME] [PERSON_NAME] Type : Motor Vehicle Accident Status:…" at bounding box center [496, 89] width 993 height 89
click at [811, 247] on textarea "**********" at bounding box center [819, 216] width 324 height 84
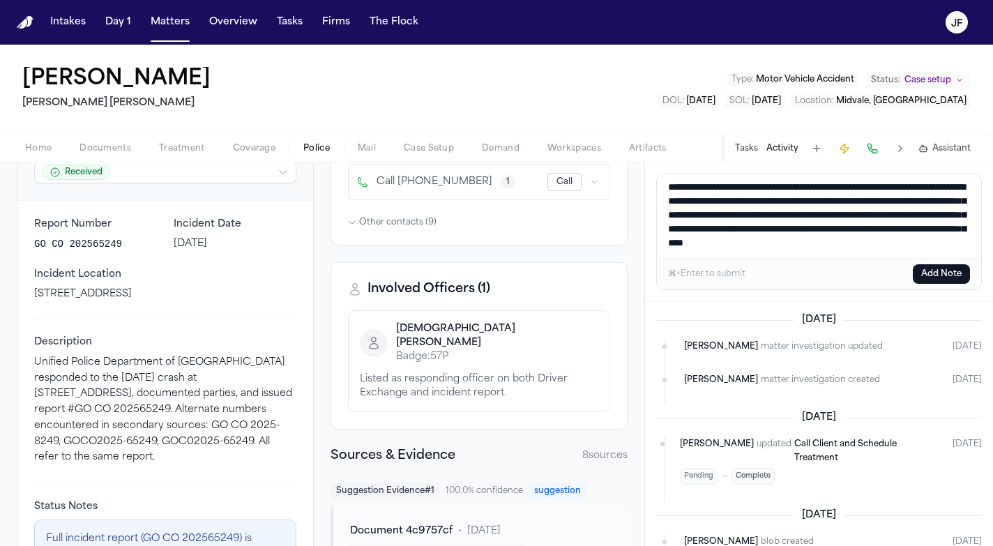
scroll to position [31, 0]
type textarea "**********"
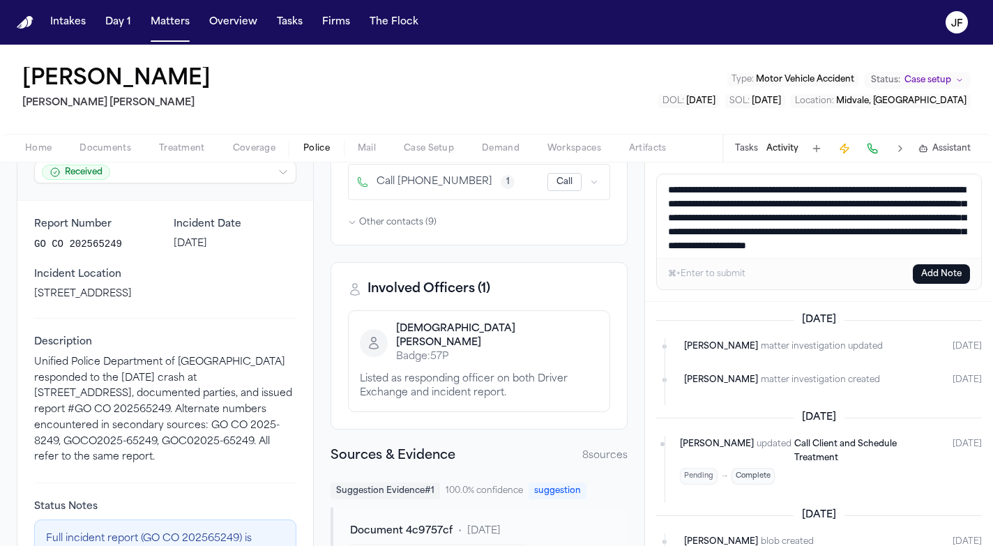
drag, startPoint x: 806, startPoint y: 251, endPoint x: 653, endPoint y: 149, distance: 183.6
click at [653, 149] on div "[PERSON_NAME] [PERSON_NAME] [PERSON_NAME] Type : Motor Vehicle Accident Status:…" at bounding box center [496, 295] width 993 height 501
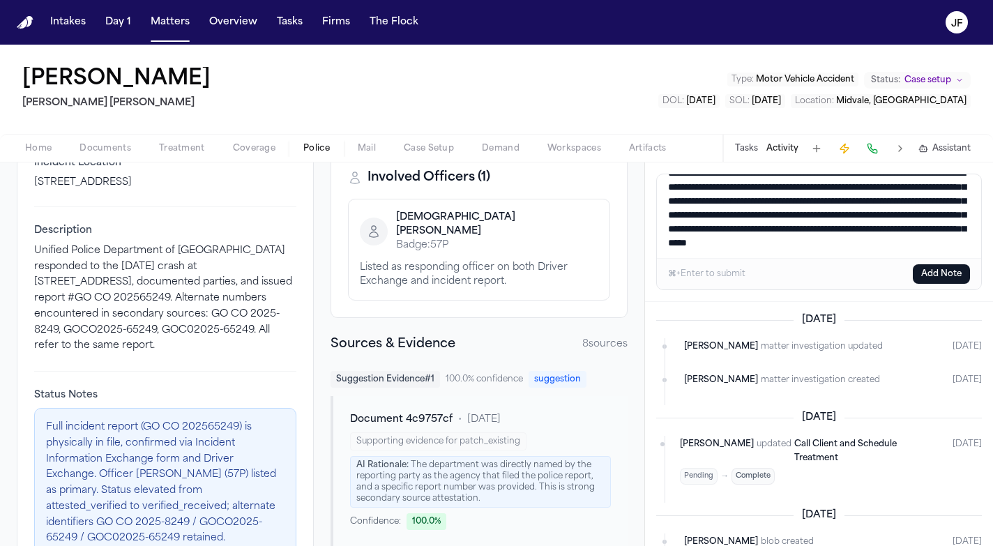
type textarea "**********"
click at [935, 273] on button "Add Note" at bounding box center [941, 274] width 57 height 20
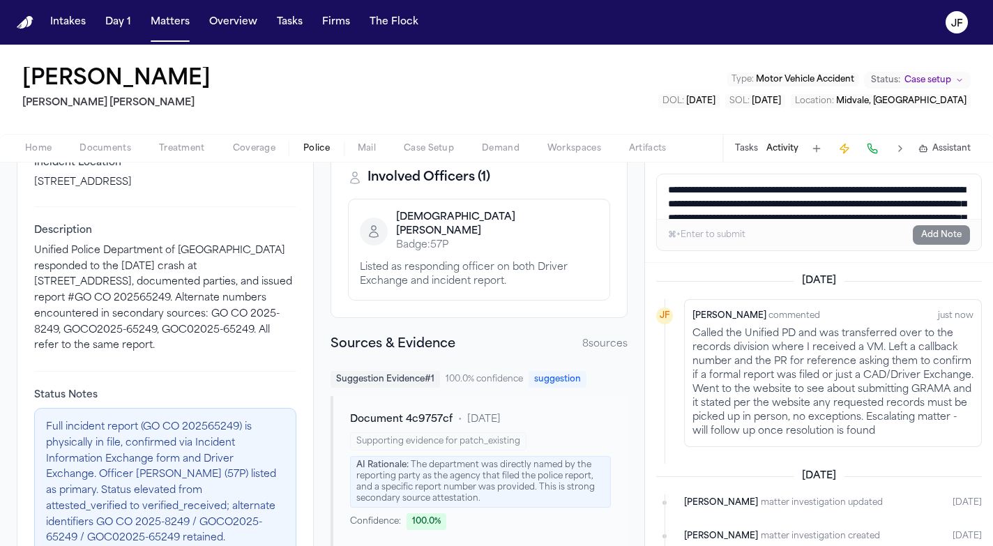
click at [749, 152] on button "Tasks" at bounding box center [746, 148] width 23 height 11
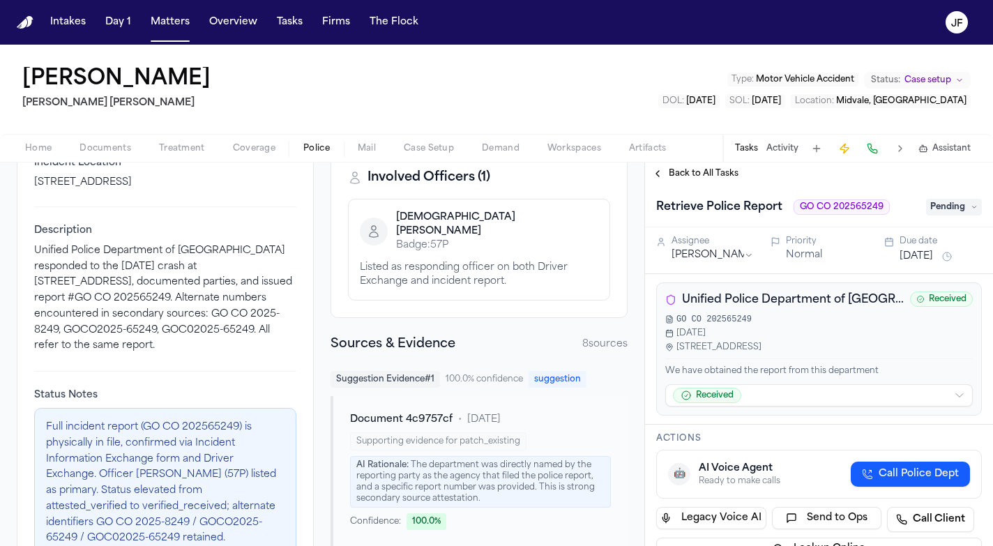
click at [822, 299] on span "Unified Police Department of Greater Salt Lake – Magna Precinct (UT)" at bounding box center [793, 300] width 222 height 17
click at [962, 214] on span "Pending" at bounding box center [954, 207] width 56 height 17
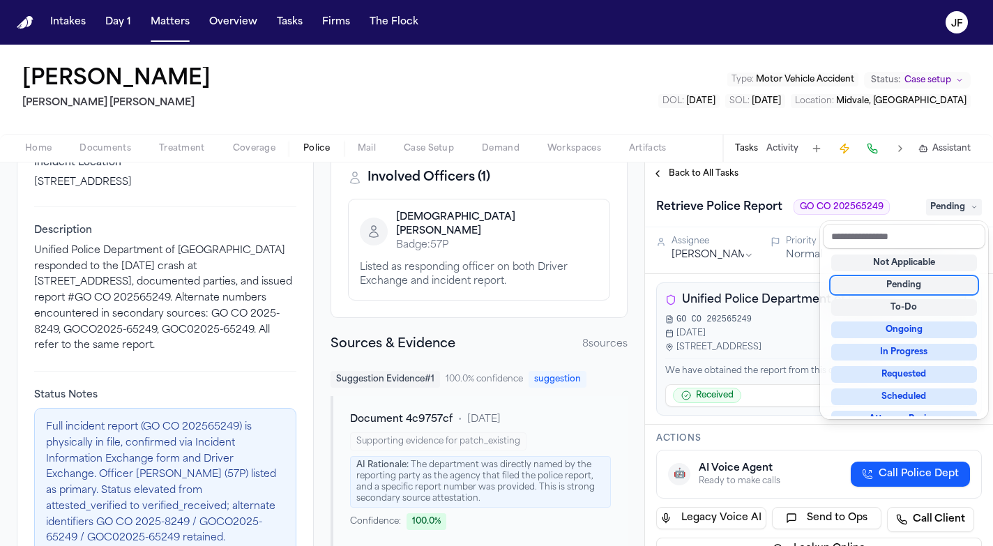
click at [924, 285] on div "Pending" at bounding box center [904, 285] width 146 height 17
click at [861, 194] on div "Retrieve Police Report GO CO 202565249 Pending" at bounding box center [819, 206] width 348 height 43
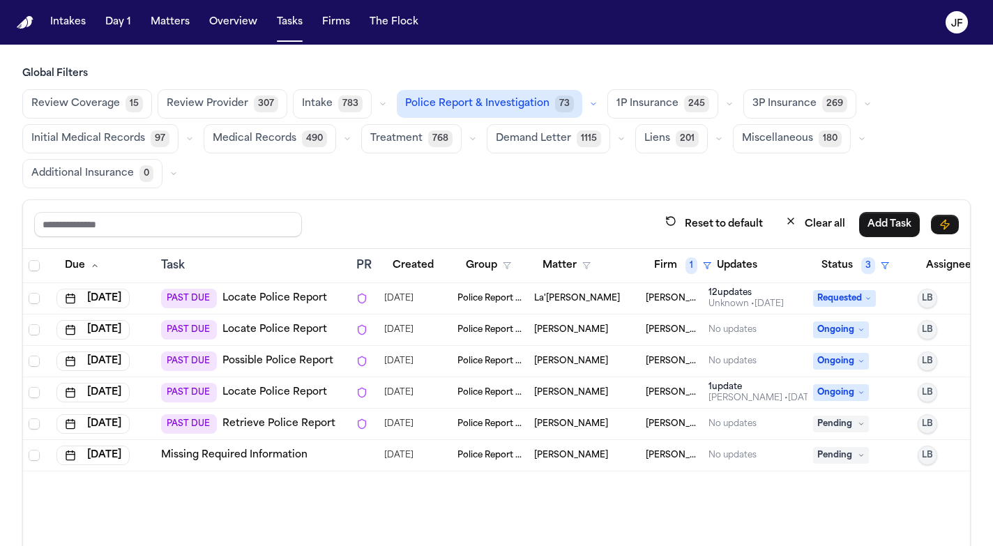
scroll to position [32, 0]
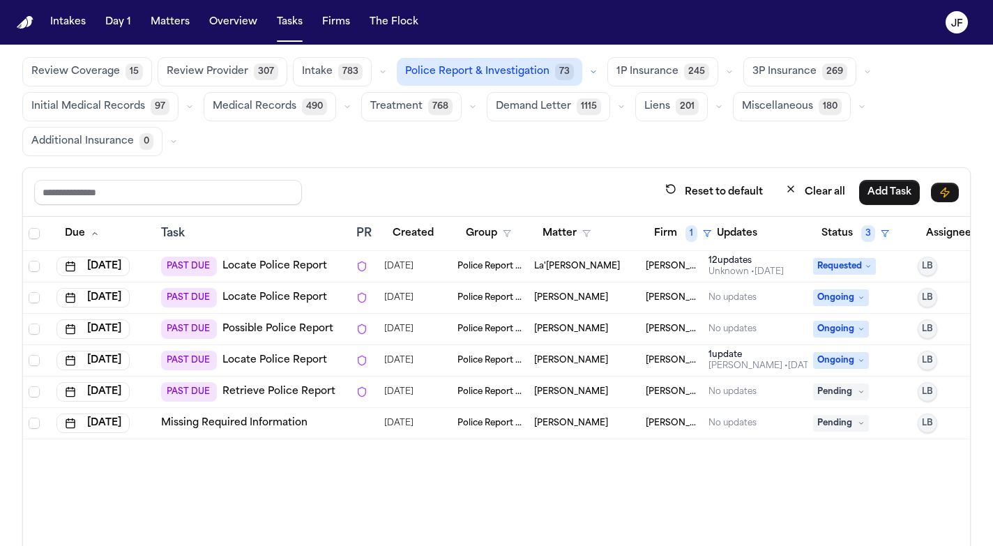
click at [250, 423] on link "Missing Required Information" at bounding box center [234, 423] width 146 height 14
click at [689, 234] on span "1" at bounding box center [692, 233] width 12 height 17
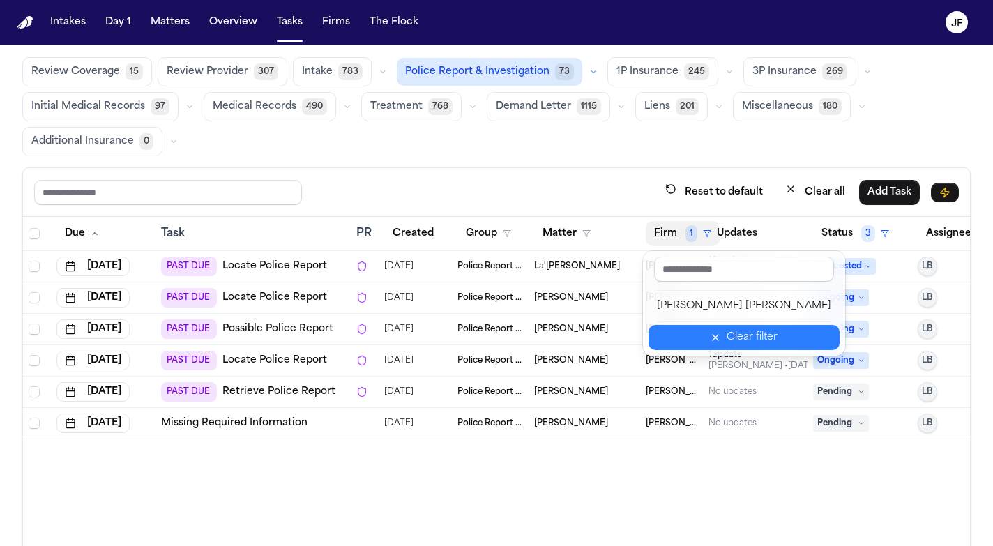
click at [710, 341] on icon "button" at bounding box center [715, 337] width 11 height 11
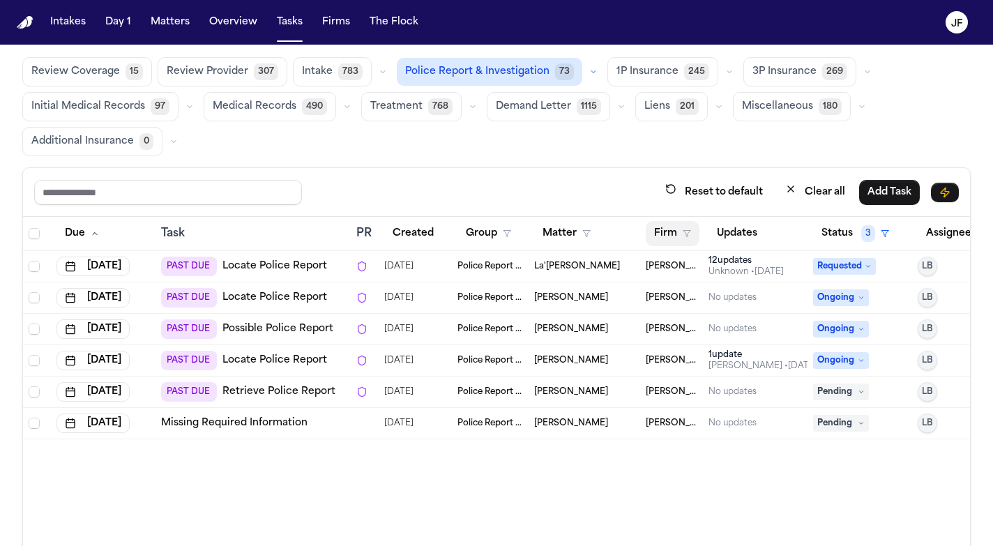
click at [684, 220] on th "Firm" at bounding box center [671, 234] width 63 height 34
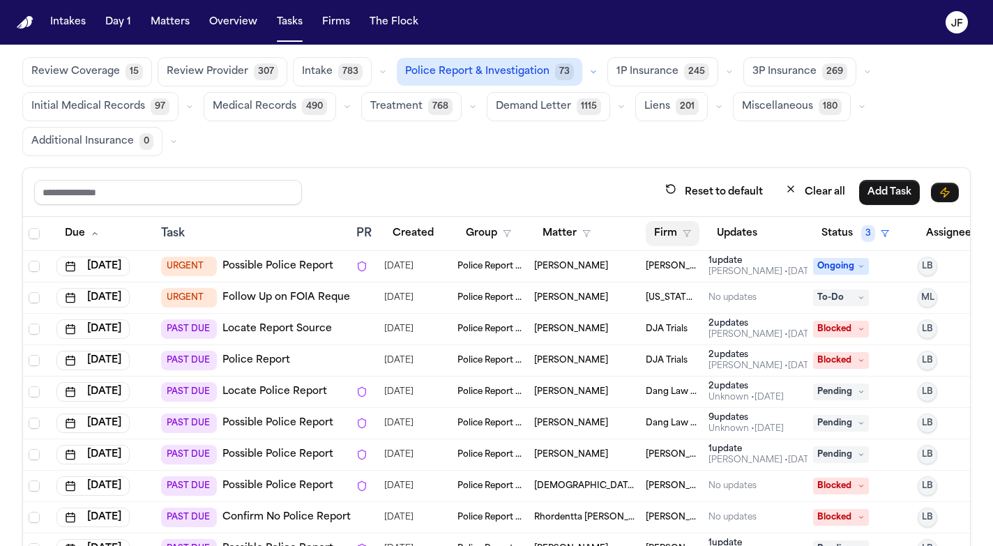
click at [684, 231] on polygon "button" at bounding box center [687, 234] width 7 height 6
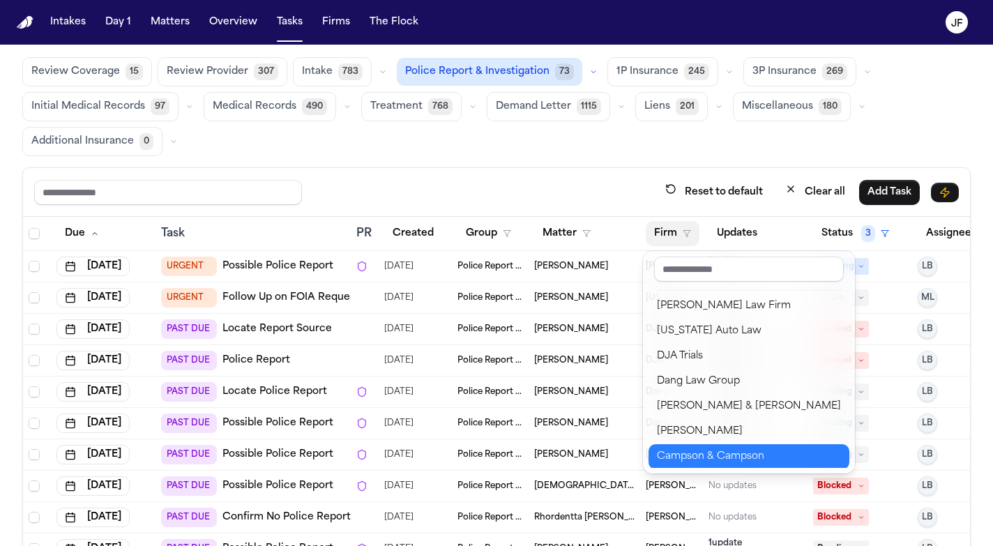
click at [686, 462] on div "Campson & Campson" at bounding box center [749, 456] width 184 height 17
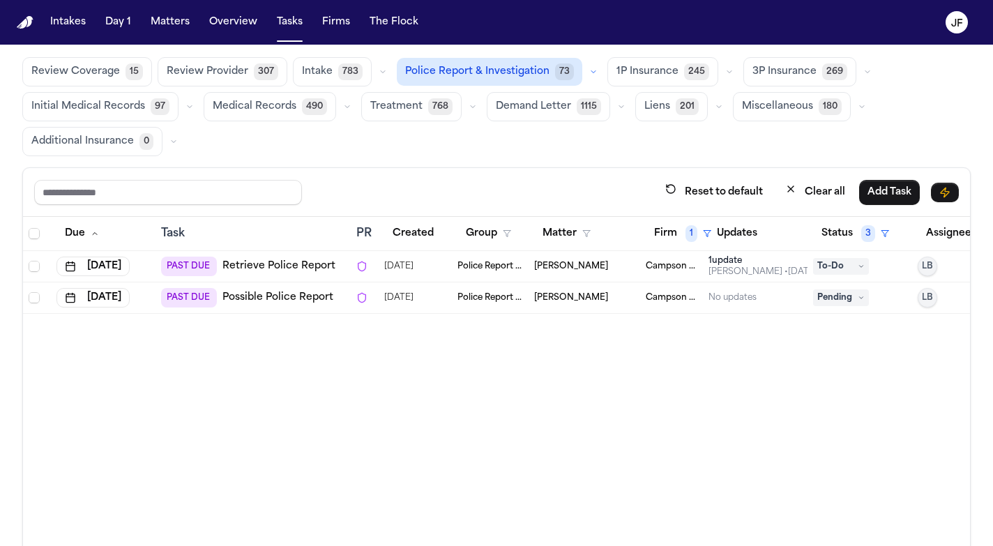
click at [250, 266] on link "Retrieve Police Report" at bounding box center [278, 266] width 113 height 14
click at [689, 232] on span "1" at bounding box center [692, 233] width 12 height 17
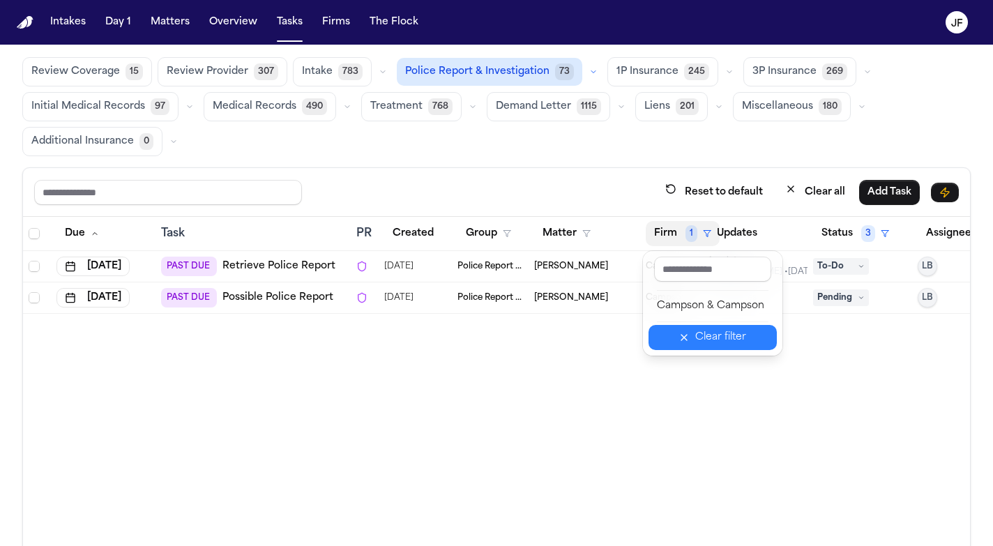
click at [690, 342] on icon "button" at bounding box center [684, 337] width 11 height 11
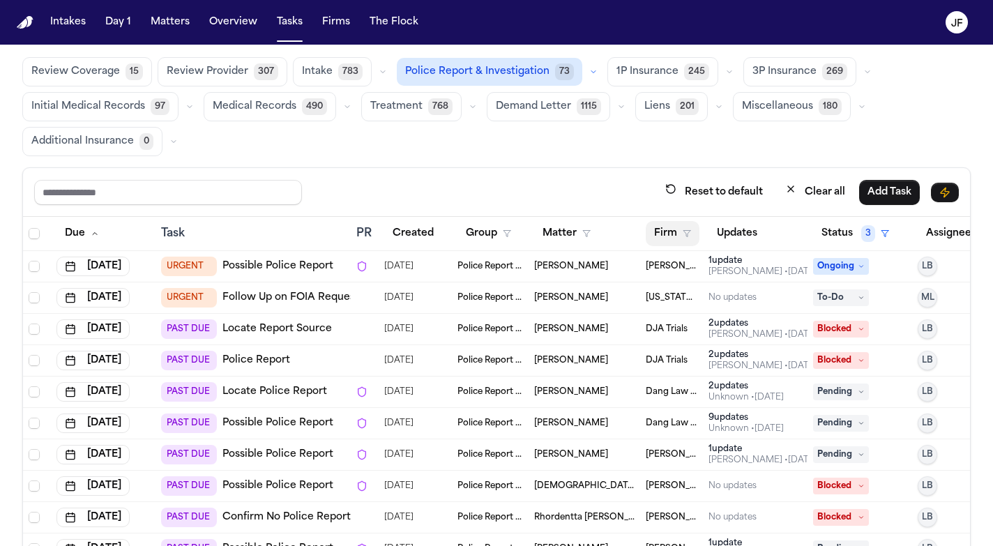
click at [690, 227] on button "Firm" at bounding box center [673, 233] width 54 height 25
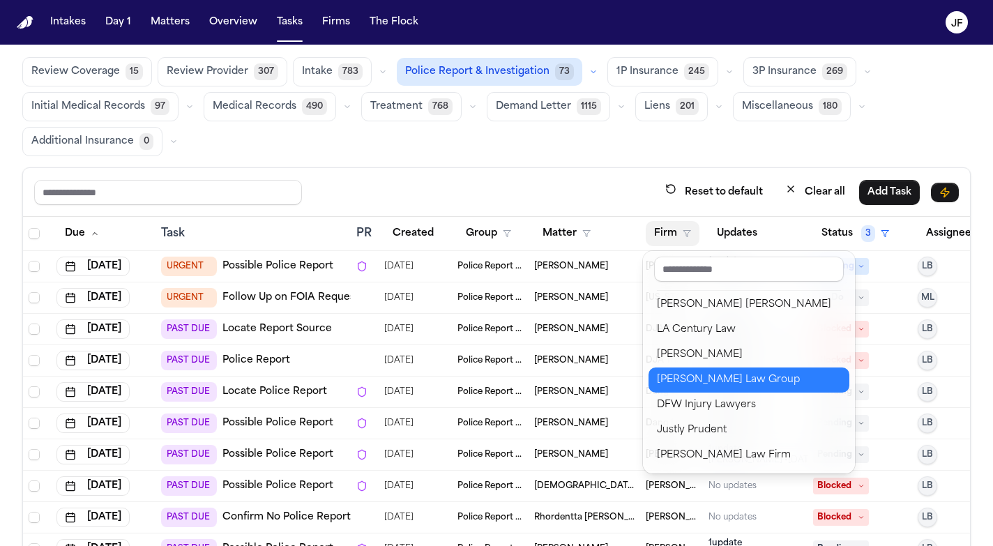
scroll to position [202, 0]
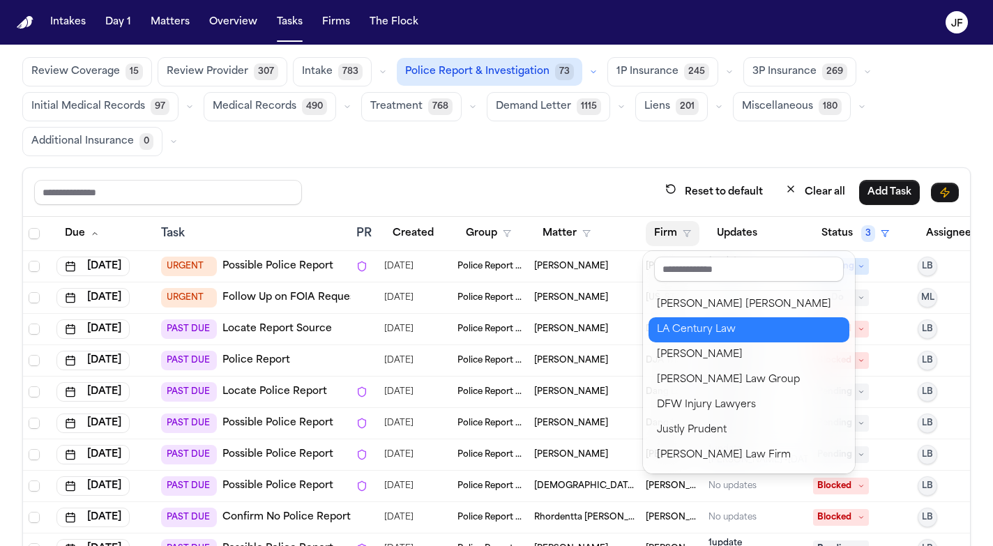
click at [706, 335] on div "LA Century Law" at bounding box center [749, 330] width 184 height 17
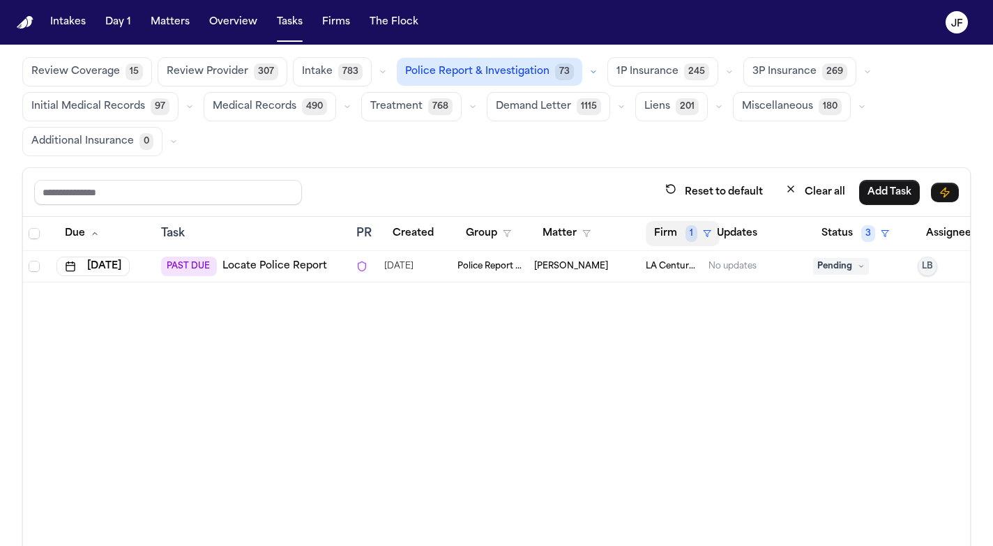
click at [693, 229] on span "1" at bounding box center [692, 233] width 12 height 17
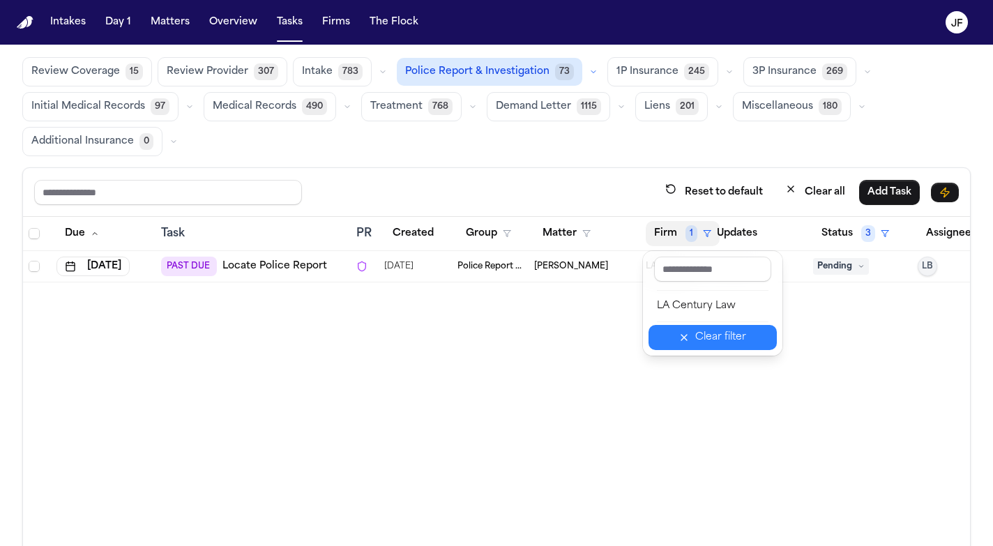
click at [714, 342] on div "Clear filter" at bounding box center [720, 337] width 51 height 17
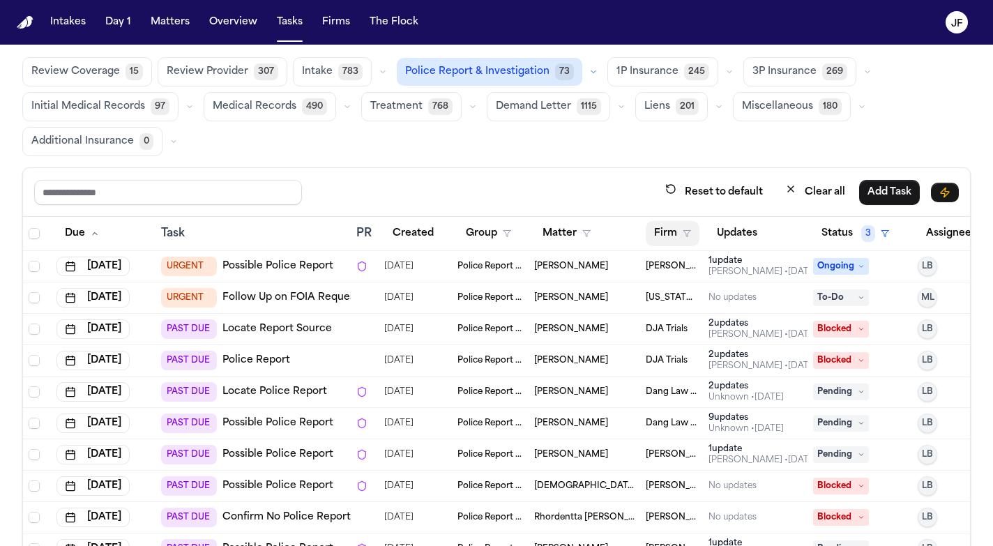
click at [672, 236] on button "Firm" at bounding box center [673, 233] width 54 height 25
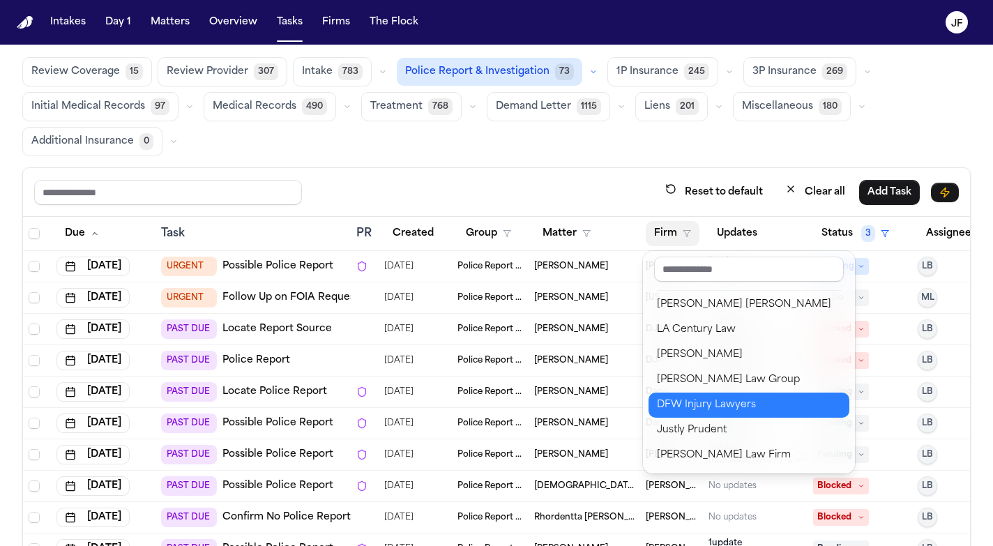
click at [700, 412] on div "DFW Injury Lawyers" at bounding box center [749, 405] width 184 height 17
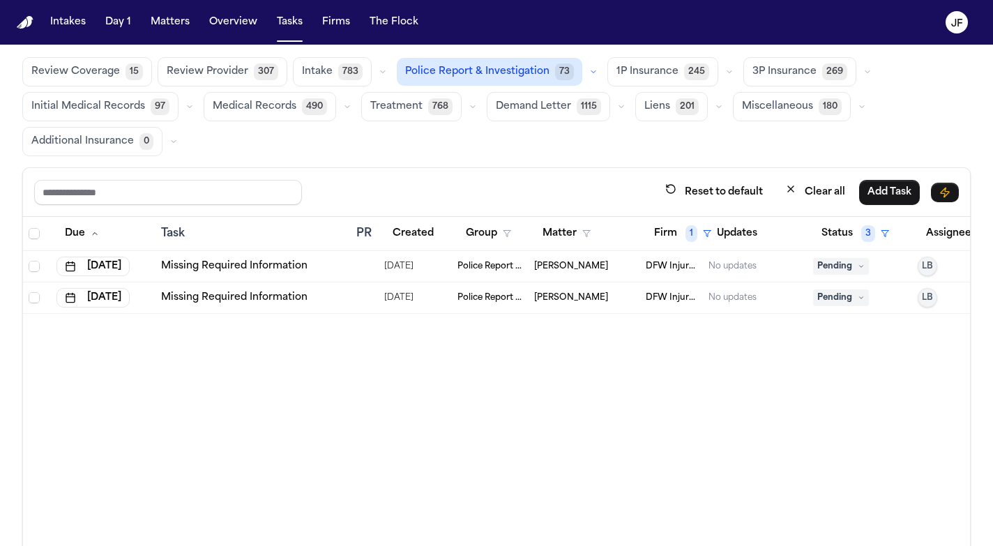
click at [230, 269] on link "Missing Required Information" at bounding box center [234, 266] width 146 height 14
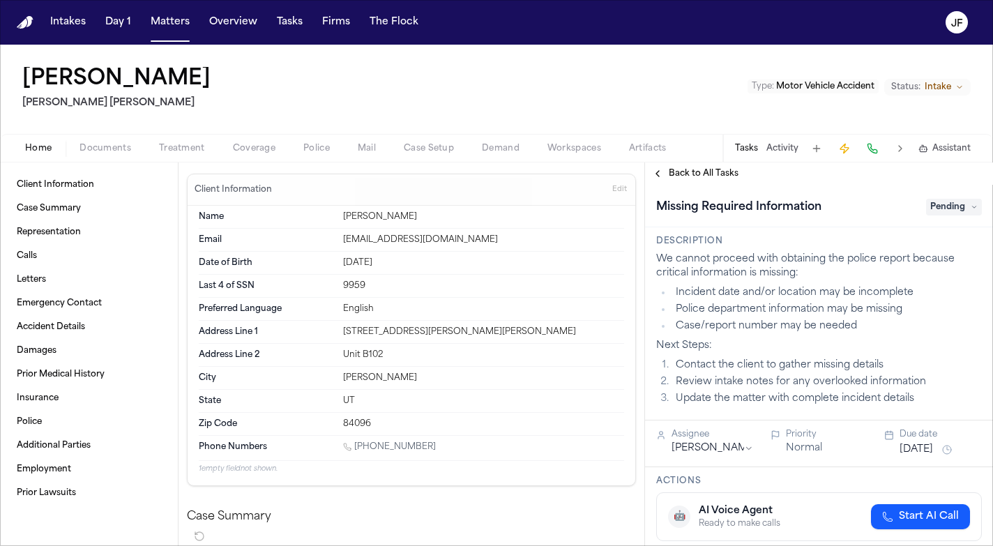
click at [782, 151] on button "Activity" at bounding box center [783, 148] width 32 height 11
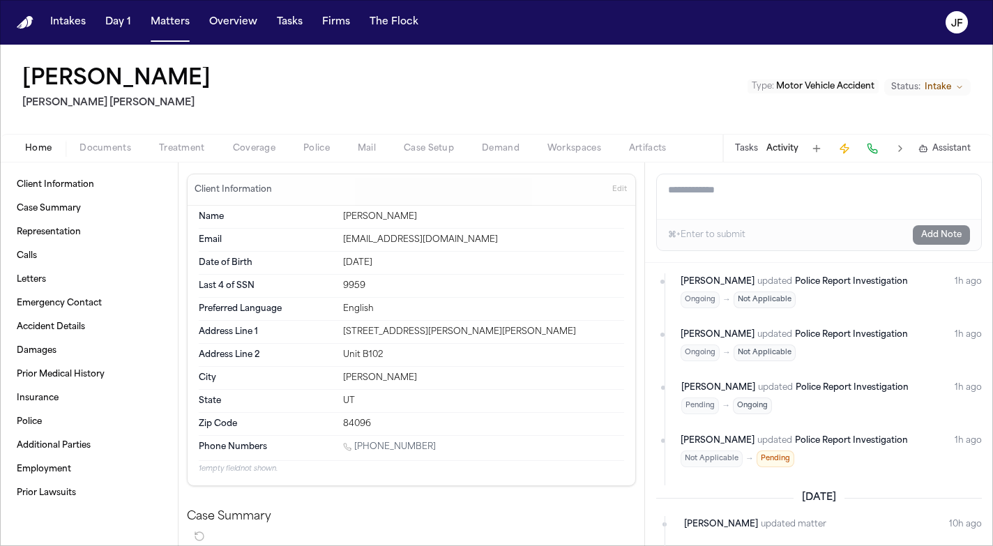
scroll to position [25, 0]
click at [312, 148] on span "Police" at bounding box center [316, 148] width 27 height 11
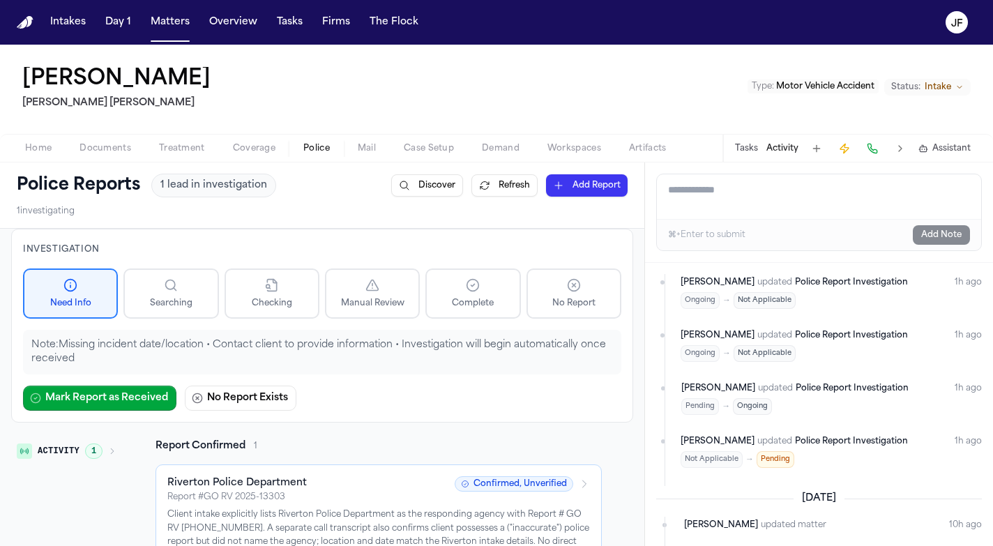
click at [749, 147] on button "Tasks" at bounding box center [746, 148] width 23 height 11
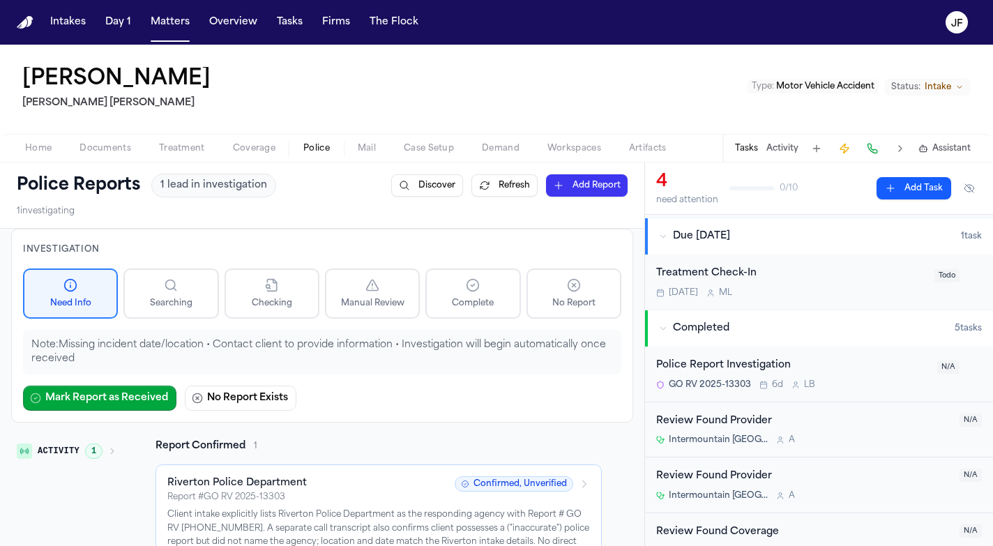
scroll to position [280, 0]
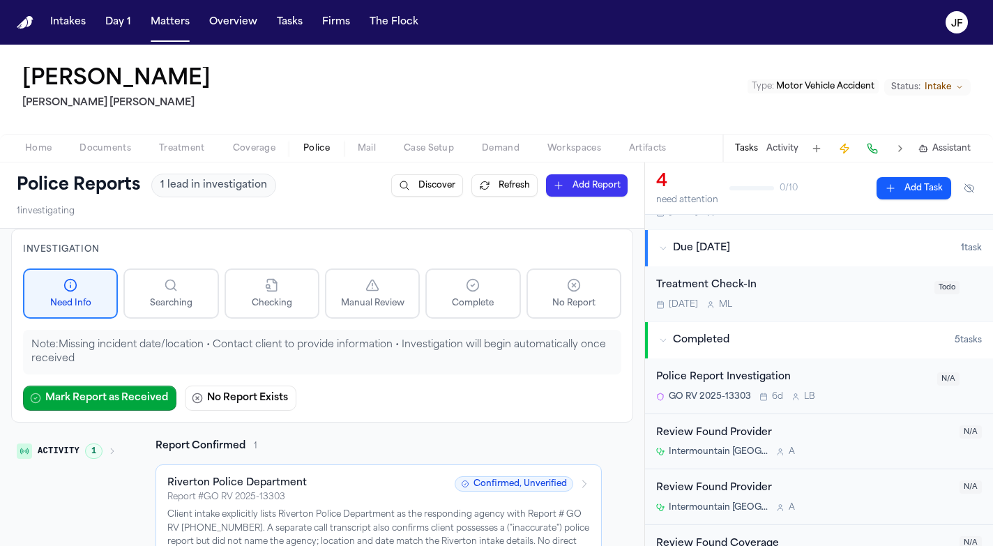
click at [759, 371] on div "Police Report Investigation" at bounding box center [792, 378] width 273 height 16
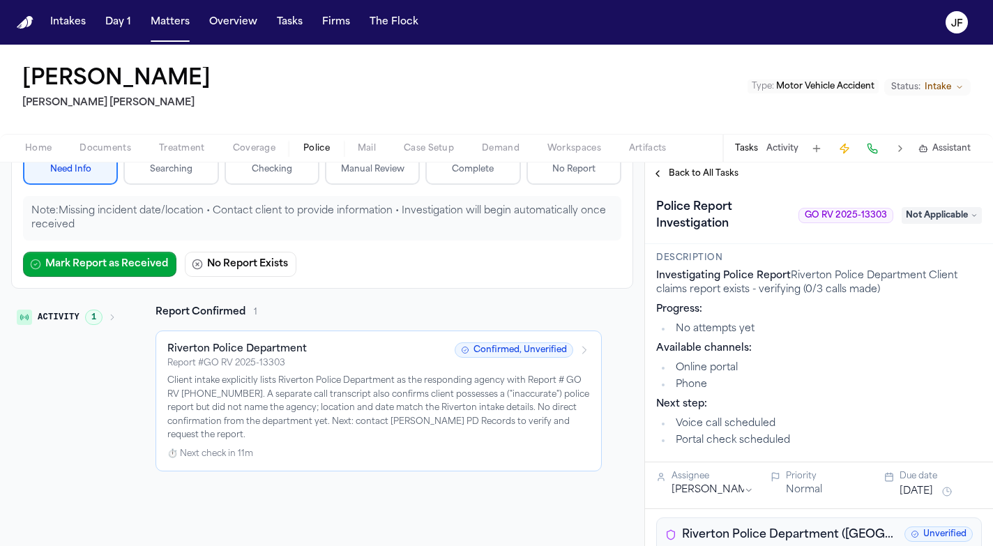
click at [676, 174] on span "Back to All Tasks" at bounding box center [704, 173] width 70 height 11
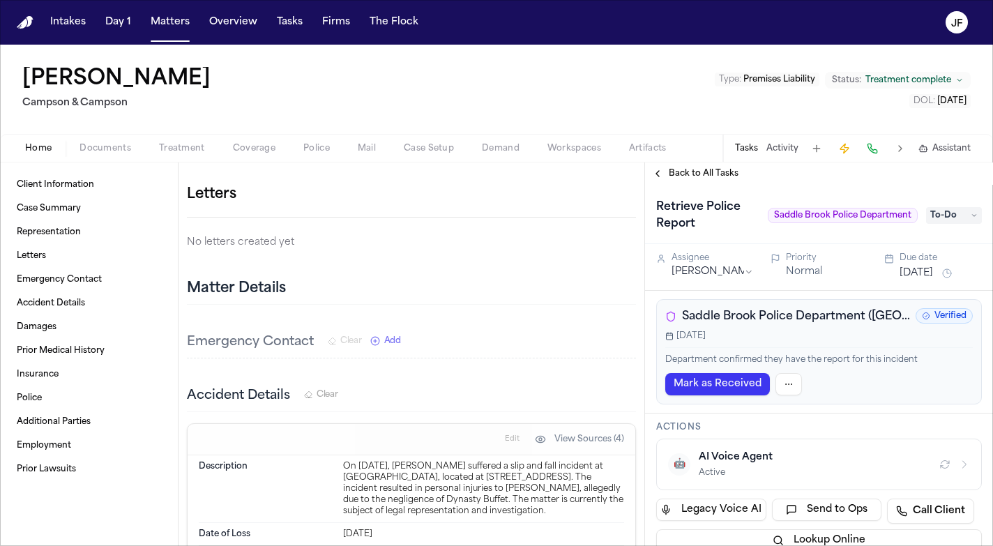
scroll to position [211, 0]
click at [748, 317] on span "Saddle Brook Police Department ([GEOGRAPHIC_DATA])" at bounding box center [796, 316] width 228 height 17
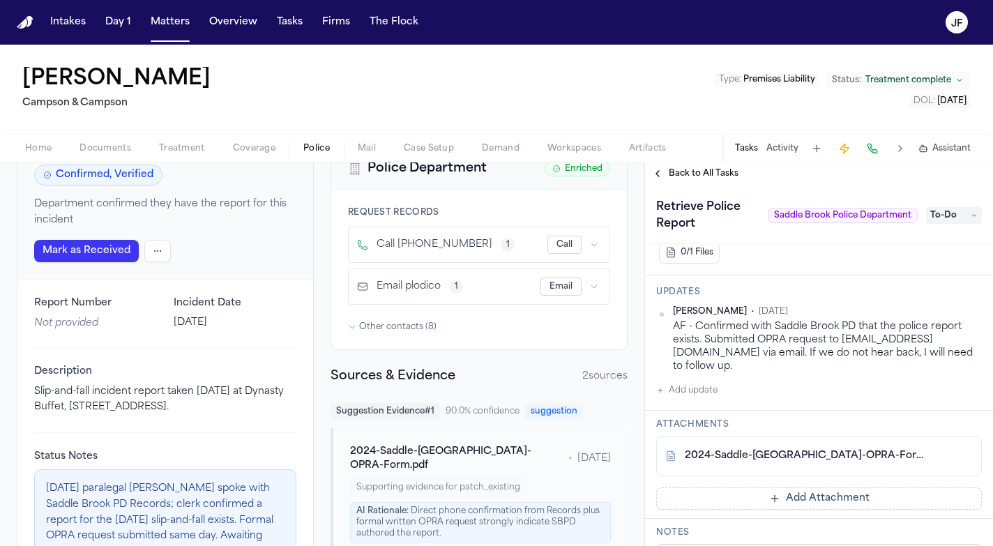
scroll to position [73, 0]
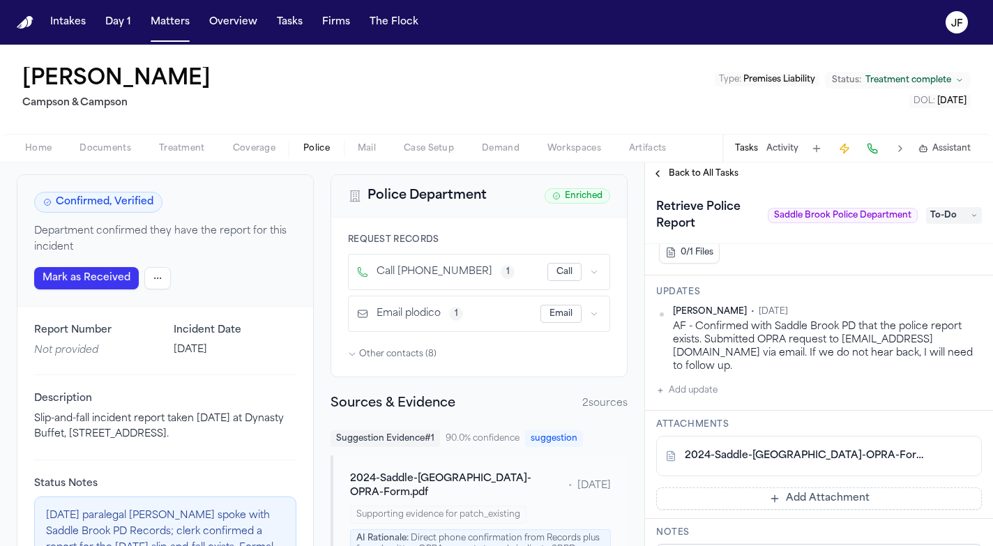
click at [552, 269] on button "Call" at bounding box center [565, 272] width 34 height 18
click at [555, 271] on button "Call" at bounding box center [565, 272] width 34 height 18
click at [560, 272] on button "Call" at bounding box center [565, 272] width 34 height 18
drag, startPoint x: 400, startPoint y: 276, endPoint x: 460, endPoint y: 269, distance: 60.5
click at [460, 269] on span "Call [PHONE_NUMBER]" at bounding box center [435, 272] width 116 height 14
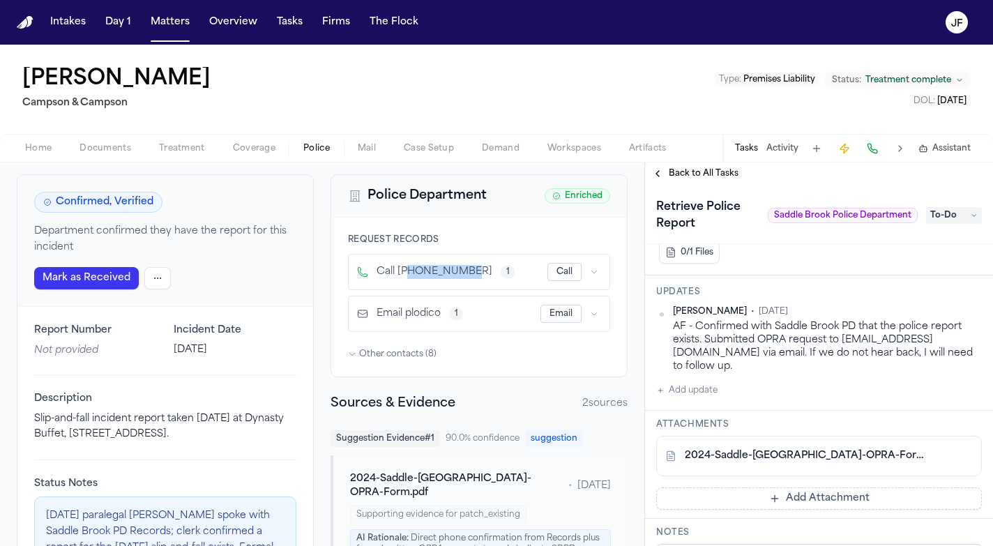
copy span "2018437000"
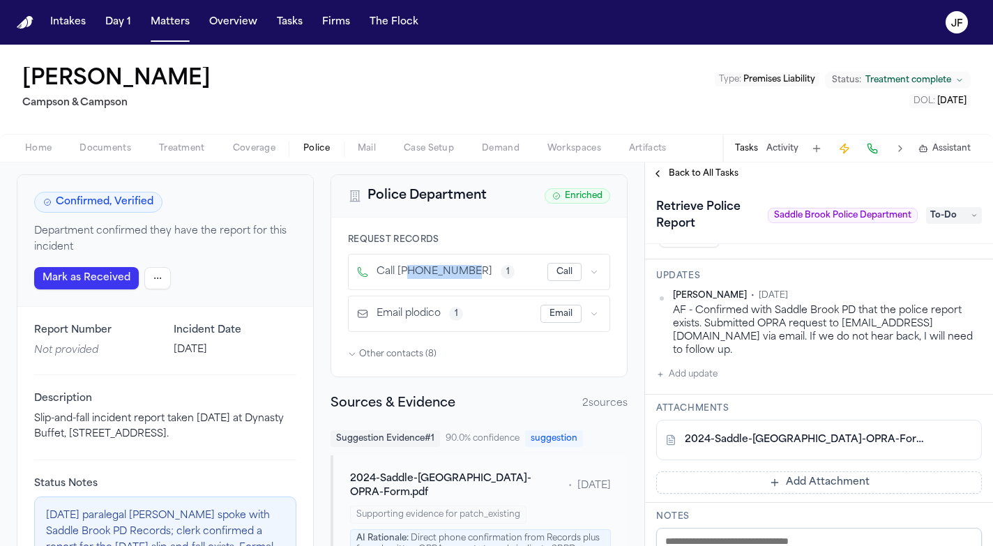
scroll to position [360, 0]
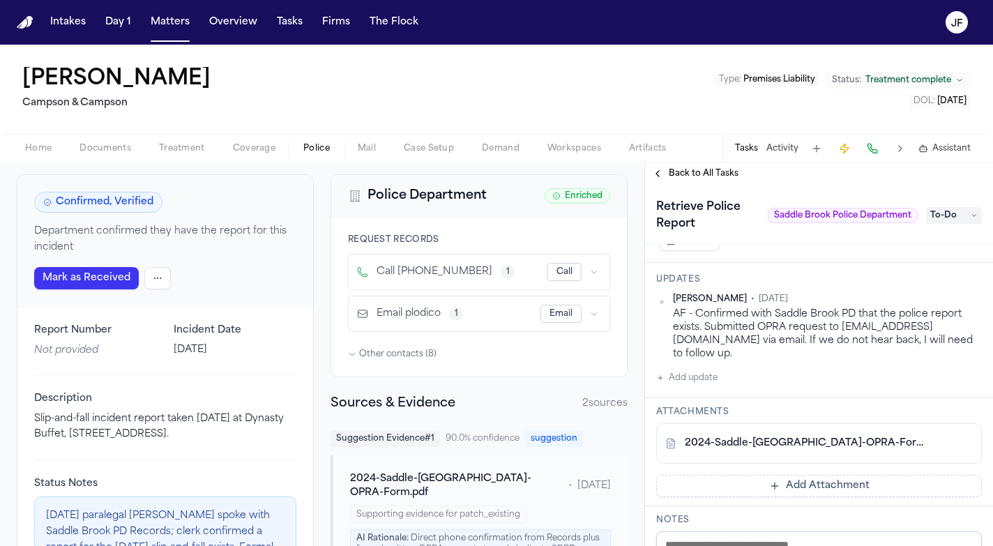
click at [253, 96] on div "[PERSON_NAME] [PERSON_NAME] & [PERSON_NAME] Type : Premises Liability Status: T…" at bounding box center [496, 89] width 993 height 89
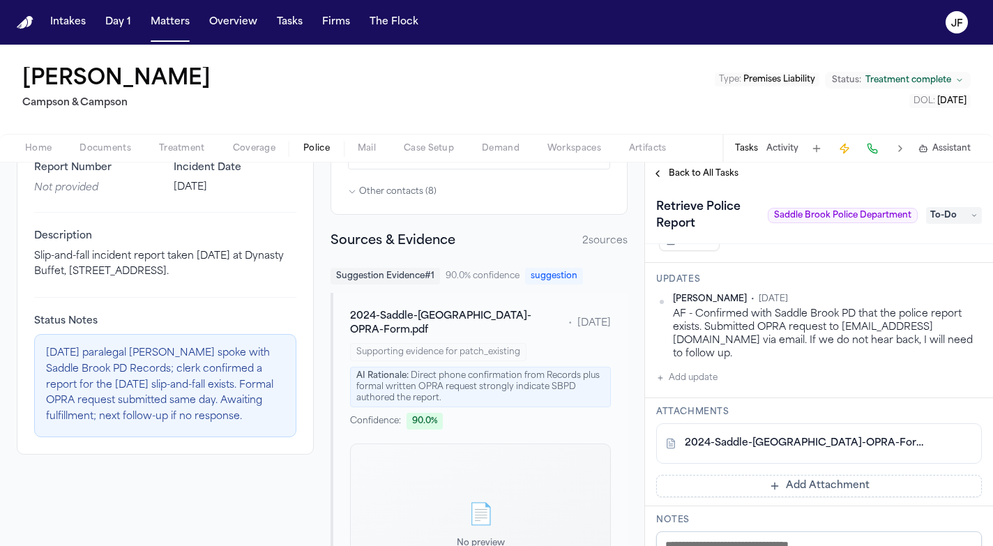
scroll to position [236, 0]
click at [723, 448] on link "2024-Saddle-[GEOGRAPHIC_DATA]-OPRA-Form.pdf" at bounding box center [805, 444] width 241 height 14
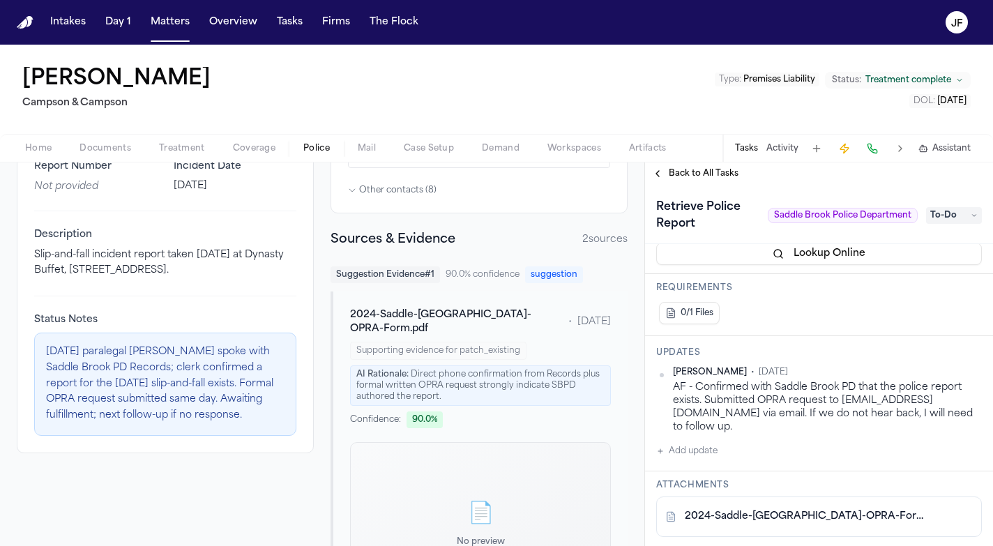
scroll to position [288, 0]
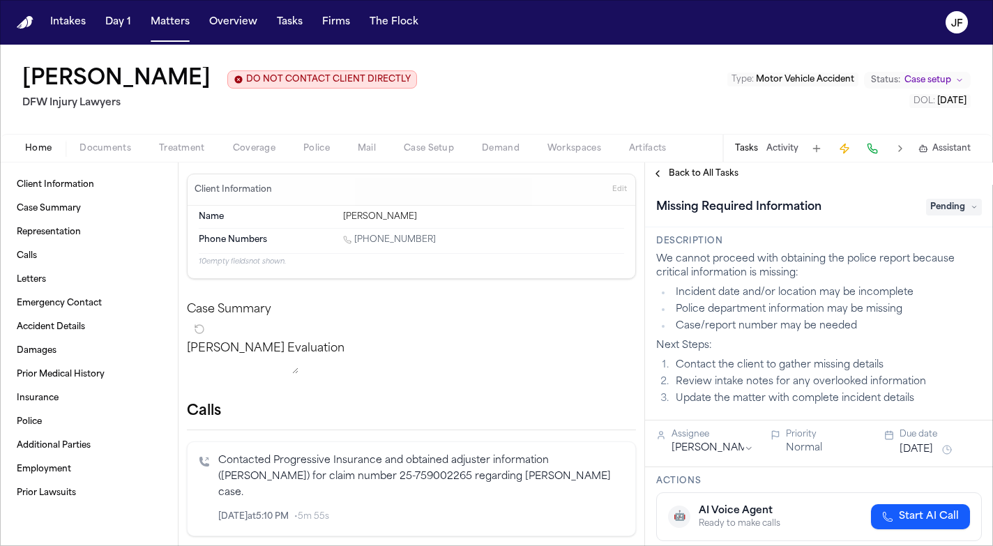
click at [99, 143] on span "Documents" at bounding box center [106, 148] width 52 height 11
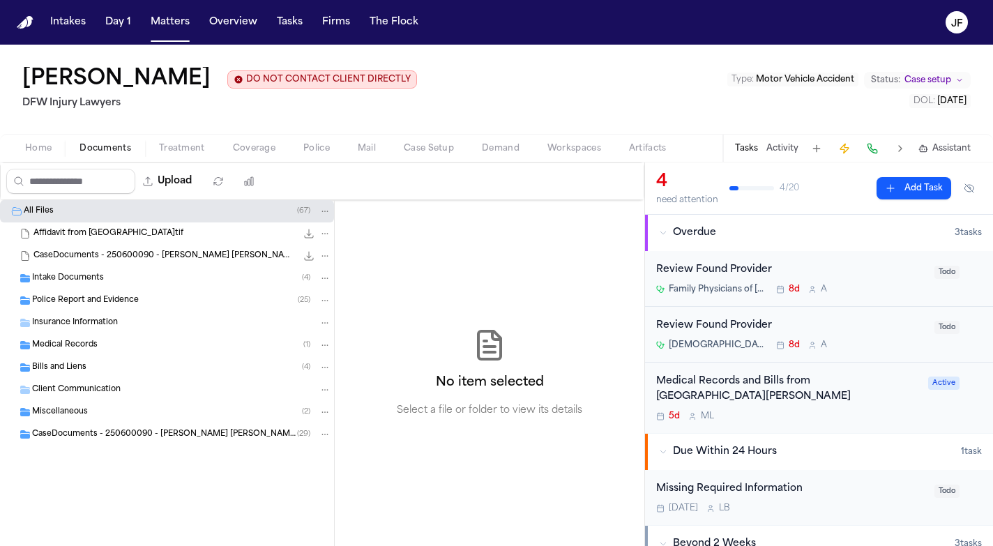
click at [123, 280] on div "Intake Documents ( 4 )" at bounding box center [181, 278] width 299 height 13
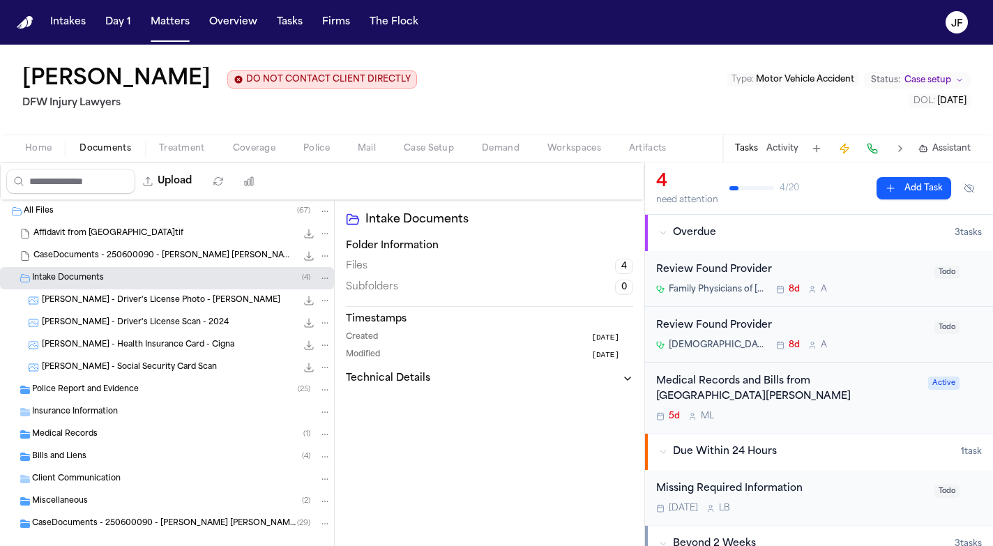
click at [565, 87] on div "[PERSON_NAME] DO NOT CONTACT CLIENT DIRECTLY DO NOT CONTACT DFW Injury Lawyers …" at bounding box center [496, 89] width 993 height 89
